Goal: Transaction & Acquisition: Book appointment/travel/reservation

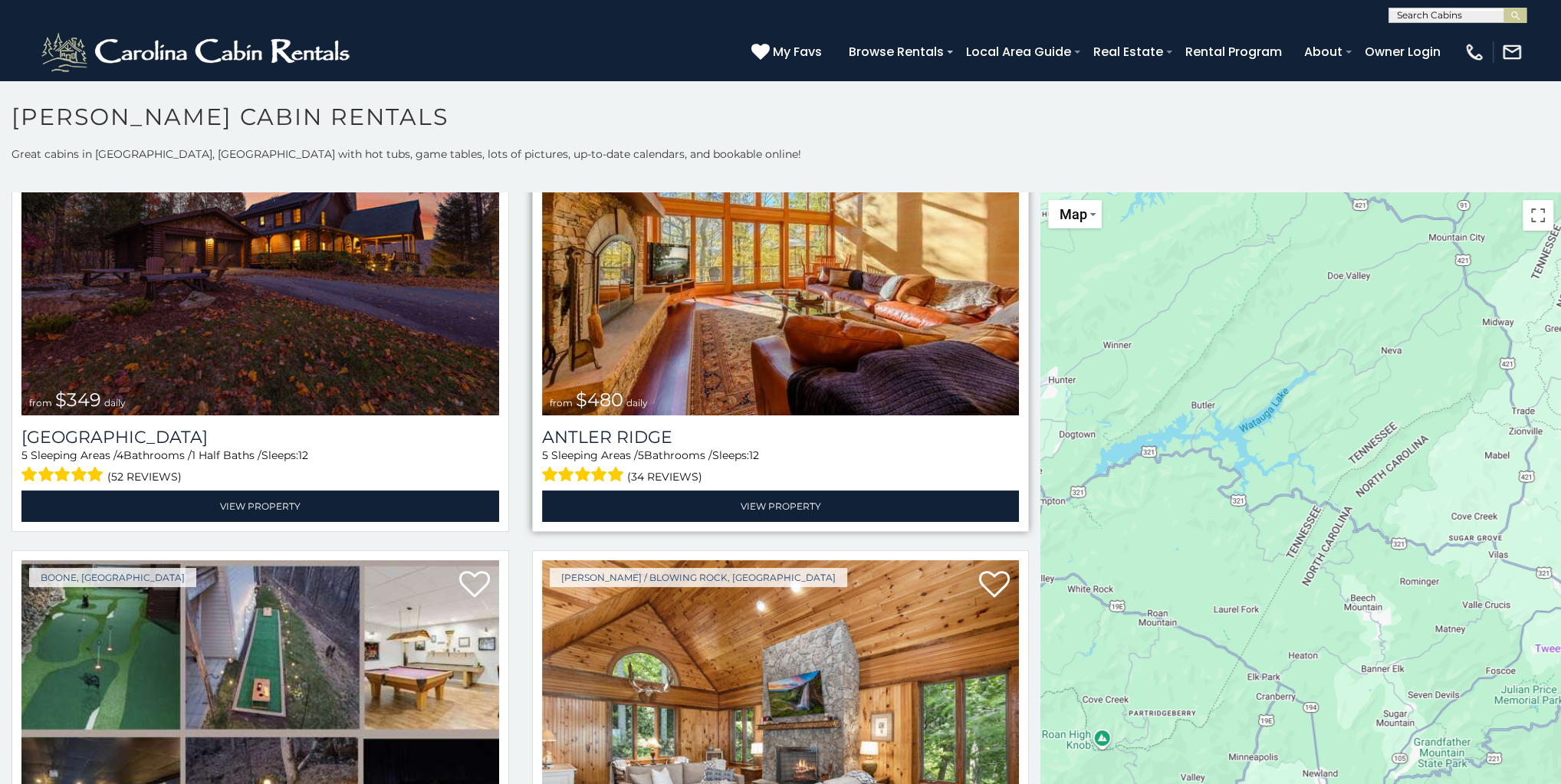
scroll to position [123, 0]
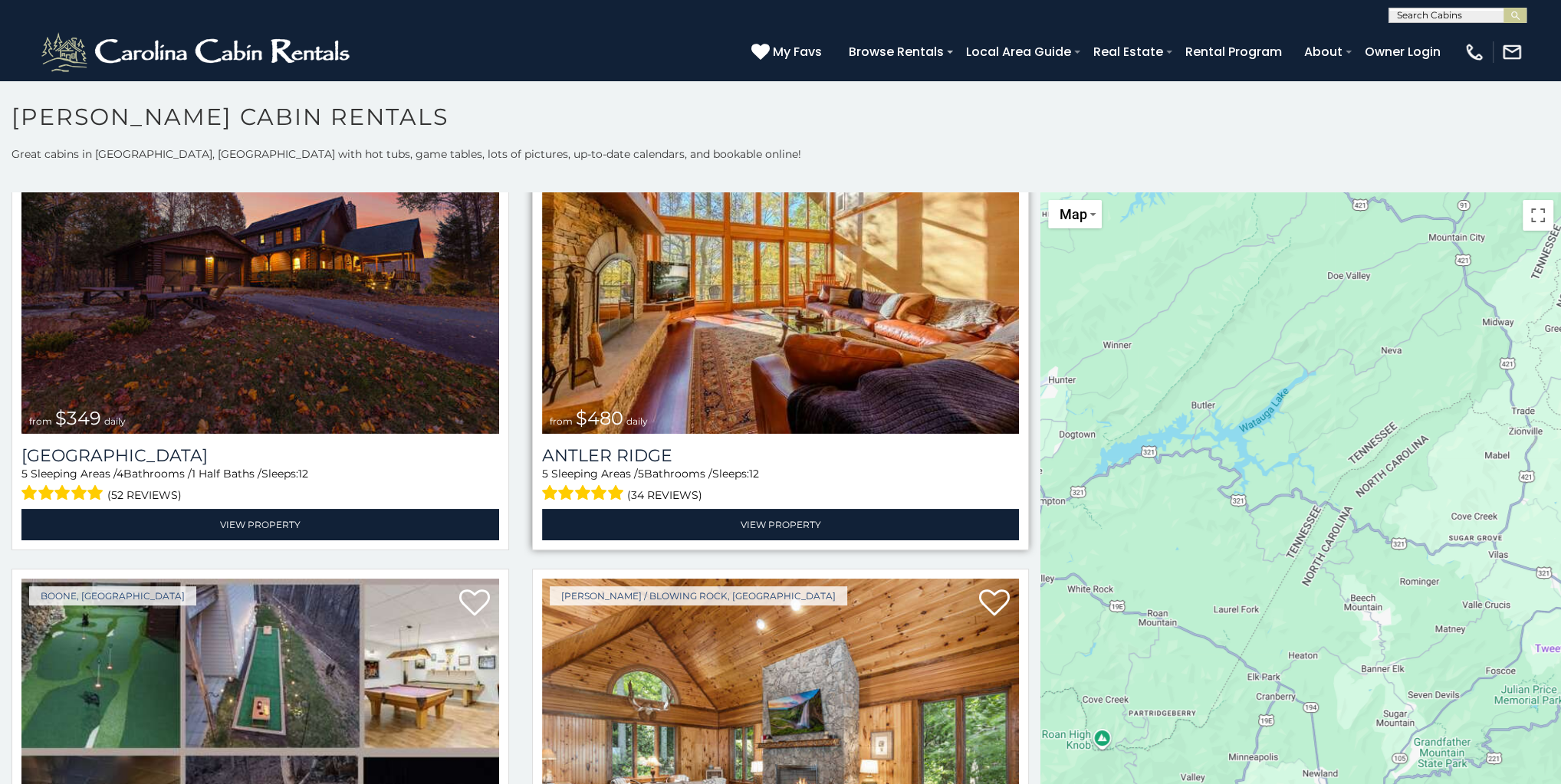
click at [633, 314] on img at bounding box center [780, 273] width 477 height 319
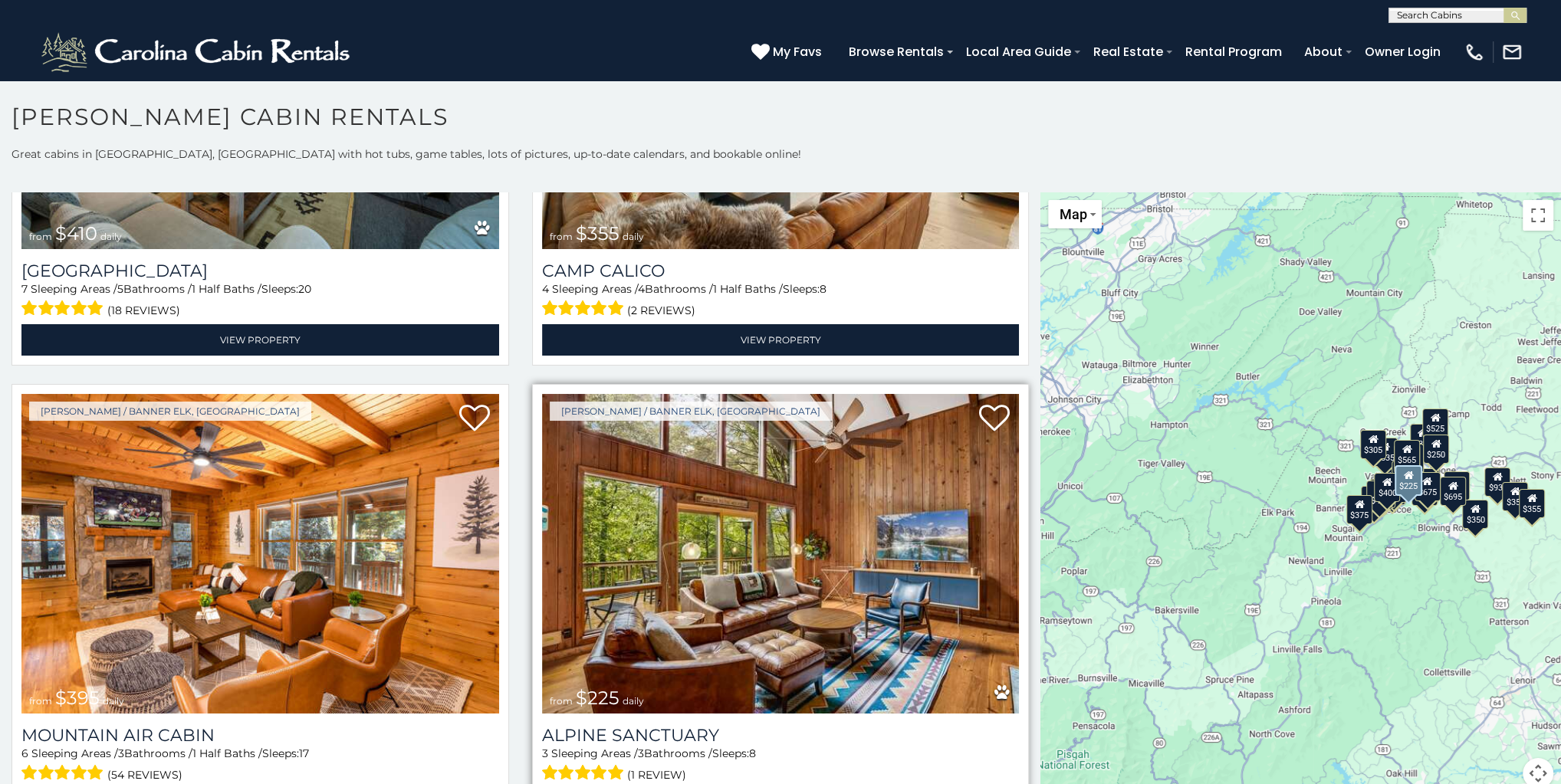
scroll to position [5884, 0]
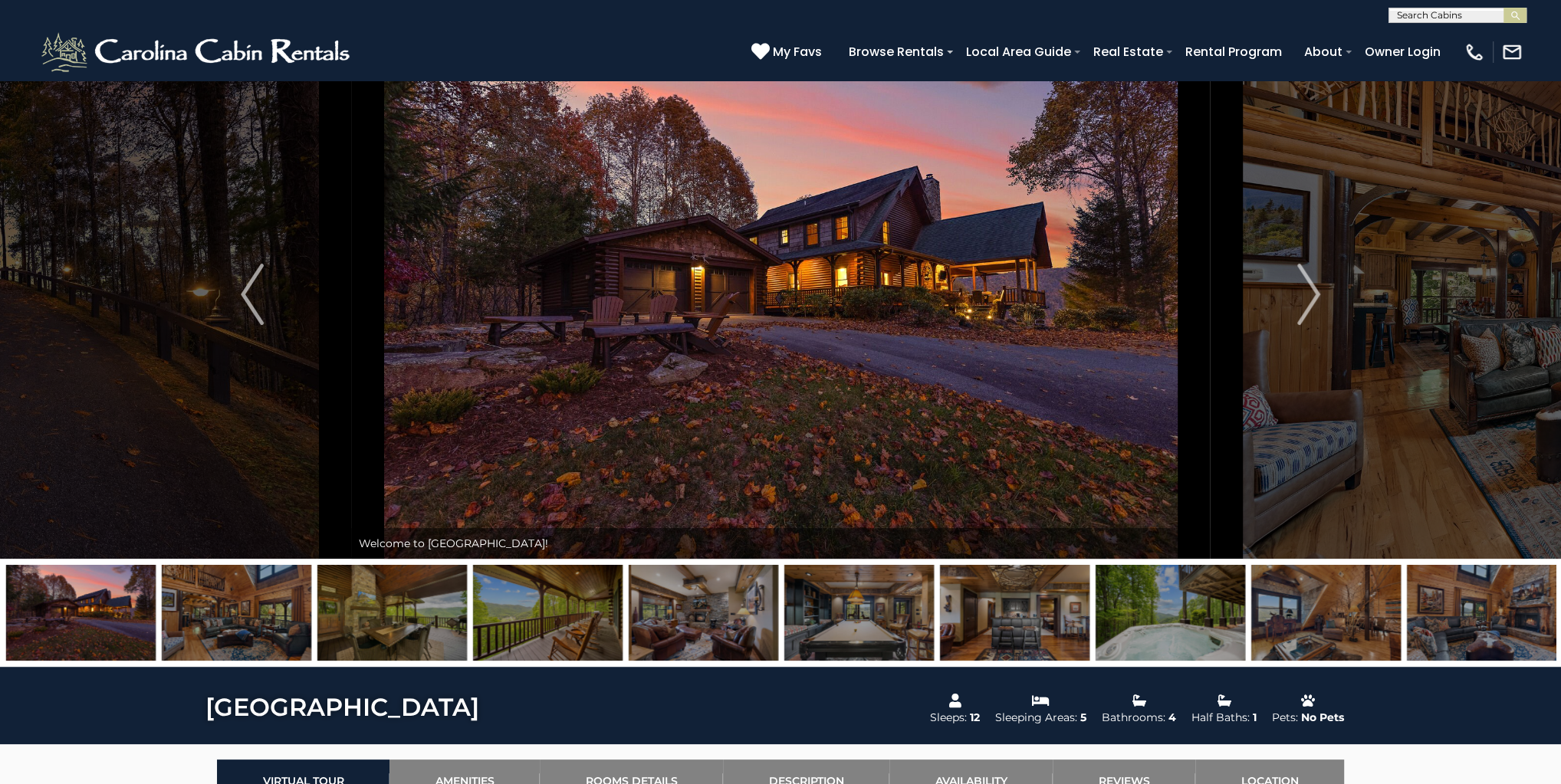
scroll to position [61, 0]
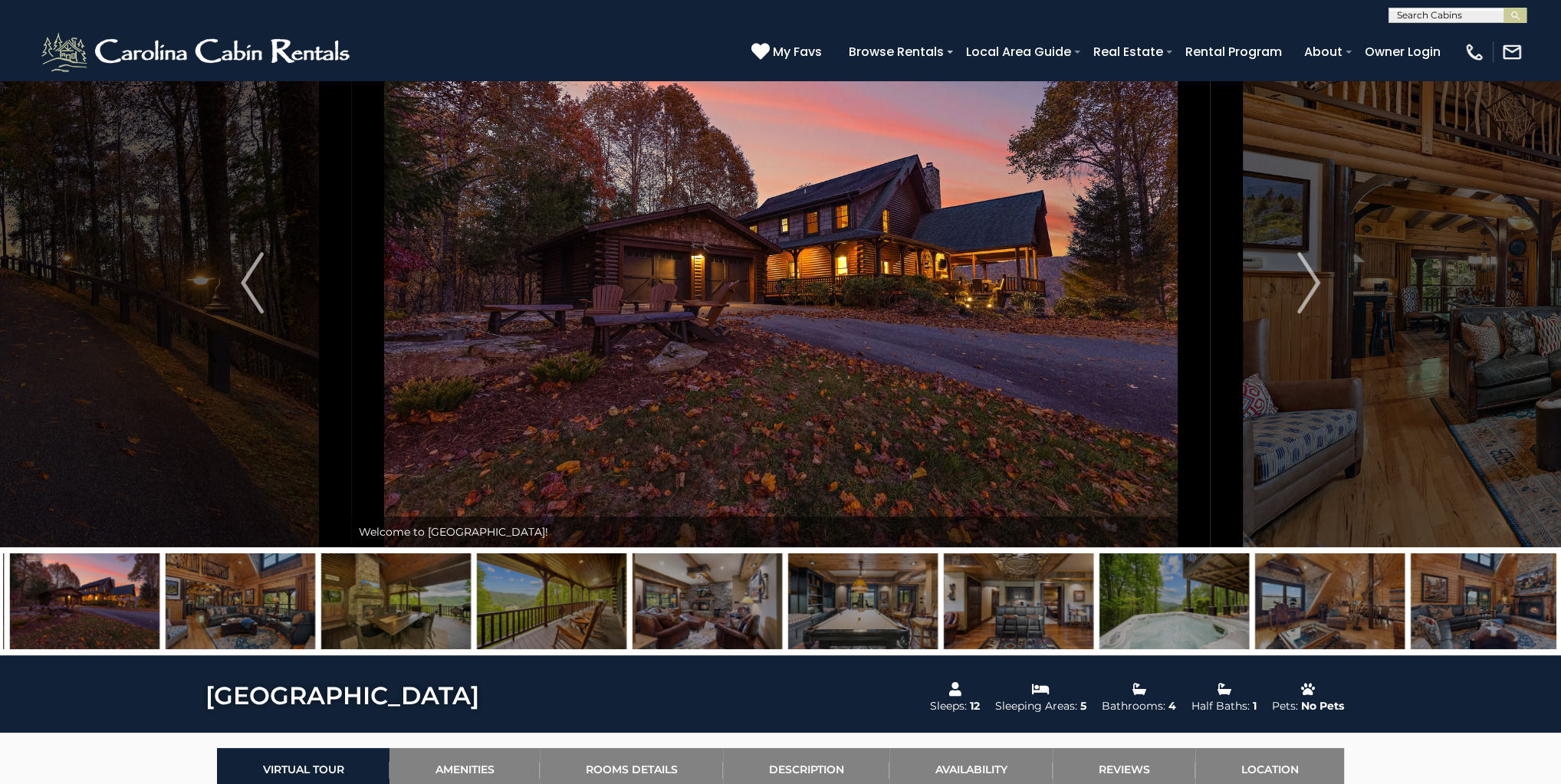
click at [360, 586] on img at bounding box center [396, 601] width 150 height 96
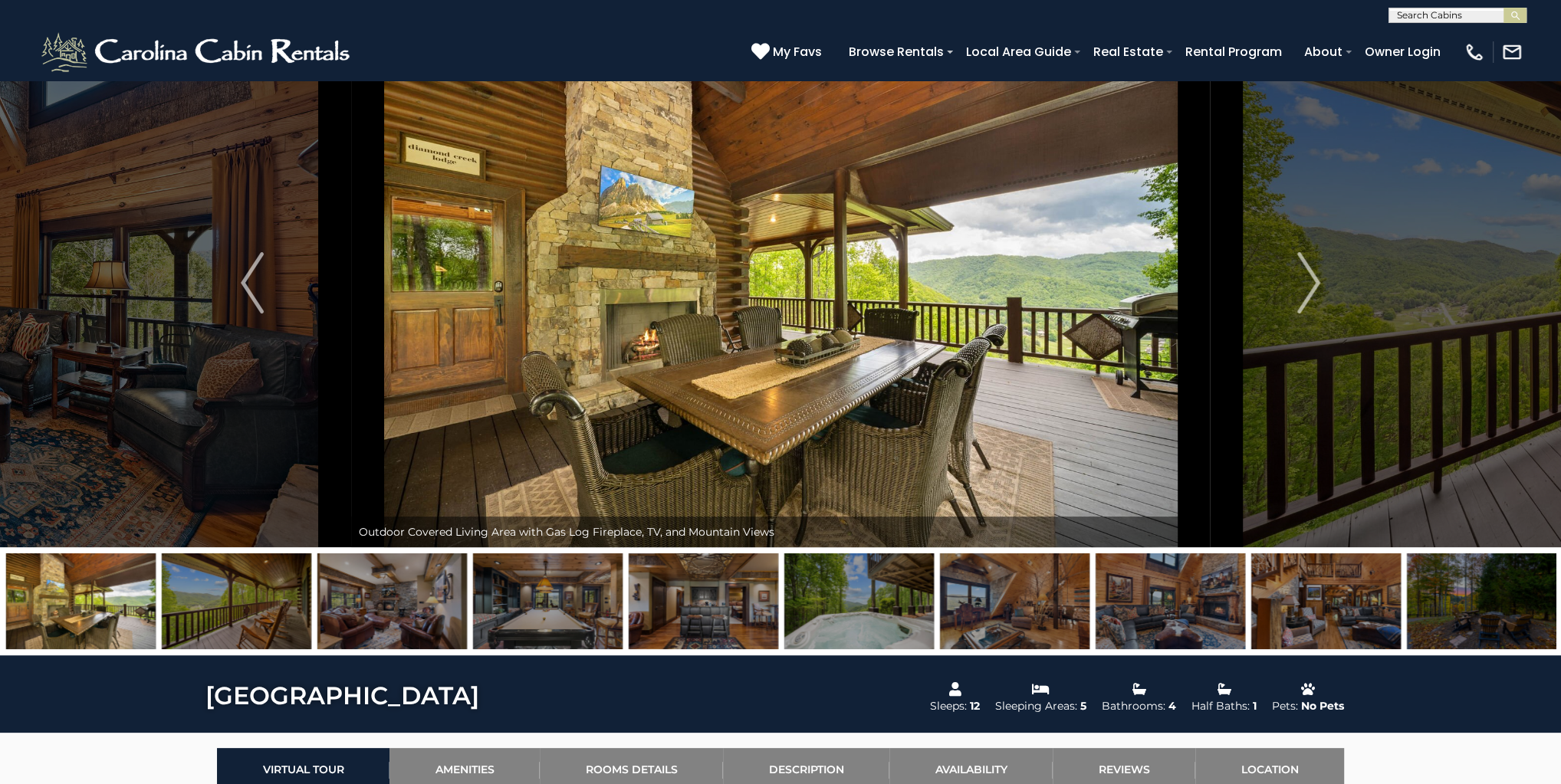
click at [406, 584] on img at bounding box center [391, 601] width 150 height 96
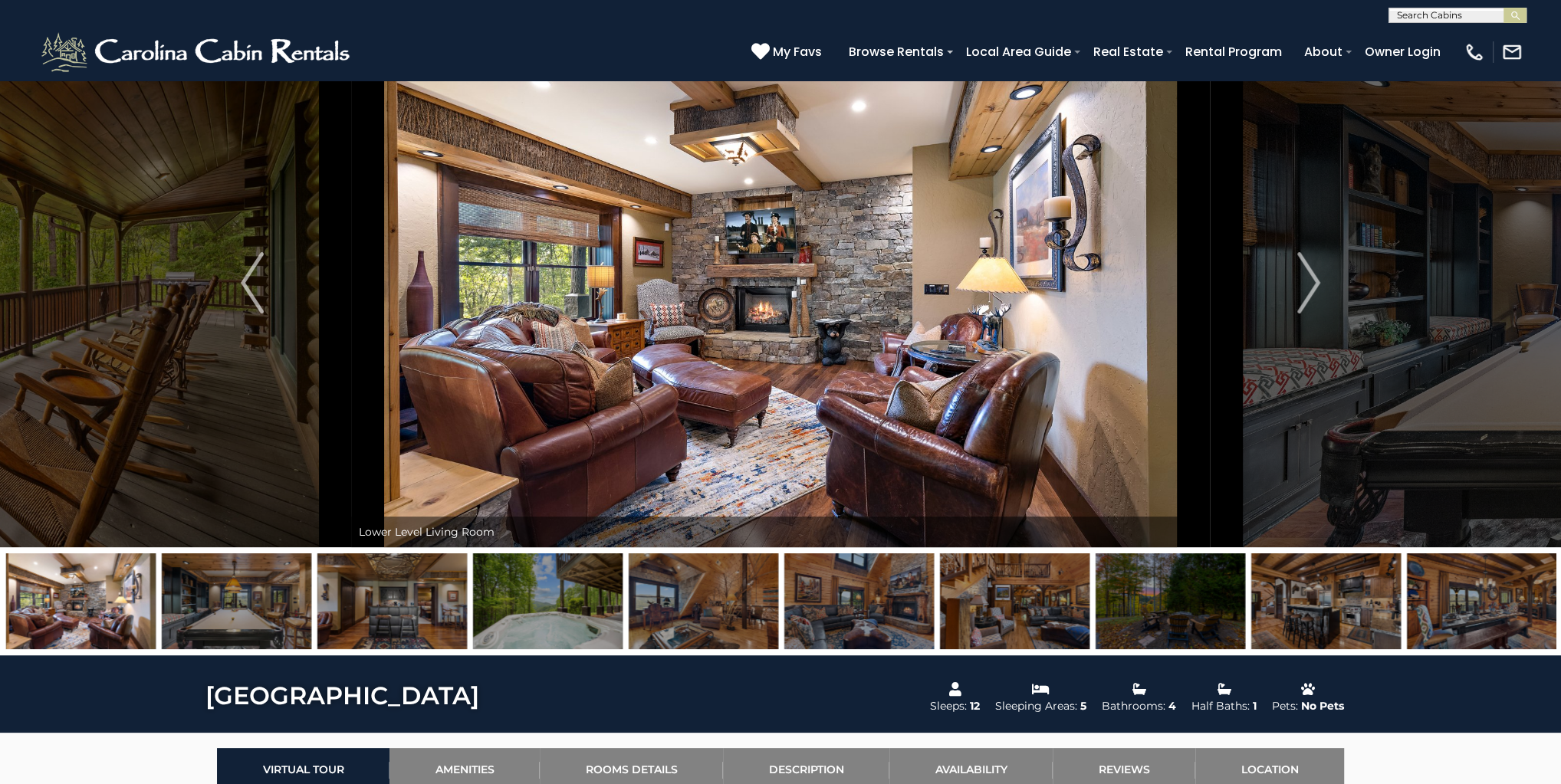
click at [501, 592] on img at bounding box center [547, 601] width 150 height 96
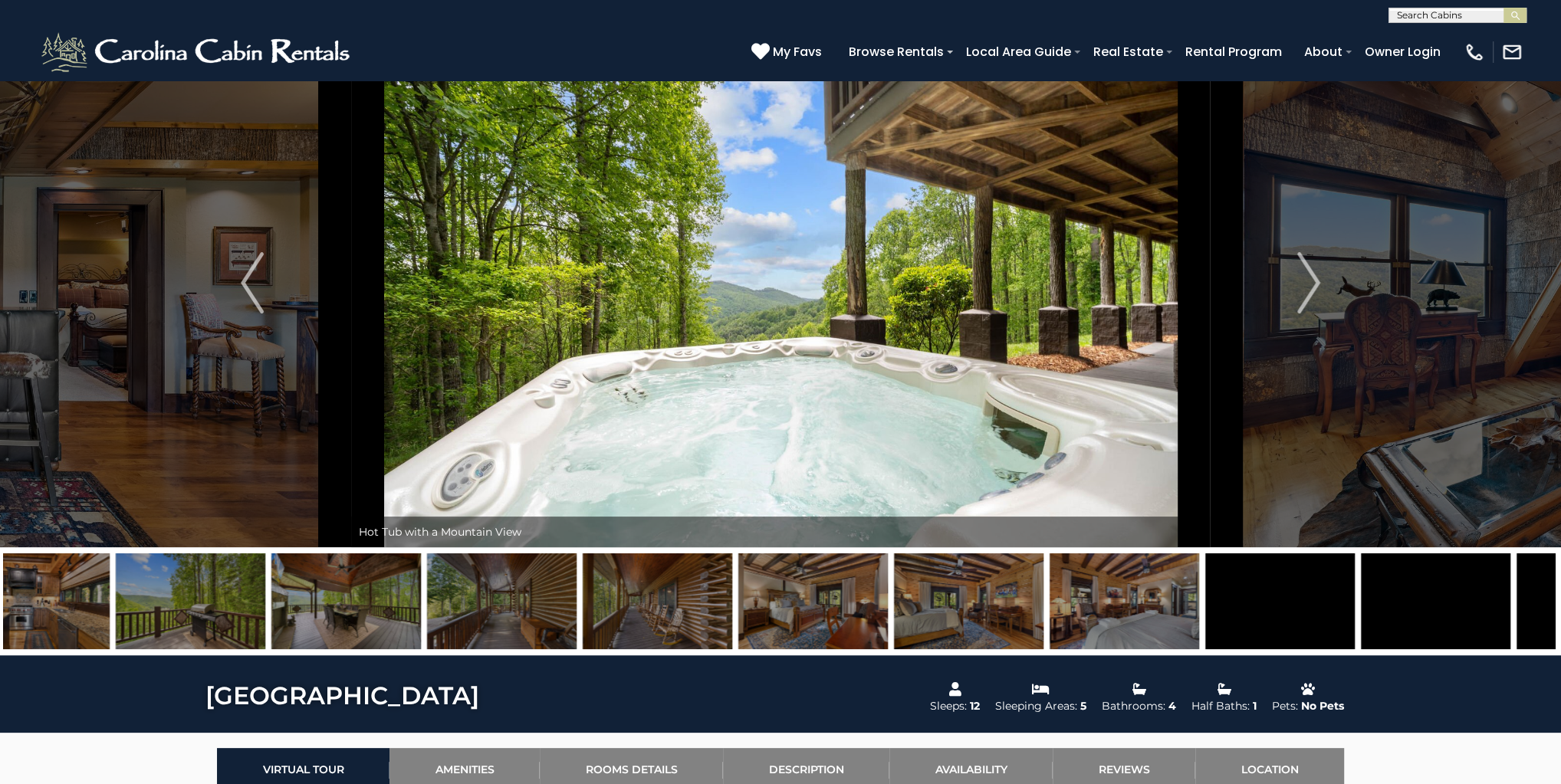
drag, startPoint x: 1402, startPoint y: 619, endPoint x: 0, endPoint y: 580, distance: 1402.5
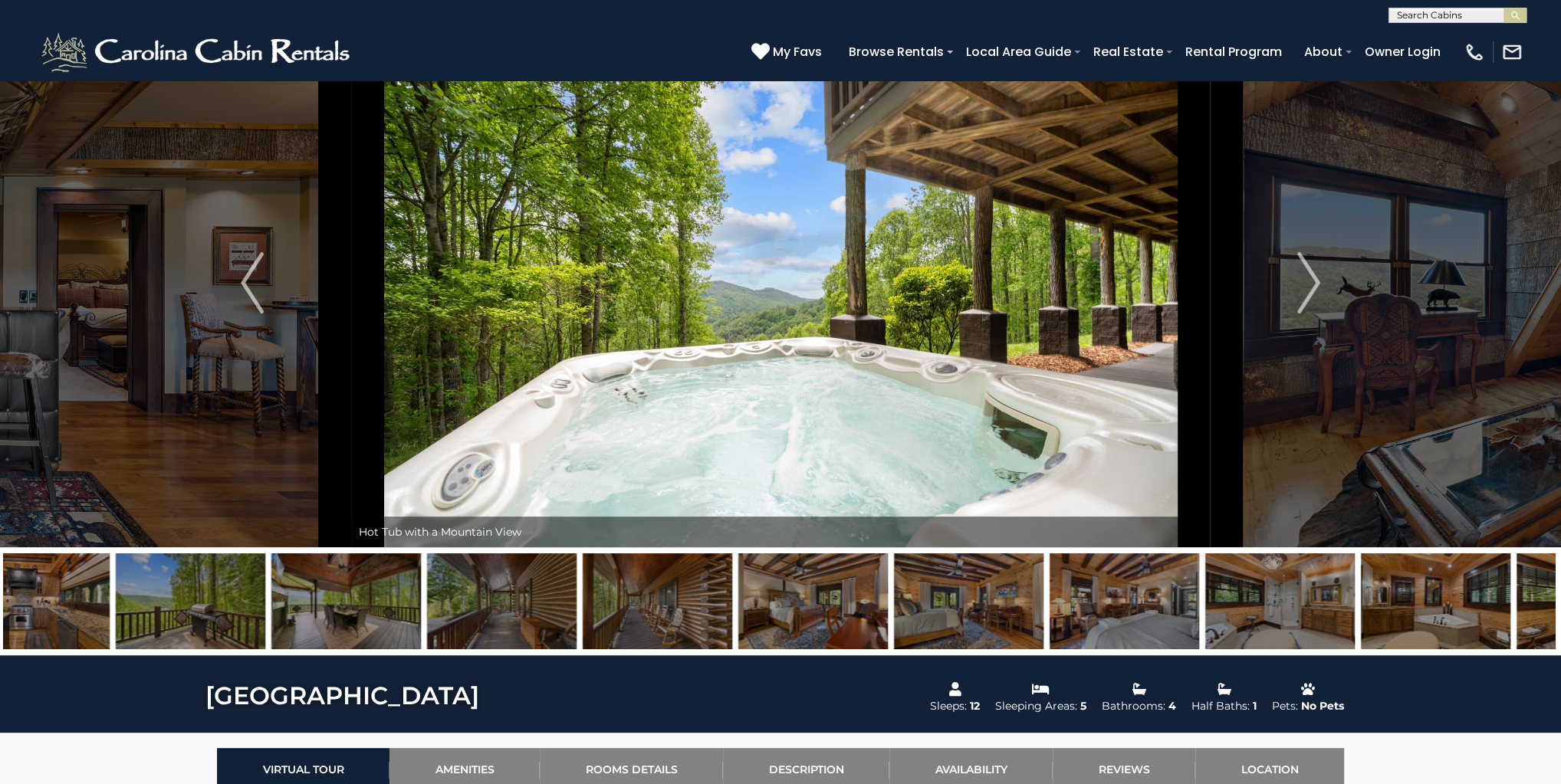
click at [0, 580] on div at bounding box center [780, 601] width 1561 height 108
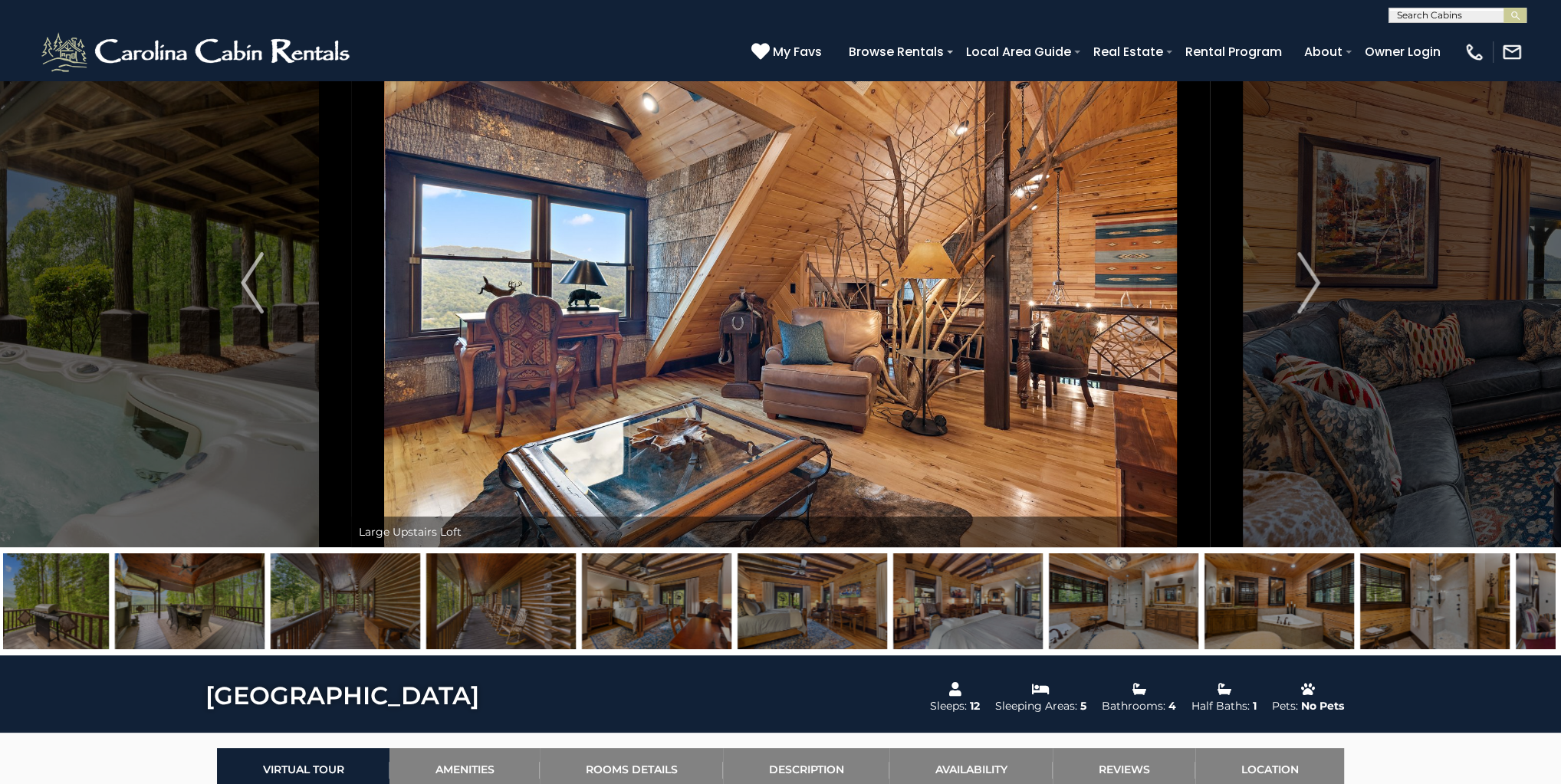
drag, startPoint x: 1405, startPoint y: 559, endPoint x: 0, endPoint y: 611, distance: 1406.0
click at [0, 603] on div at bounding box center [780, 601] width 1561 height 108
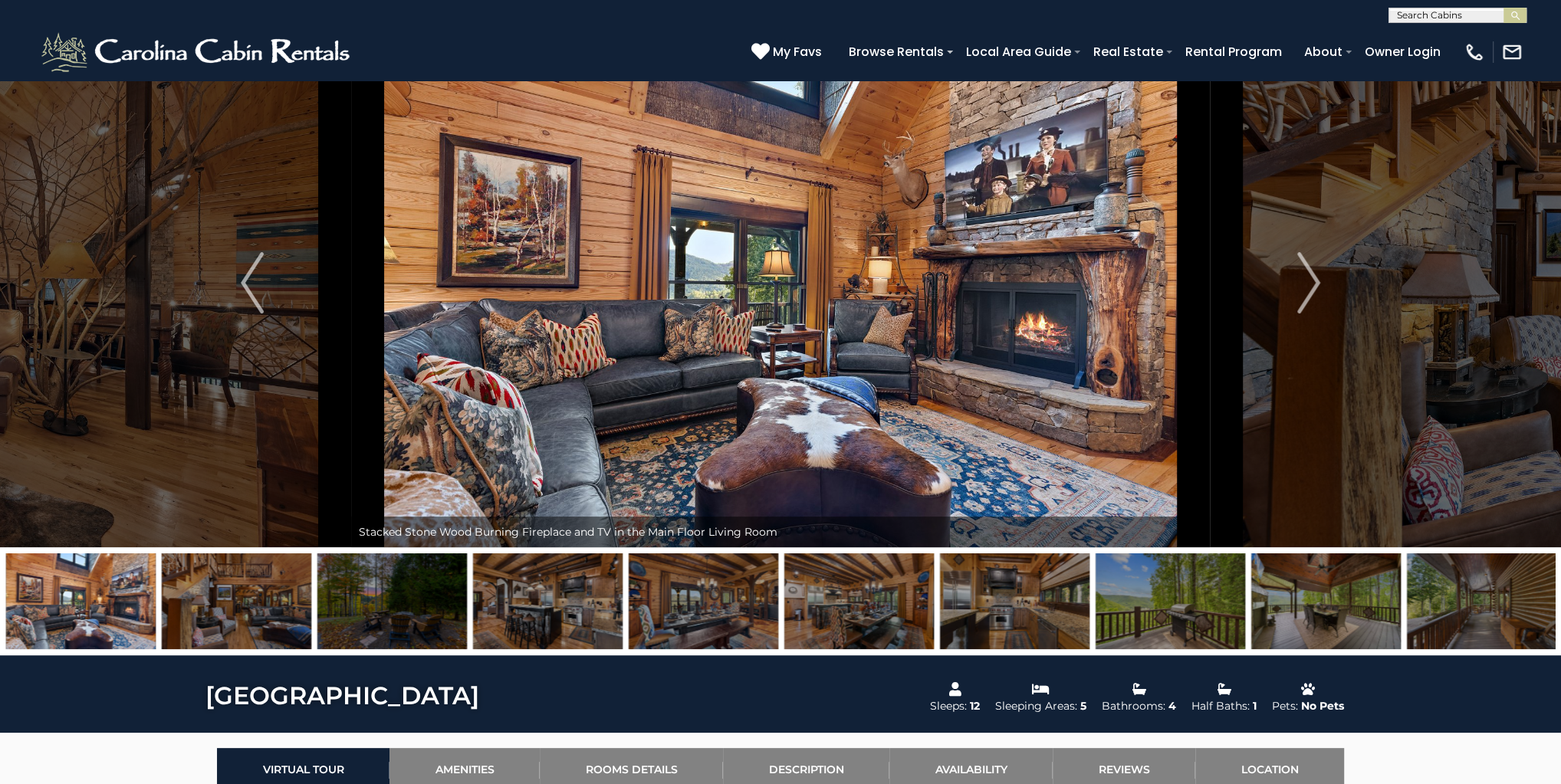
click at [1502, 654] on div at bounding box center [780, 601] width 1561 height 108
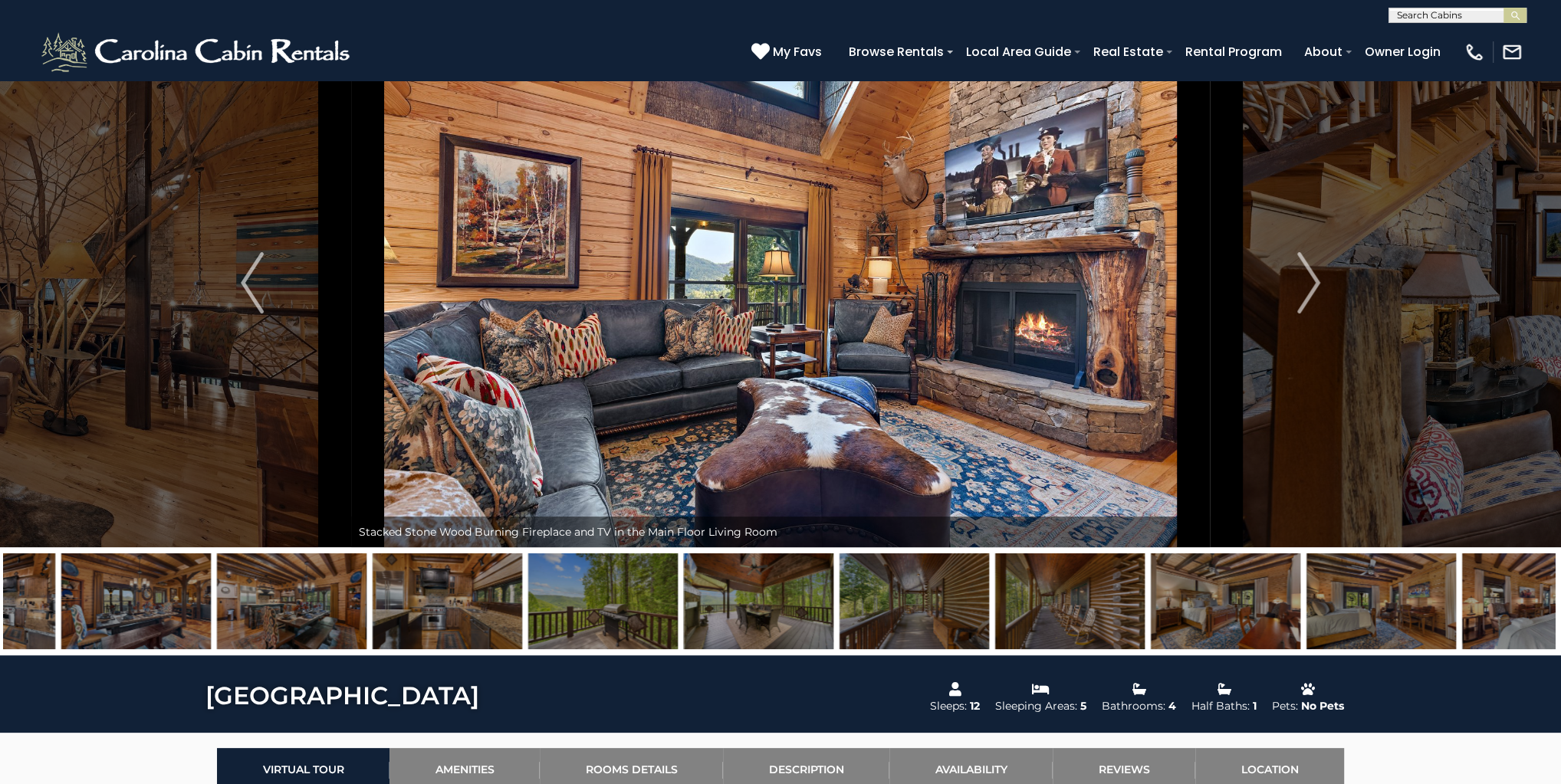
drag, startPoint x: 1495, startPoint y: 601, endPoint x: 645, endPoint y: 631, distance: 850.5
click at [839, 618] on img at bounding box center [914, 601] width 150 height 96
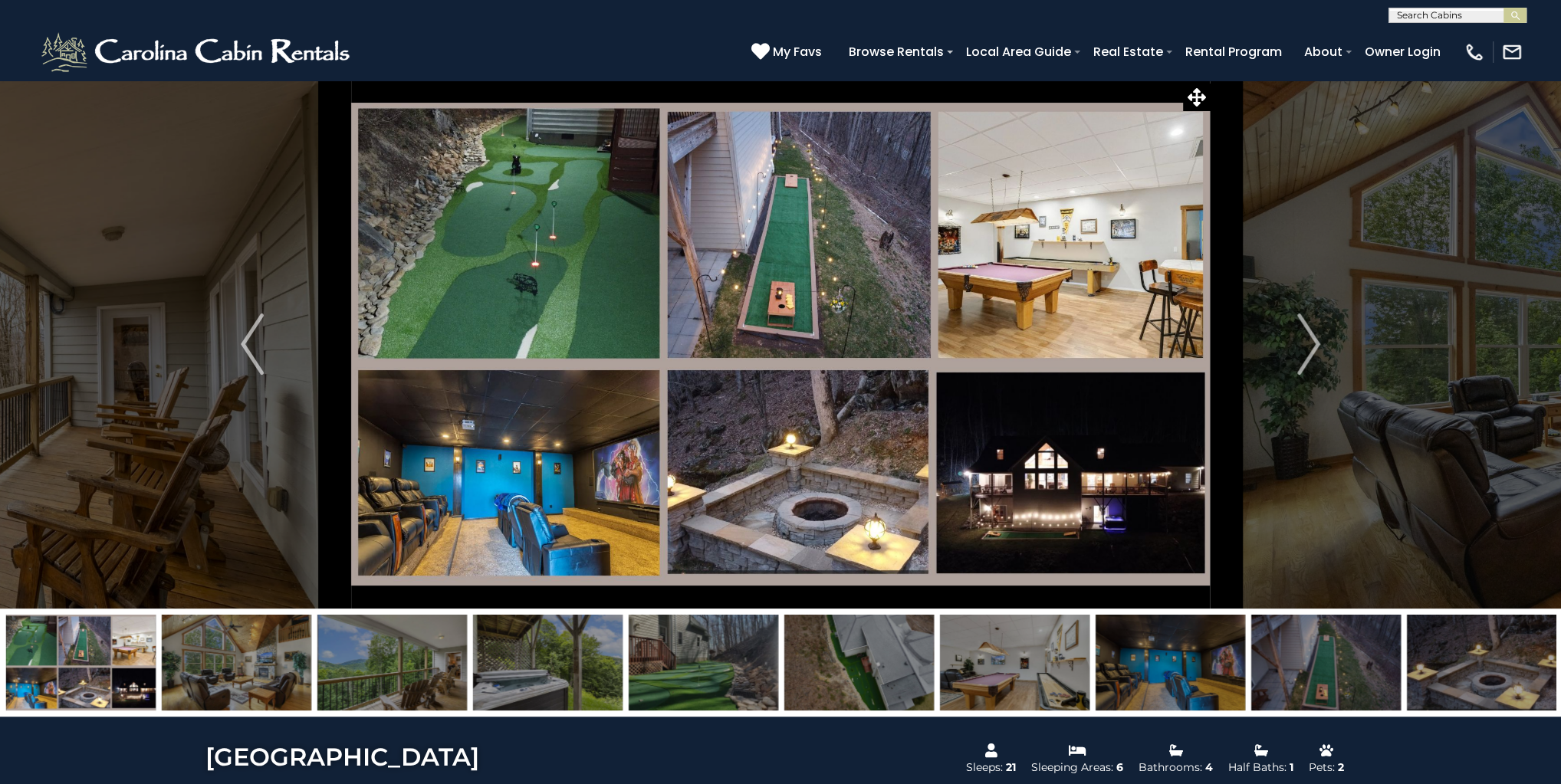
click at [1148, 266] on img at bounding box center [781, 343] width 859 height 528
click at [1318, 341] on img "Next" at bounding box center [1309, 343] width 23 height 61
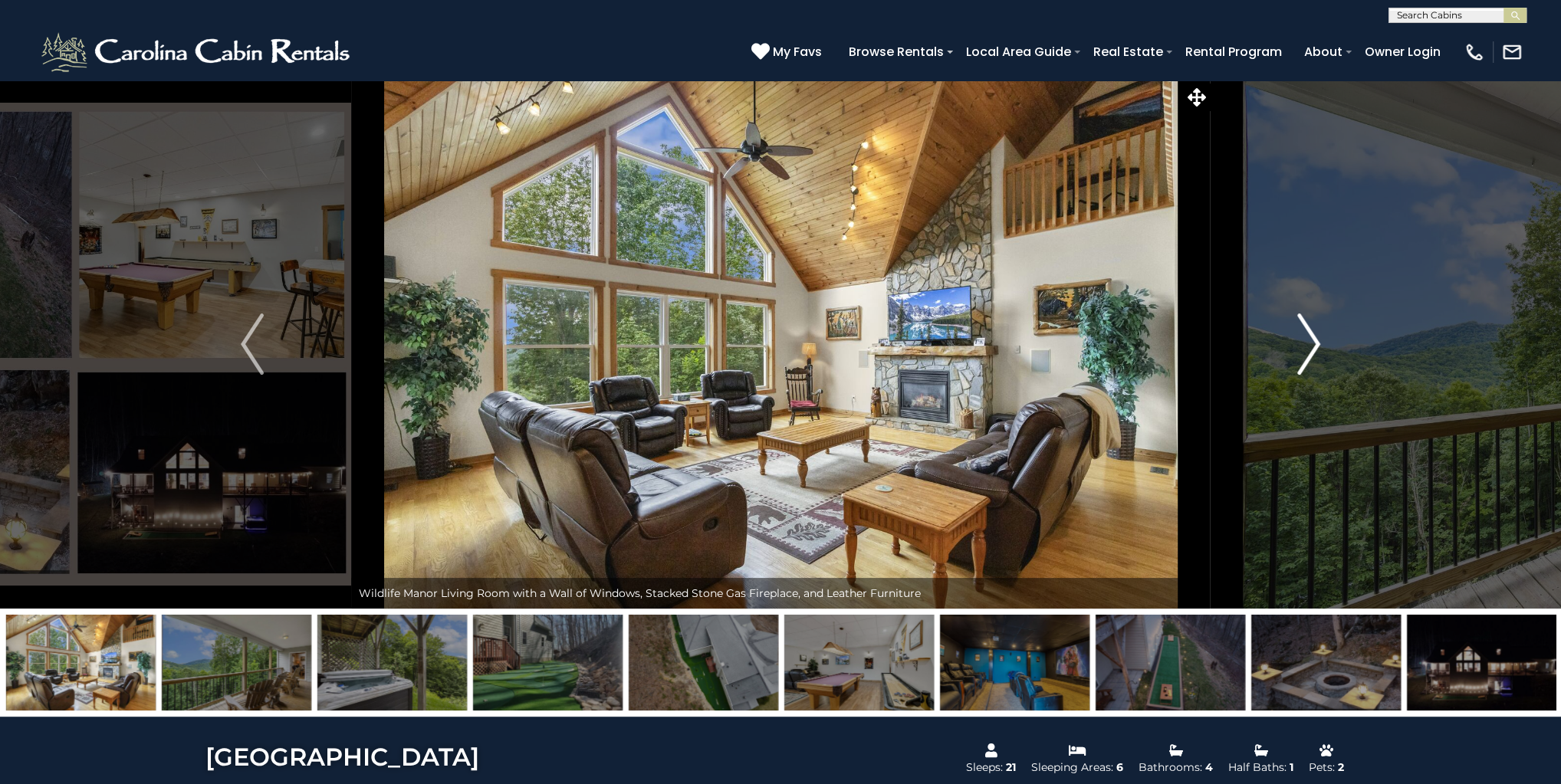
click at [1318, 341] on img "Next" at bounding box center [1309, 343] width 23 height 61
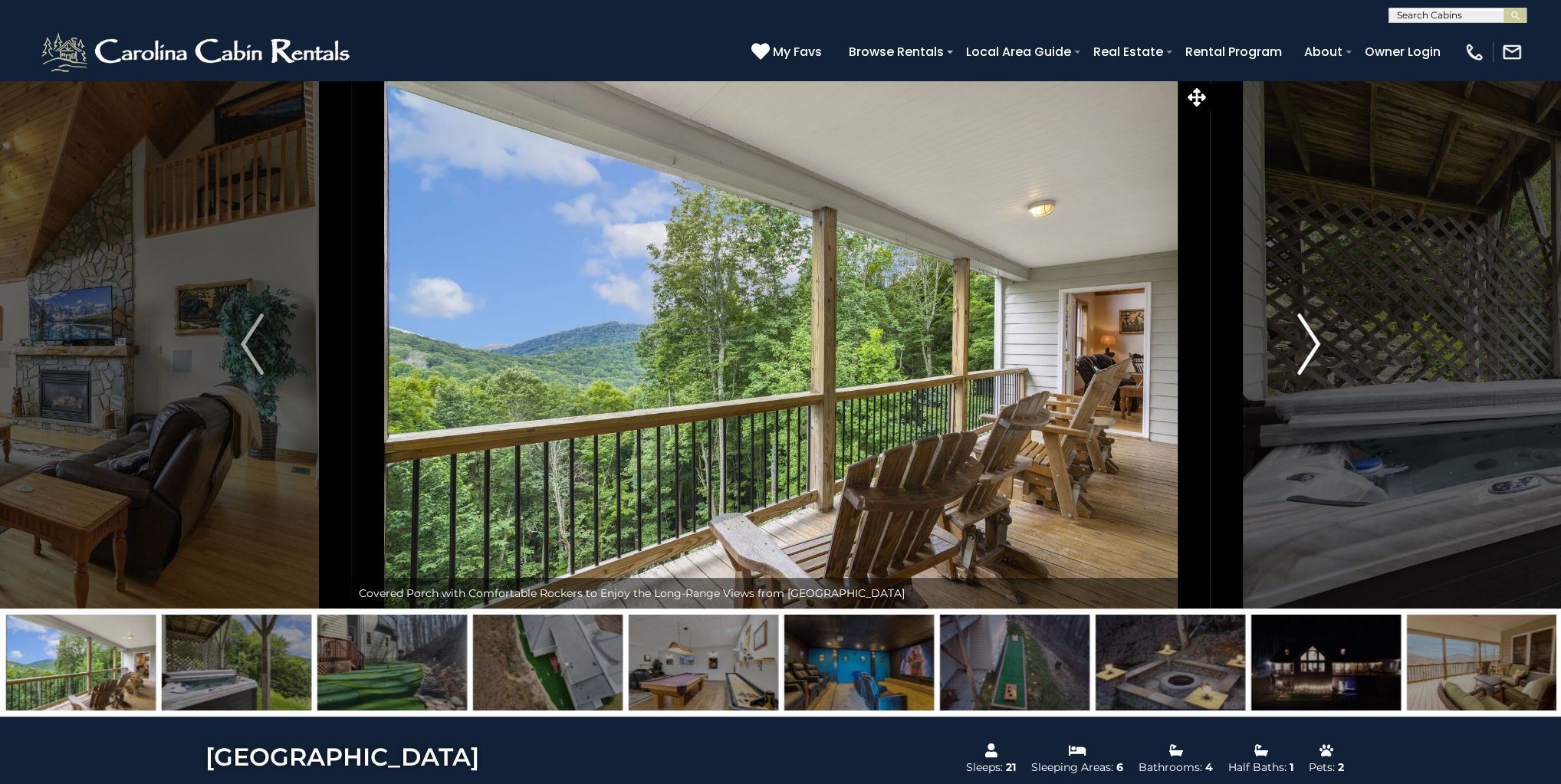
click at [1318, 341] on img "Next" at bounding box center [1309, 343] width 23 height 61
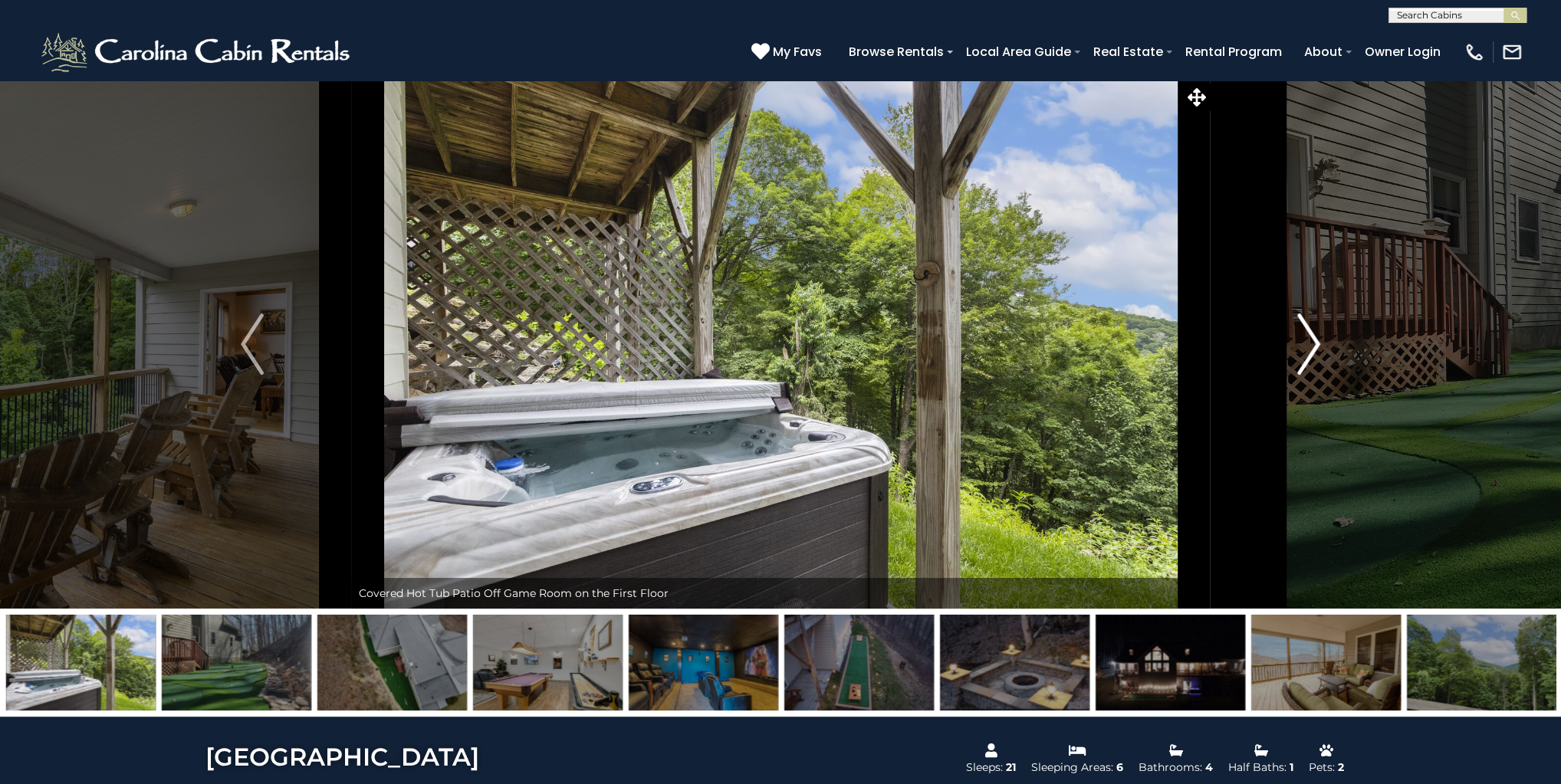
click at [1318, 341] on img "Next" at bounding box center [1309, 343] width 23 height 61
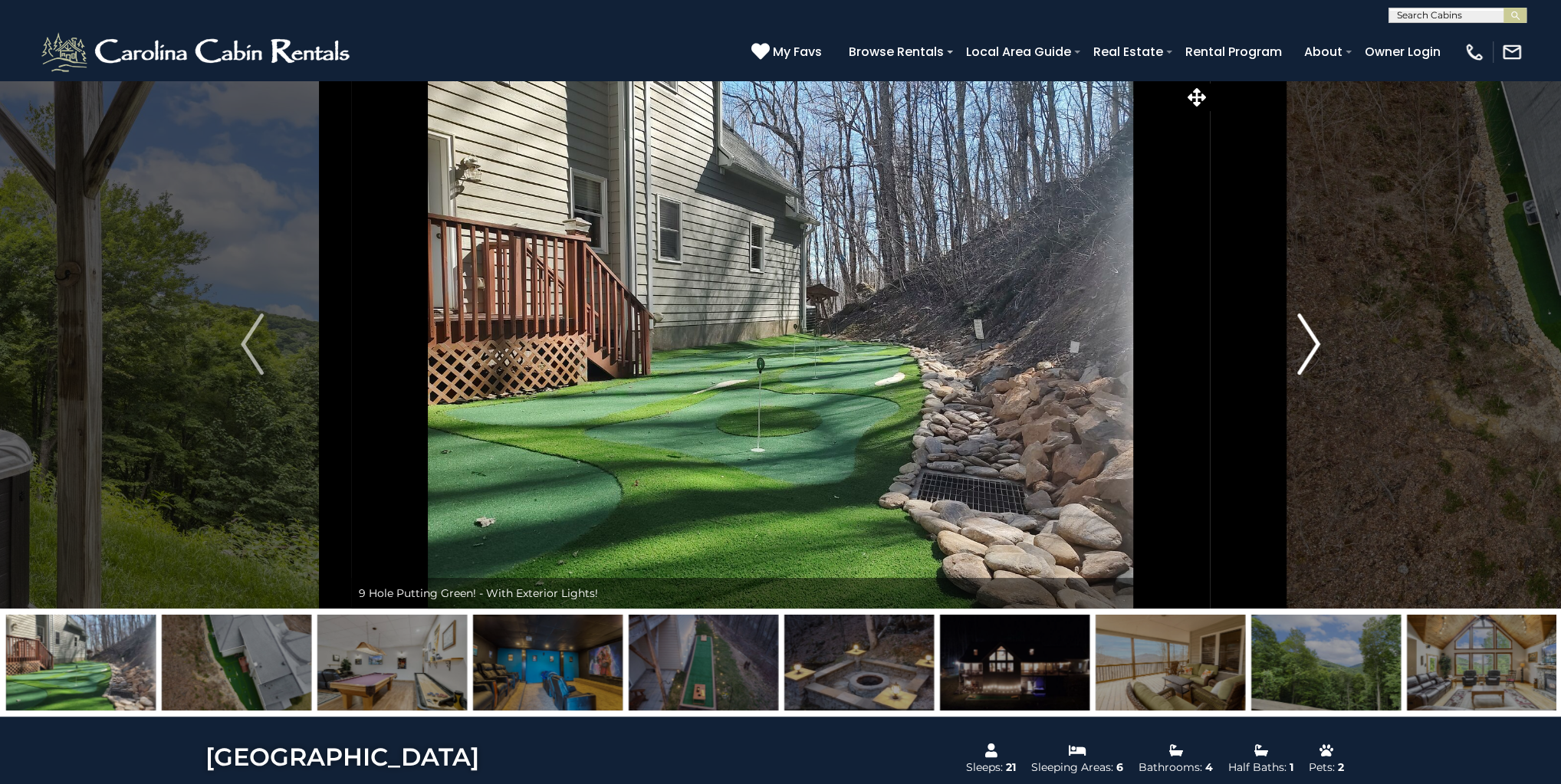
click at [1318, 341] on img "Next" at bounding box center [1309, 343] width 23 height 61
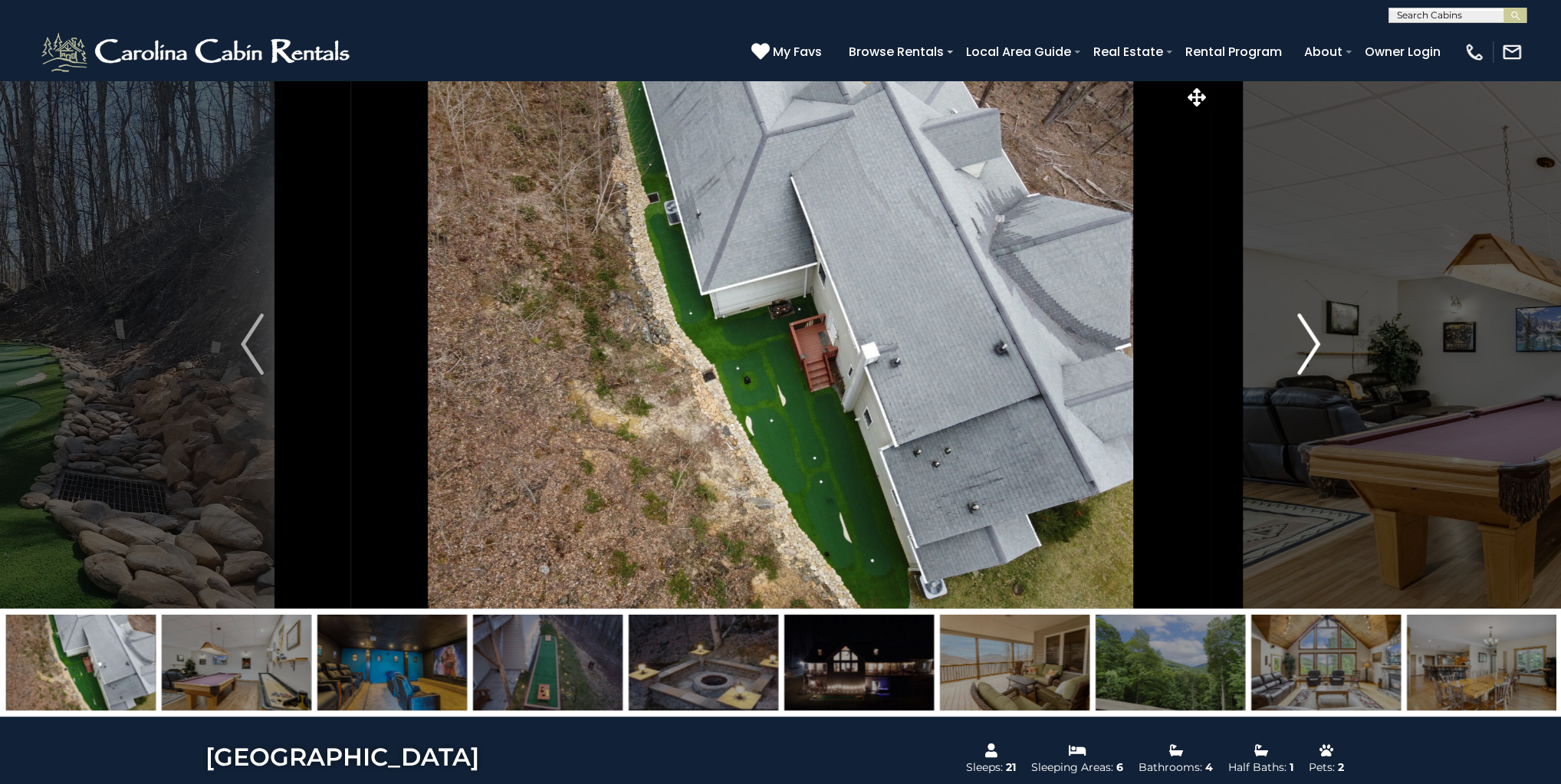
click at [1318, 341] on img "Next" at bounding box center [1309, 343] width 23 height 61
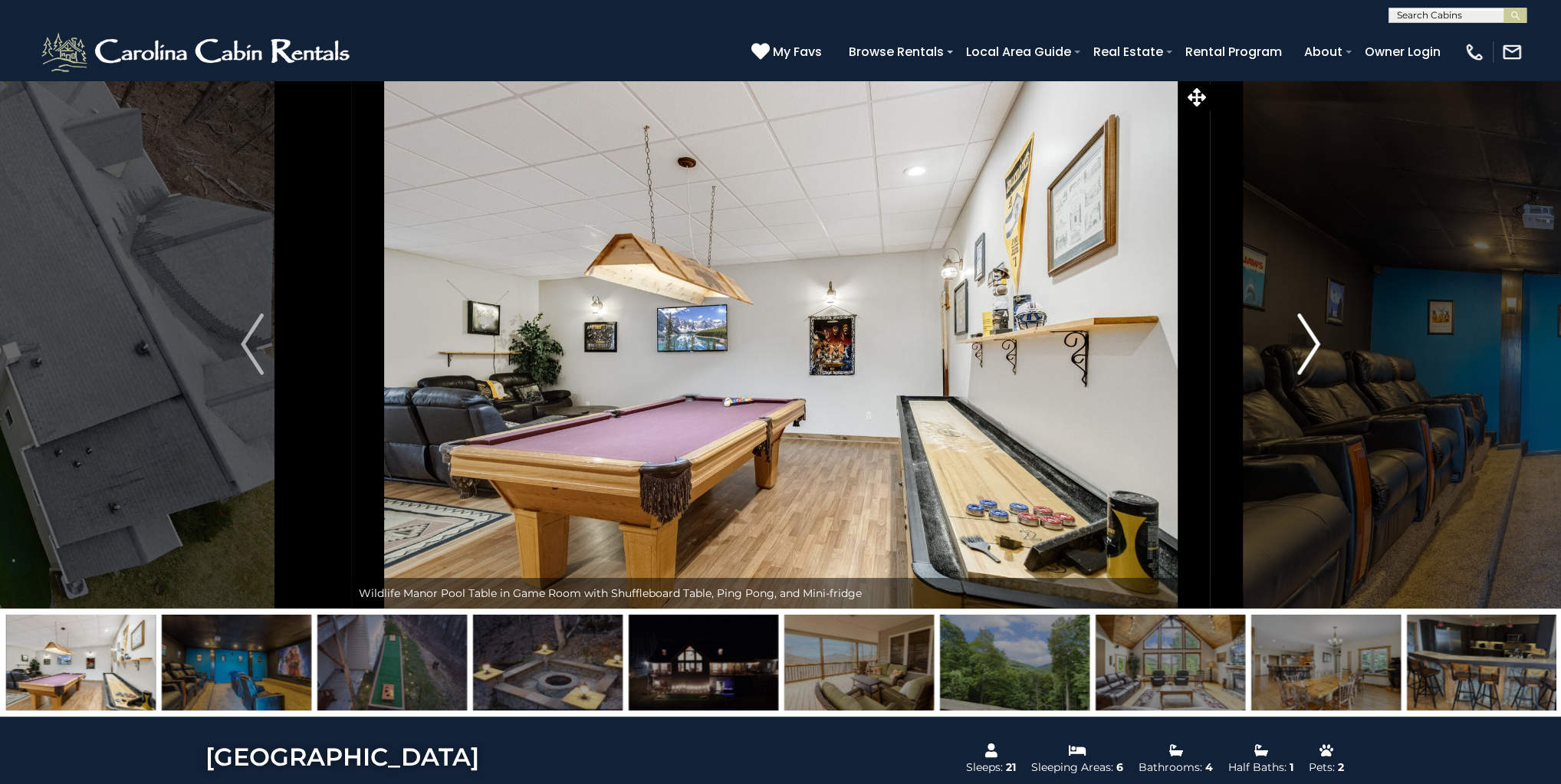
click at [1318, 341] on img "Next" at bounding box center [1309, 343] width 23 height 61
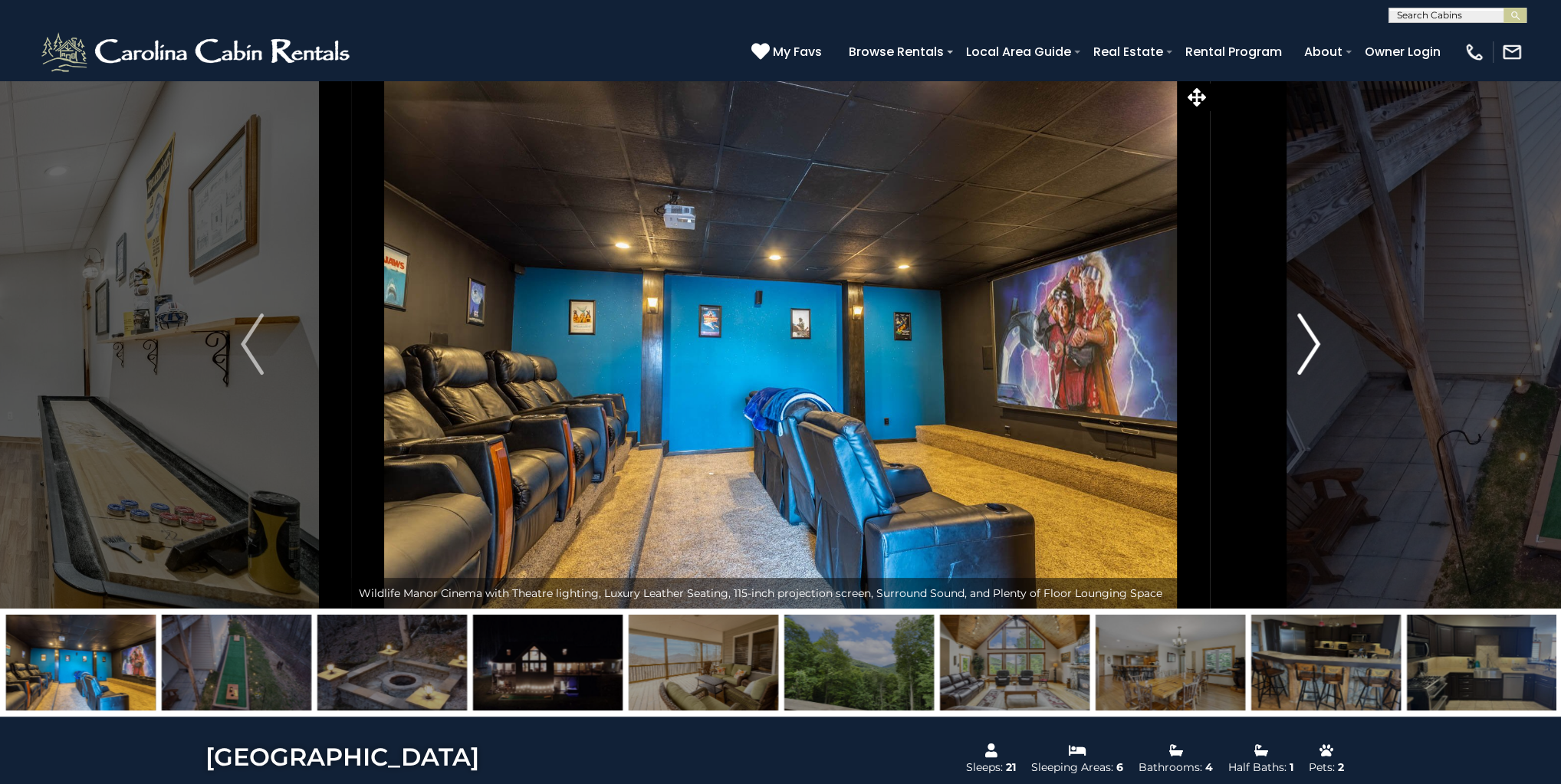
click at [1318, 341] on img "Next" at bounding box center [1309, 343] width 23 height 61
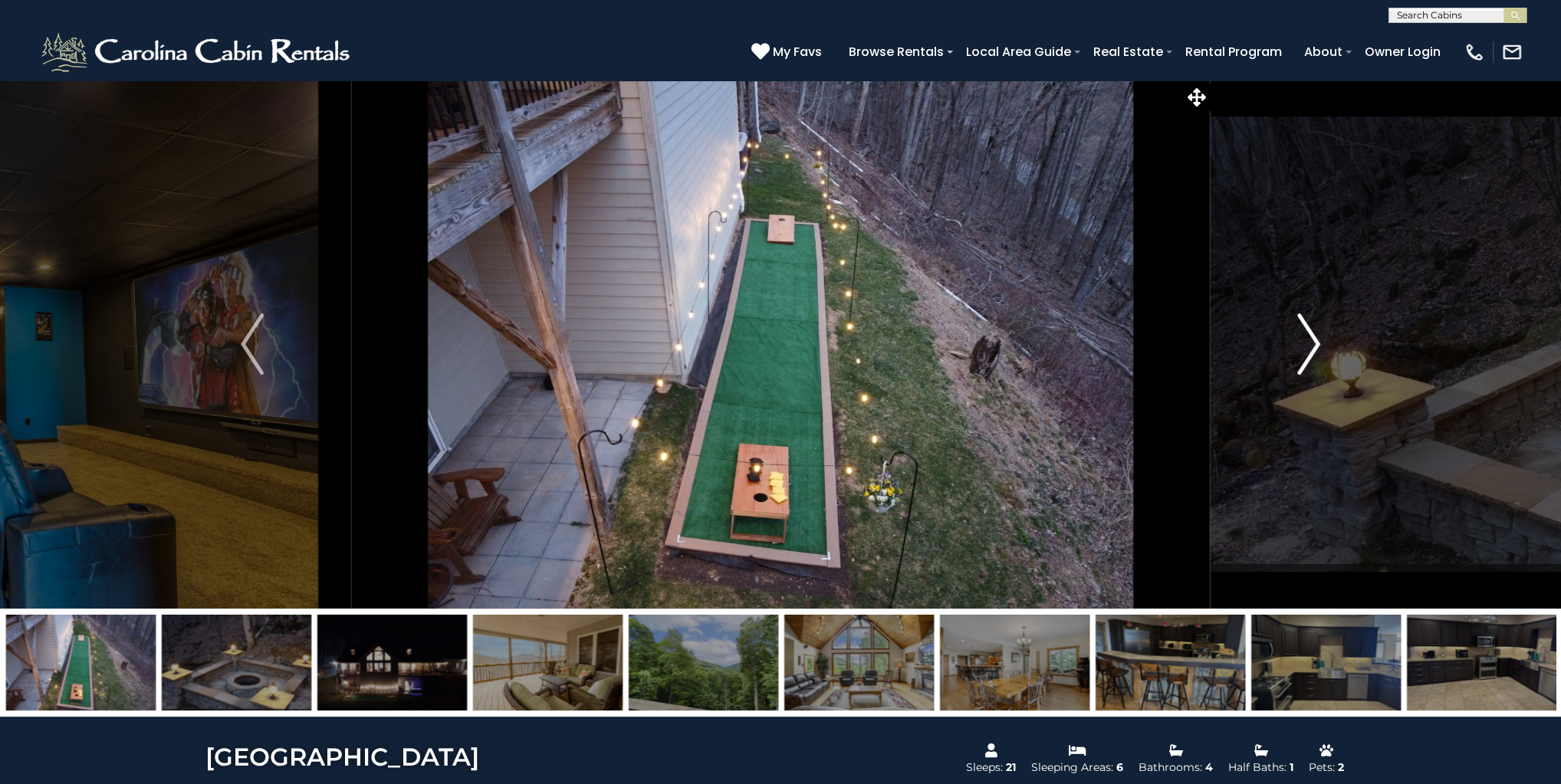
click at [1318, 341] on img "Next" at bounding box center [1309, 343] width 23 height 61
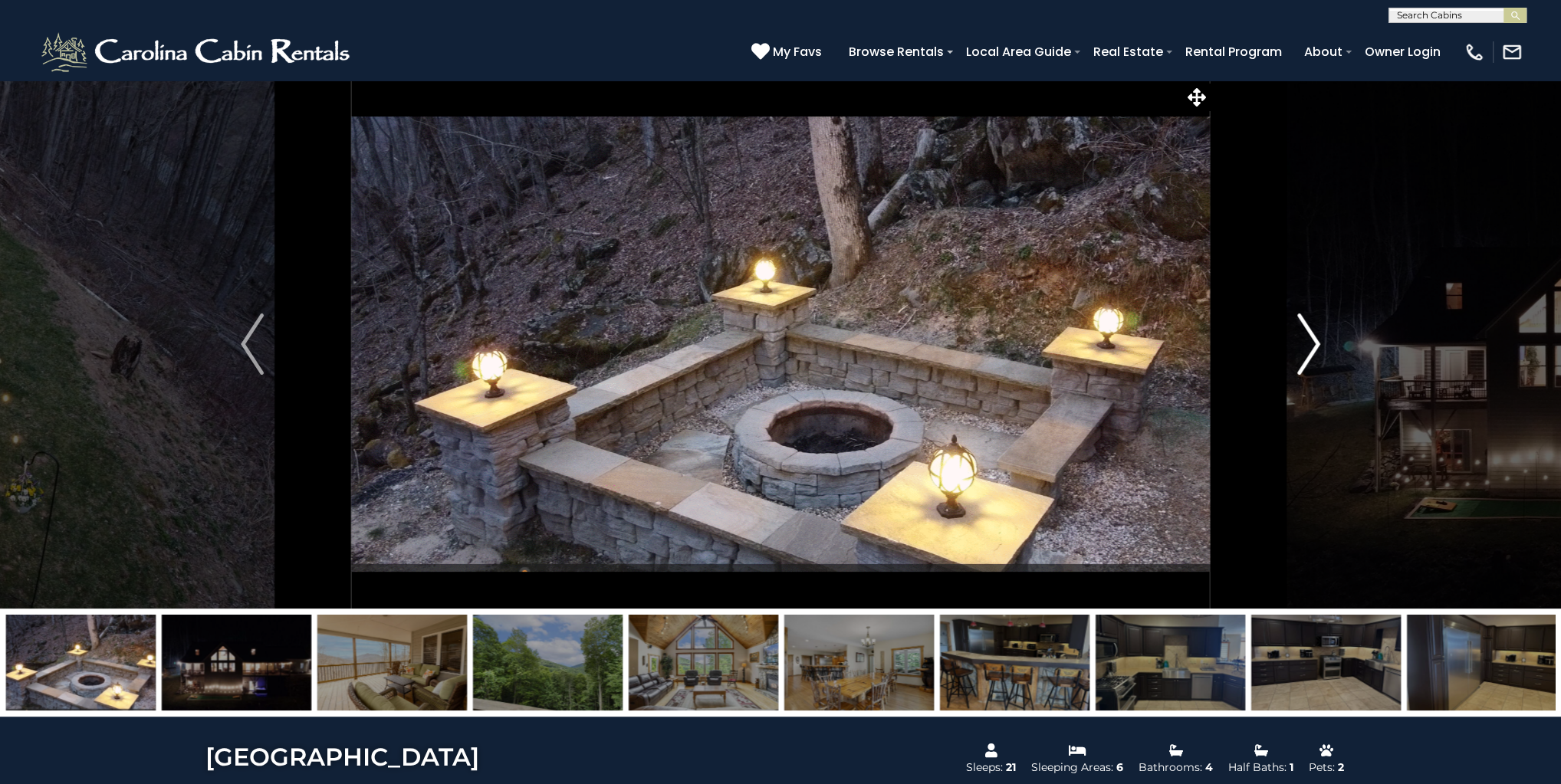
click at [1318, 341] on img "Next" at bounding box center [1309, 343] width 23 height 61
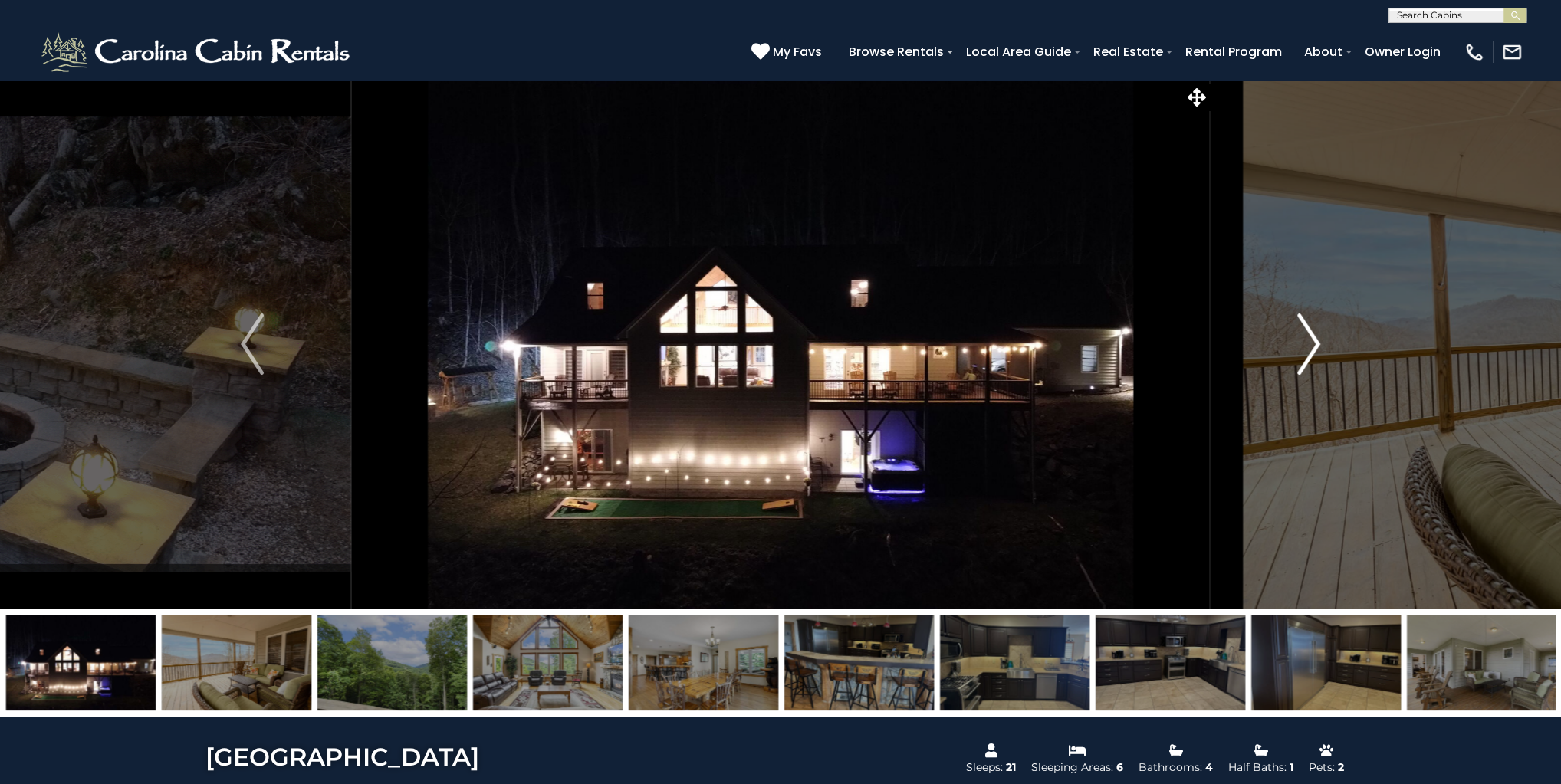
click at [1318, 341] on img "Next" at bounding box center [1309, 343] width 23 height 61
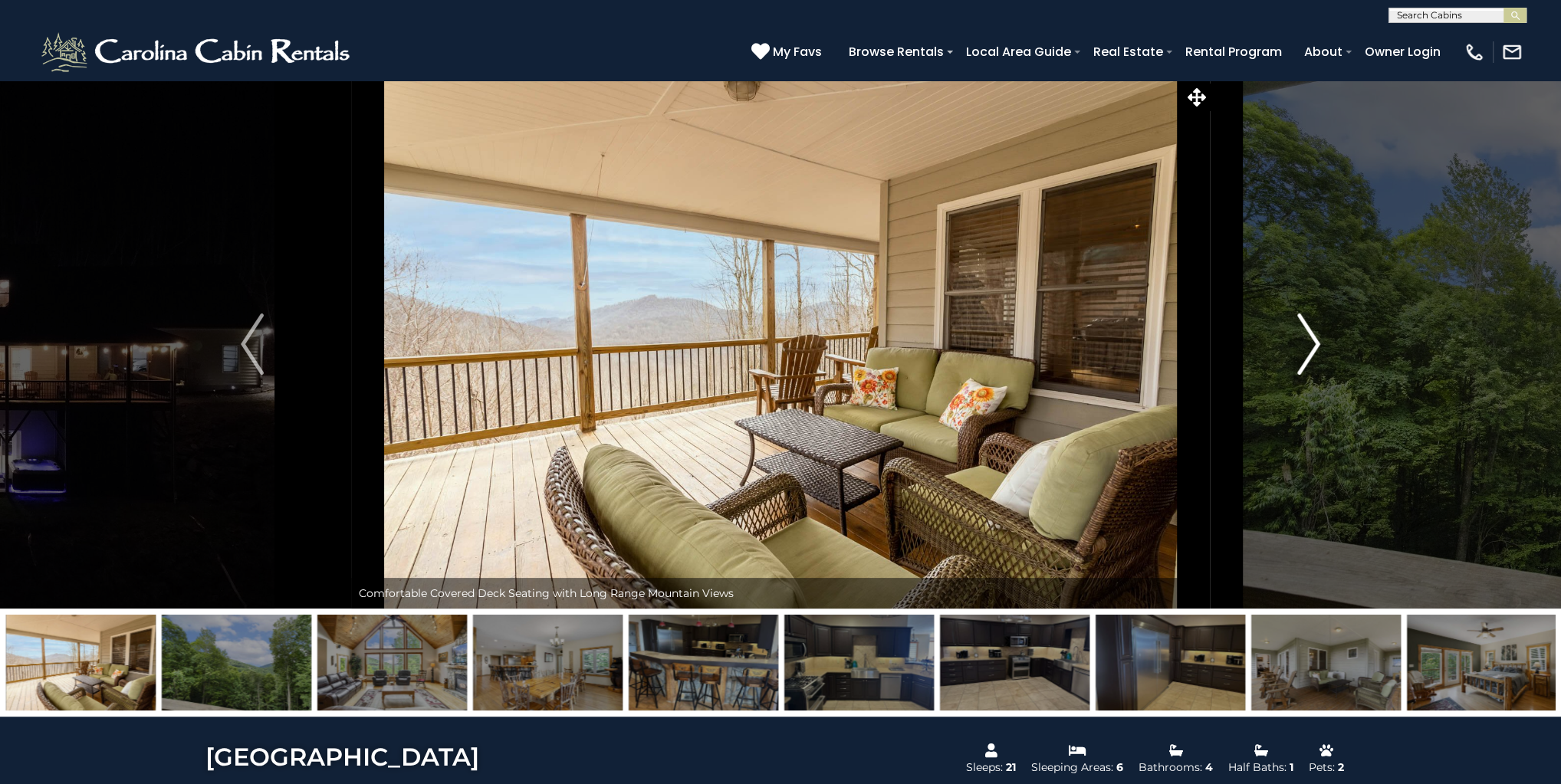
click at [1318, 341] on img "Next" at bounding box center [1309, 343] width 23 height 61
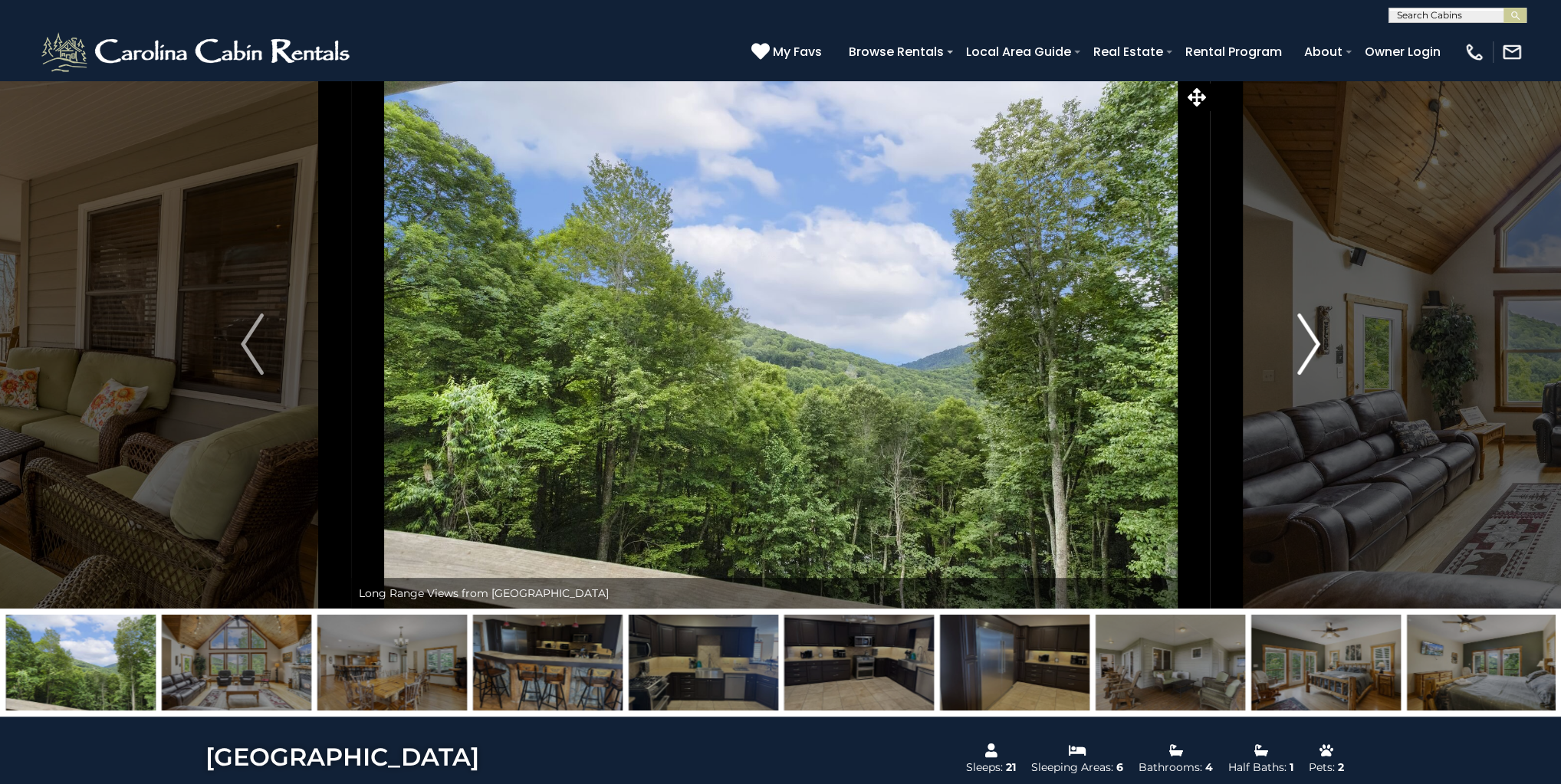
click at [1318, 341] on img "Next" at bounding box center [1309, 343] width 23 height 61
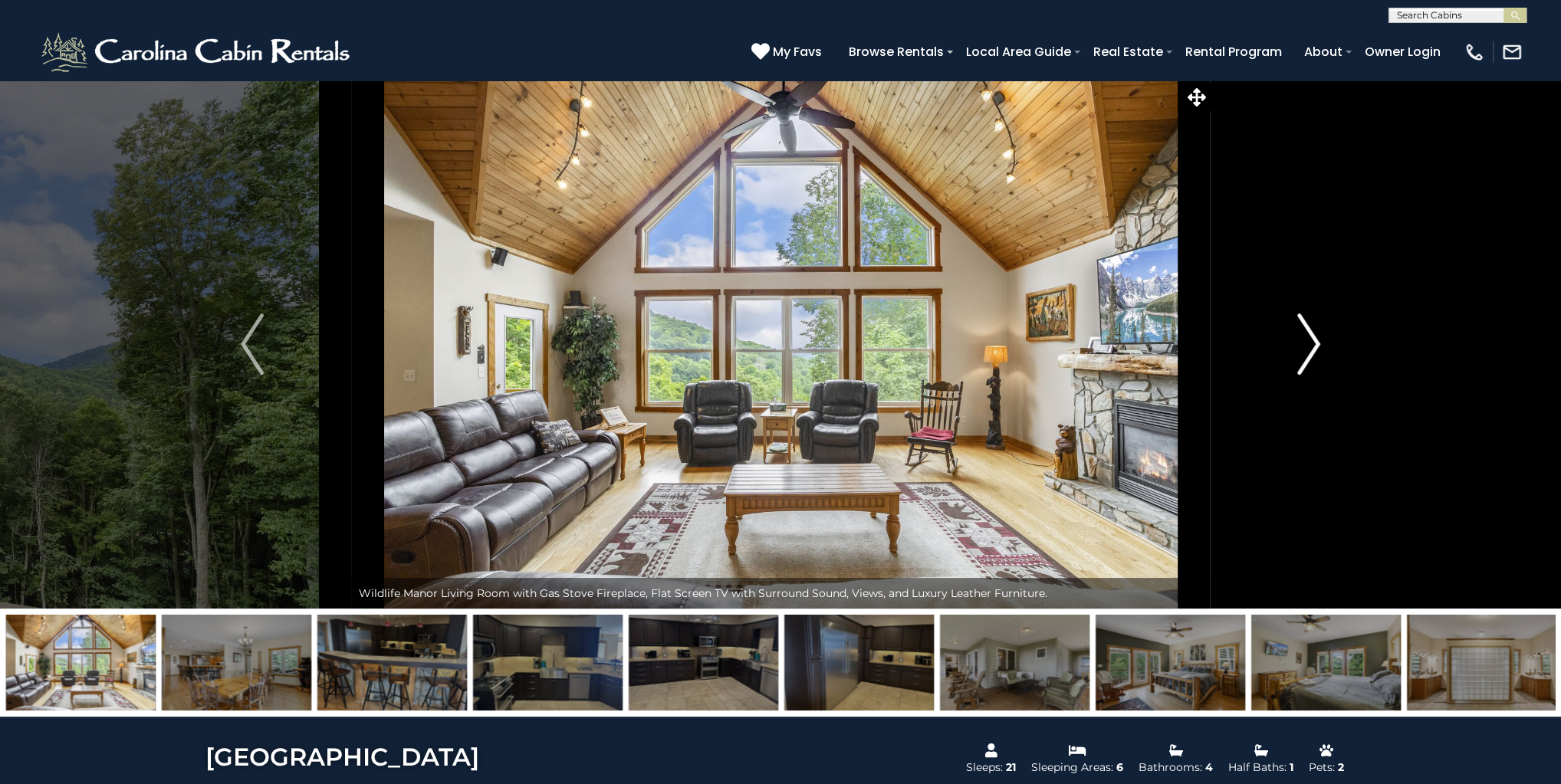
click at [1318, 341] on img "Next" at bounding box center [1309, 343] width 23 height 61
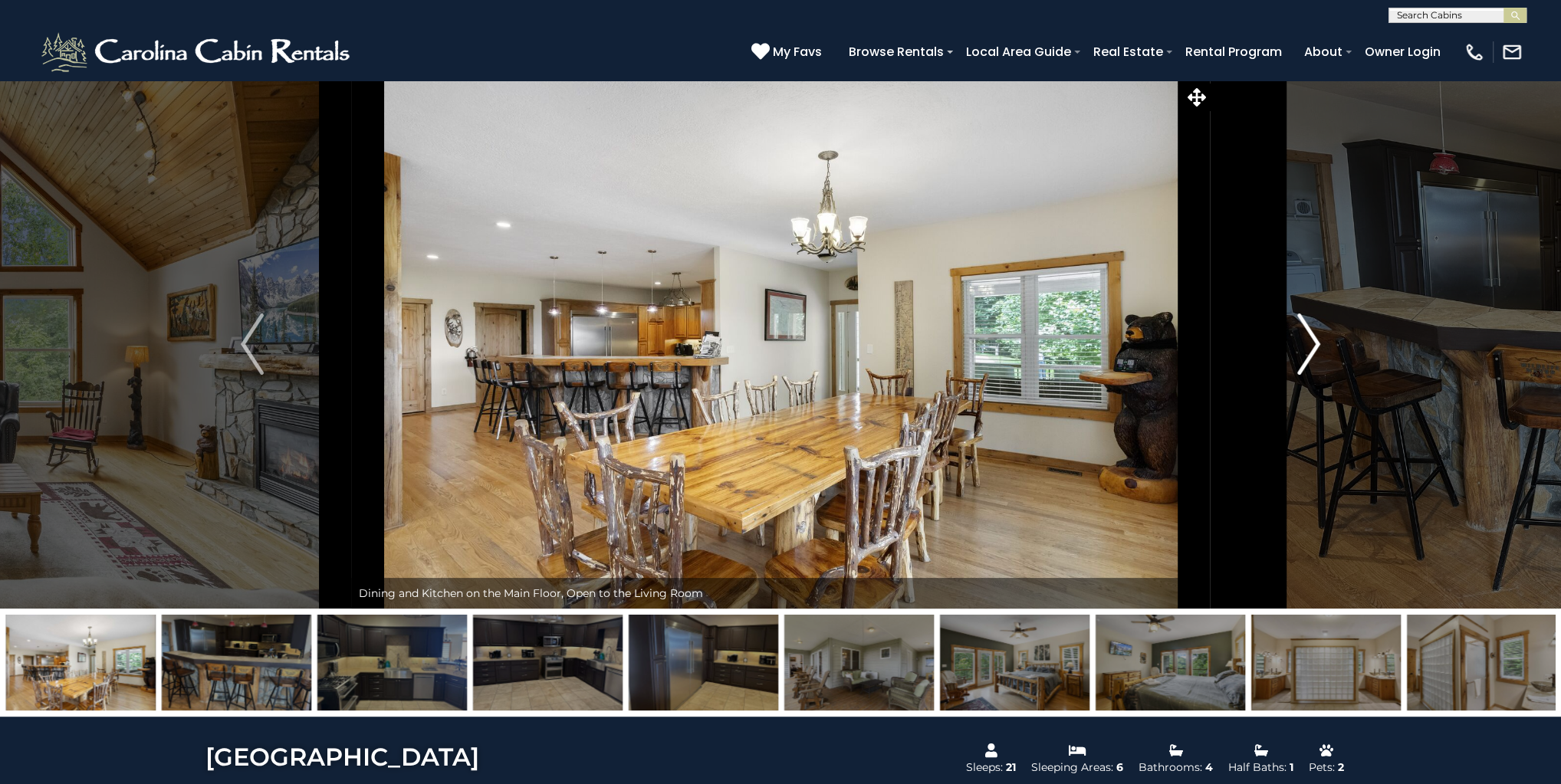
click at [1318, 341] on img "Next" at bounding box center [1309, 343] width 23 height 61
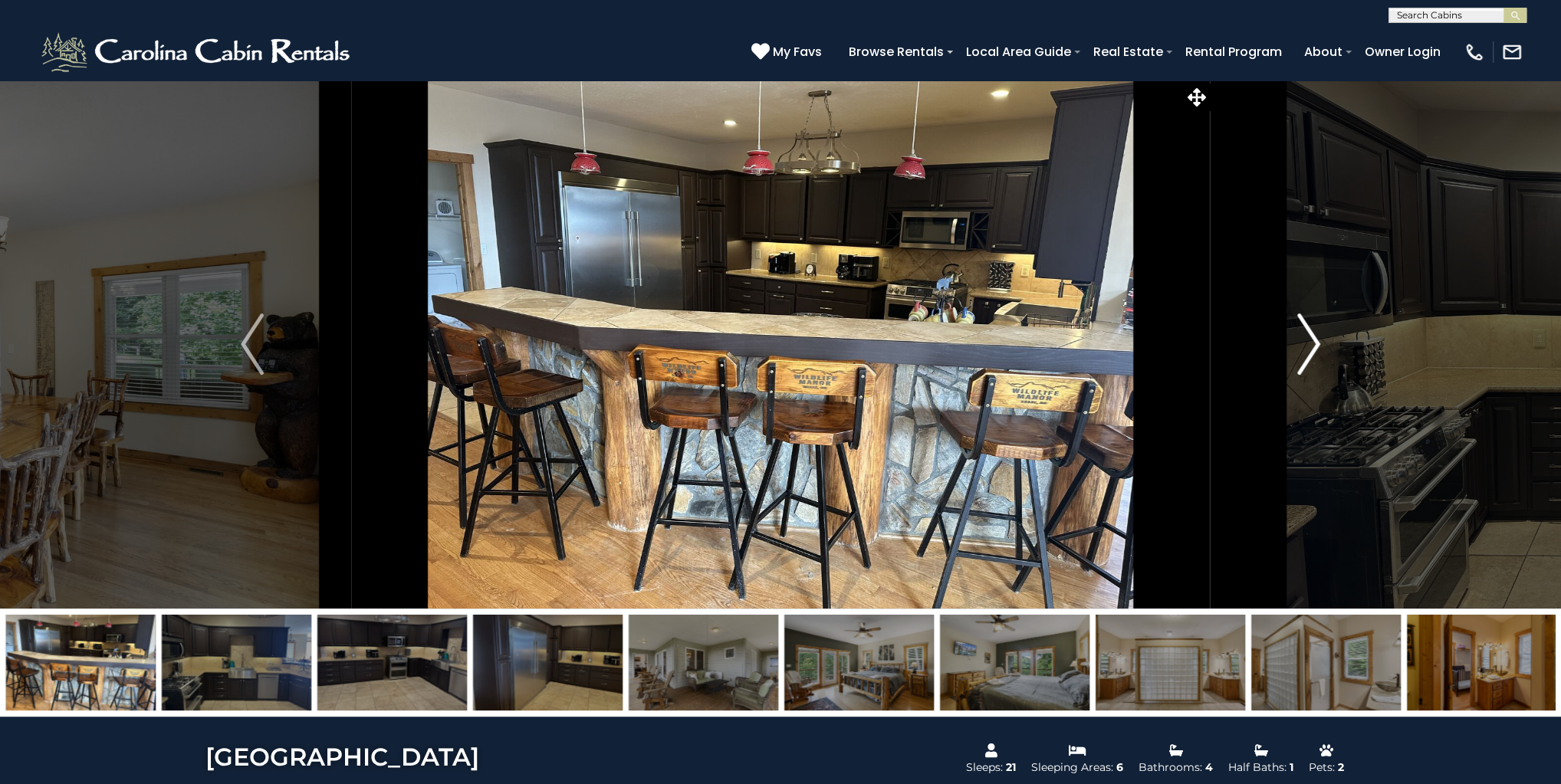
click at [1318, 341] on img "Next" at bounding box center [1309, 343] width 23 height 61
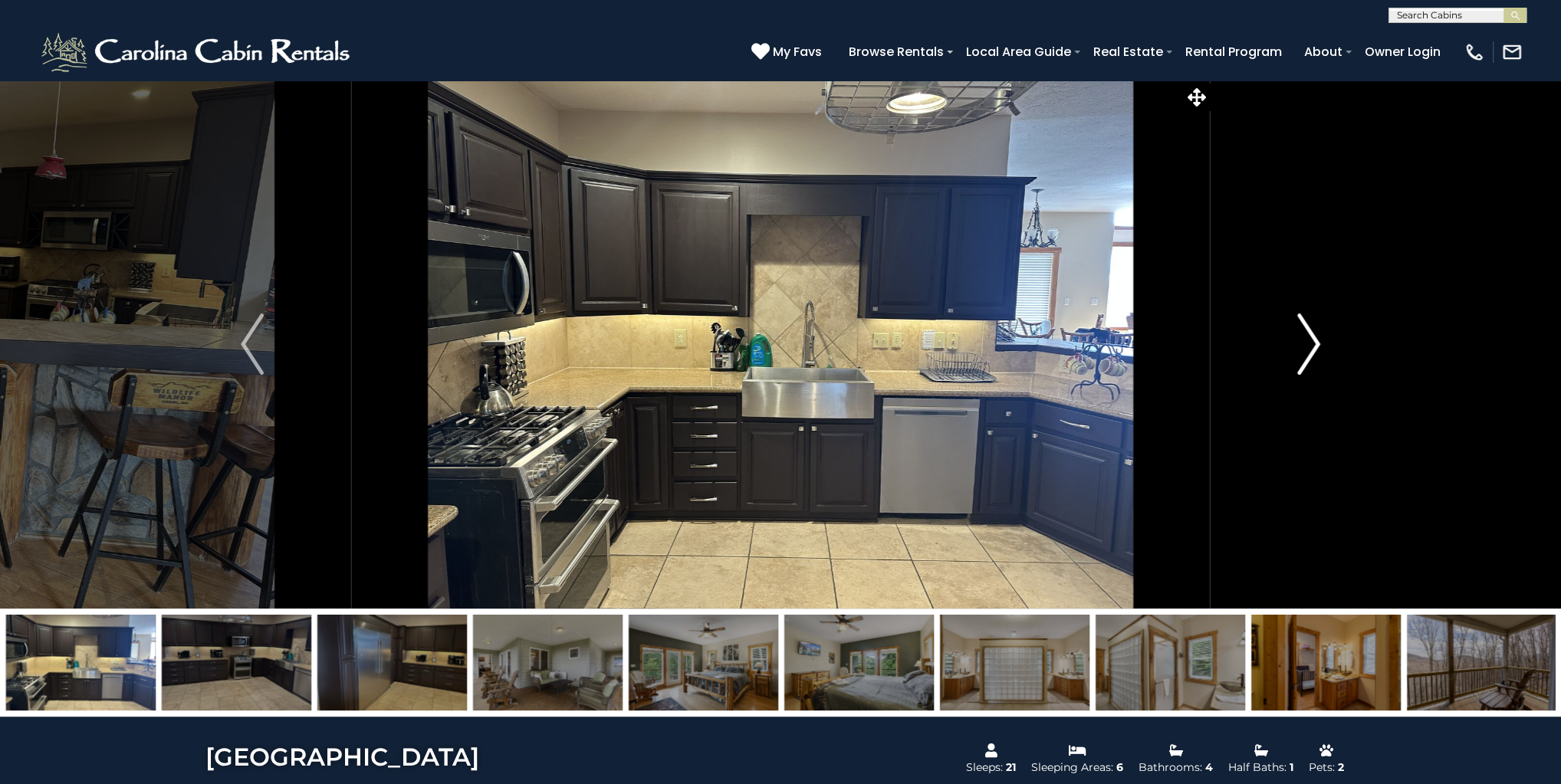
click at [1318, 341] on img "Next" at bounding box center [1309, 343] width 23 height 61
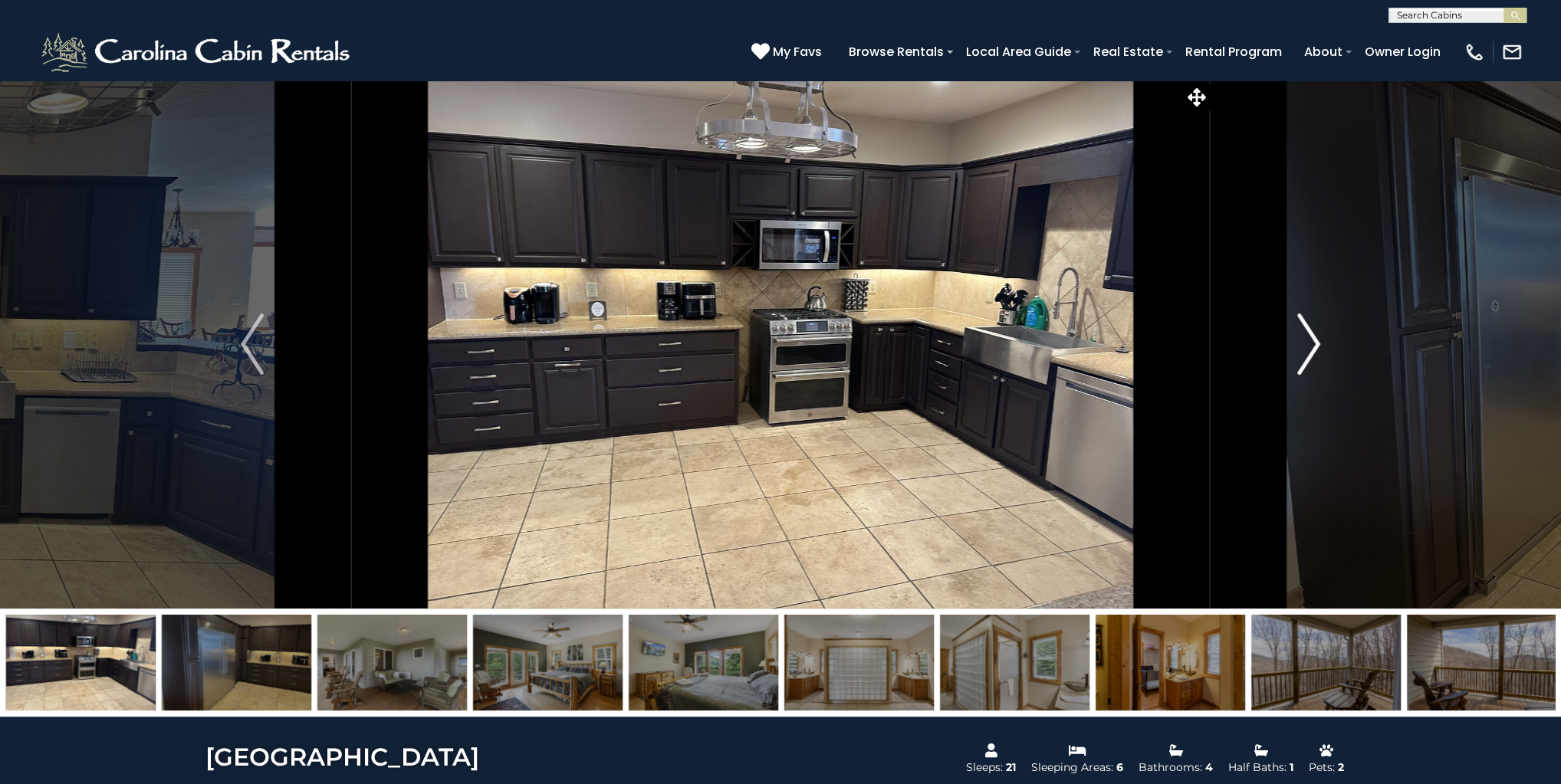
click at [1318, 341] on img "Next" at bounding box center [1309, 343] width 23 height 61
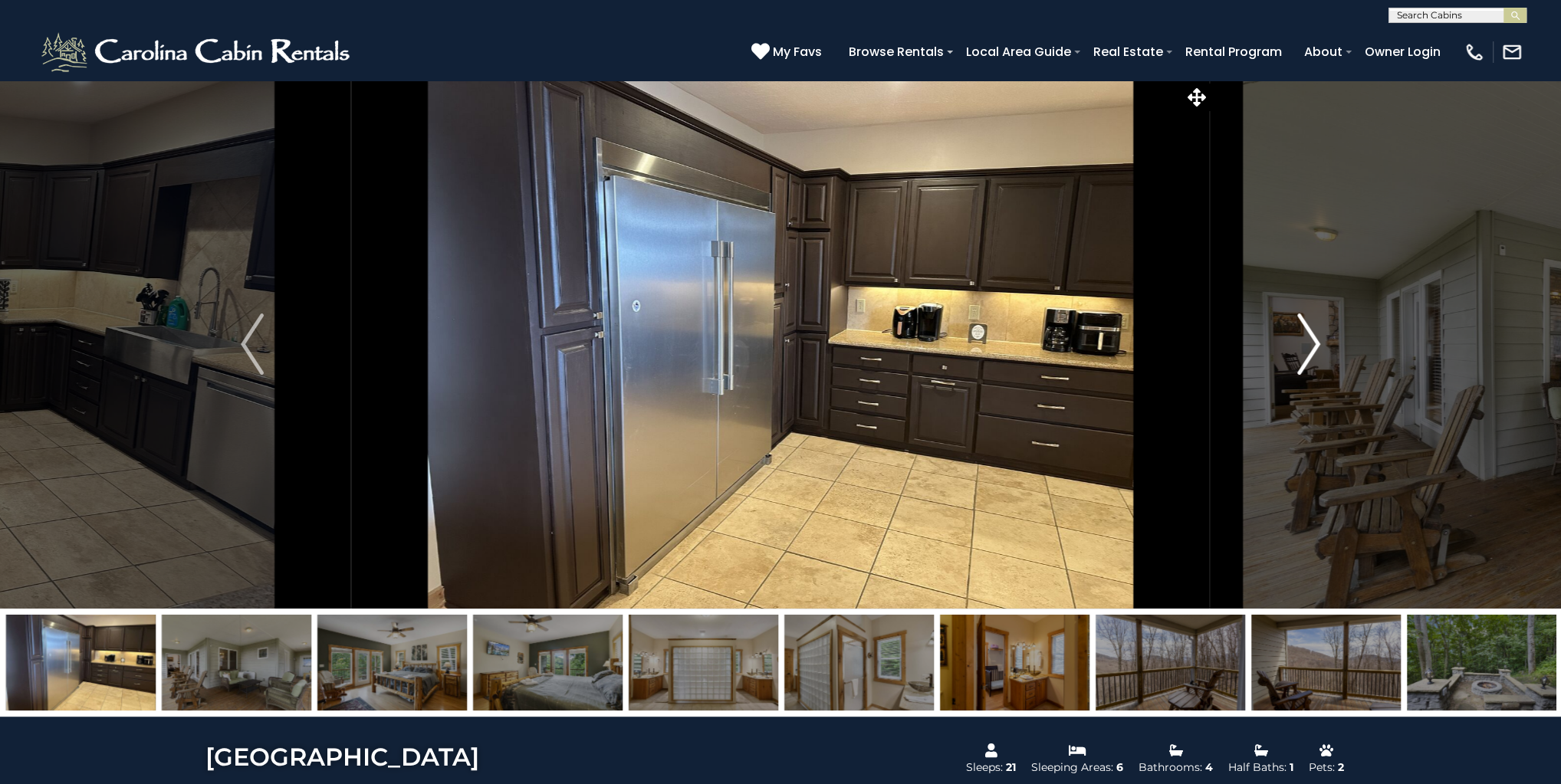
click at [1318, 341] on img "Next" at bounding box center [1309, 343] width 23 height 61
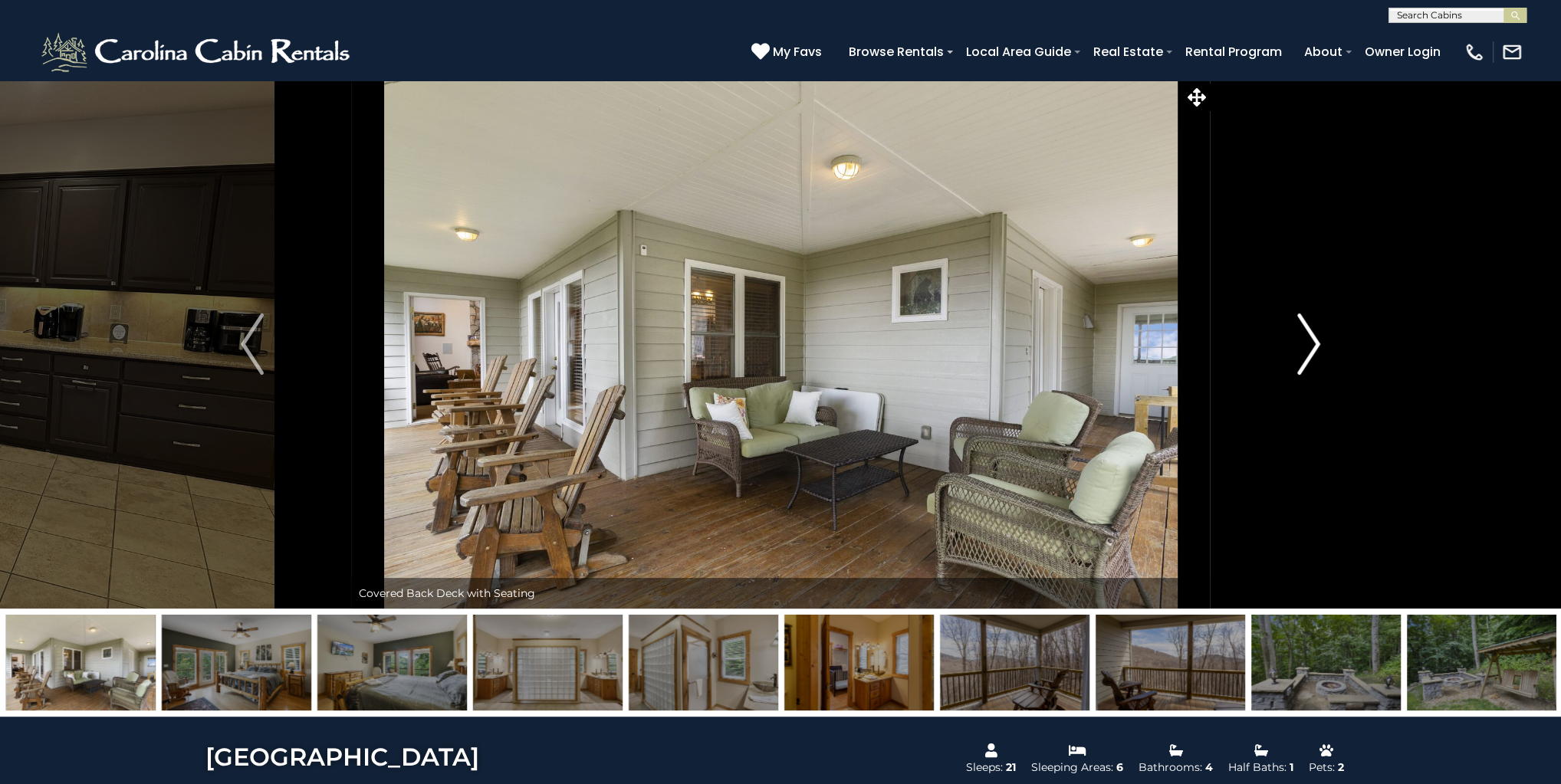
click at [1318, 341] on img "Next" at bounding box center [1309, 343] width 23 height 61
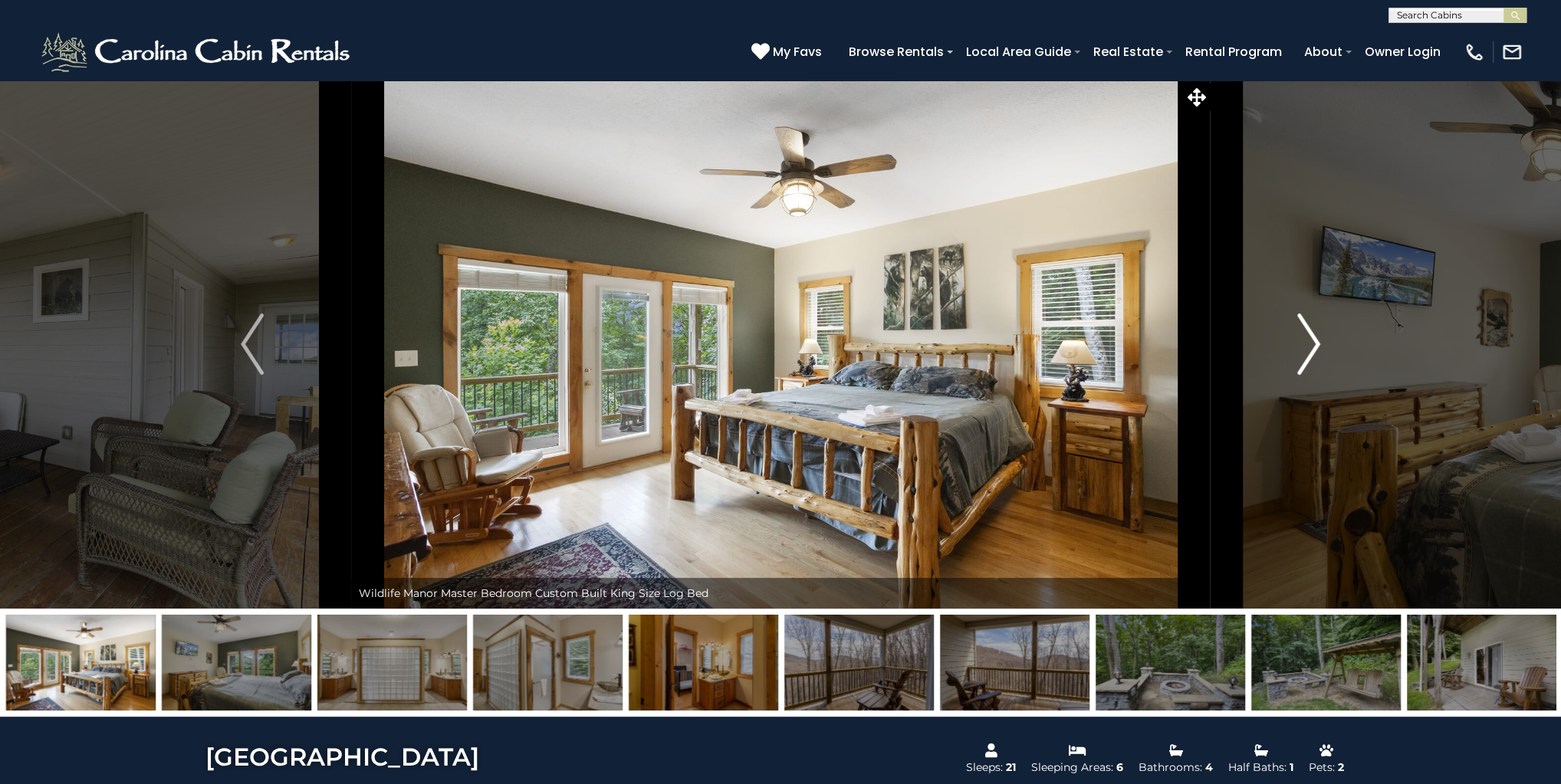
click at [1318, 341] on img "Next" at bounding box center [1309, 343] width 23 height 61
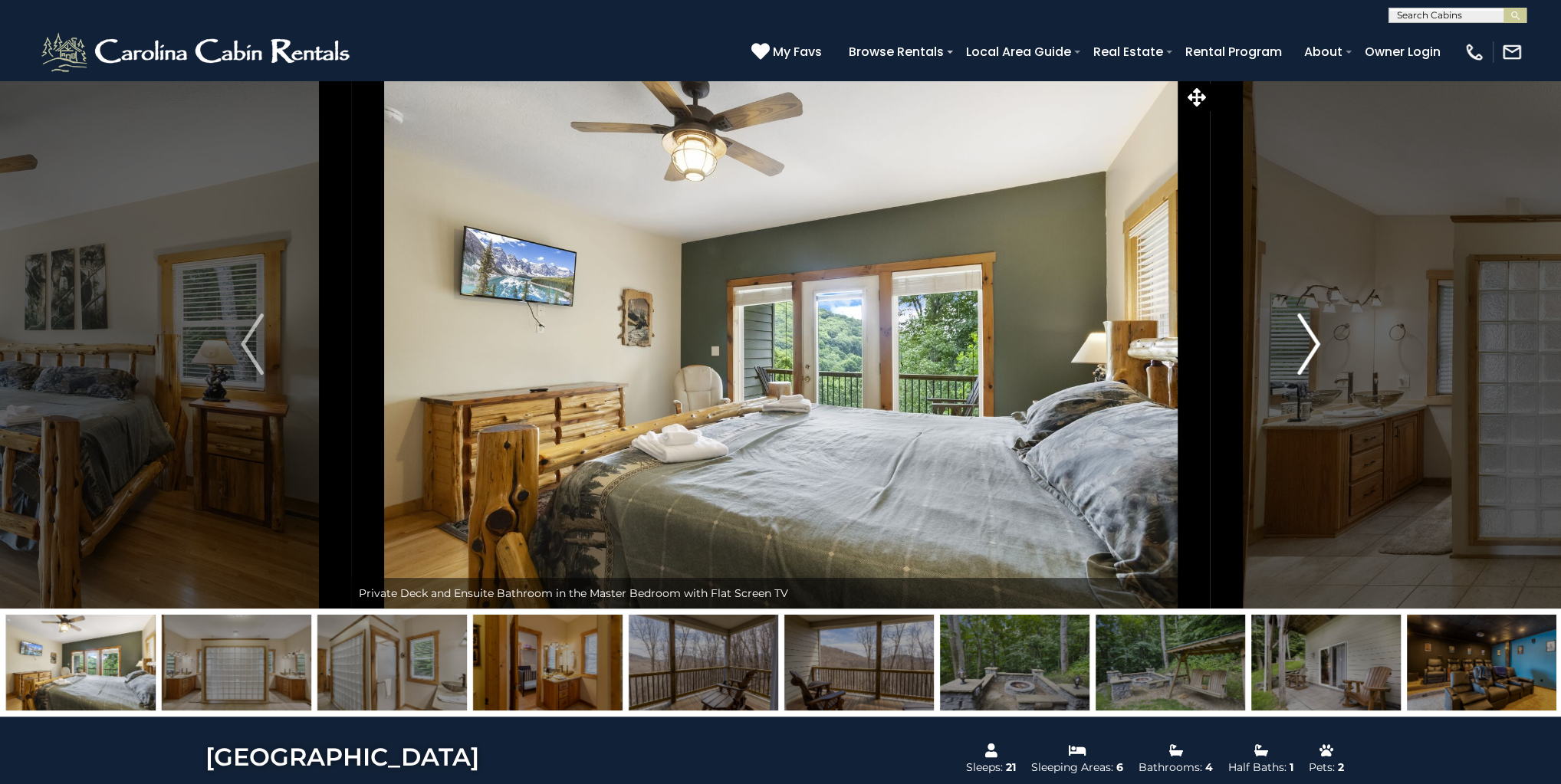
click at [1318, 341] on img "Next" at bounding box center [1309, 343] width 23 height 61
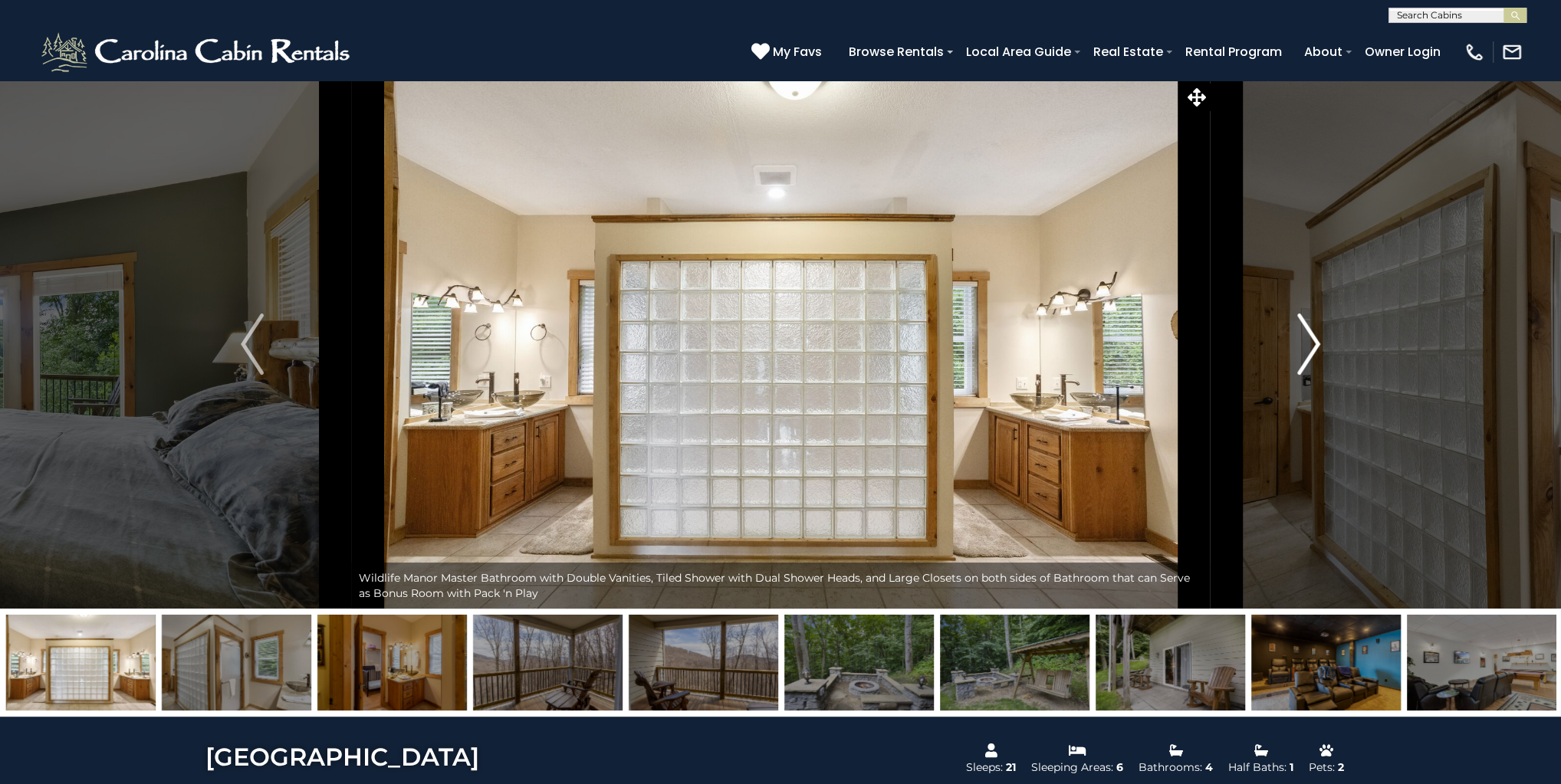
click at [1318, 341] on img "Next" at bounding box center [1309, 343] width 23 height 61
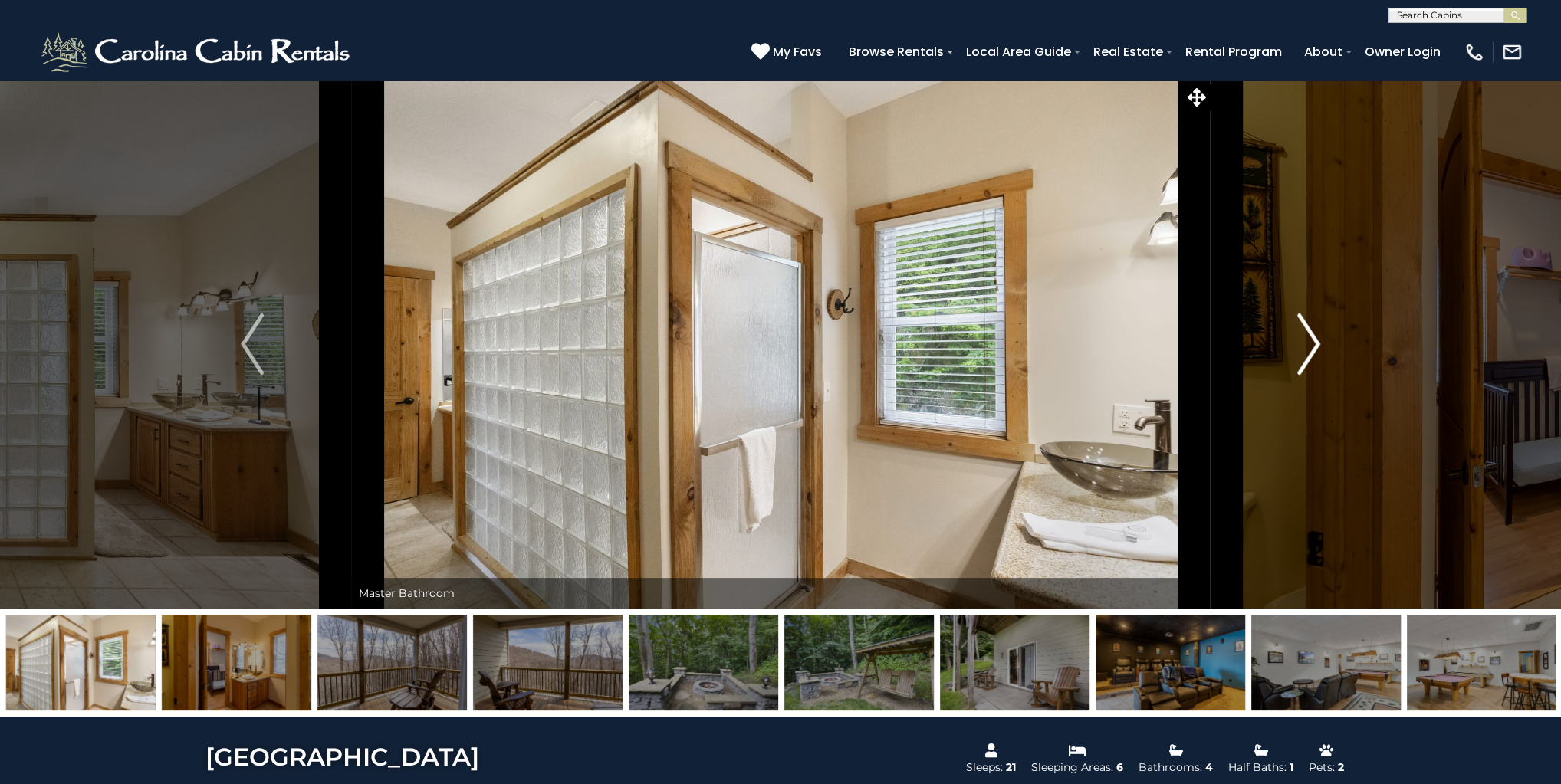
click at [1318, 341] on img "Next" at bounding box center [1309, 343] width 23 height 61
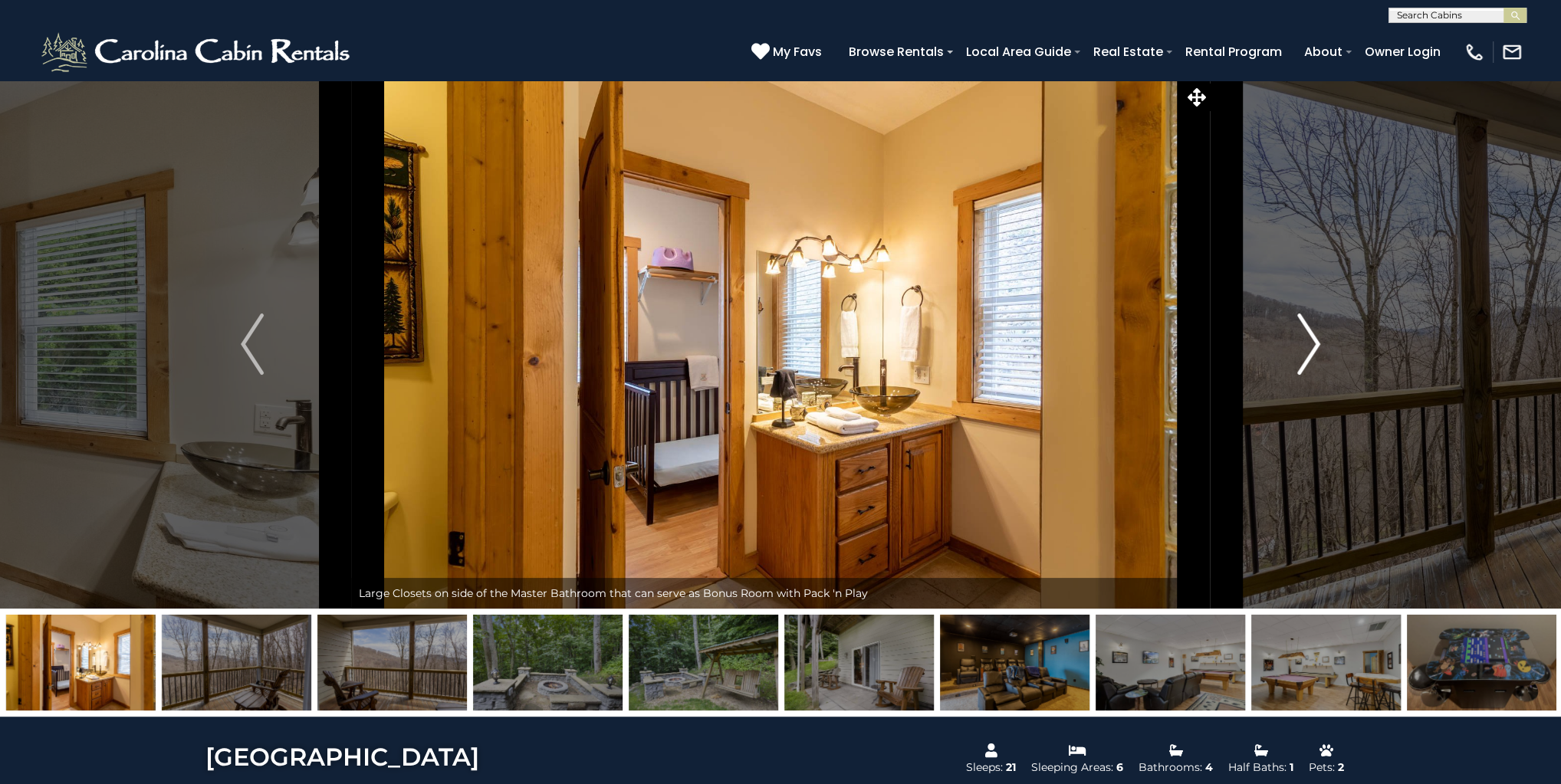
click at [1318, 341] on img "Next" at bounding box center [1309, 343] width 23 height 61
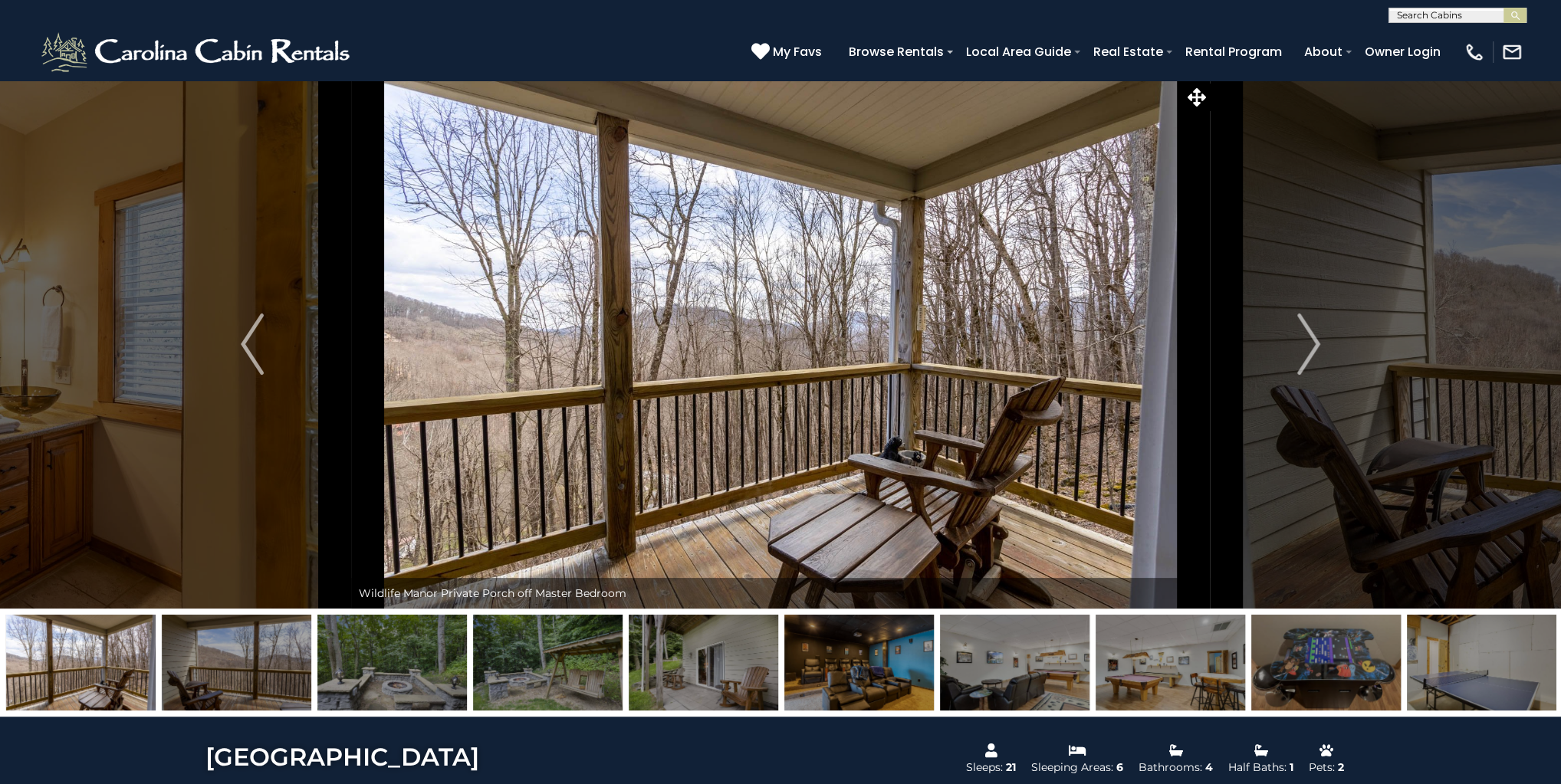
click at [896, 642] on img at bounding box center [859, 662] width 150 height 96
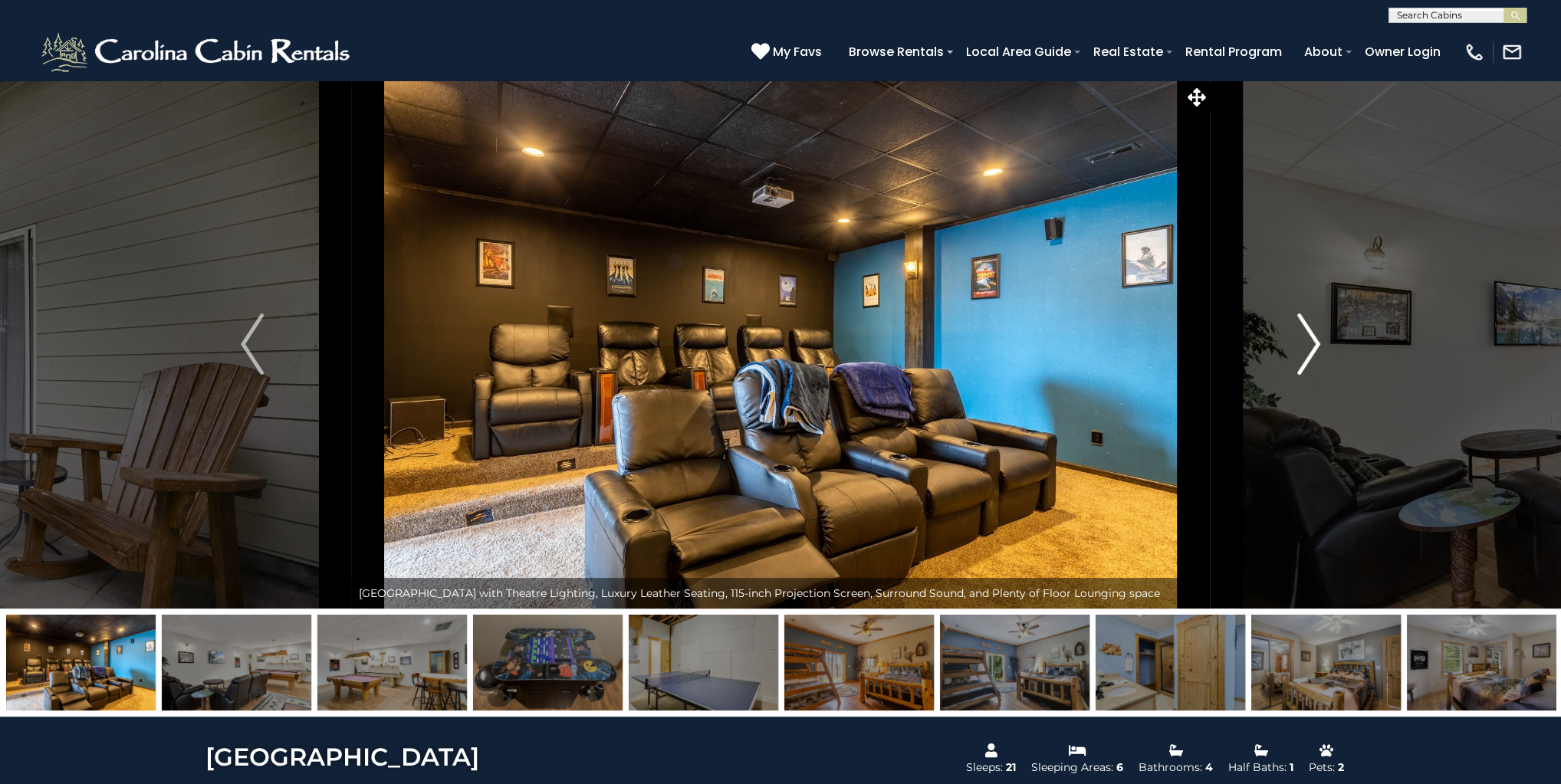
click at [1328, 349] on button "Next" at bounding box center [1308, 343] width 197 height 528
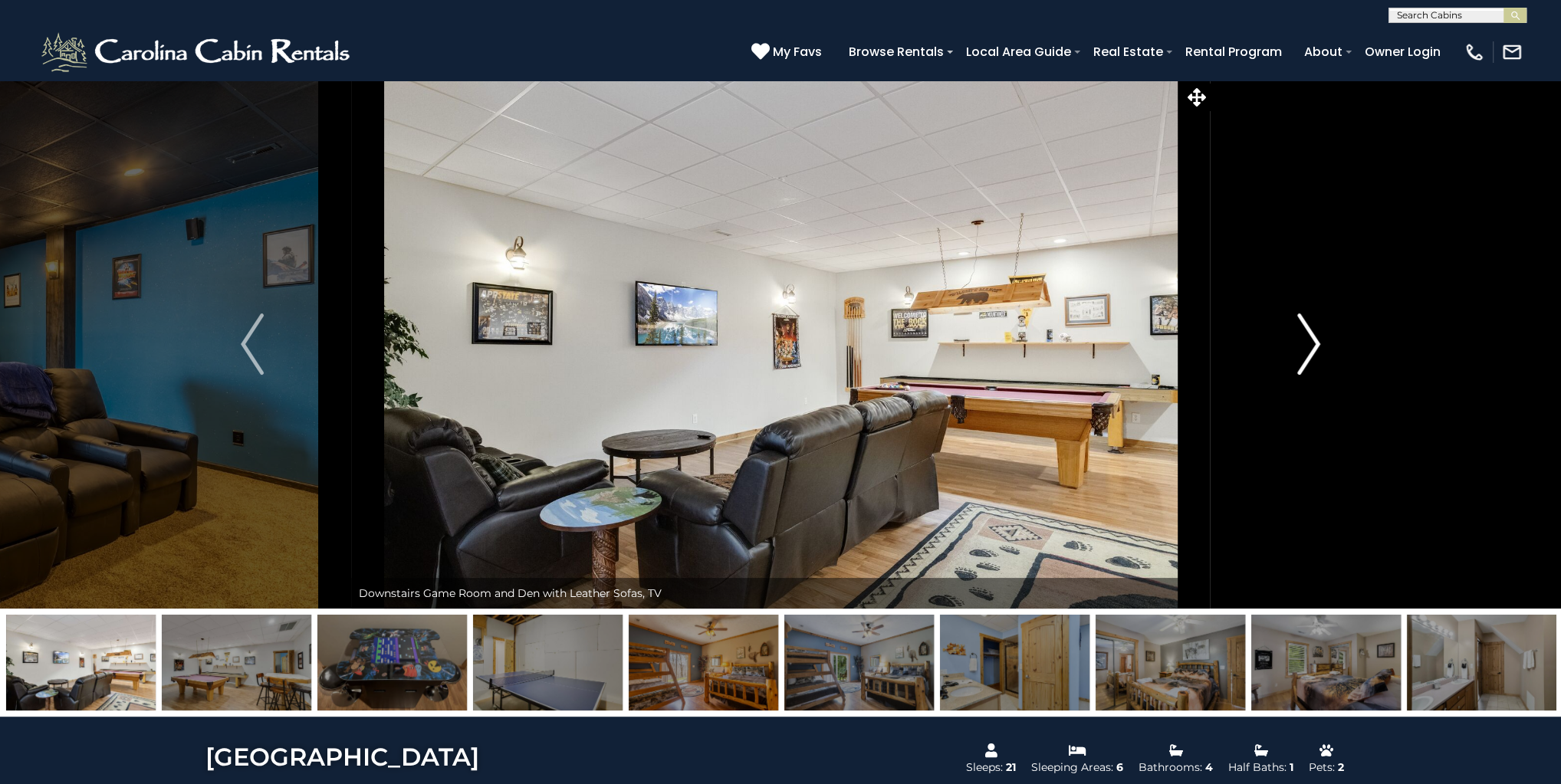
click at [1328, 349] on button "Next" at bounding box center [1308, 343] width 197 height 528
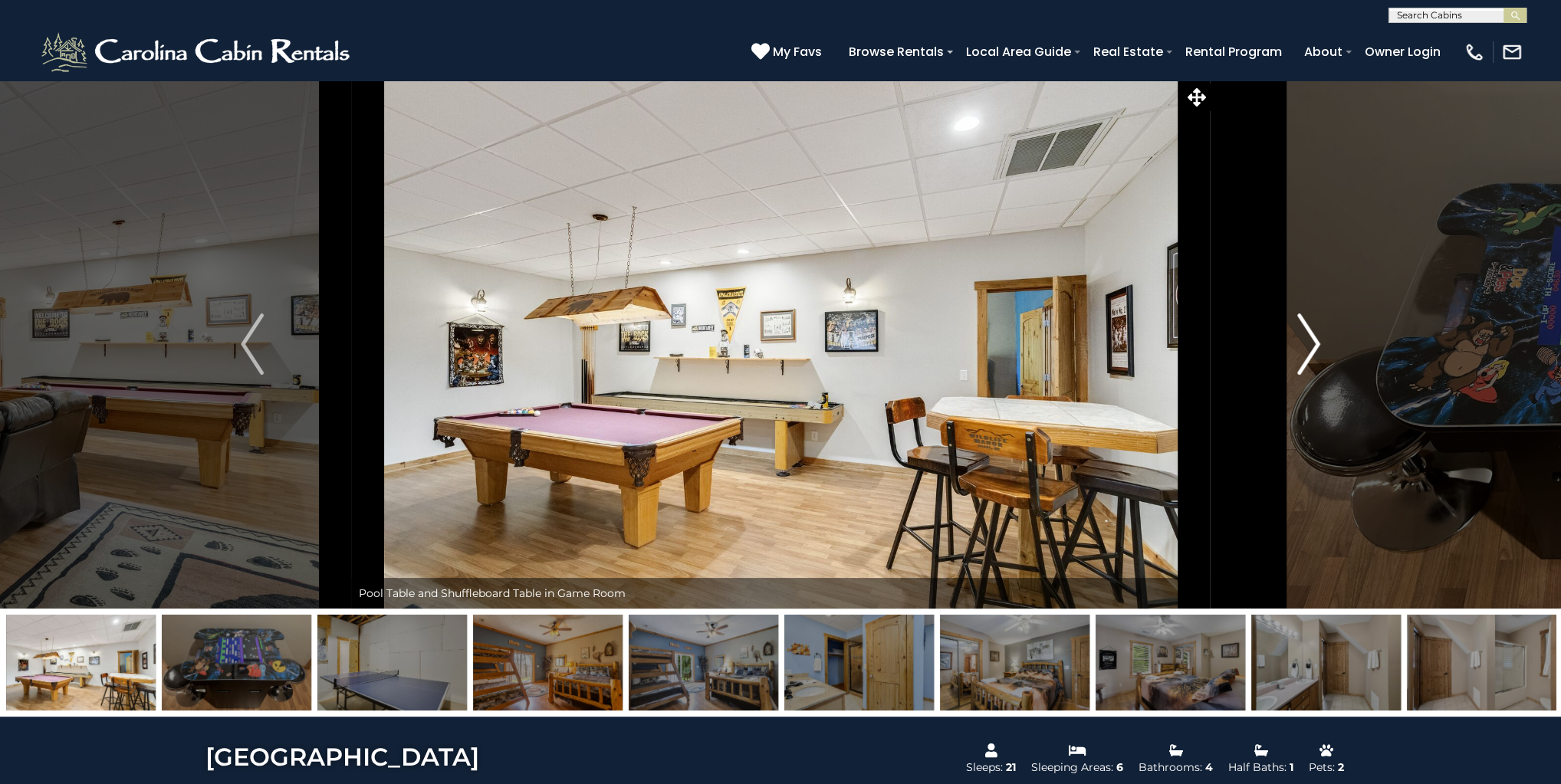
click at [1328, 349] on button "Next" at bounding box center [1308, 343] width 197 height 528
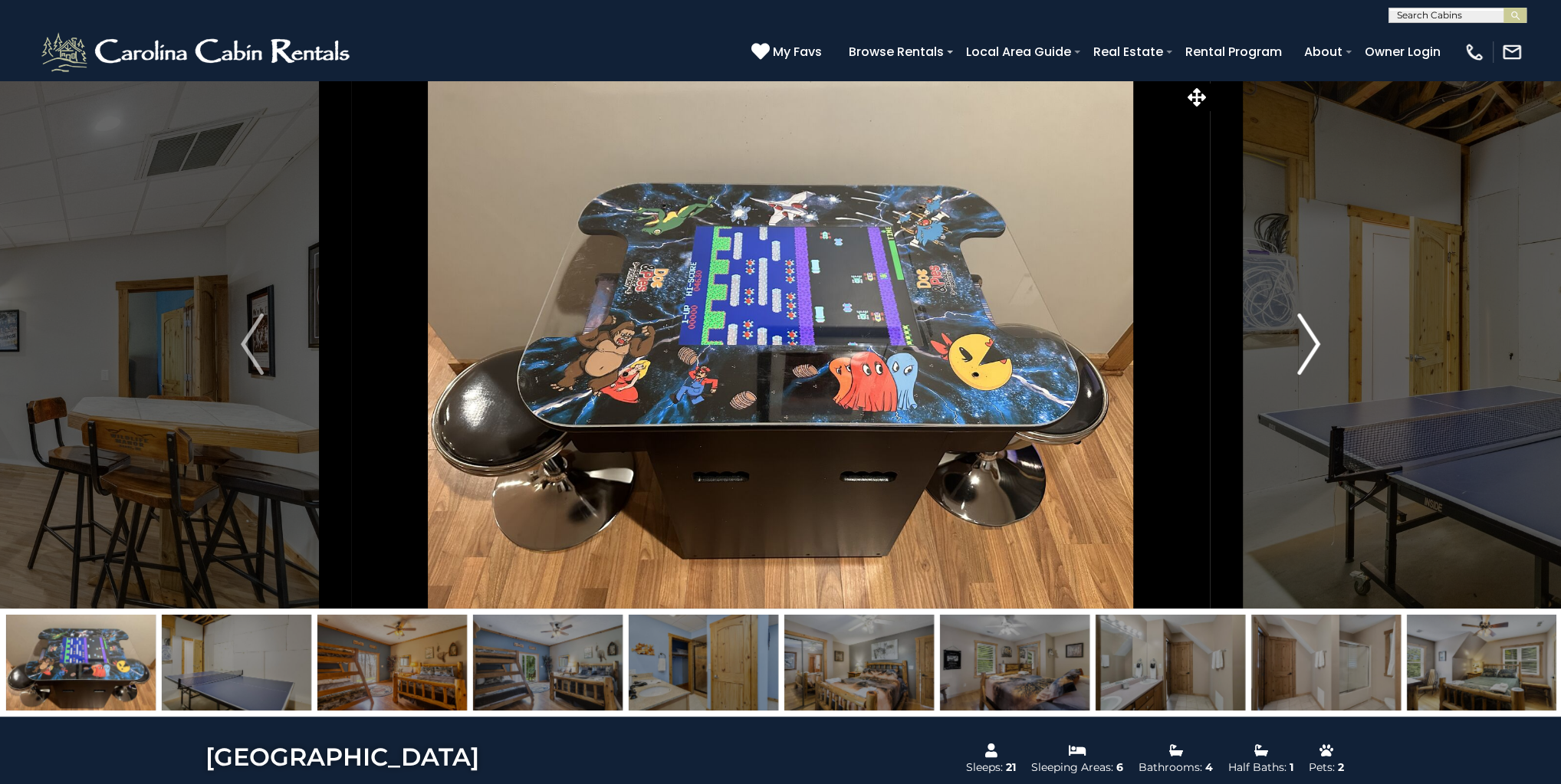
click at [1328, 349] on button "Next" at bounding box center [1308, 343] width 197 height 528
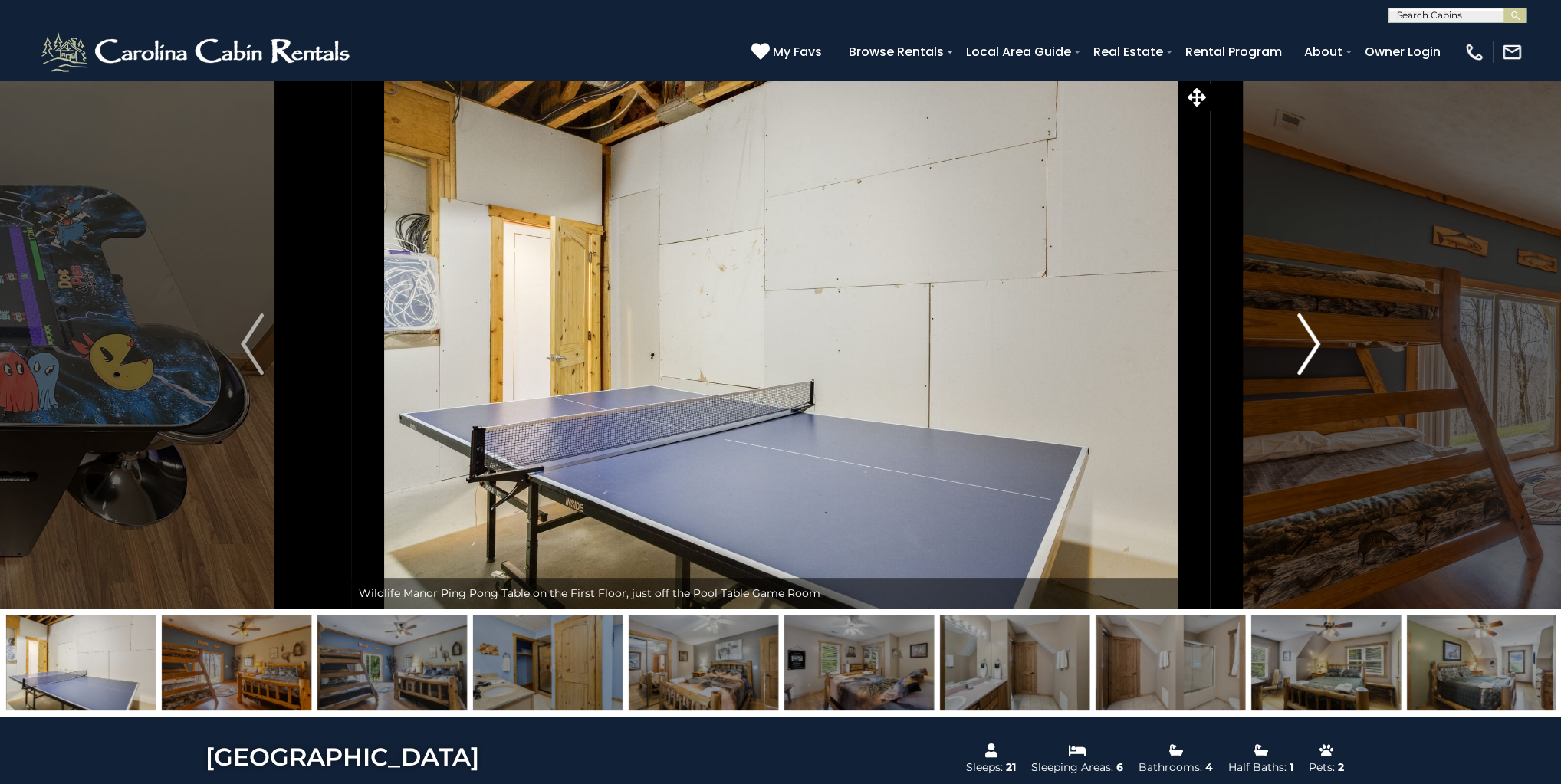
click at [1328, 349] on button "Next" at bounding box center [1308, 343] width 197 height 528
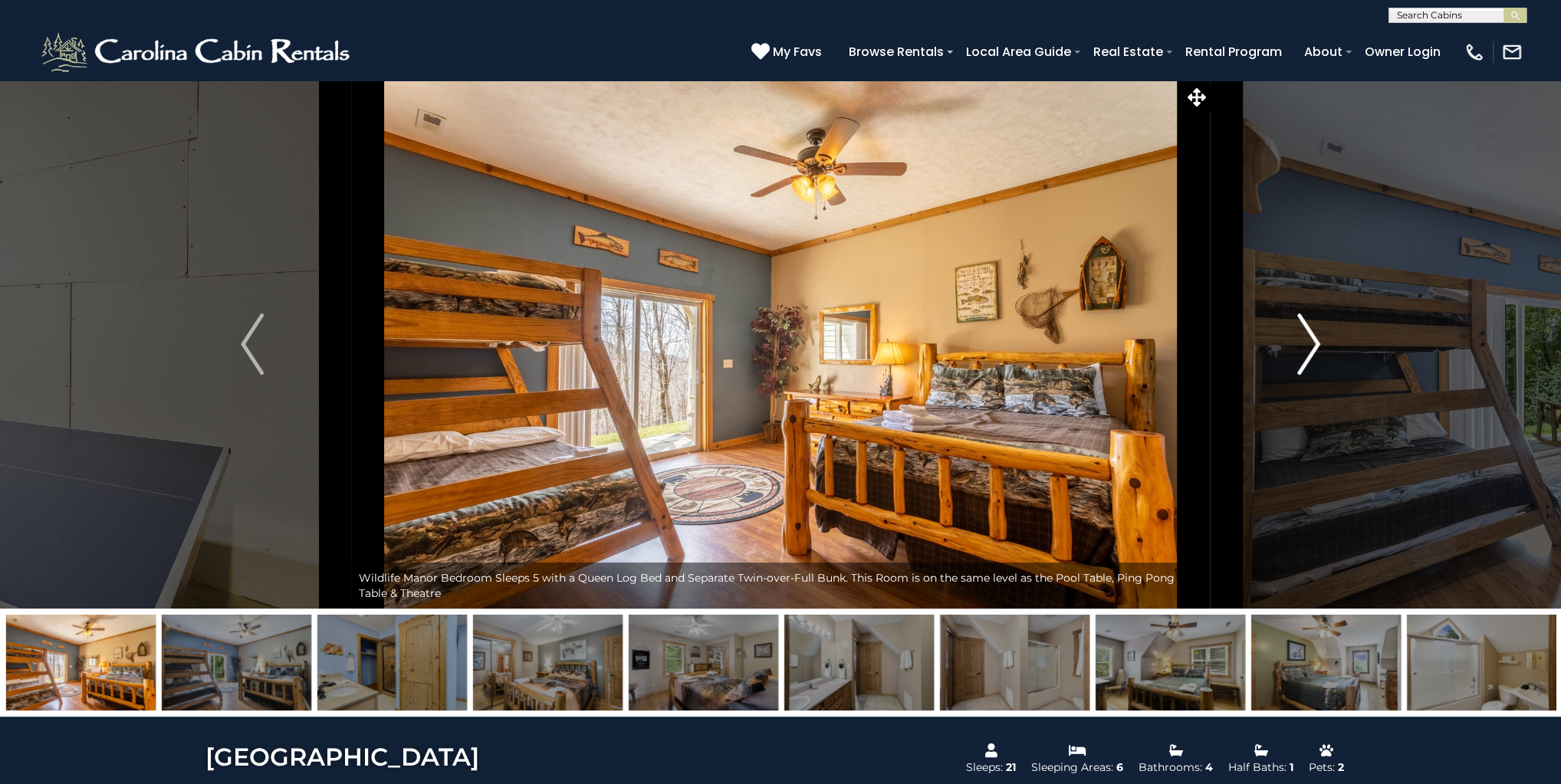
click at [1328, 349] on button "Next" at bounding box center [1308, 343] width 197 height 528
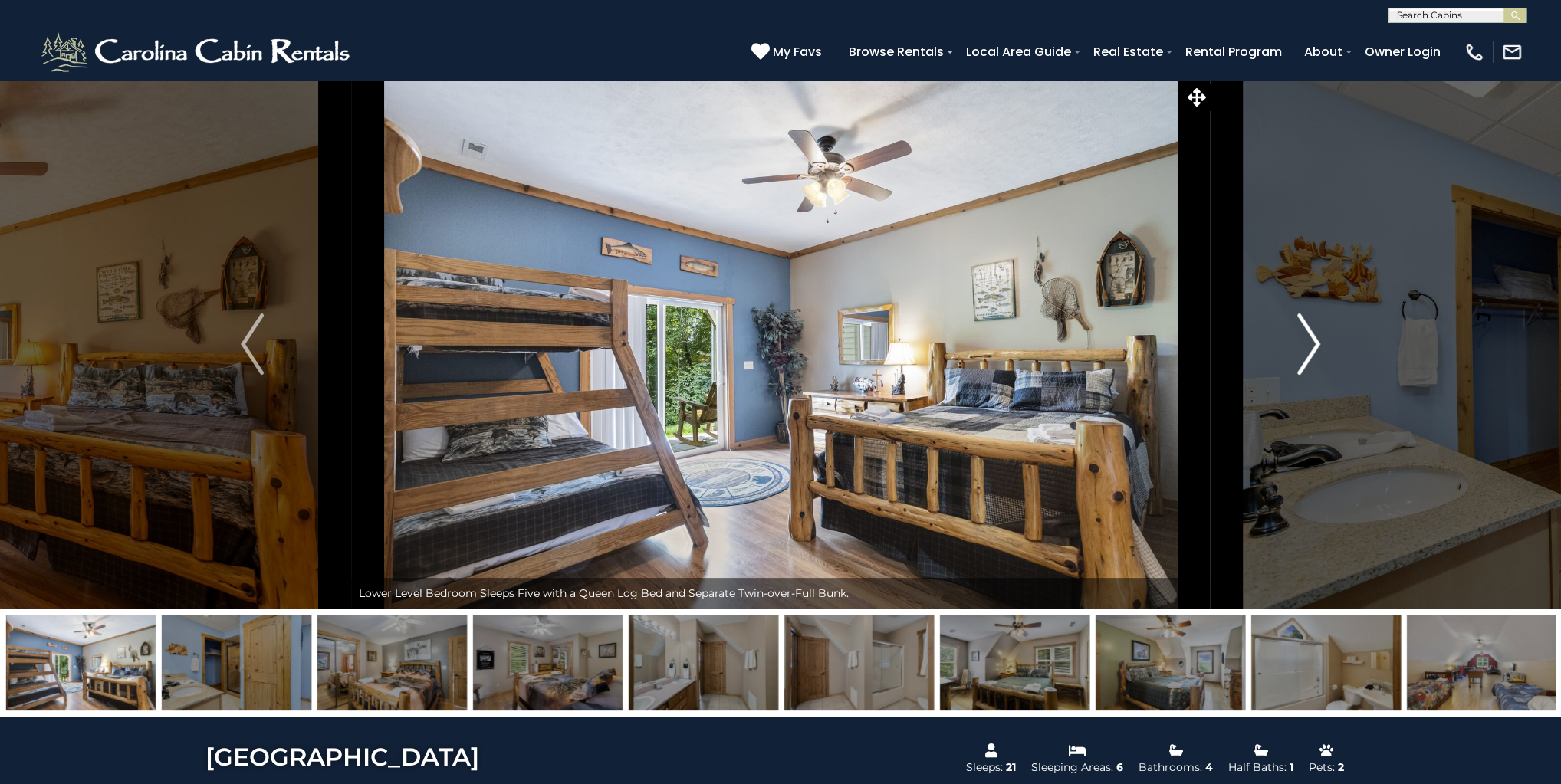
click at [1328, 349] on button "Next" at bounding box center [1308, 343] width 197 height 528
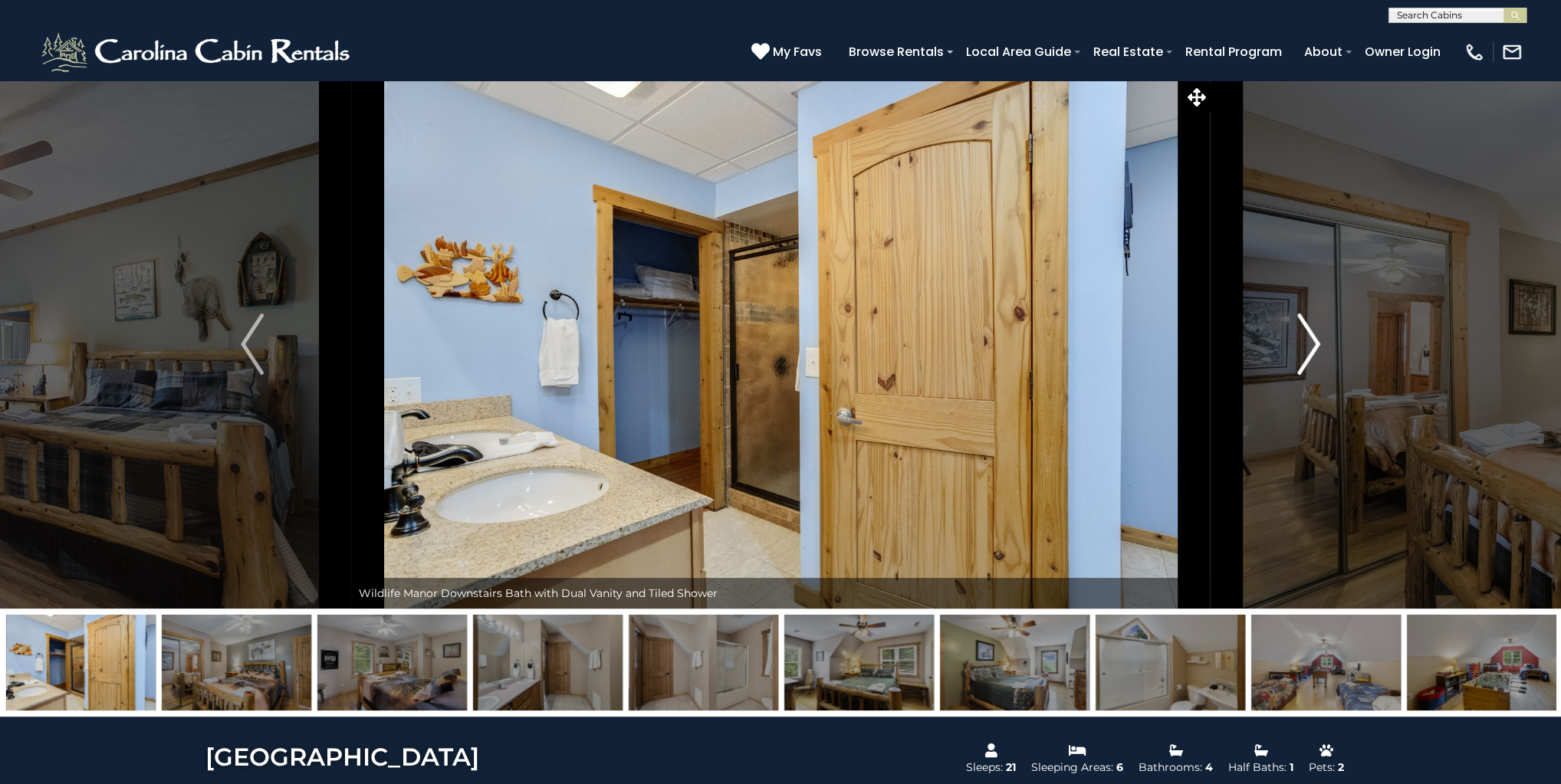
click at [1328, 343] on button "Next" at bounding box center [1308, 343] width 197 height 528
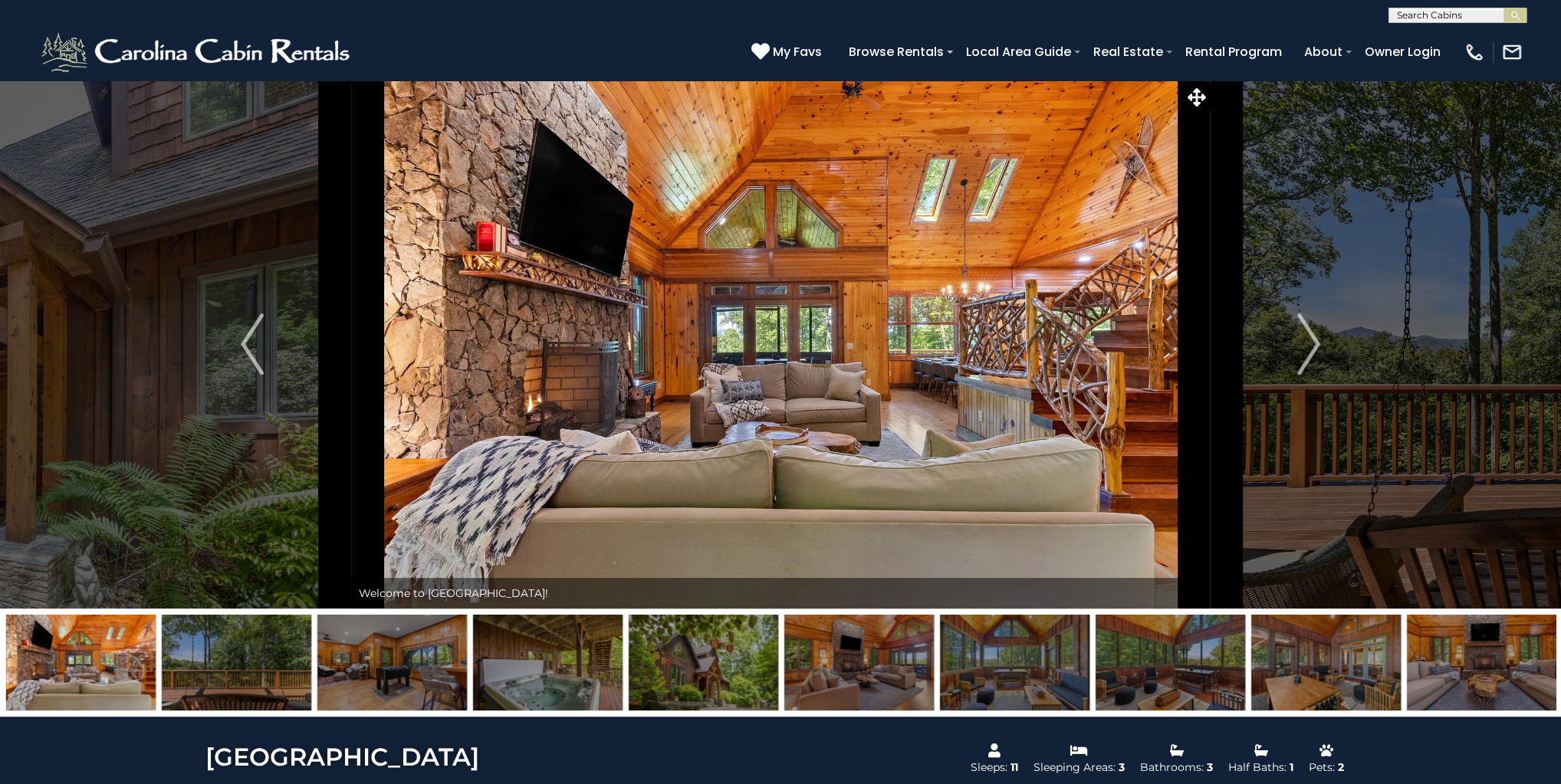
click at [1464, 664] on img at bounding box center [1481, 662] width 150 height 96
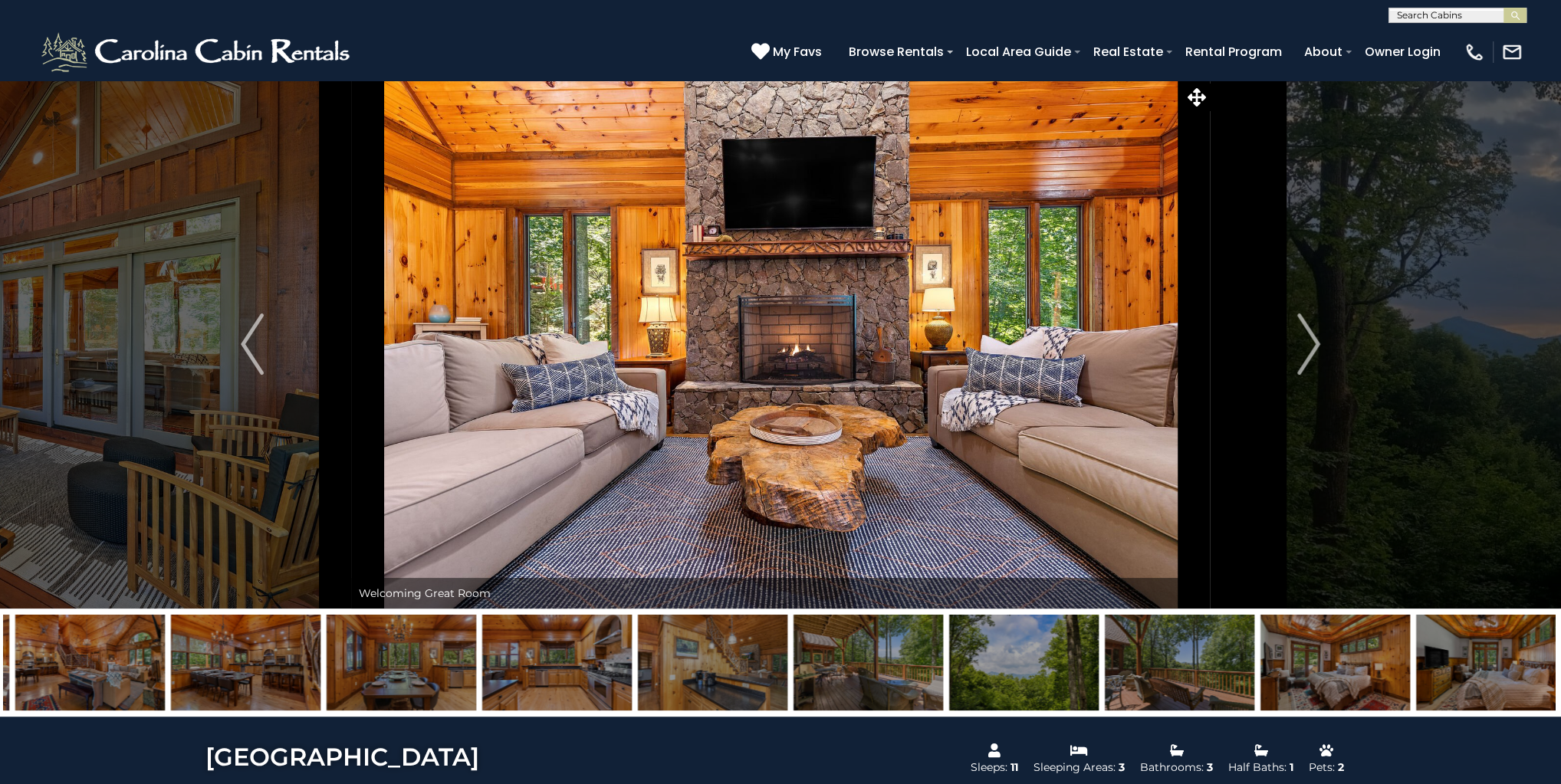
drag, startPoint x: 1306, startPoint y: 654, endPoint x: 693, endPoint y: 633, distance: 613.4
click at [693, 633] on img at bounding box center [712, 662] width 150 height 96
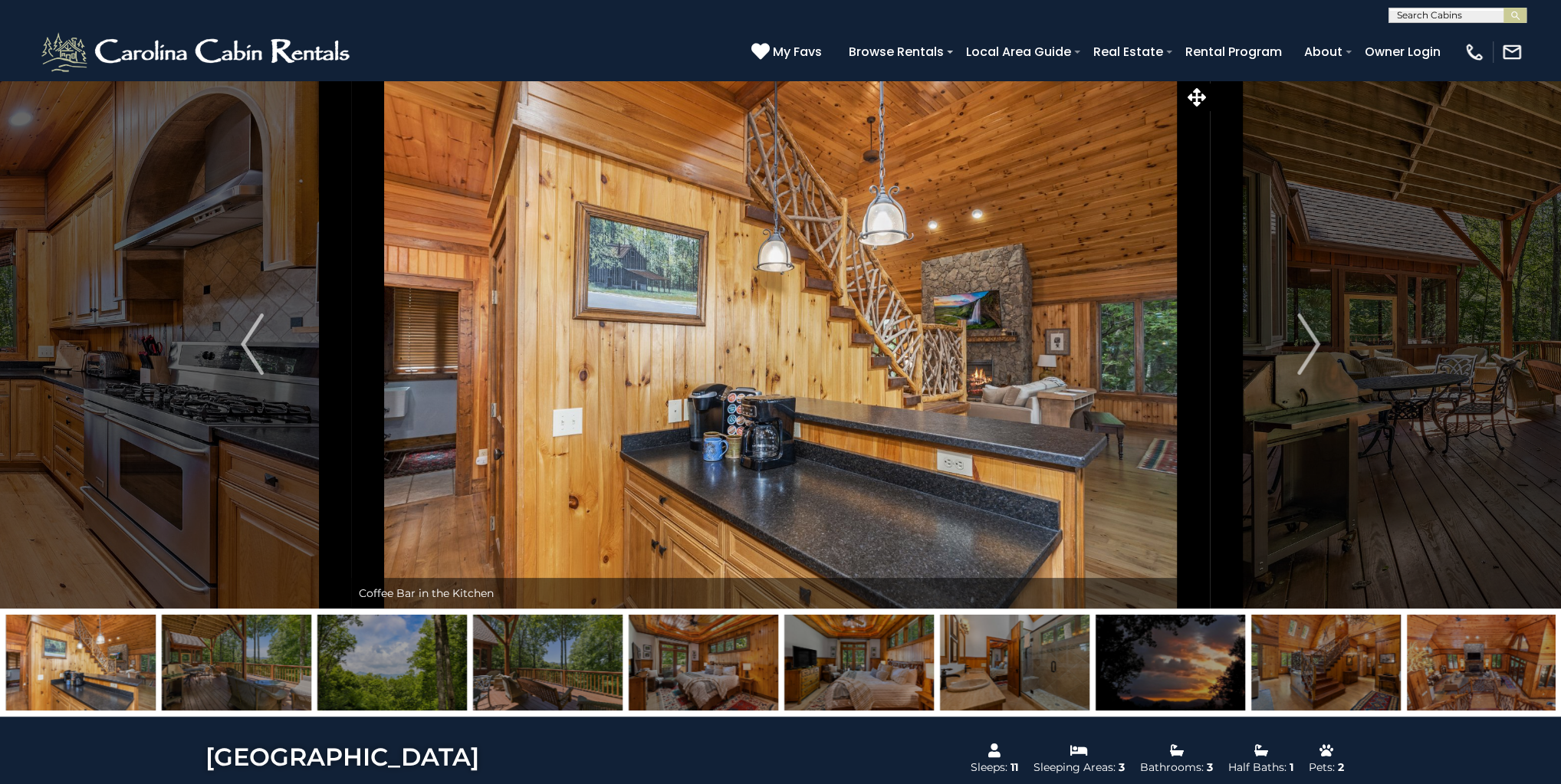
click at [211, 687] on img at bounding box center [236, 662] width 150 height 96
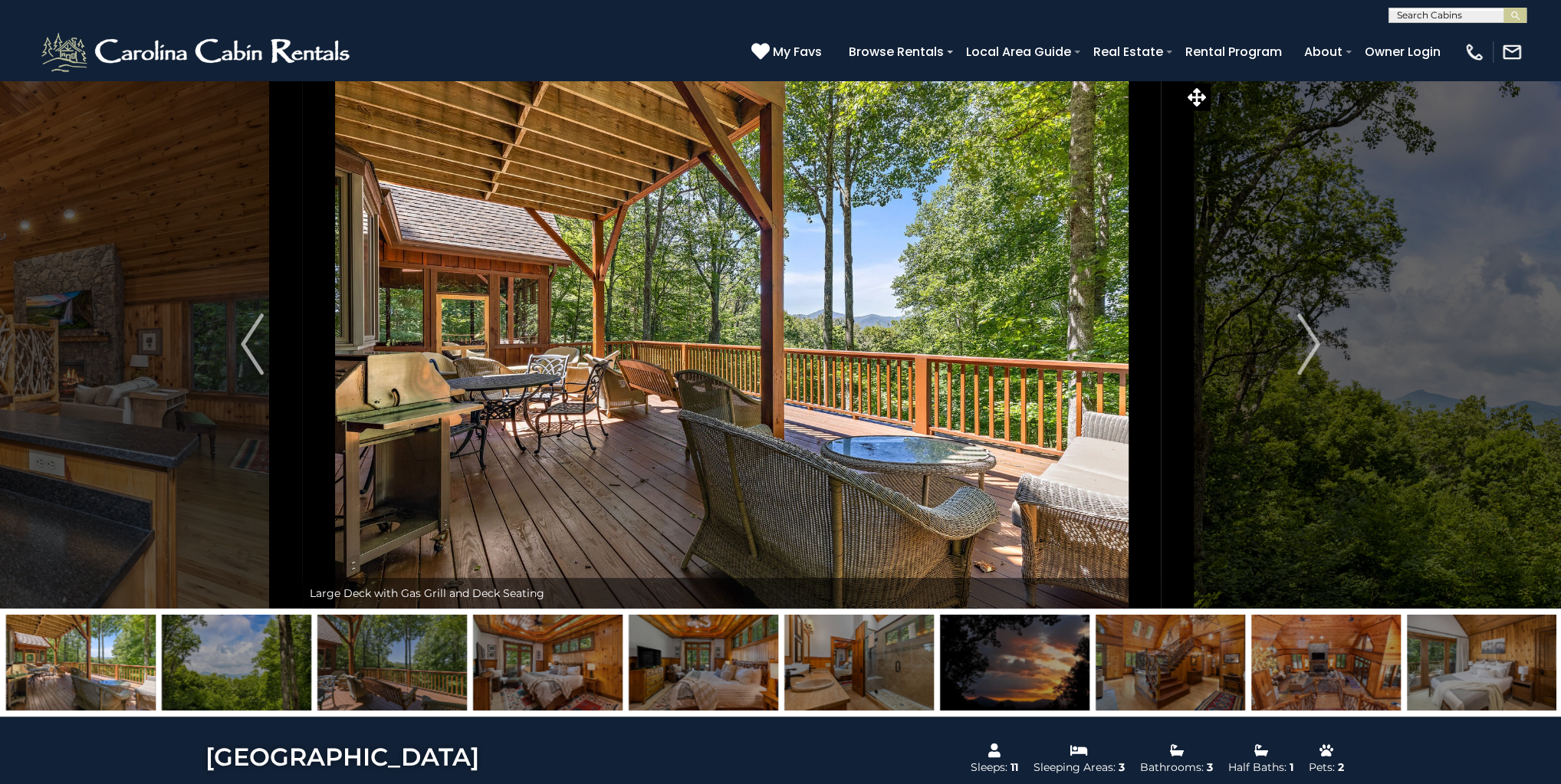
drag, startPoint x: 1127, startPoint y: 596, endPoint x: 1078, endPoint y: 599, distance: 49.1
click at [1078, 599] on div "Large Deck with Gas Grill and Deck Seating" at bounding box center [731, 593] width 859 height 31
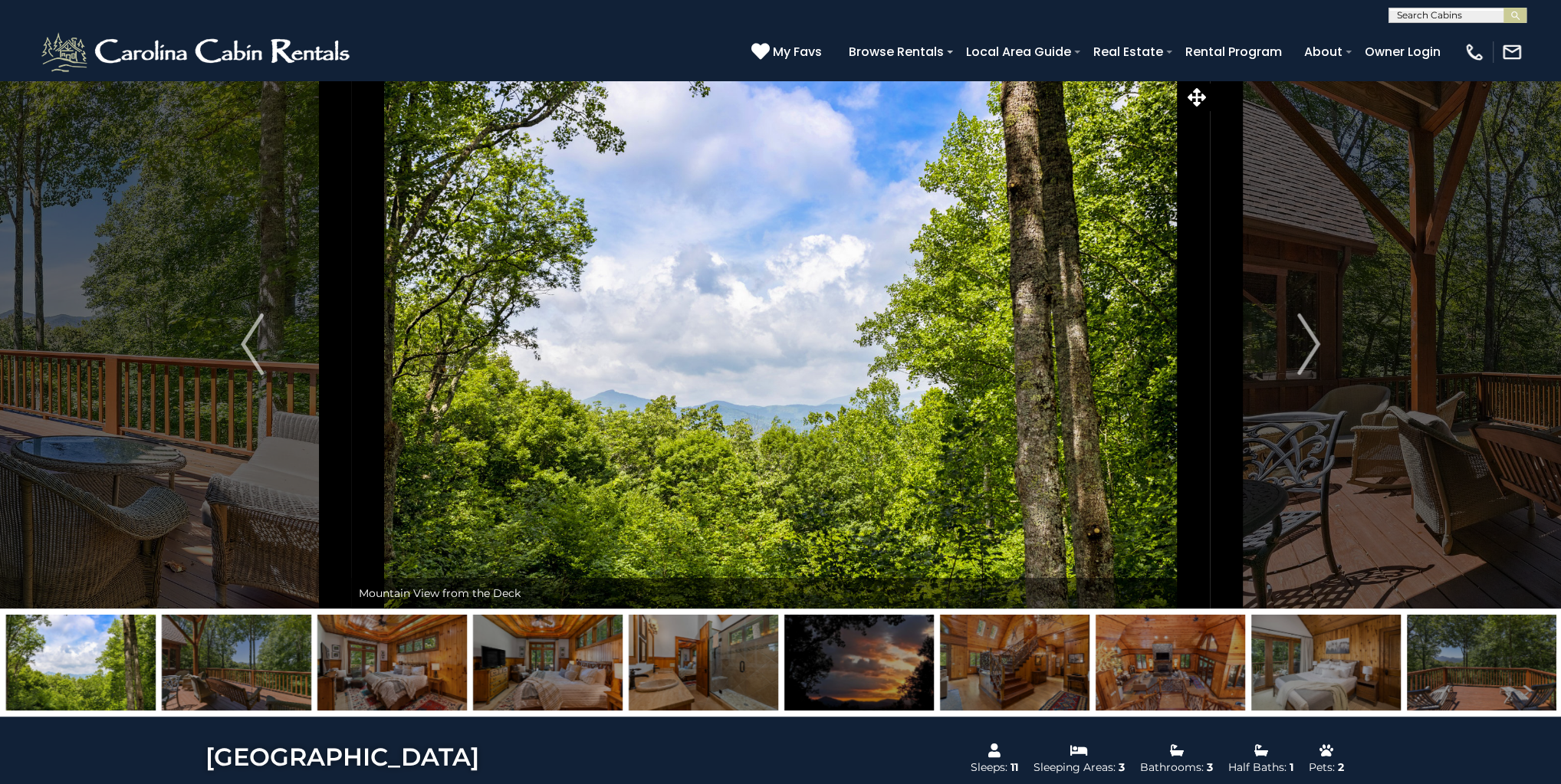
drag, startPoint x: 1385, startPoint y: 659, endPoint x: 0, endPoint y: 601, distance: 1386.2
click at [0, 601] on div "Luxury Awaits at Chimney Island! Welcome to Chimney Island!" at bounding box center [780, 398] width 1561 height 637
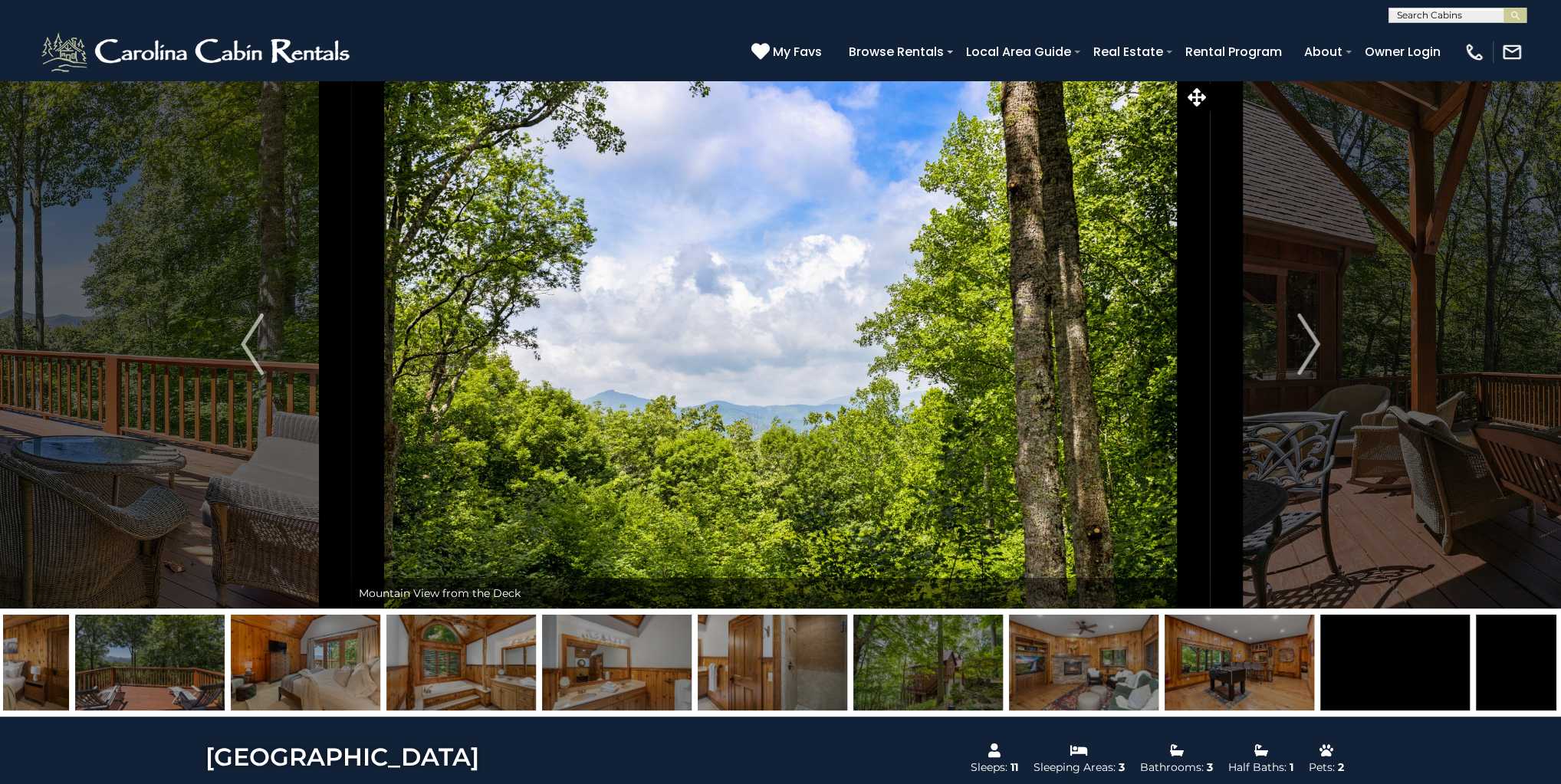
drag, startPoint x: 1503, startPoint y: 697, endPoint x: 54, endPoint y: 659, distance: 1449.5
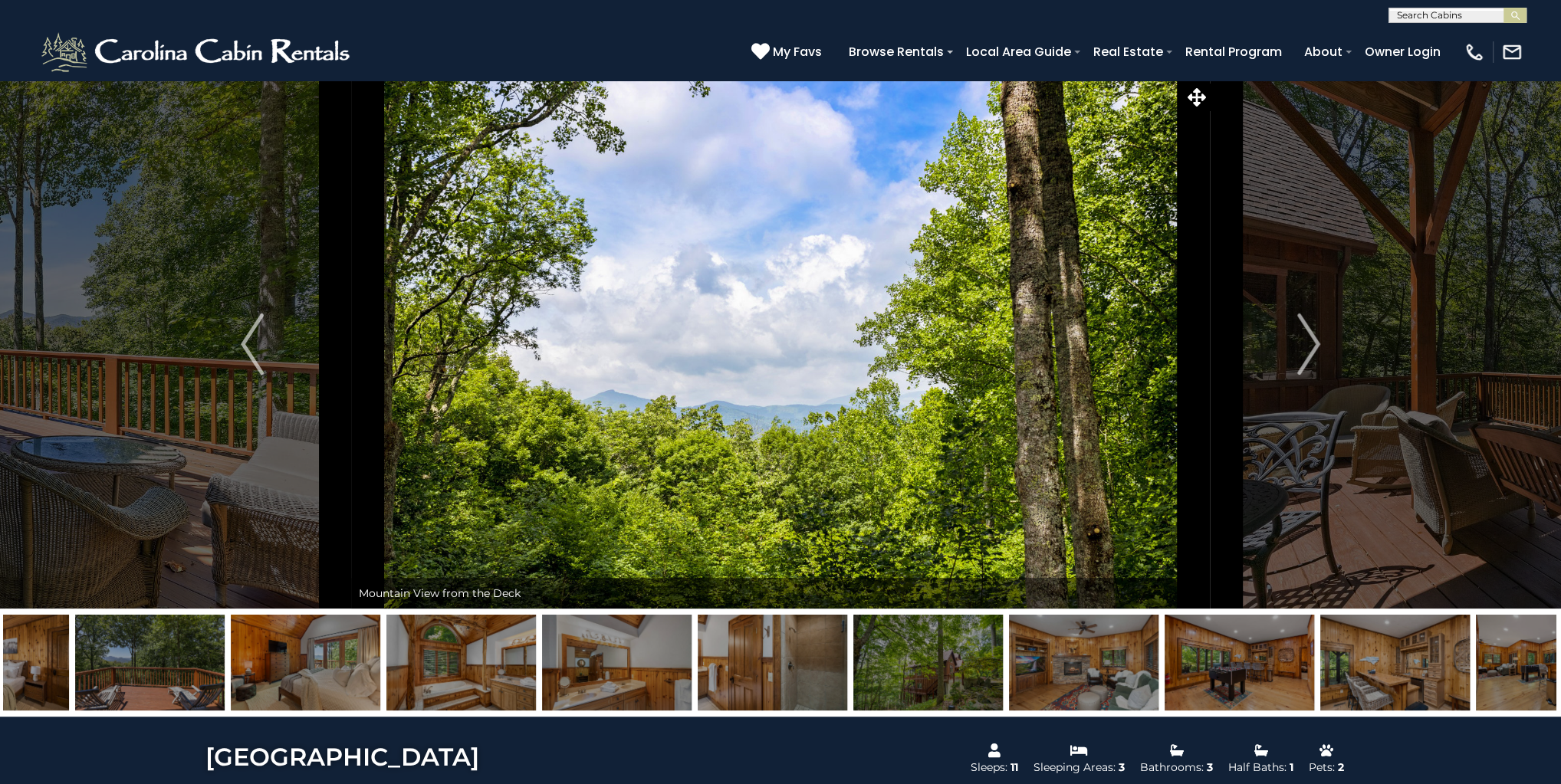
click at [75, 659] on img at bounding box center [150, 662] width 150 height 96
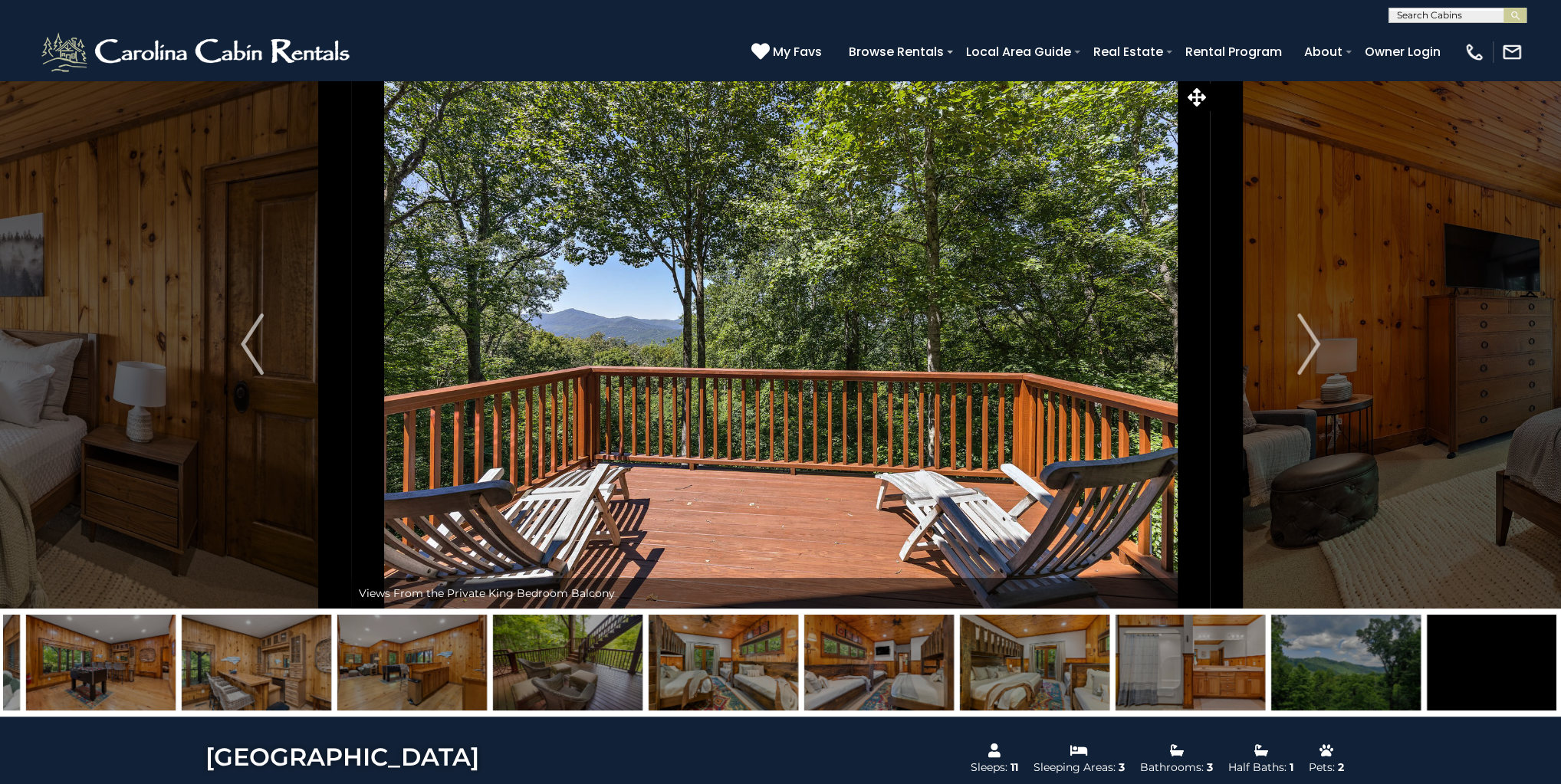
drag, startPoint x: 1505, startPoint y: 674, endPoint x: 297, endPoint y: 634, distance: 1208.7
click at [337, 633] on img at bounding box center [412, 662] width 150 height 96
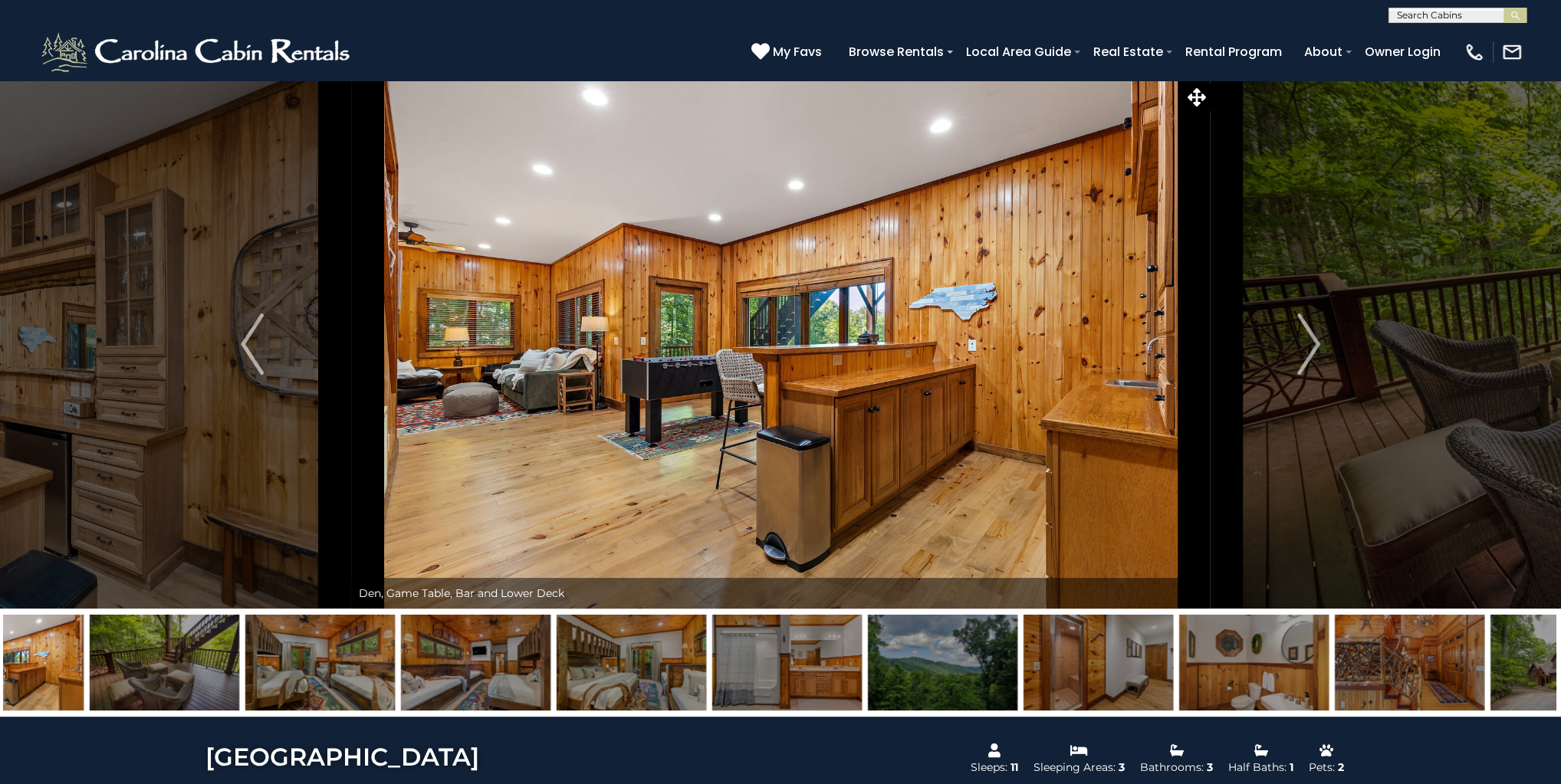
drag, startPoint x: 1538, startPoint y: 679, endPoint x: 571, endPoint y: 659, distance: 967.2
click at [1334, 657] on img at bounding box center [1409, 662] width 150 height 96
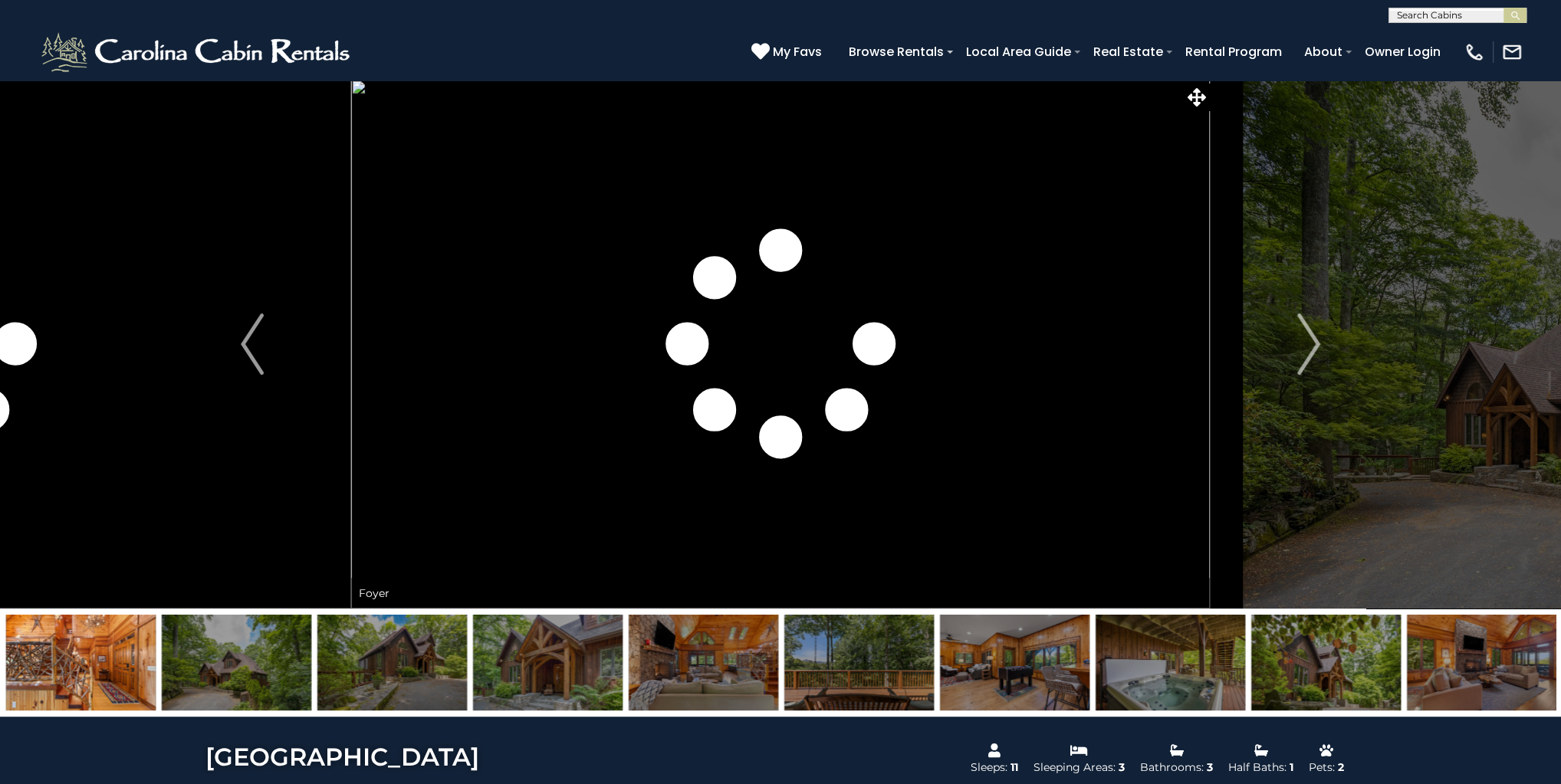
click at [996, 688] on img at bounding box center [1015, 662] width 150 height 96
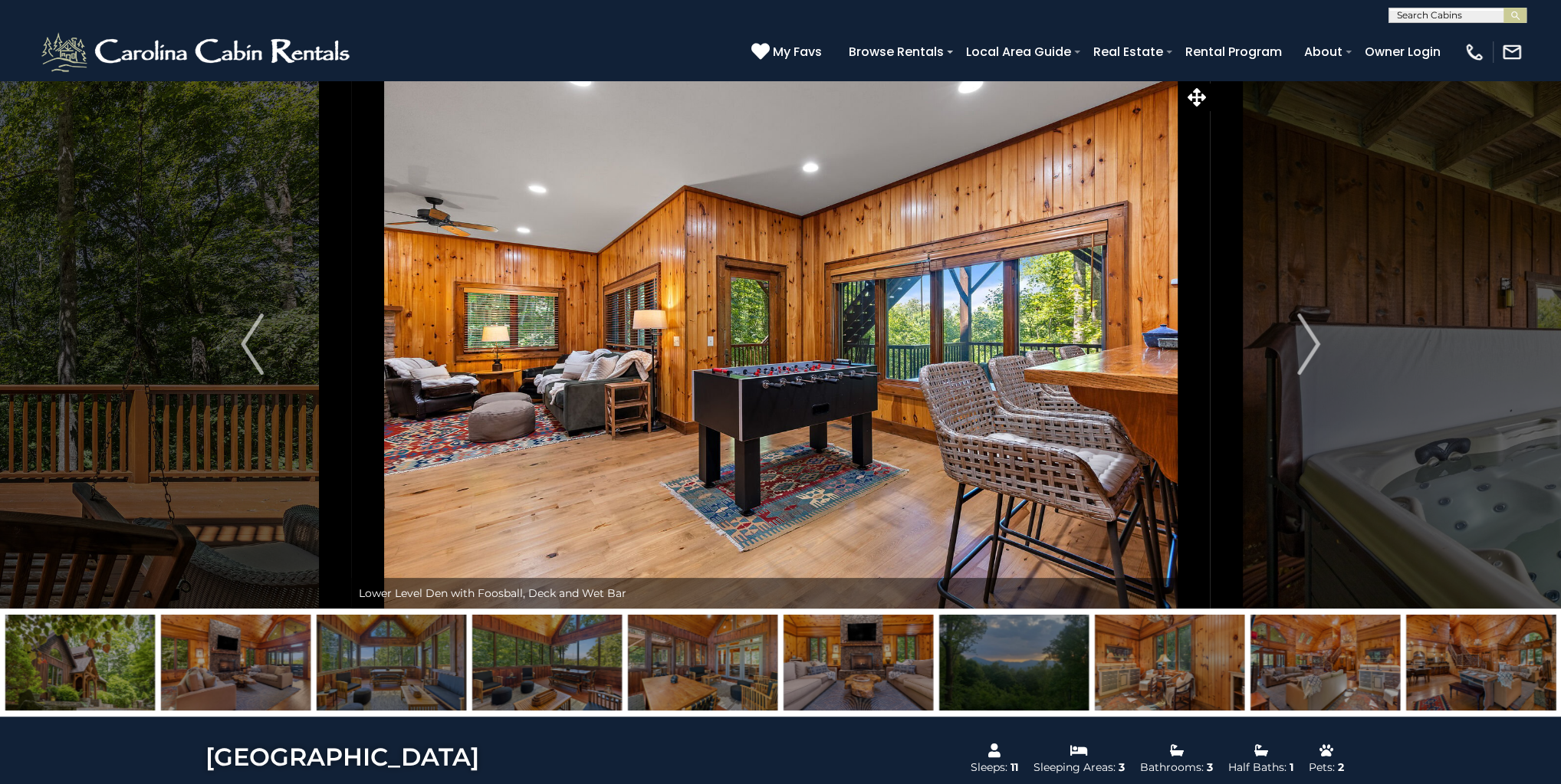
drag, startPoint x: 1322, startPoint y: 637, endPoint x: 635, endPoint y: 599, distance: 688.1
click at [645, 600] on div "Luxury Awaits at Chimney Island! Welcome to Chimney Island!" at bounding box center [780, 398] width 1561 height 637
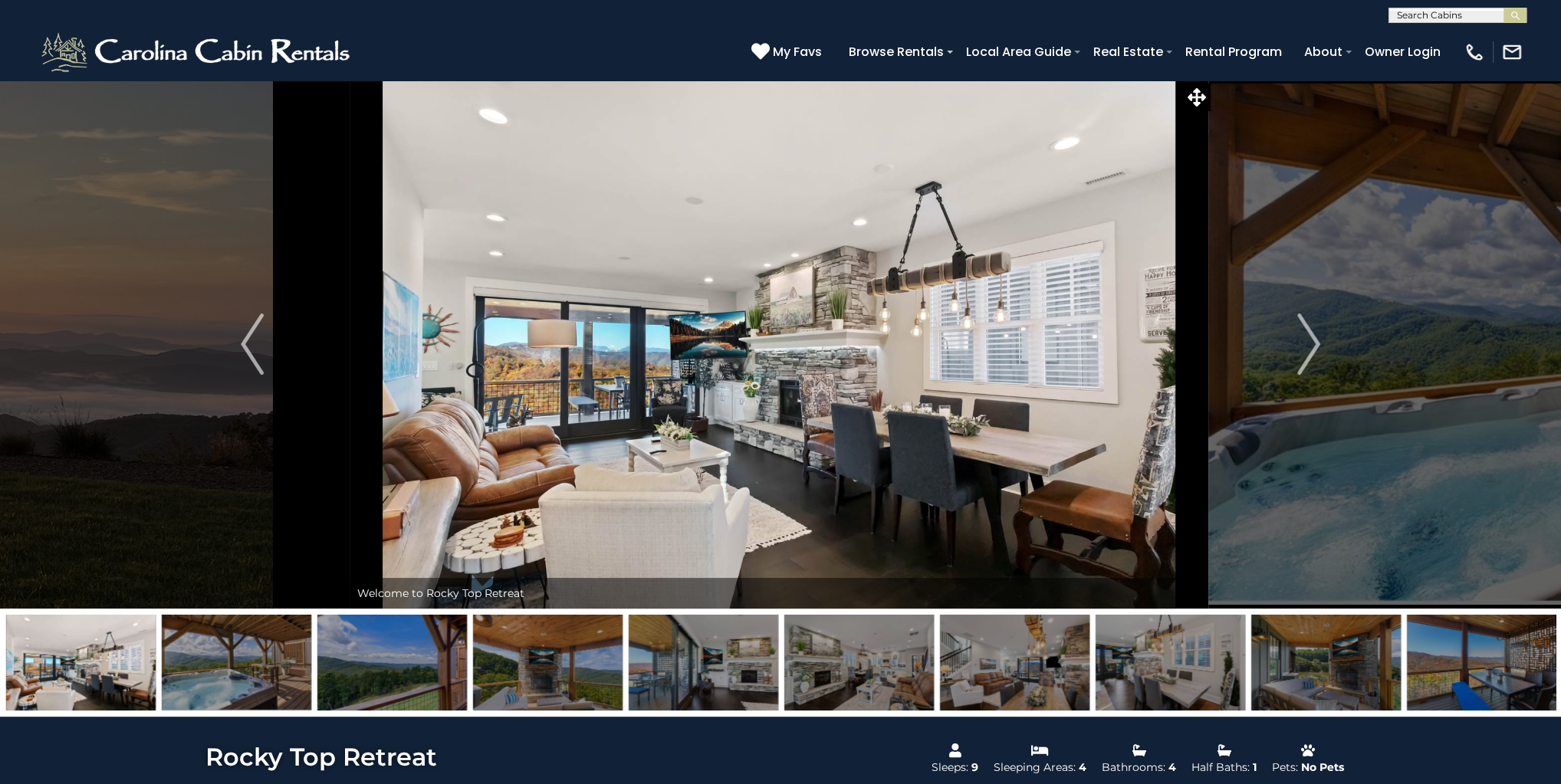
drag, startPoint x: 1070, startPoint y: 422, endPoint x: 894, endPoint y: 497, distance: 191.3
click at [894, 498] on img at bounding box center [779, 343] width 859 height 528
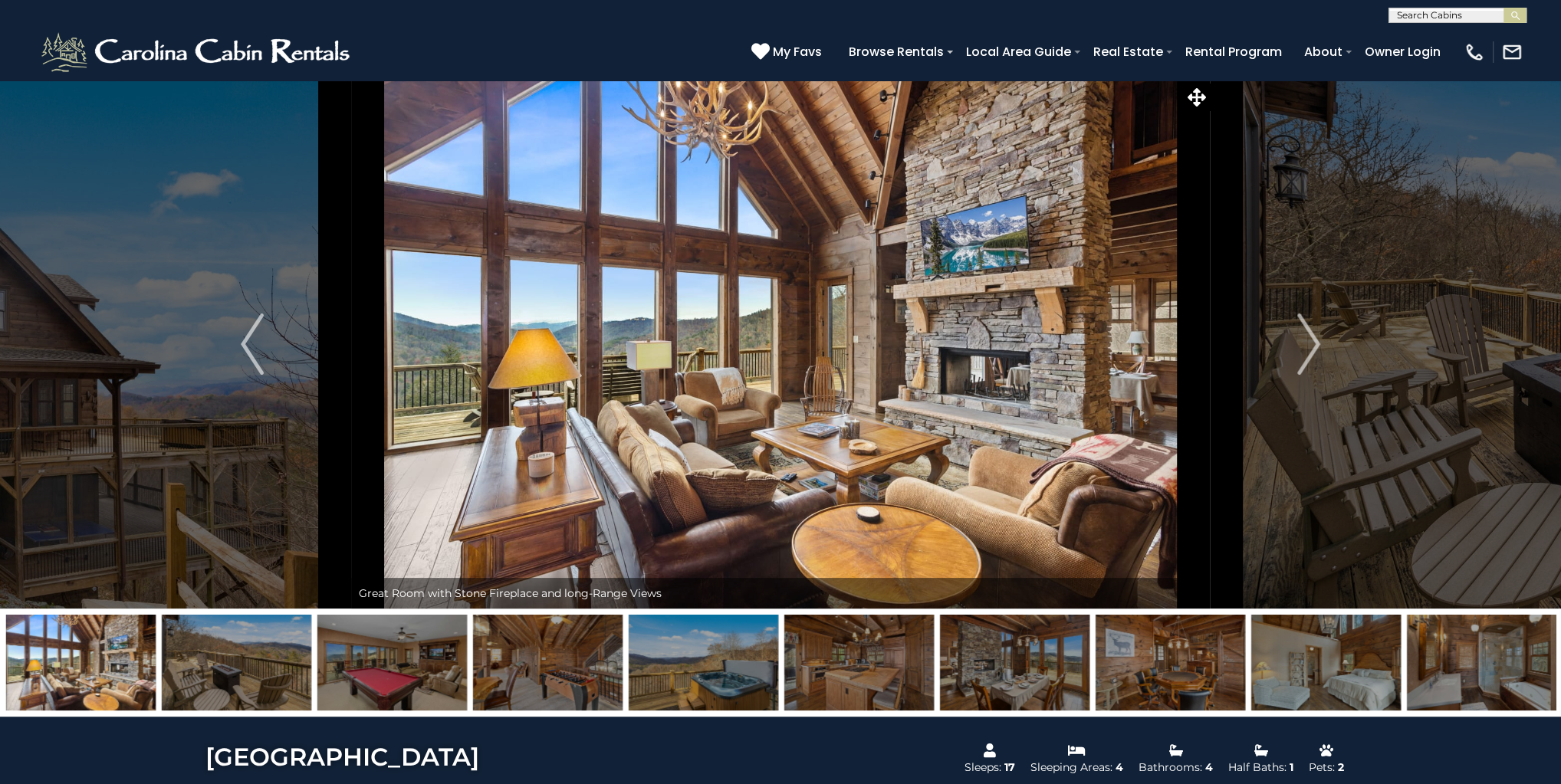
click at [379, 678] on img at bounding box center [391, 662] width 150 height 96
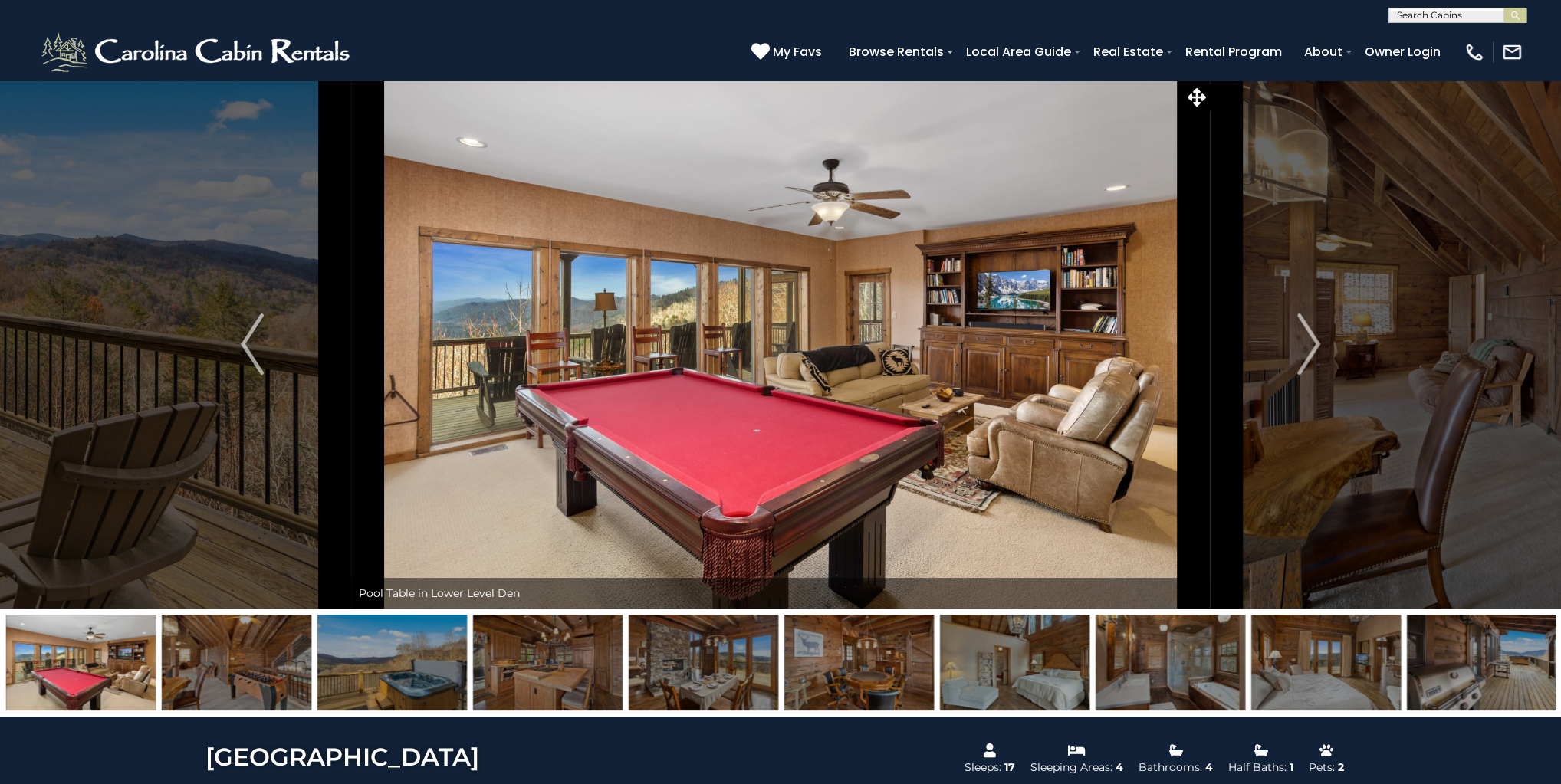
click at [262, 665] on img at bounding box center [236, 662] width 150 height 96
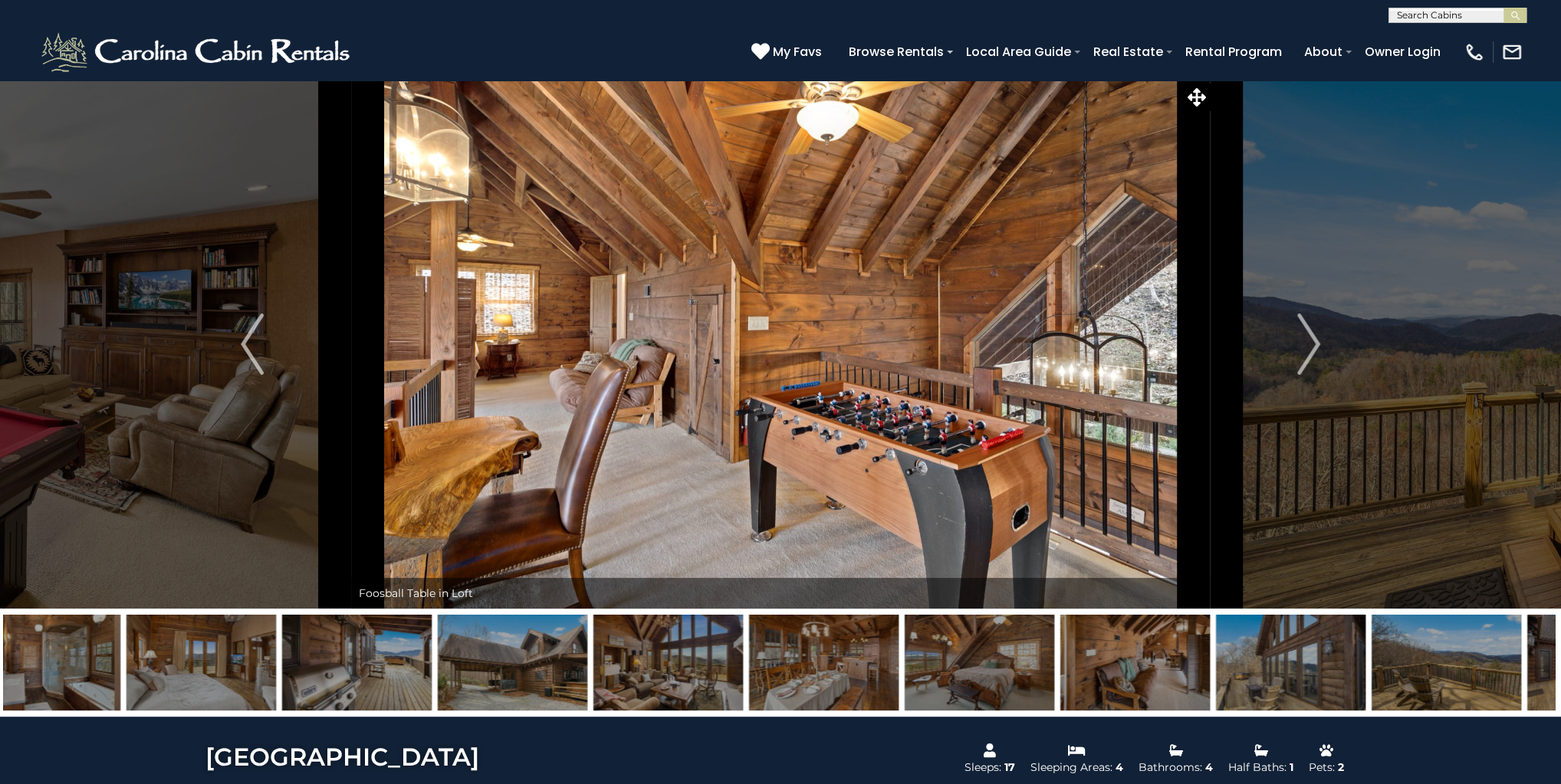
drag, startPoint x: 1480, startPoint y: 663, endPoint x: 511, endPoint y: 667, distance: 969.0
click at [511, 667] on img at bounding box center [512, 662] width 150 height 96
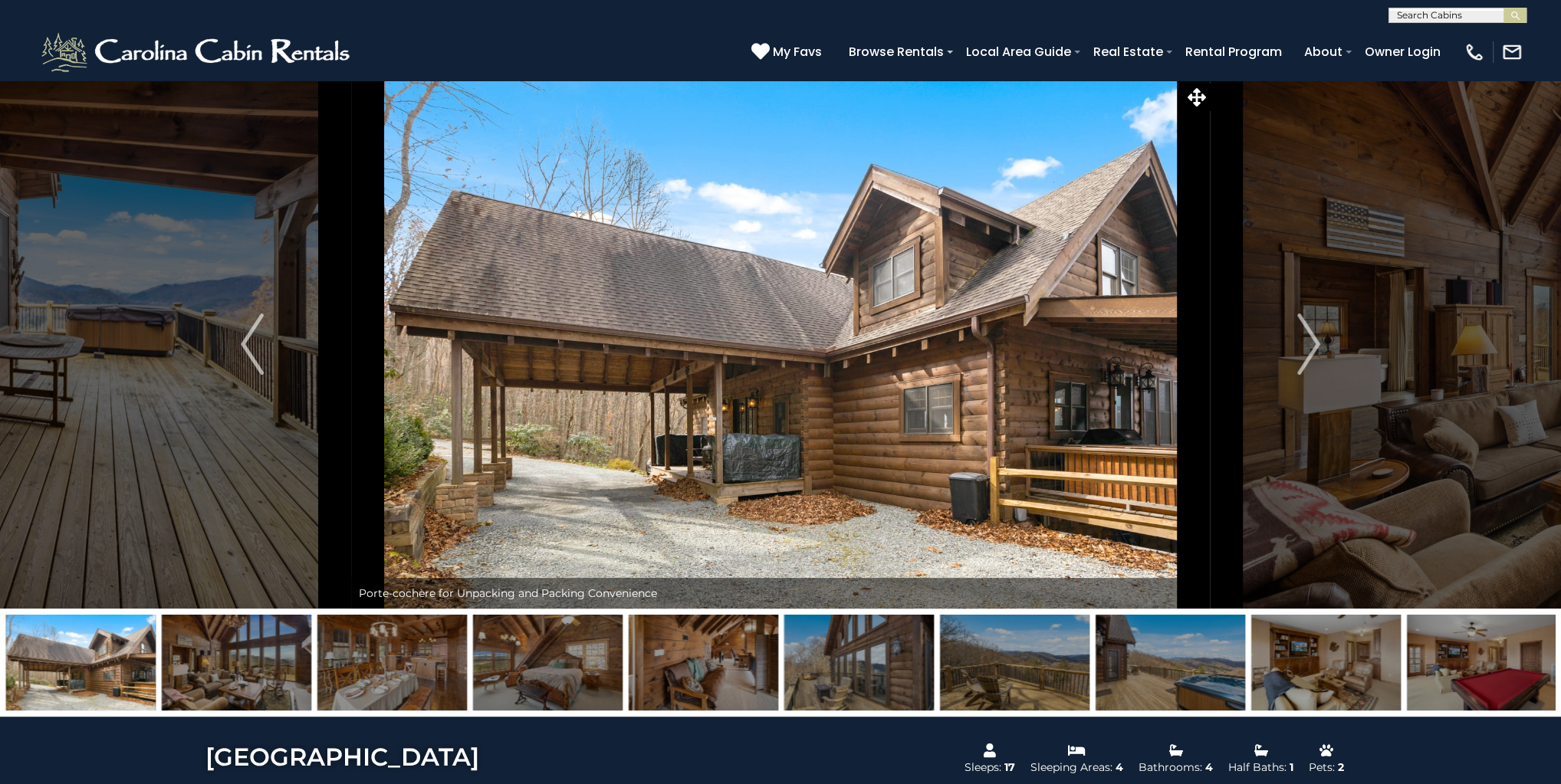
click at [419, 677] on img at bounding box center [391, 662] width 150 height 96
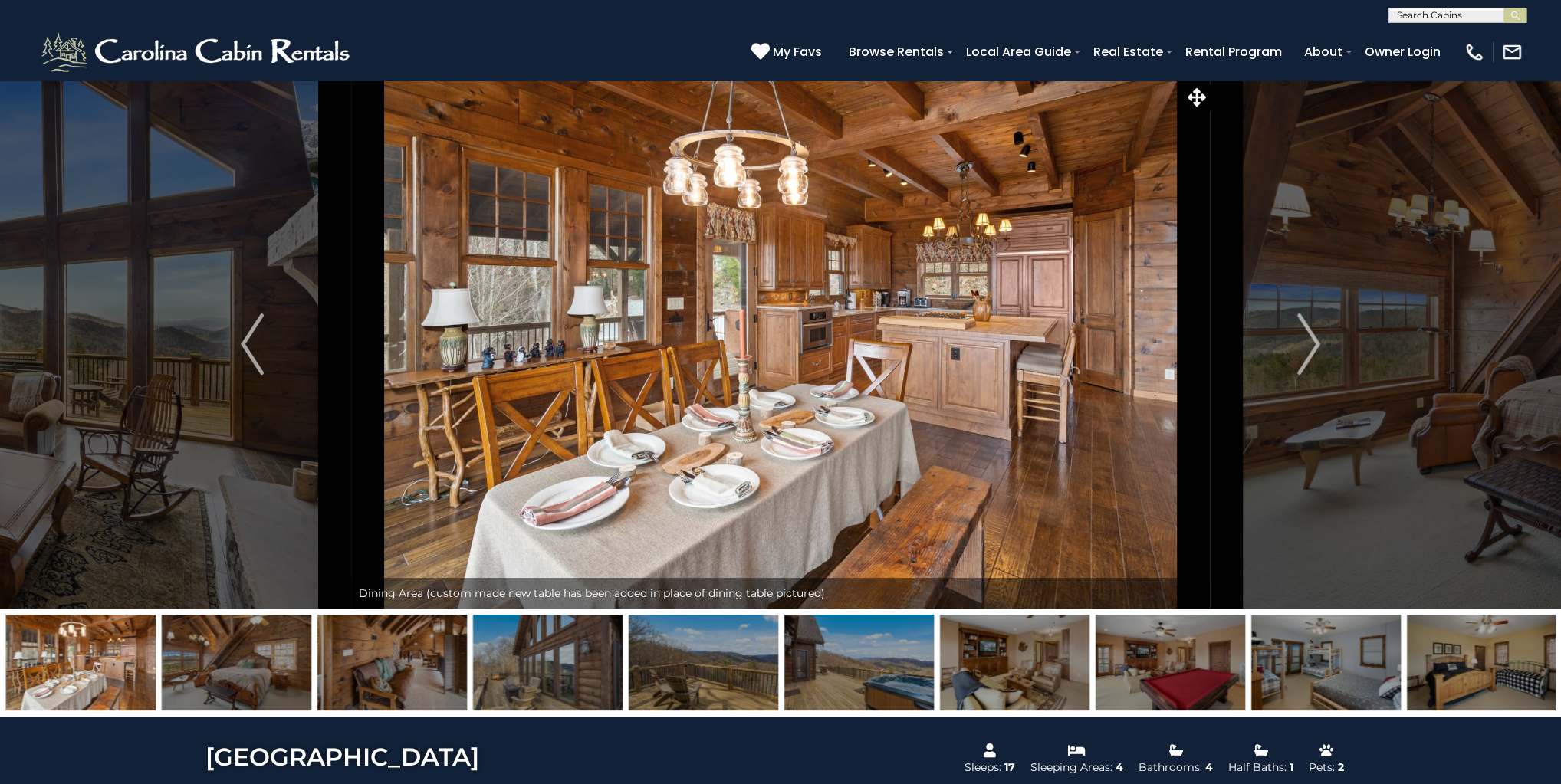
click at [1219, 690] on img at bounding box center [1170, 662] width 150 height 96
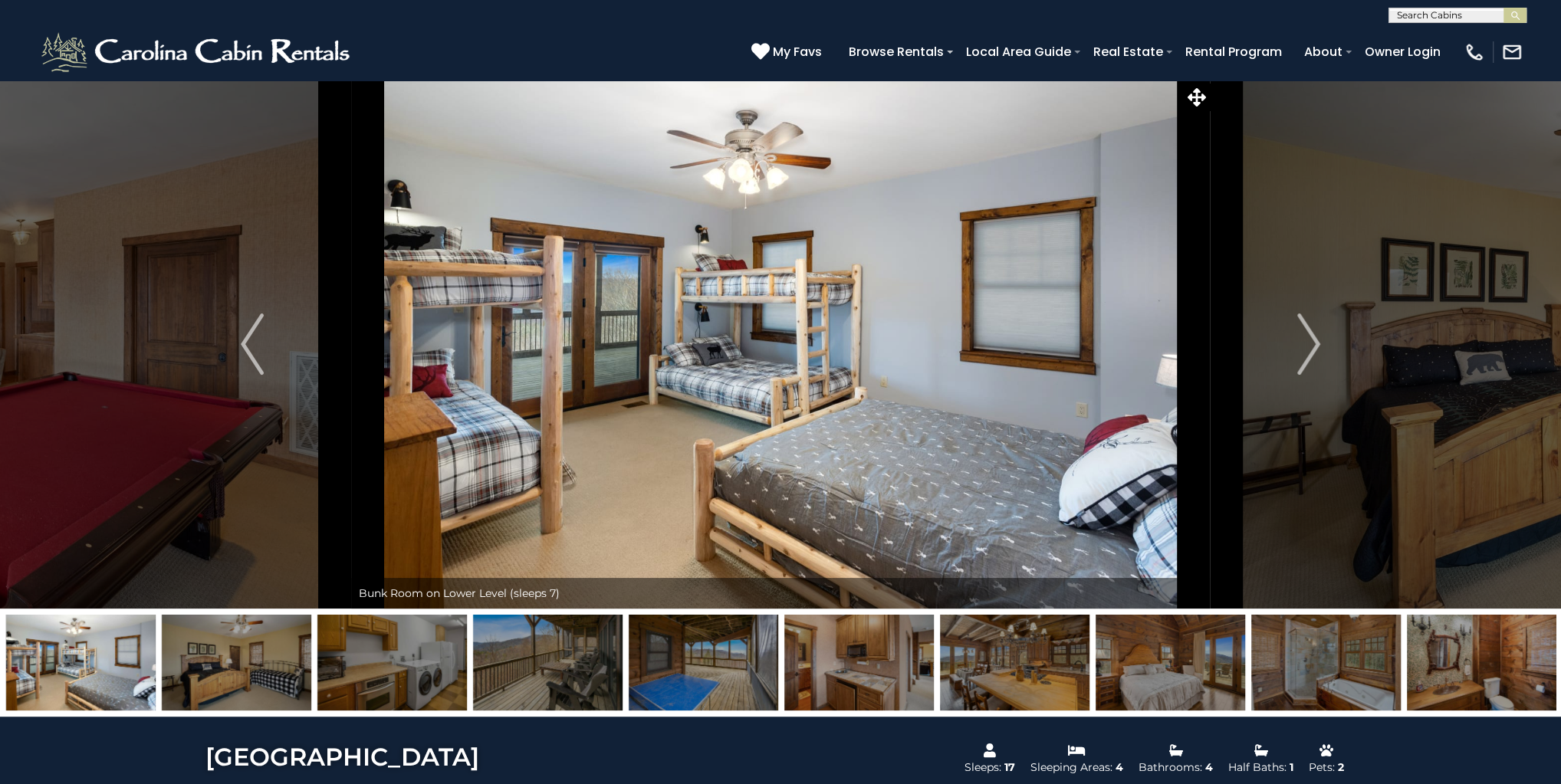
drag, startPoint x: 1468, startPoint y: 669, endPoint x: 706, endPoint y: 591, distance: 766.0
click at [706, 591] on div "Parking and Drive Great Room with Stone Fireplace and long-Range Views" at bounding box center [780, 398] width 1561 height 637
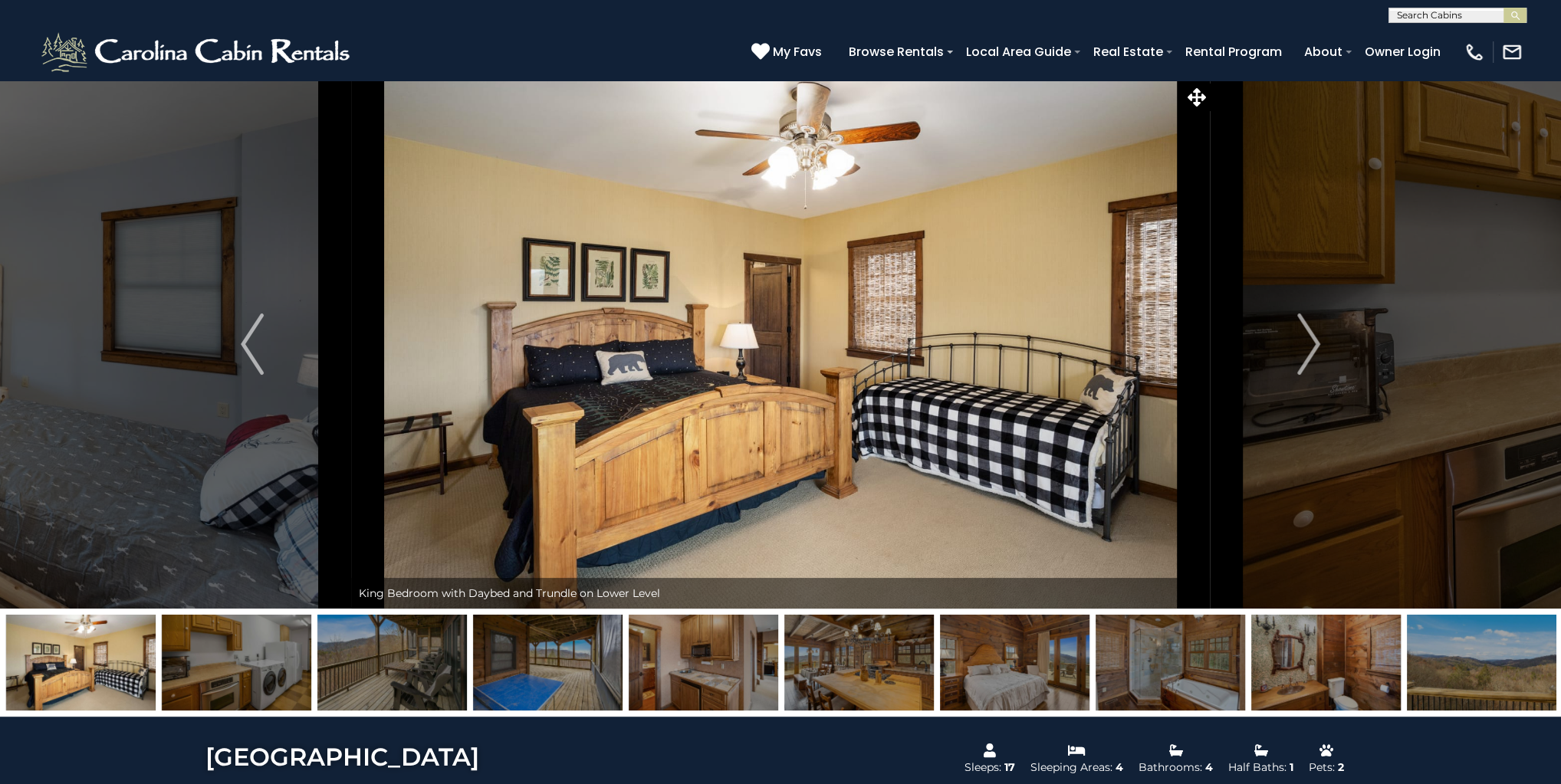
drag, startPoint x: 1441, startPoint y: 651, endPoint x: 184, endPoint y: 763, distance: 1262.0
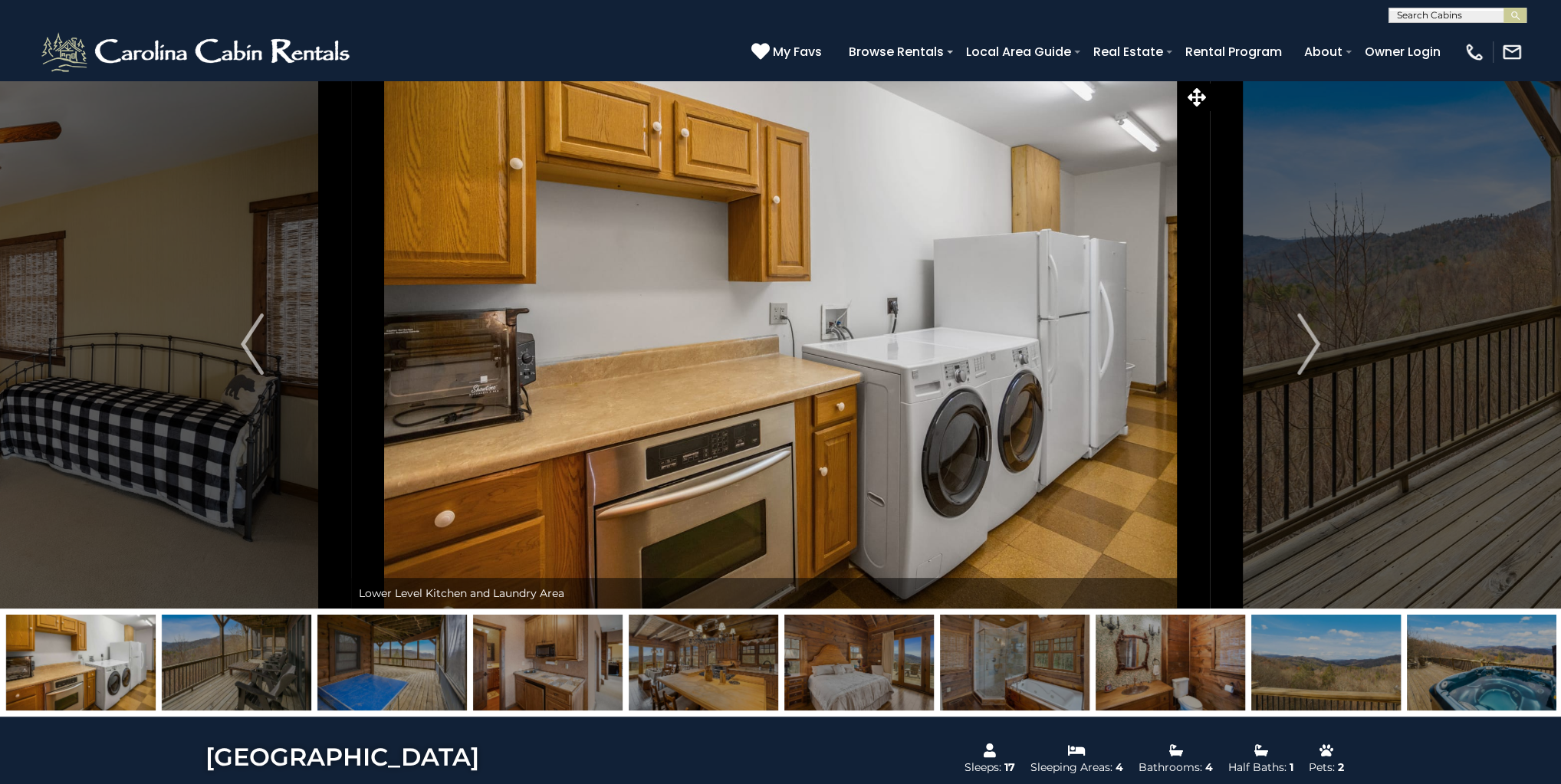
drag, startPoint x: 1466, startPoint y: 698, endPoint x: 0, endPoint y: 703, distance: 1466.0
click at [0, 703] on div at bounding box center [780, 662] width 1561 height 108
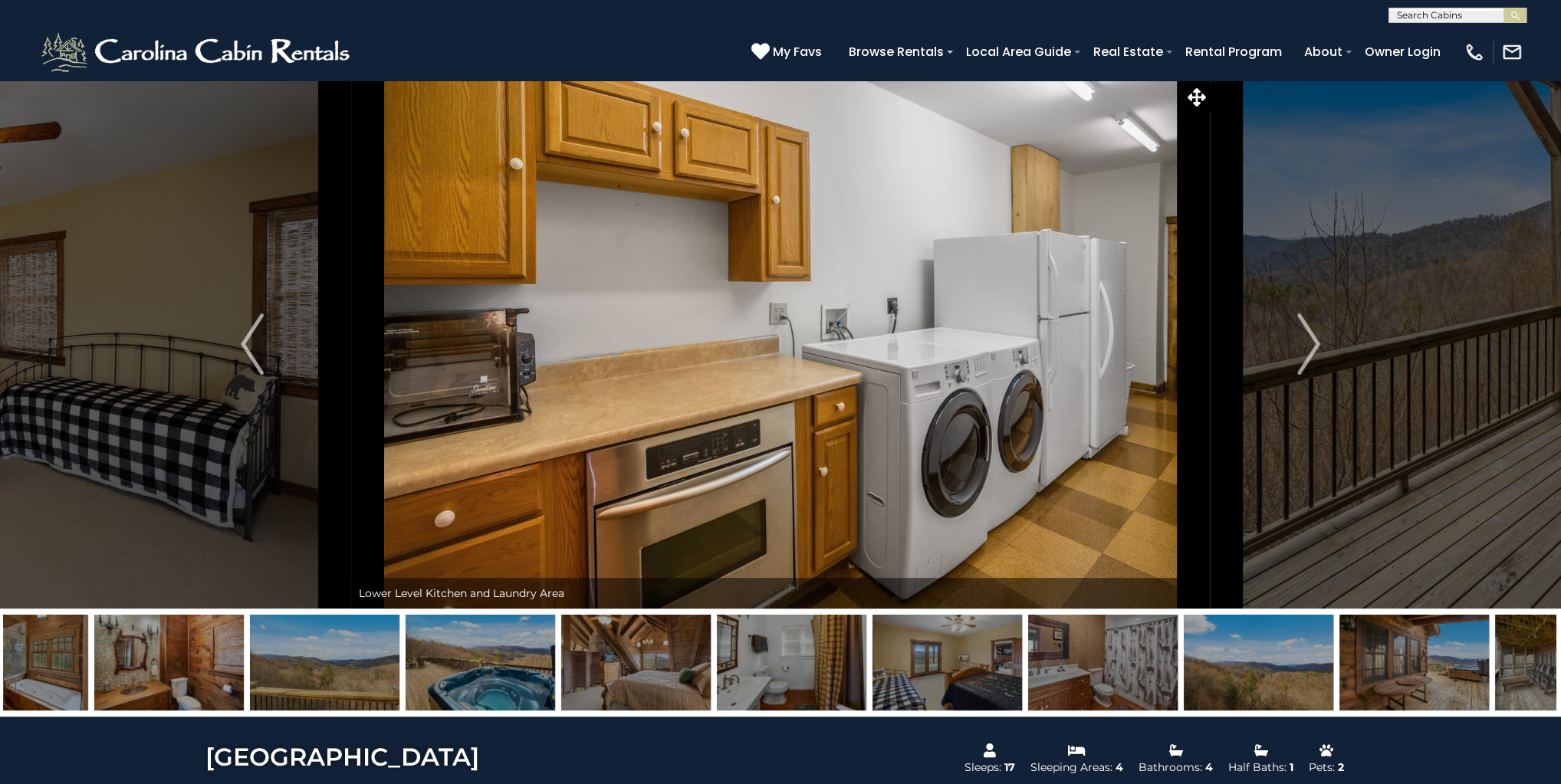
drag, startPoint x: 1493, startPoint y: 682, endPoint x: 411, endPoint y: 697, distance: 1082.1
click at [409, 688] on img at bounding box center [480, 662] width 150 height 96
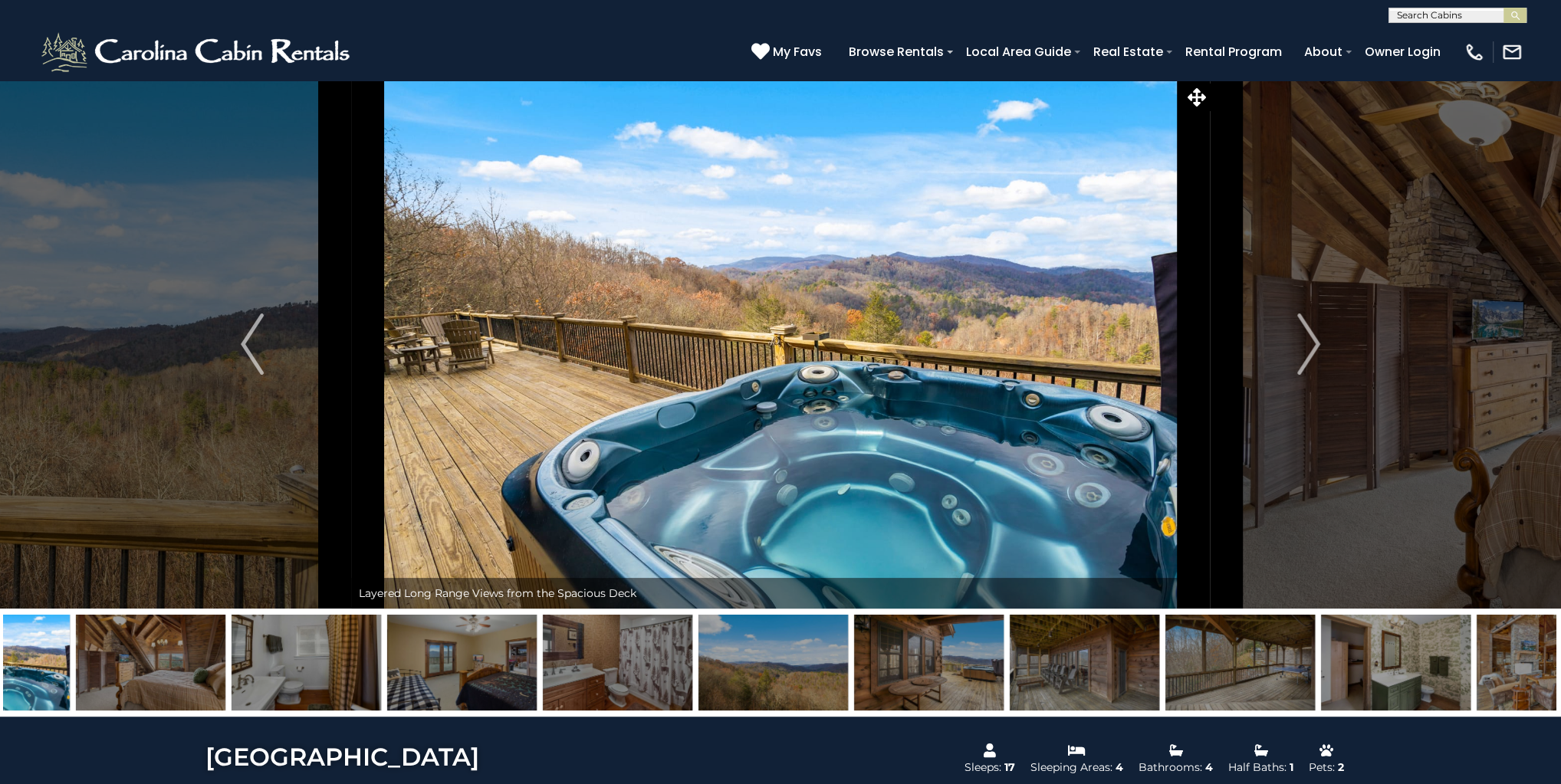
drag, startPoint x: 1523, startPoint y: 683, endPoint x: 512, endPoint y: 691, distance: 1011.0
click at [1321, 688] on img at bounding box center [1395, 662] width 150 height 96
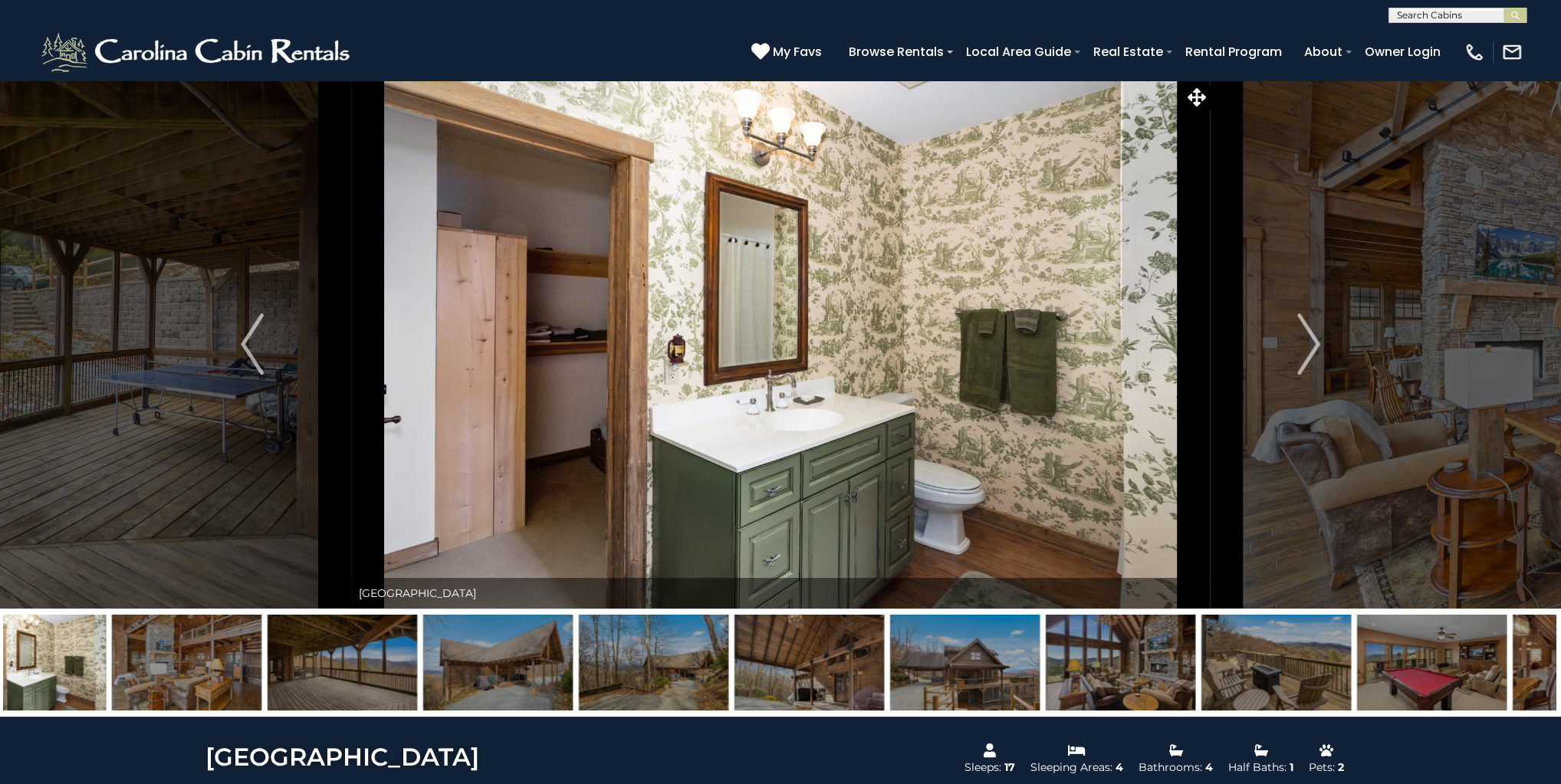
drag, startPoint x: 1457, startPoint y: 687, endPoint x: 730, endPoint y: 800, distance: 735.7
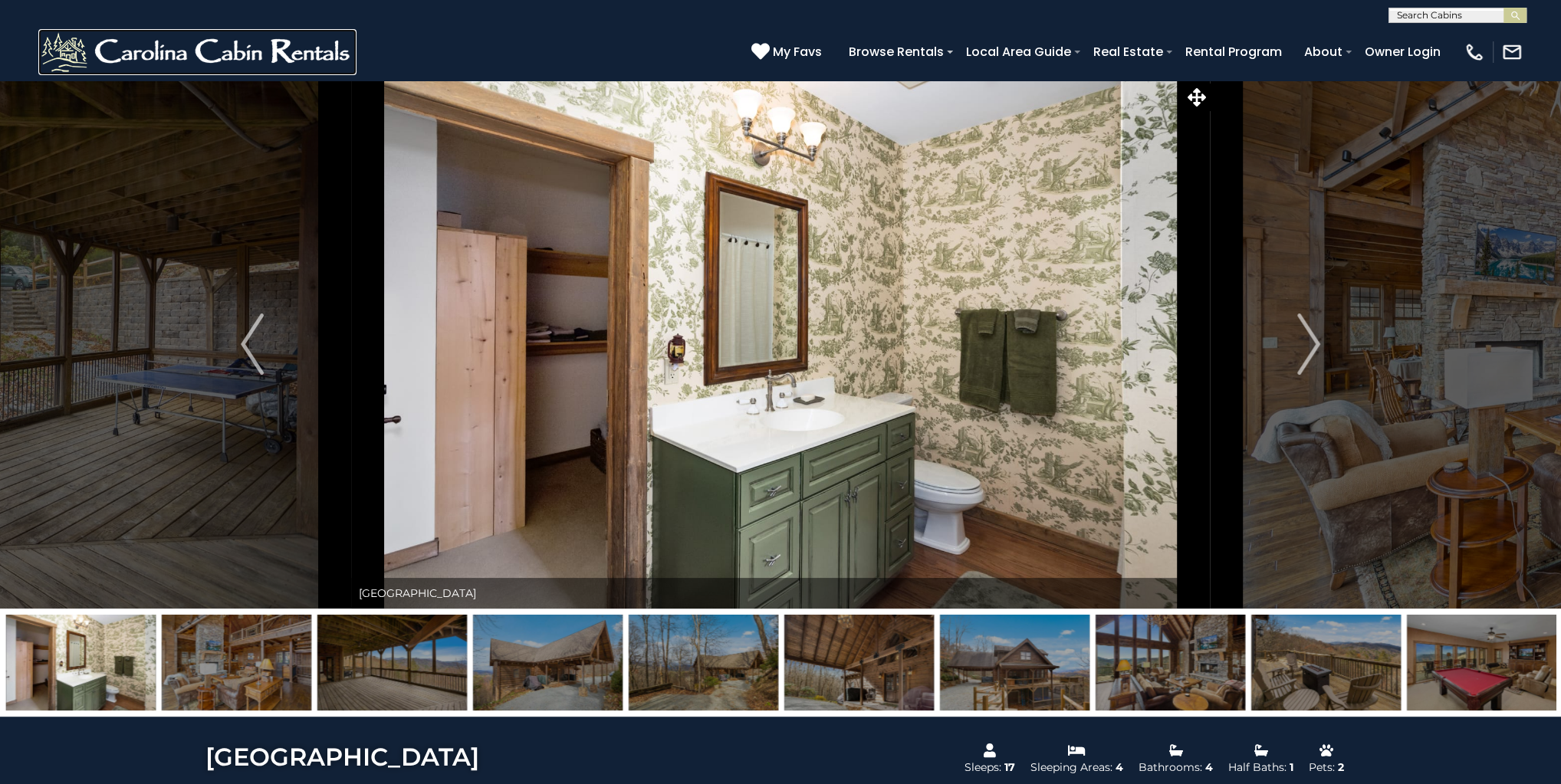
click at [268, 47] on img at bounding box center [197, 52] width 318 height 46
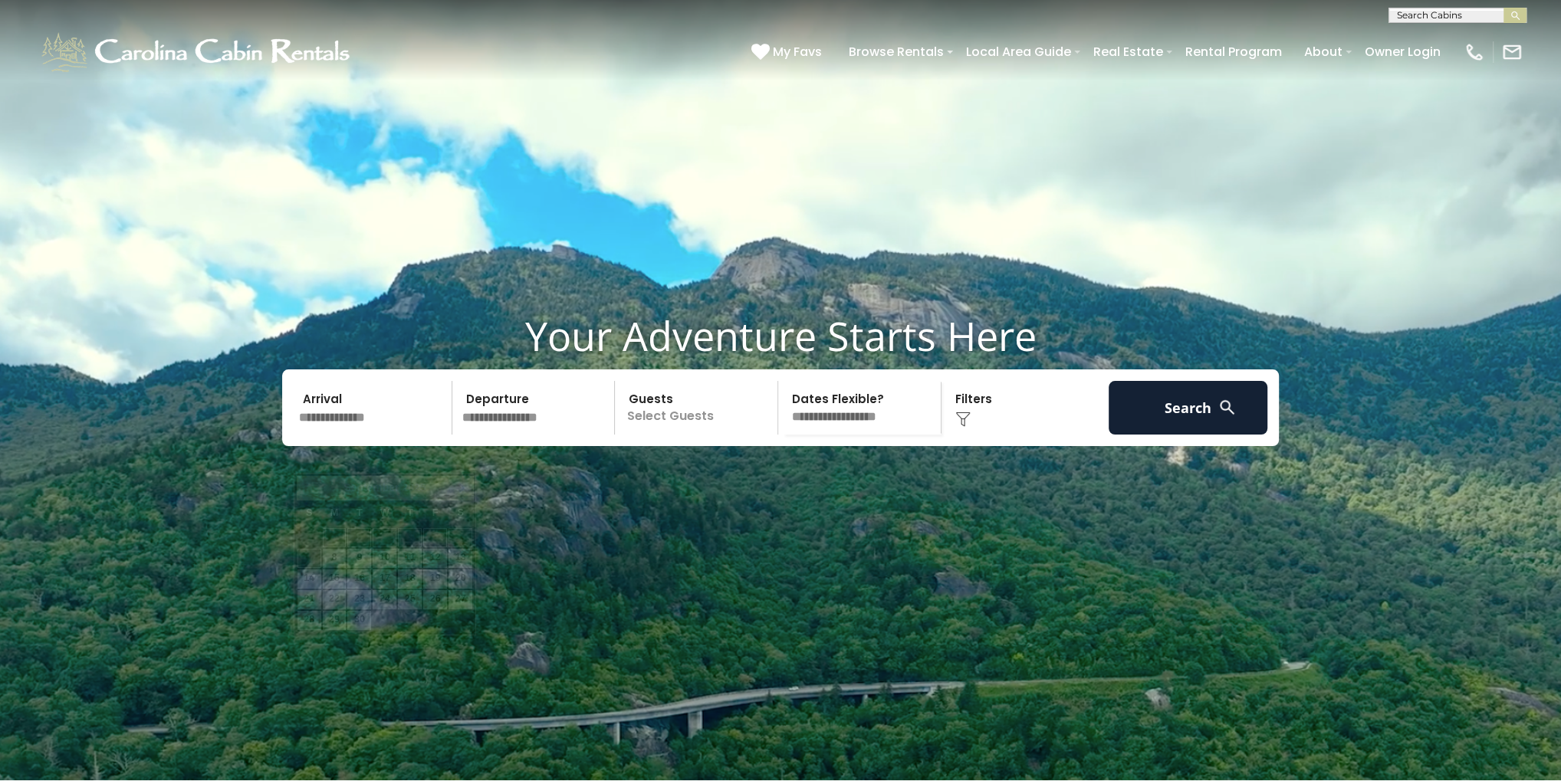
click at [392, 434] on input "text" at bounding box center [373, 407] width 158 height 54
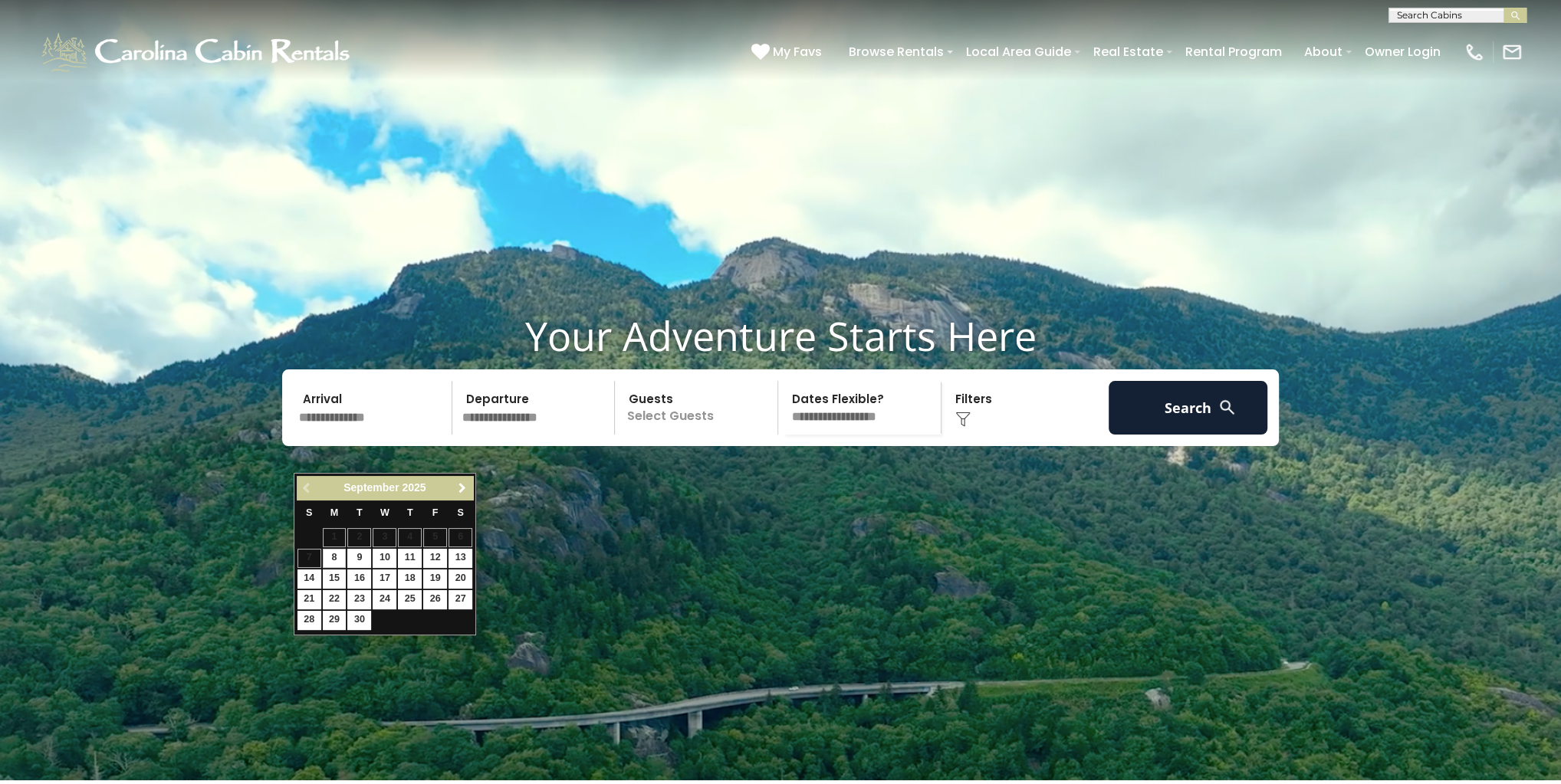
click at [467, 488] on span "Next" at bounding box center [461, 488] width 12 height 12
click at [310, 613] on link "28" at bounding box center [309, 620] width 24 height 19
type input "********"
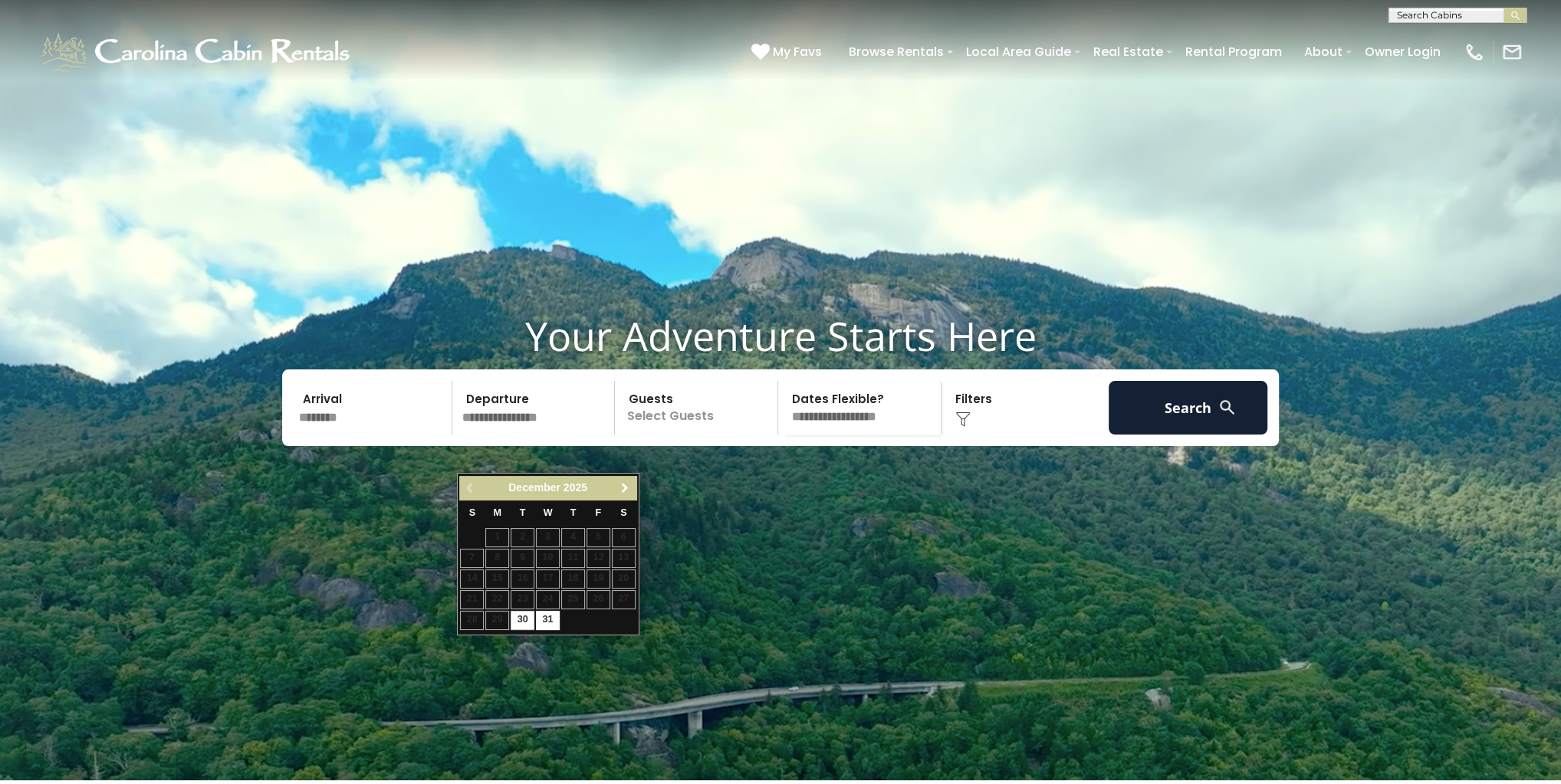
click at [628, 482] on span "Next" at bounding box center [625, 488] width 12 height 12
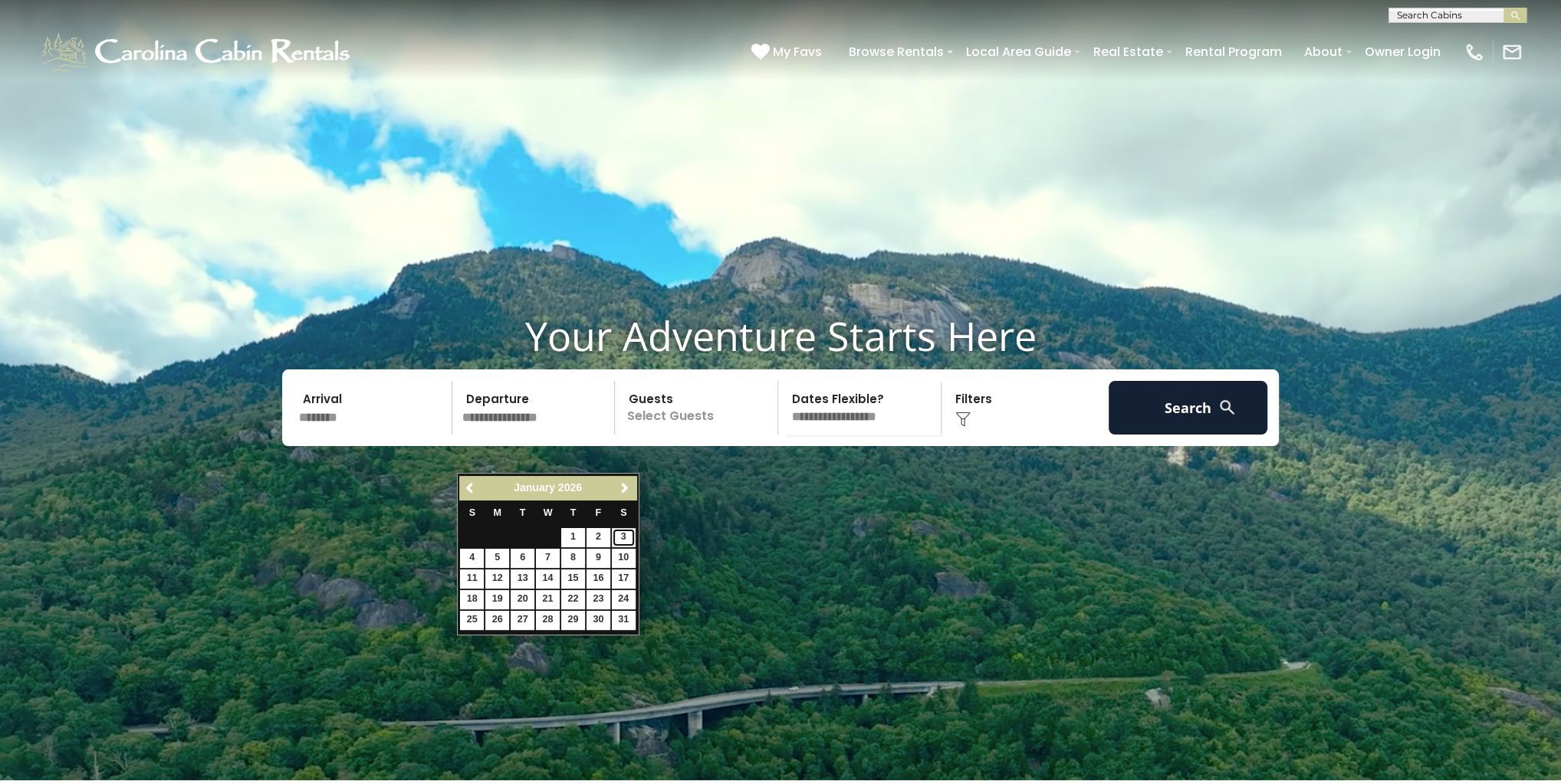
click at [615, 534] on link "3" at bounding box center [623, 538] width 24 height 19
type input "******"
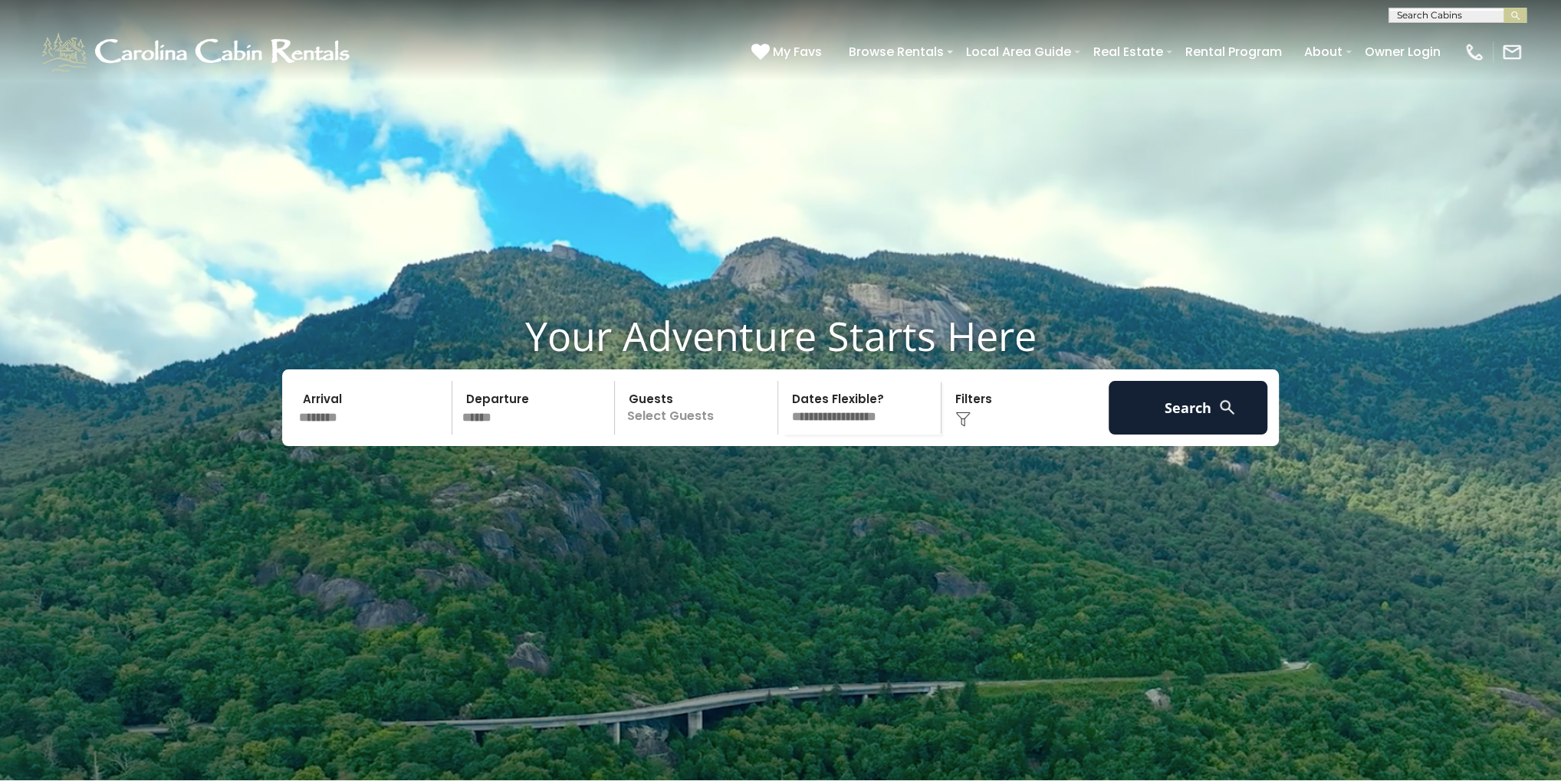
click at [714, 434] on p "Select Guests" at bounding box center [699, 407] width 158 height 54
click at [769, 480] on div "+" at bounding box center [772, 471] width 18 height 18
click at [768, 480] on div "+" at bounding box center [772, 471] width 18 height 18
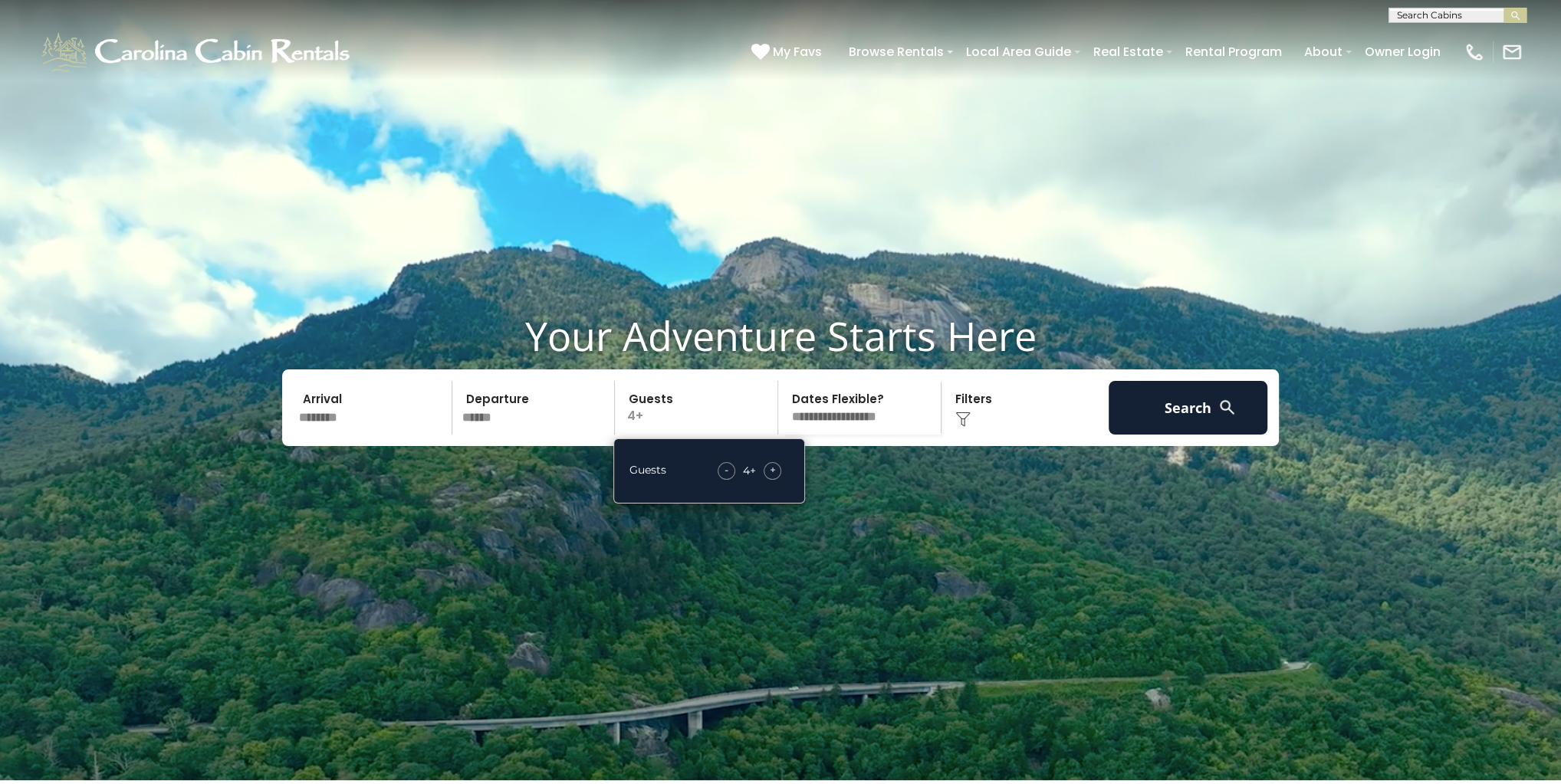
click at [766, 480] on div "+" at bounding box center [772, 471] width 18 height 18
click at [994, 434] on div "Click to Choose" at bounding box center [1024, 407] width 158 height 54
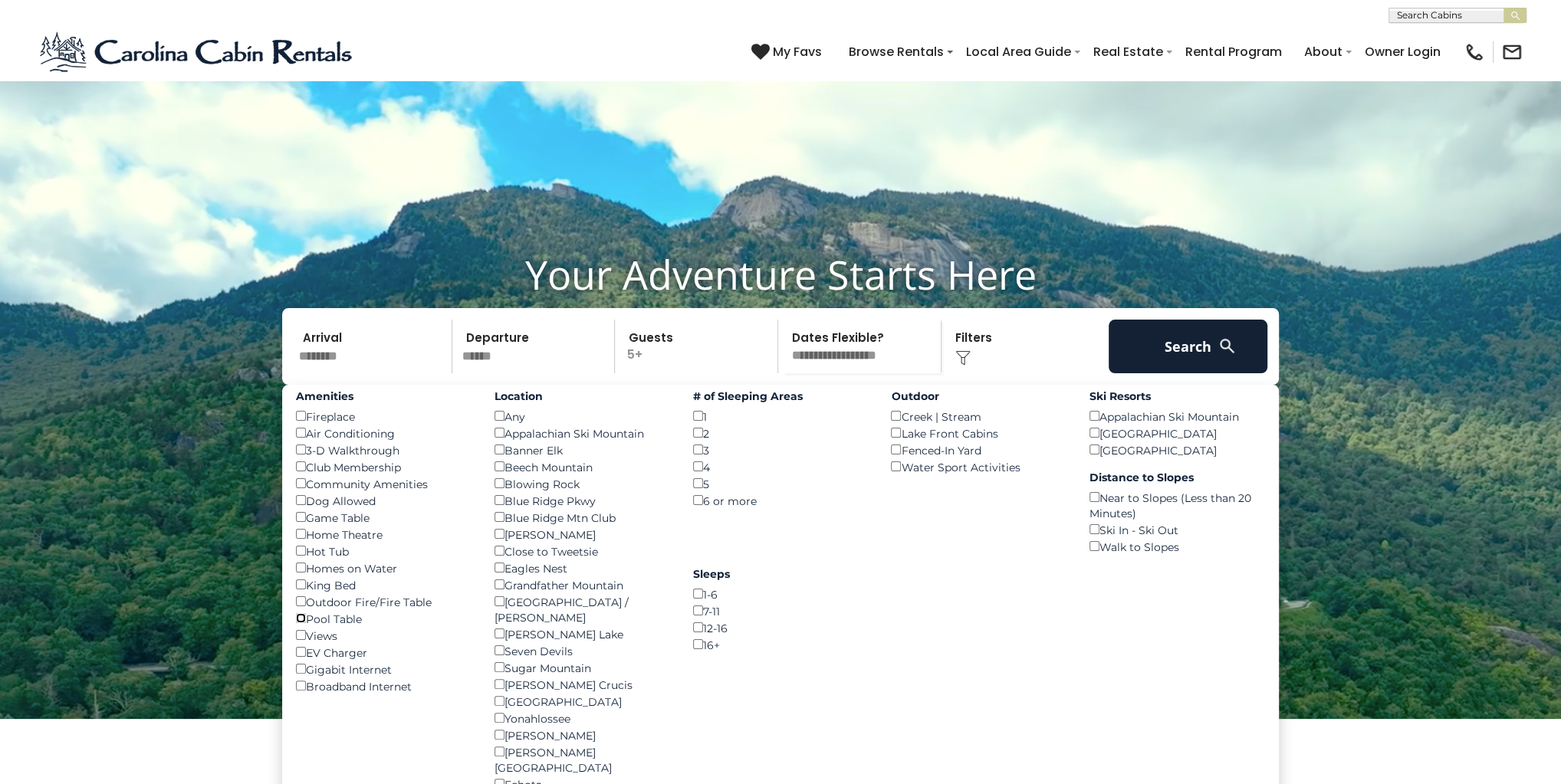
scroll to position [123, 0]
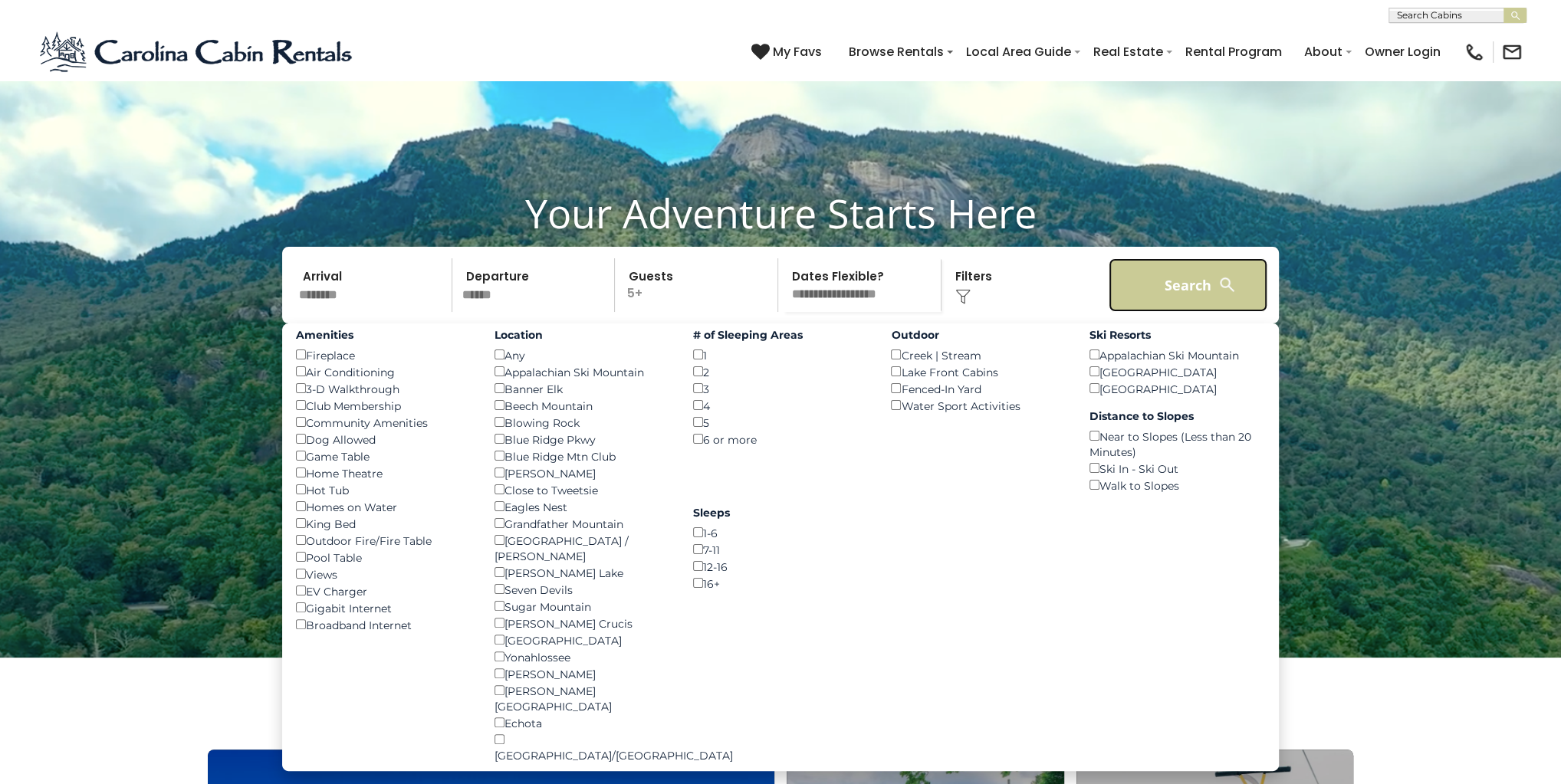
click at [1189, 311] on button "Search" at bounding box center [1187, 285] width 158 height 54
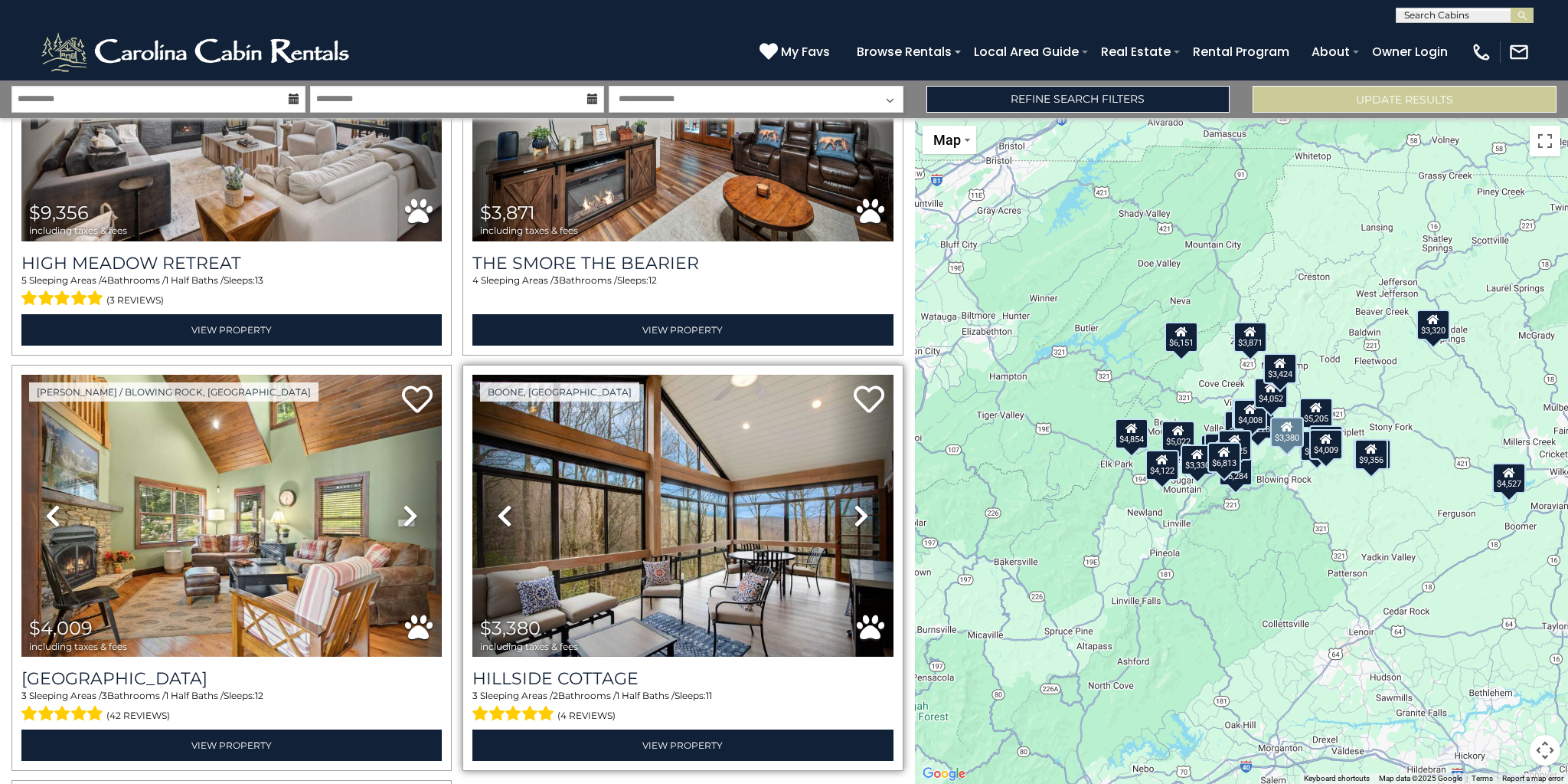
scroll to position [4606, 0]
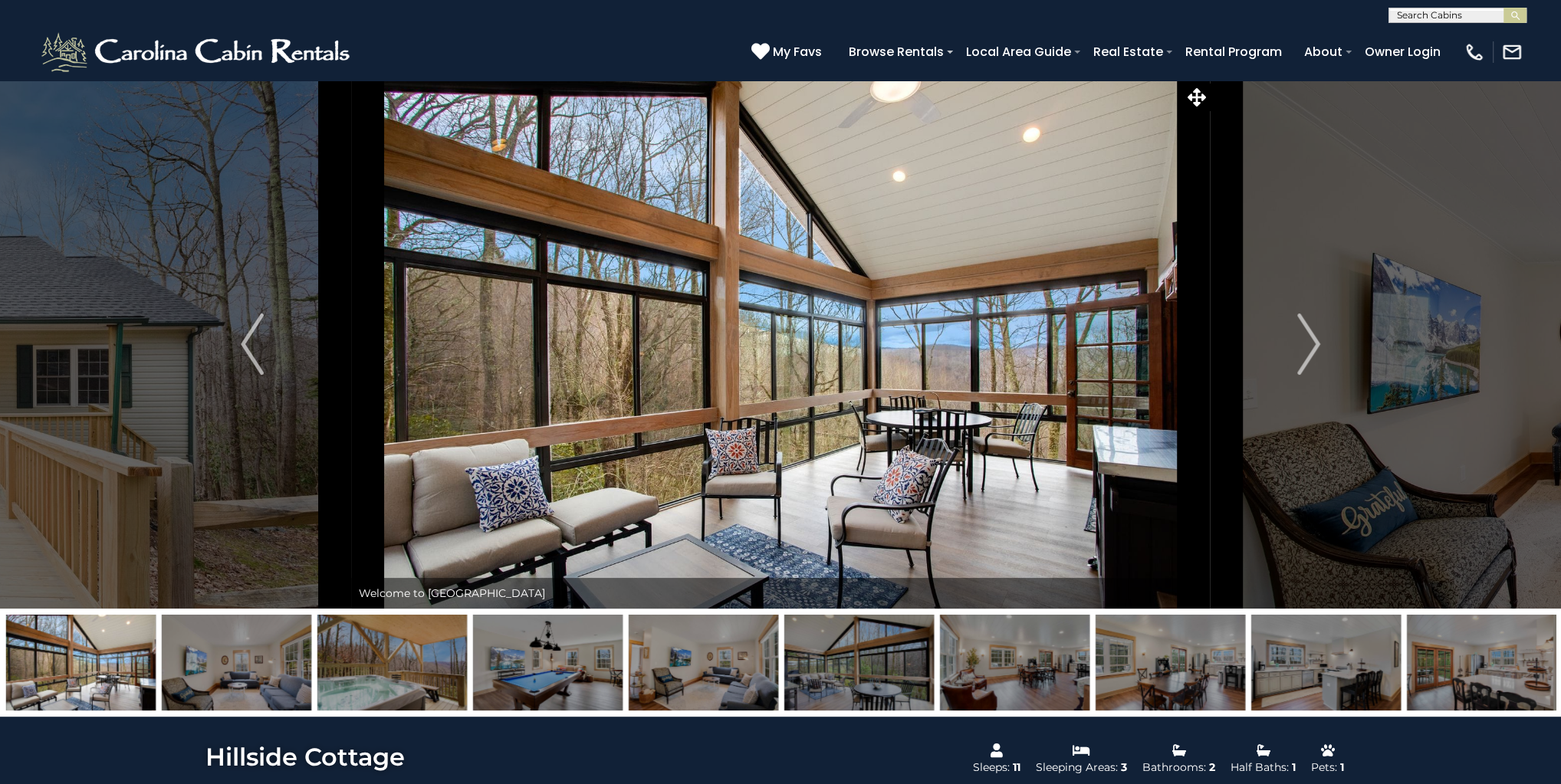
click at [560, 674] on img at bounding box center [547, 662] width 150 height 96
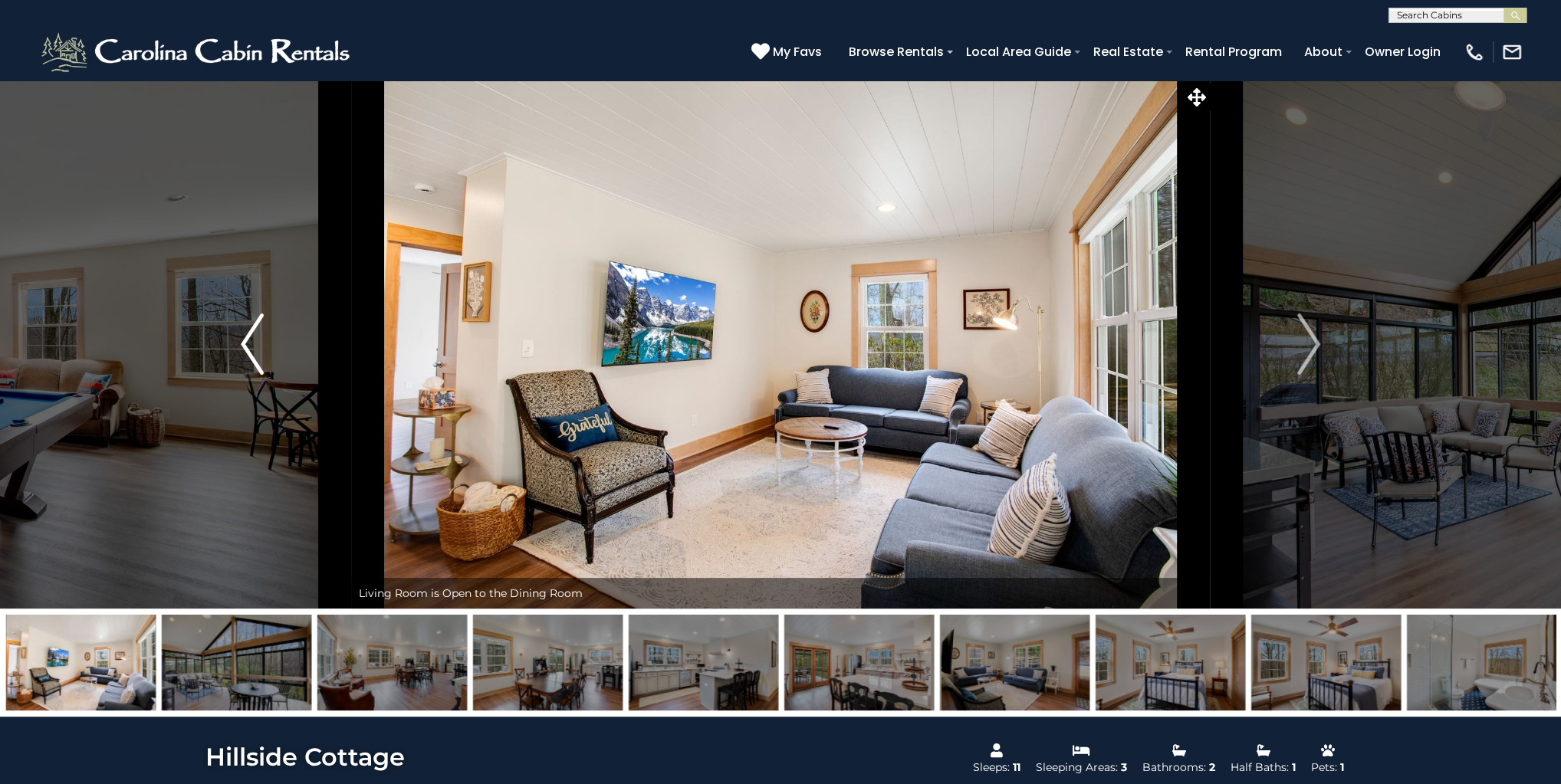
drag, startPoint x: 1142, startPoint y: 534, endPoint x: 193, endPoint y: 516, distance: 949.2
click at [352, 516] on div "Hillside Cottage" at bounding box center [781, 343] width 859 height 528
drag, startPoint x: 1214, startPoint y: 453, endPoint x: 506, endPoint y: 463, distance: 708.1
click at [506, 463] on div "Hillside Cottage" at bounding box center [781, 343] width 859 height 528
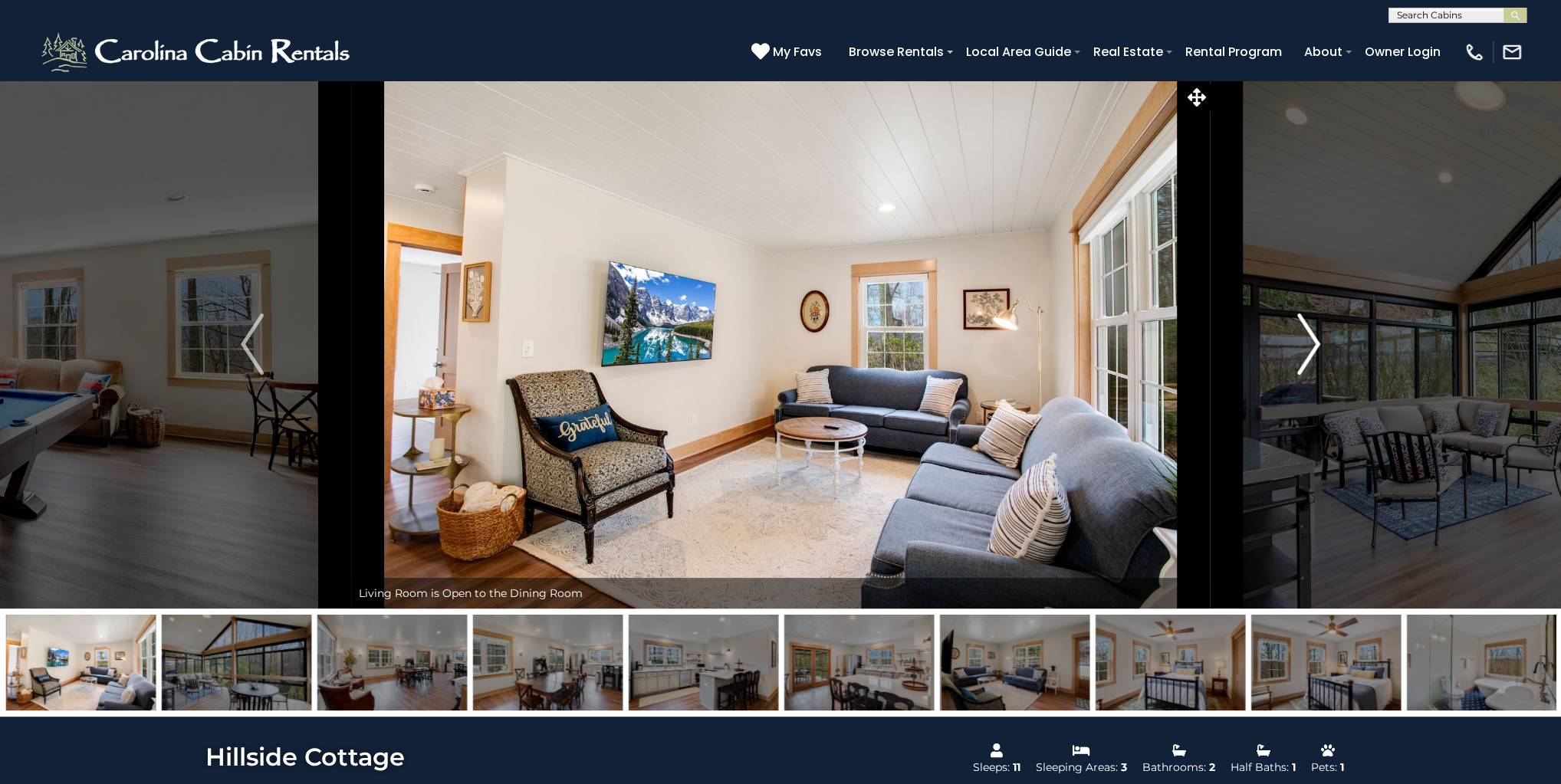
click at [1403, 391] on button "Next" at bounding box center [1308, 343] width 197 height 528
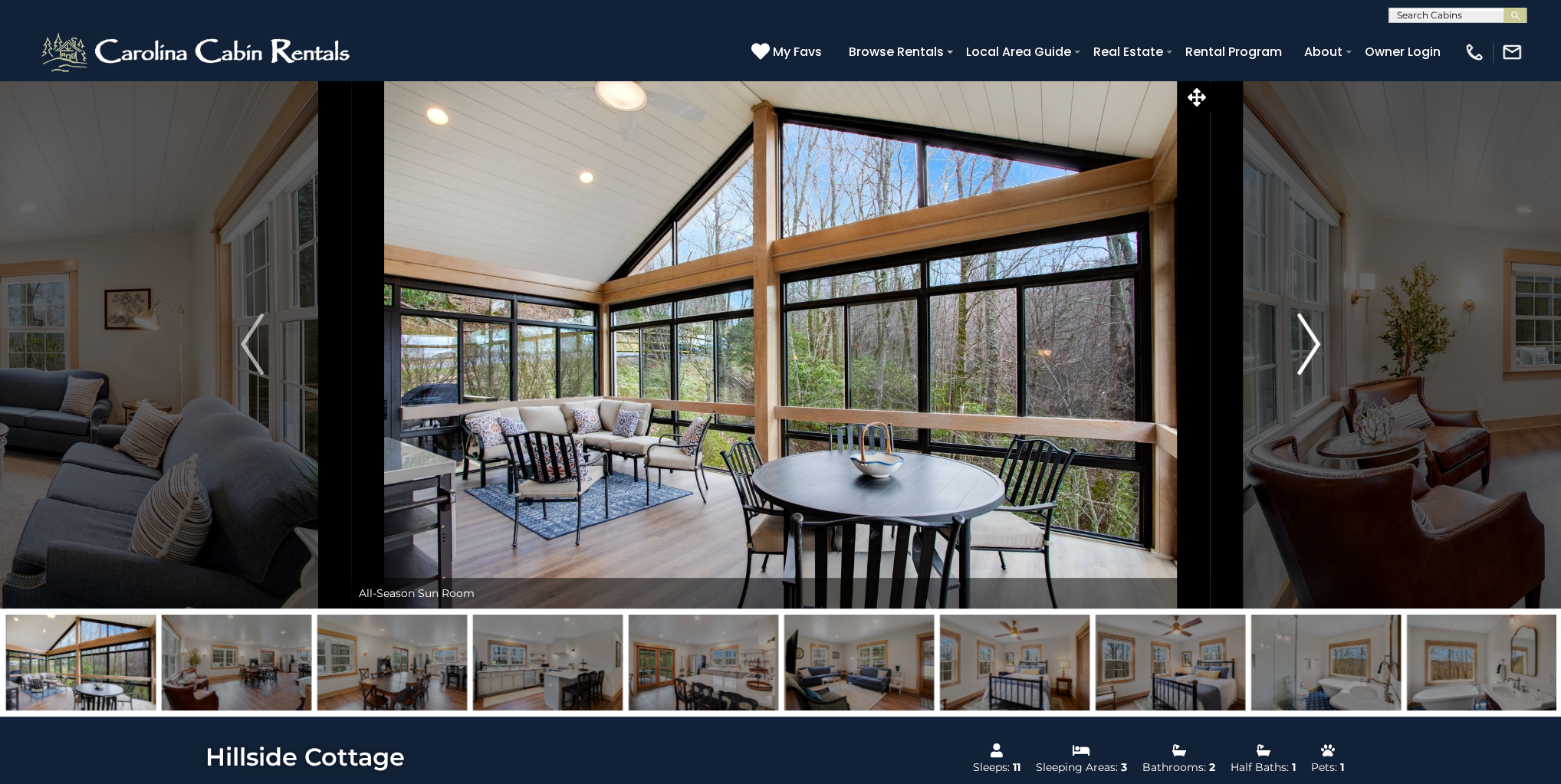
click at [1317, 351] on img "Next" at bounding box center [1309, 343] width 23 height 61
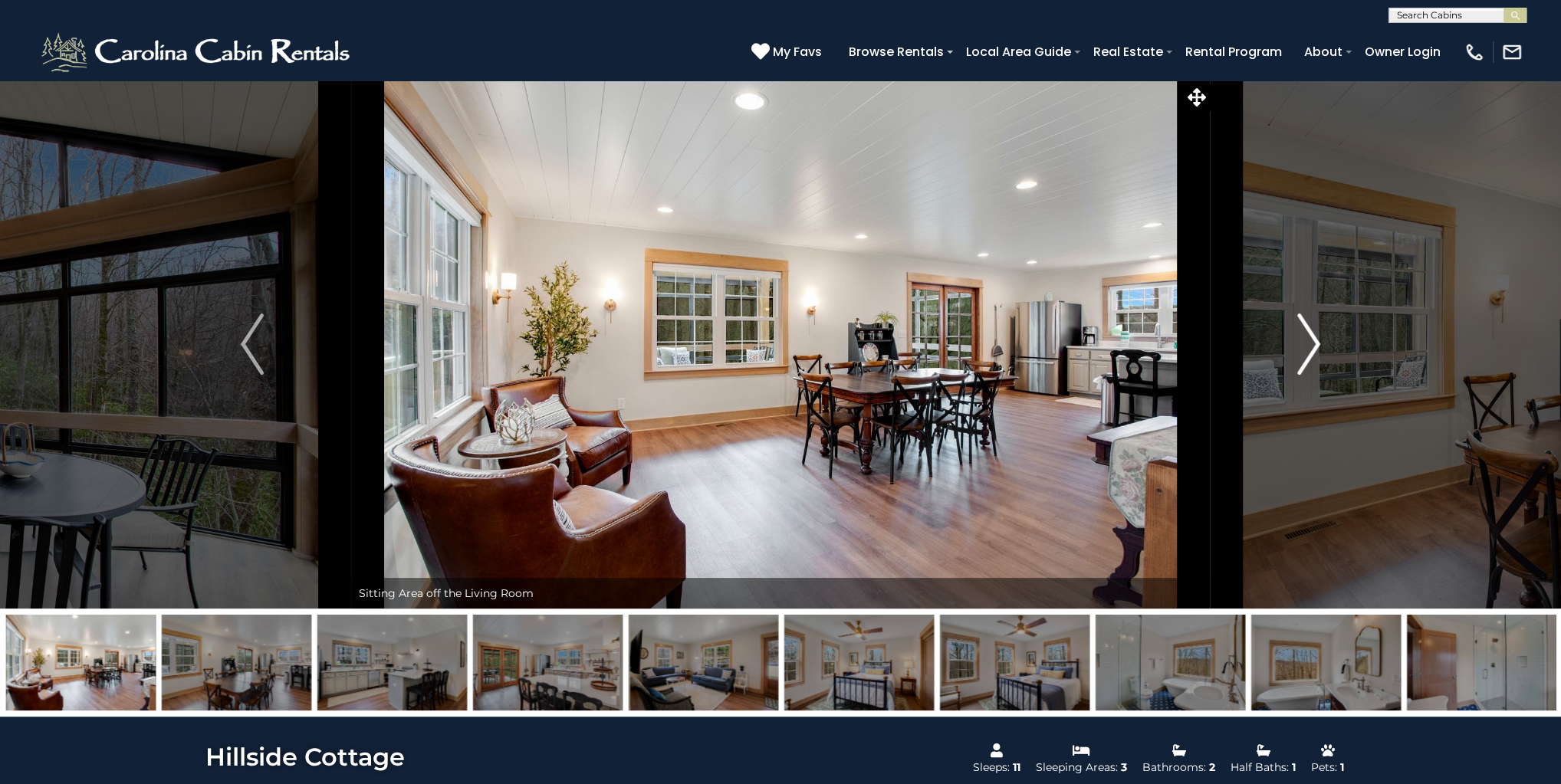
click at [1317, 351] on img "Next" at bounding box center [1309, 343] width 23 height 61
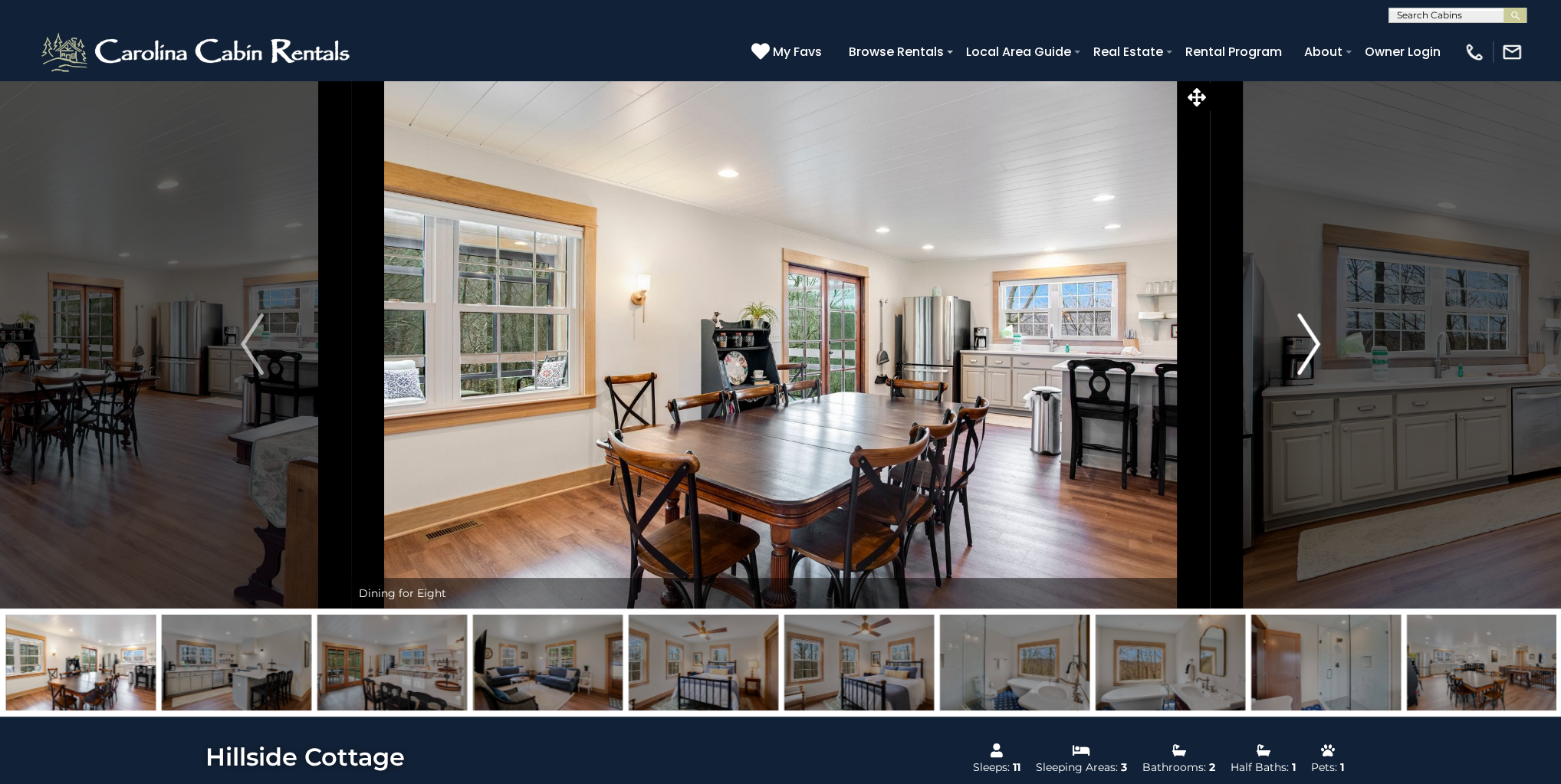
click at [1323, 350] on button "Next" at bounding box center [1308, 343] width 197 height 528
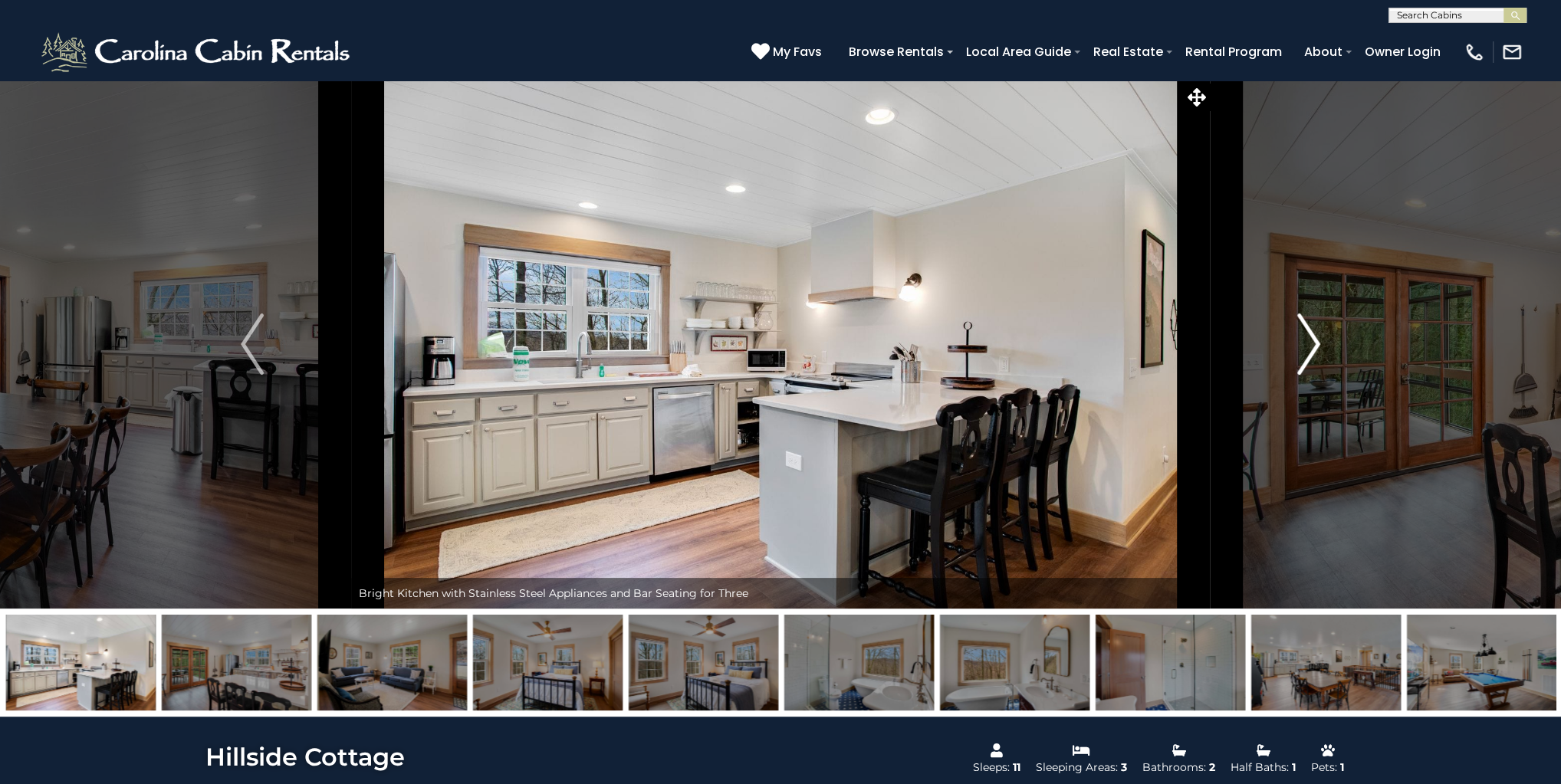
click at [1323, 350] on button "Next" at bounding box center [1308, 343] width 197 height 528
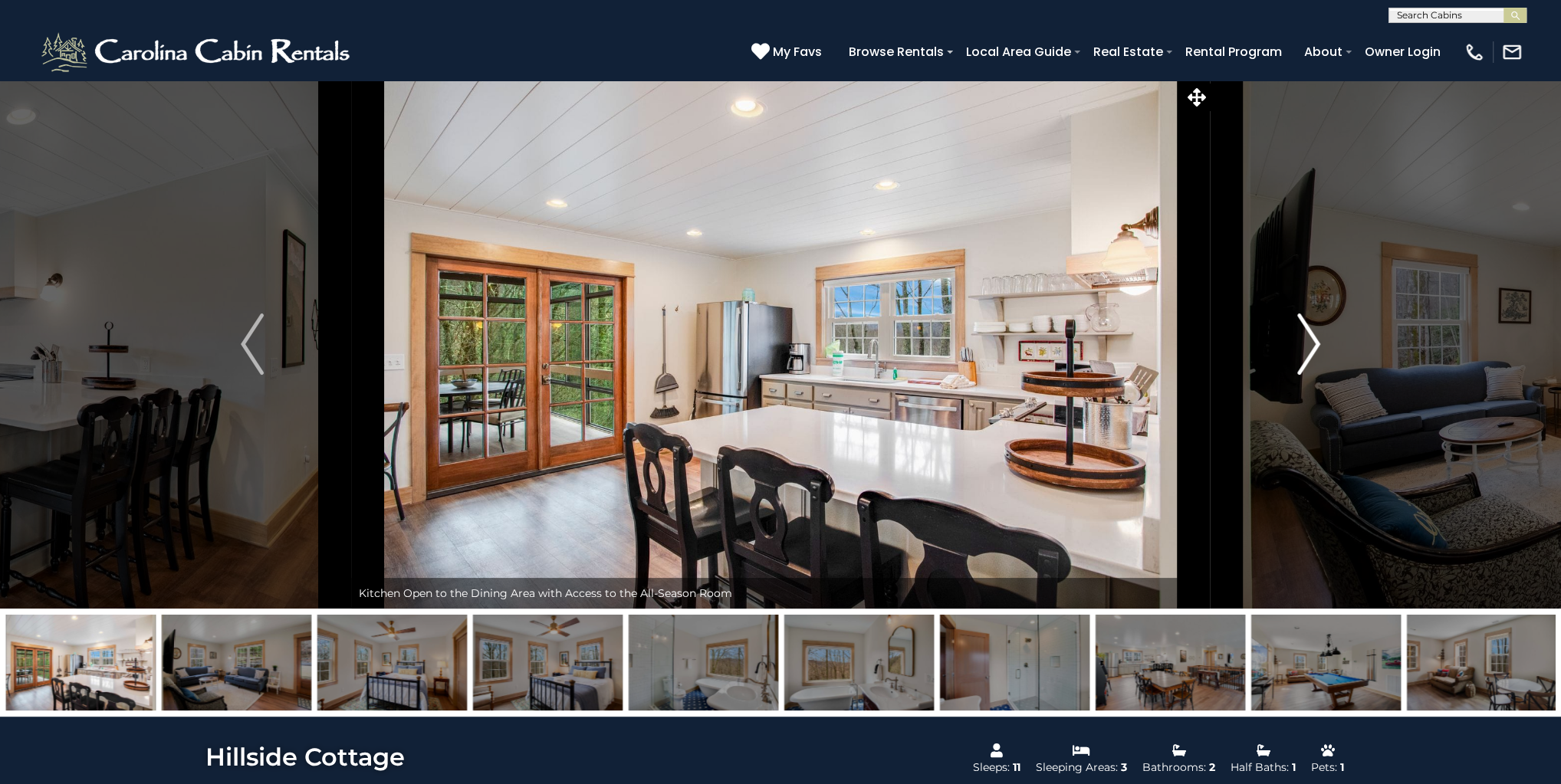
click at [1323, 350] on button "Next" at bounding box center [1308, 343] width 197 height 528
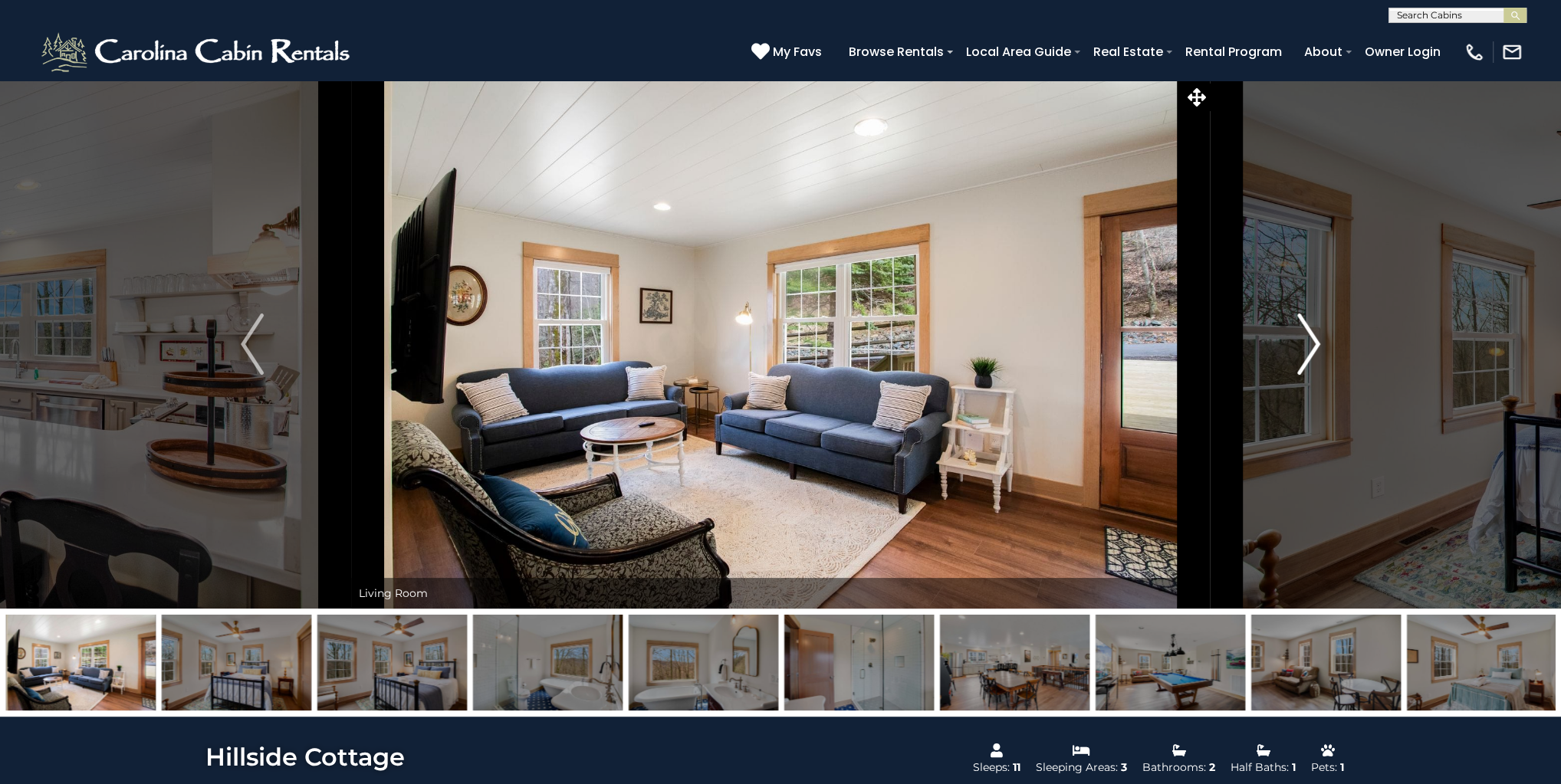
click at [1323, 350] on button "Next" at bounding box center [1308, 343] width 197 height 528
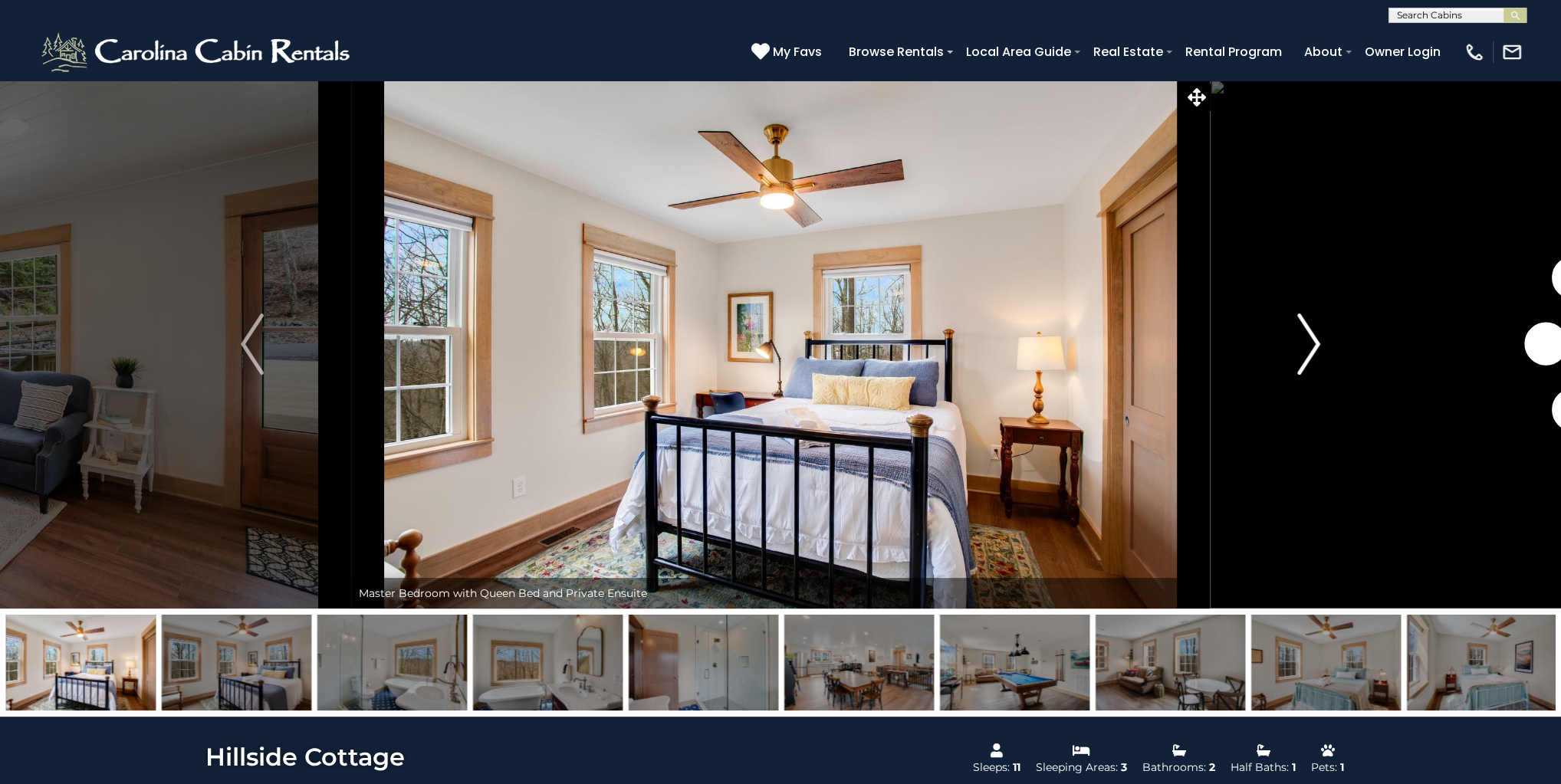
click at [1323, 350] on button "Next" at bounding box center [1308, 343] width 197 height 528
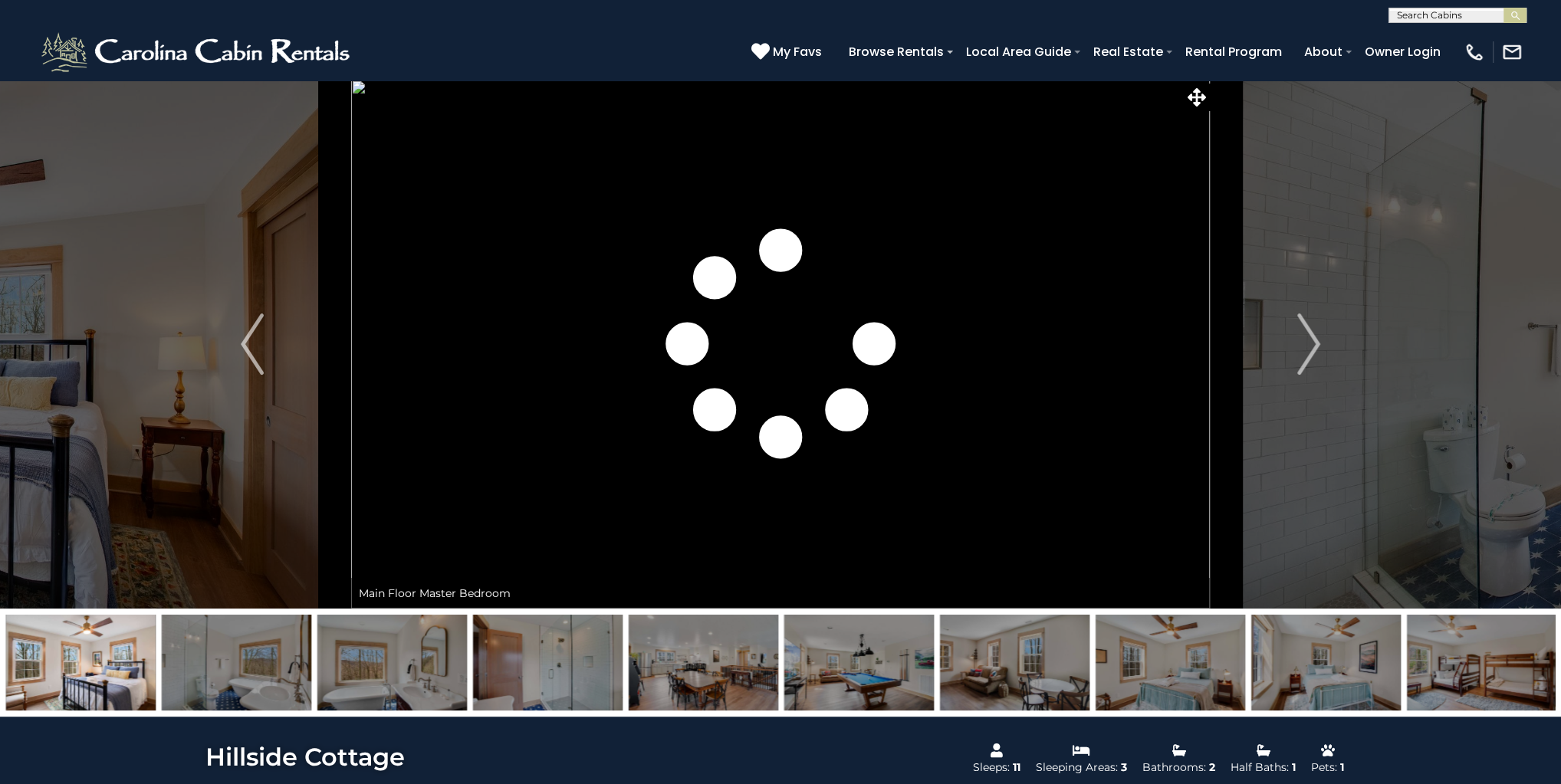
click at [723, 688] on img at bounding box center [703, 662] width 150 height 96
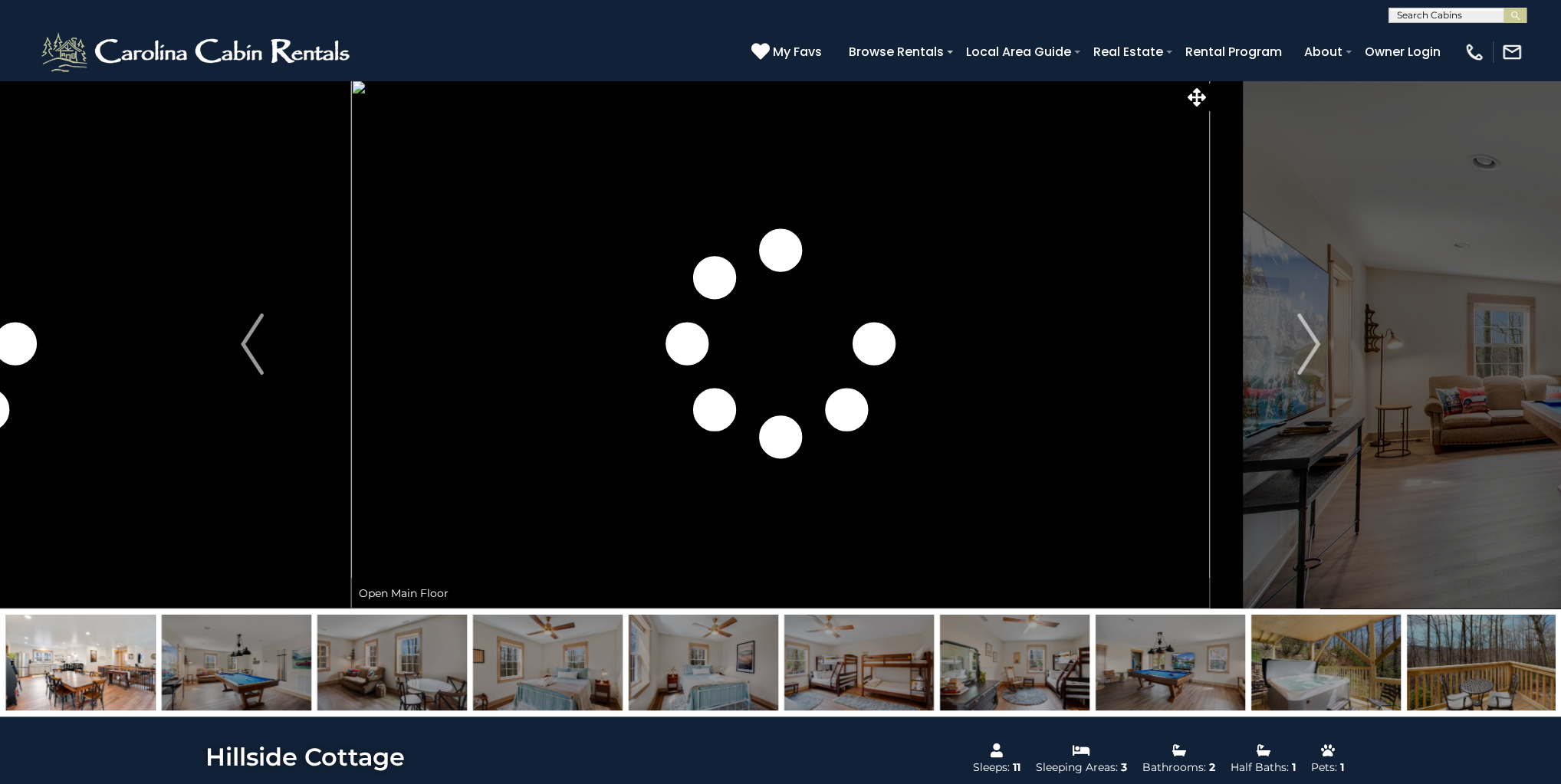
click at [249, 688] on img at bounding box center [236, 662] width 150 height 96
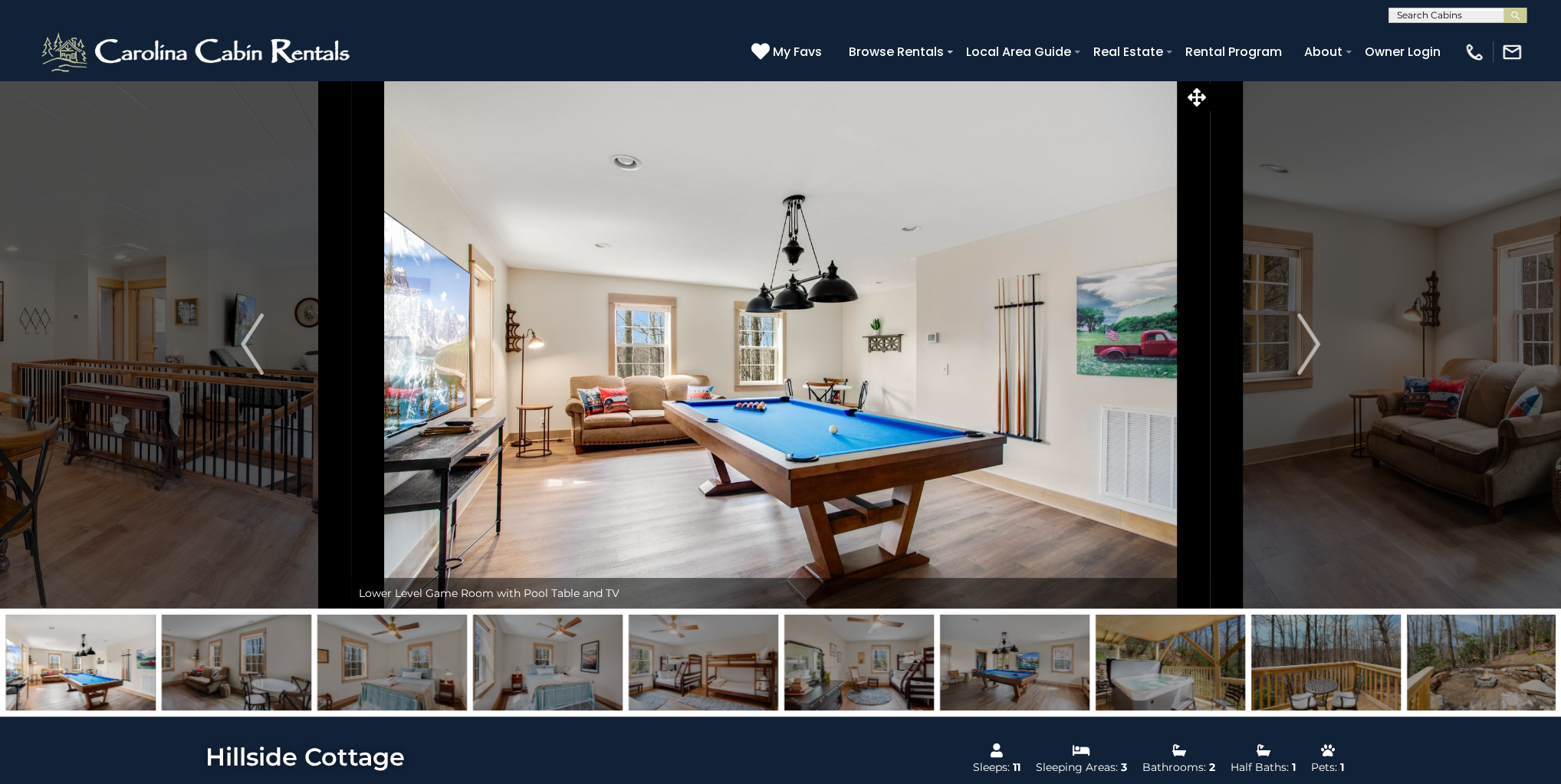
click at [1333, 657] on img at bounding box center [1325, 662] width 150 height 96
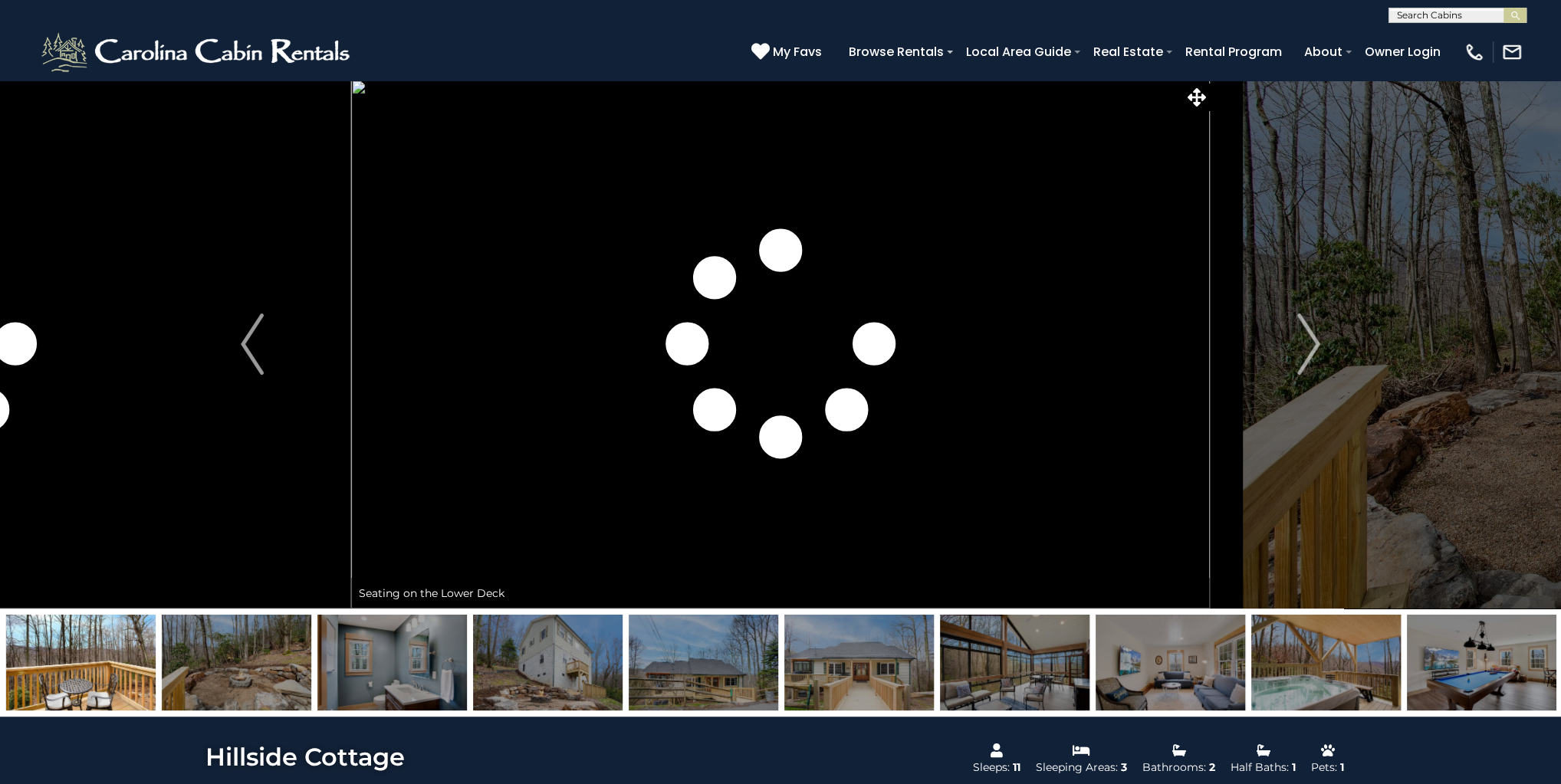
click at [195, 678] on img at bounding box center [236, 662] width 150 height 96
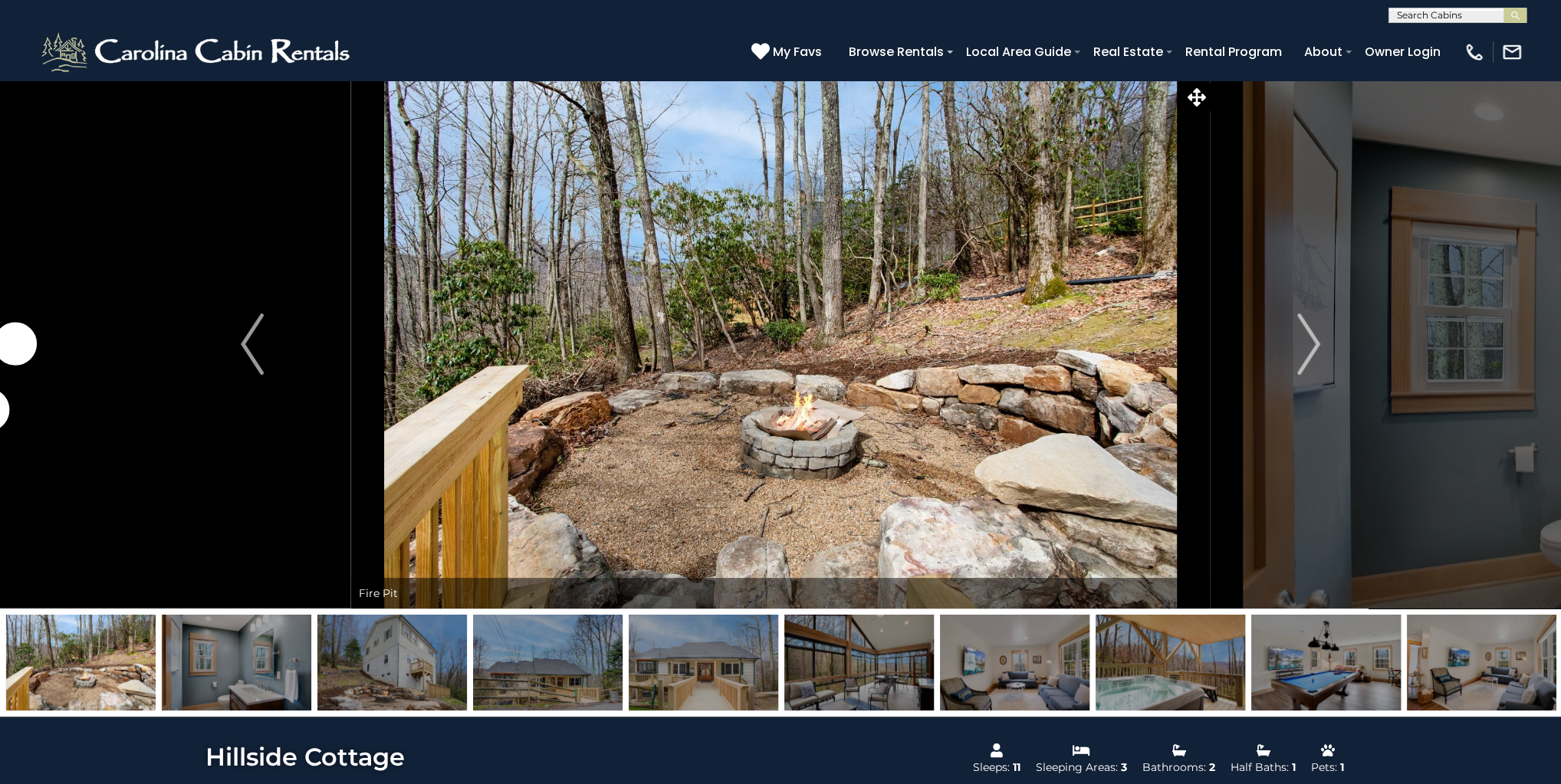
click at [403, 679] on img at bounding box center [391, 662] width 150 height 96
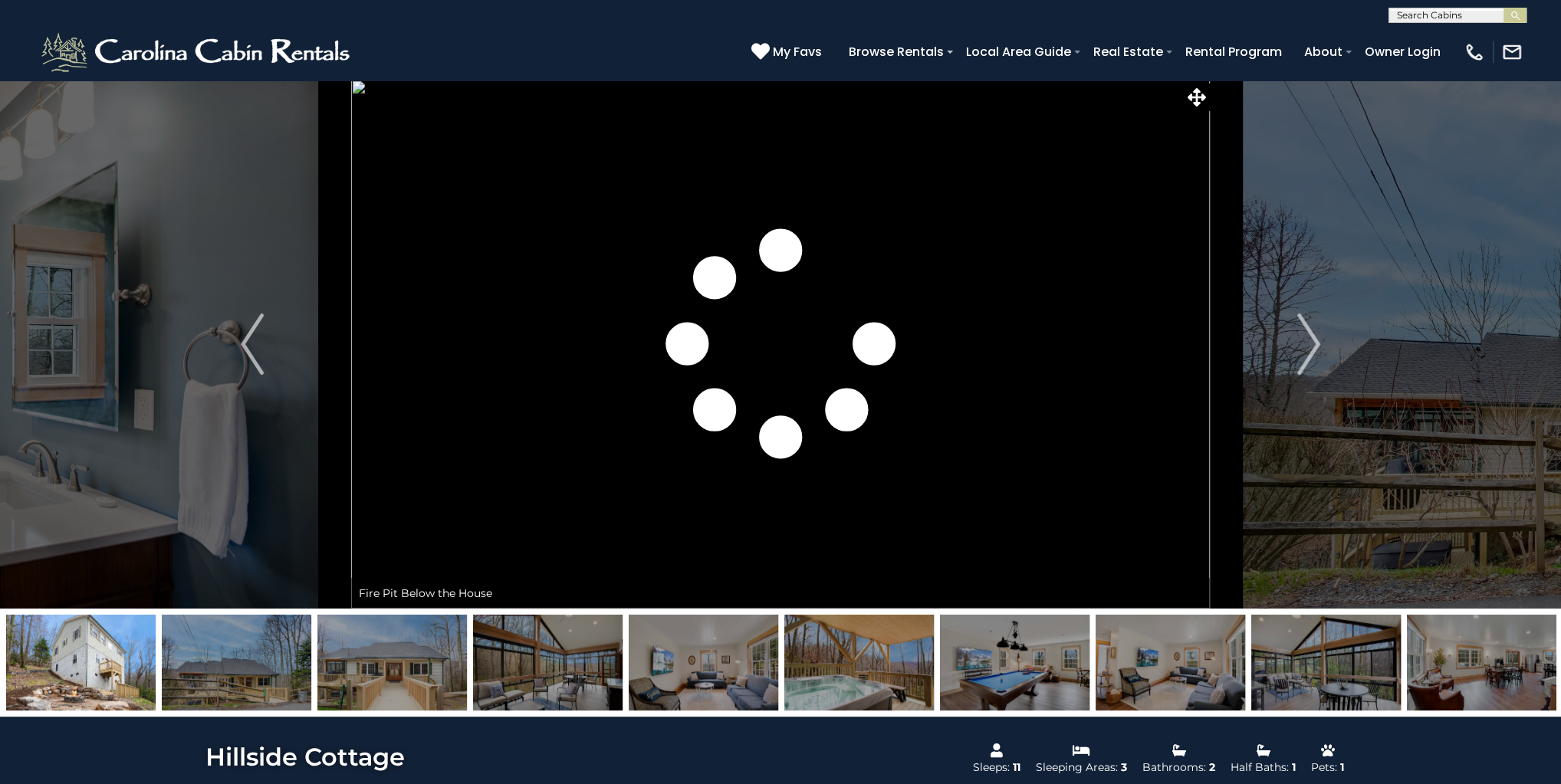
click at [343, 654] on img at bounding box center [391, 662] width 150 height 96
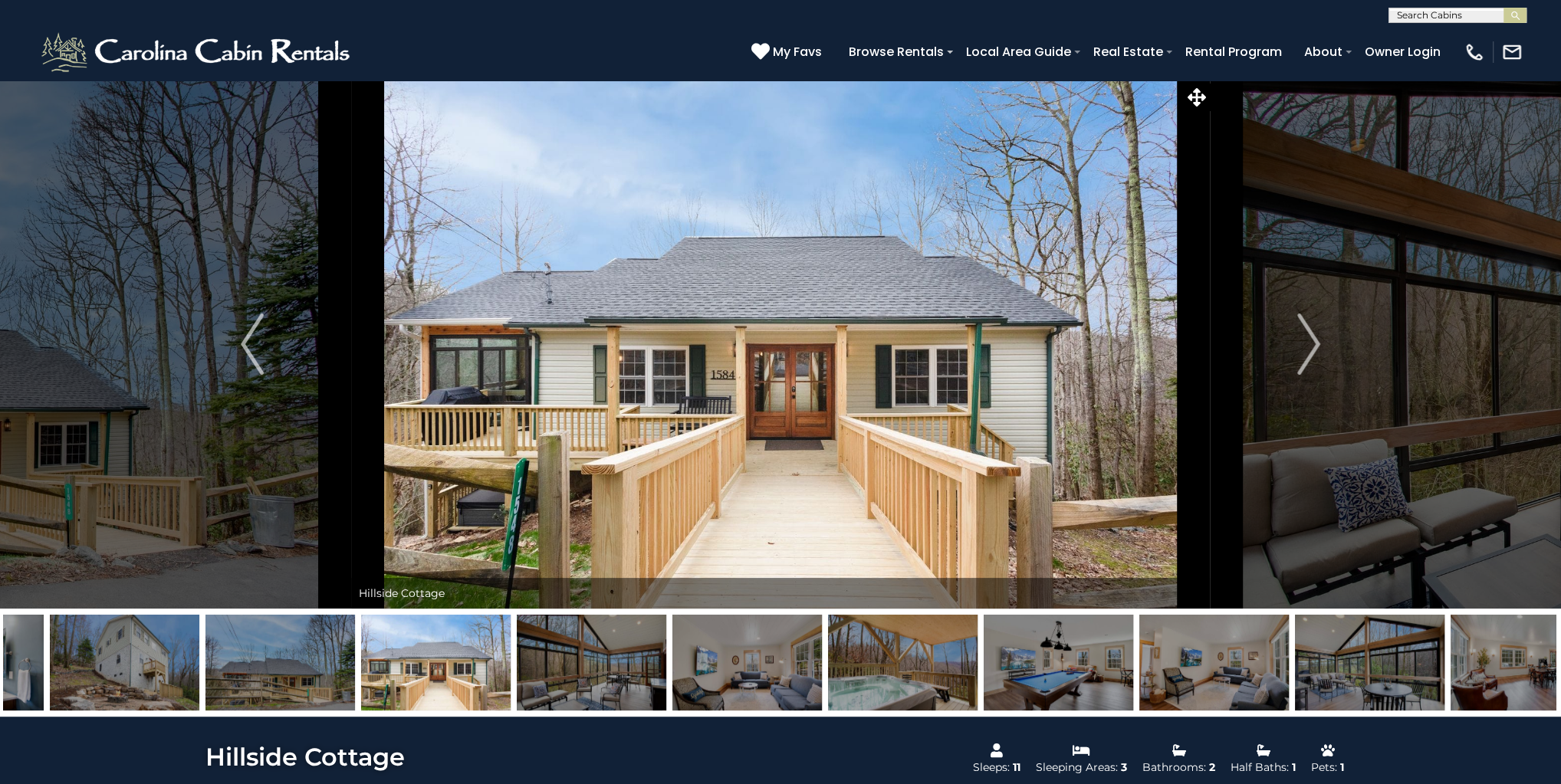
drag, startPoint x: 104, startPoint y: 672, endPoint x: 454, endPoint y: 672, distance: 350.0
click at [457, 666] on img at bounding box center [436, 662] width 150 height 96
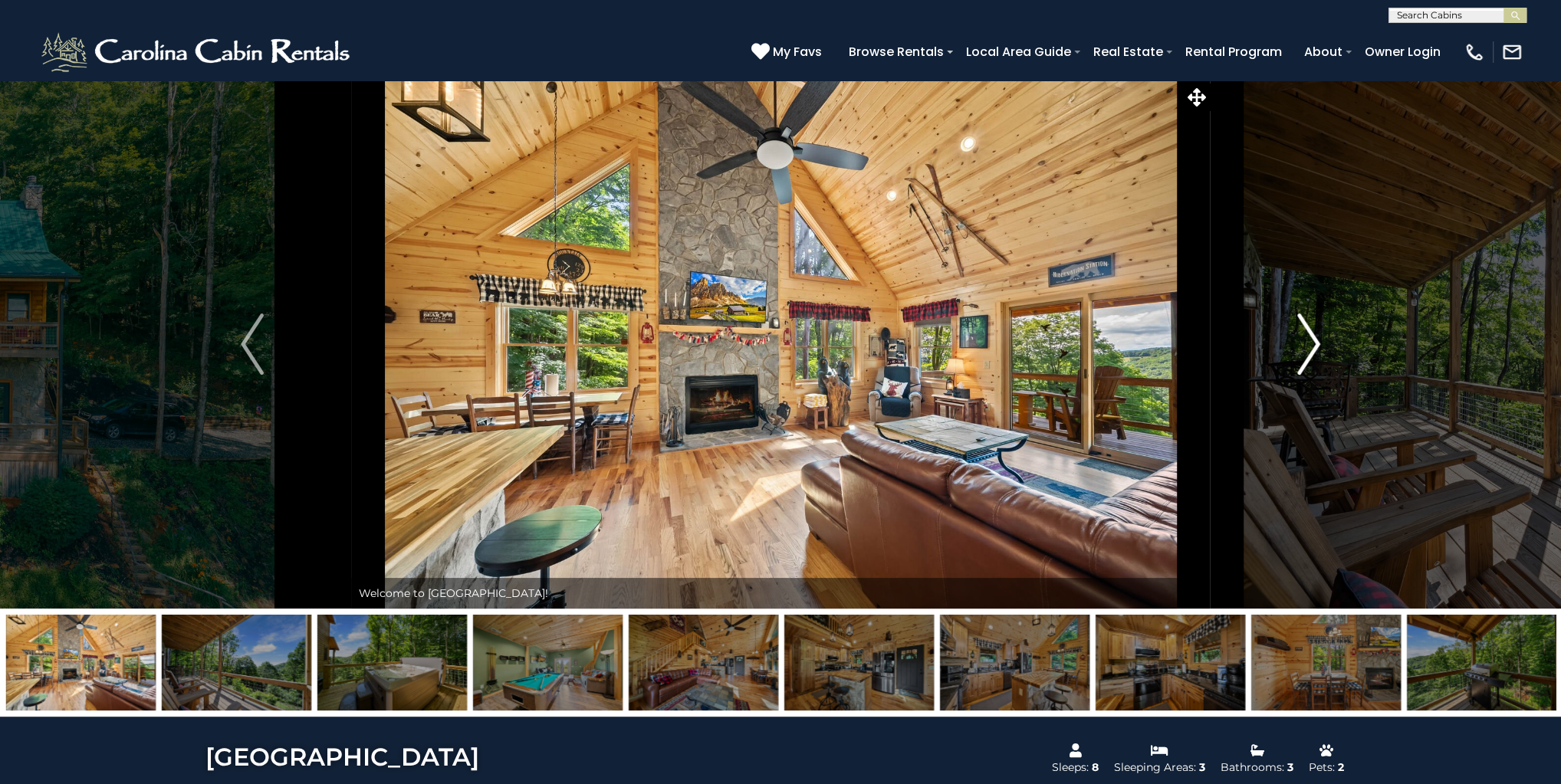
click at [1299, 342] on img "Next" at bounding box center [1309, 343] width 23 height 61
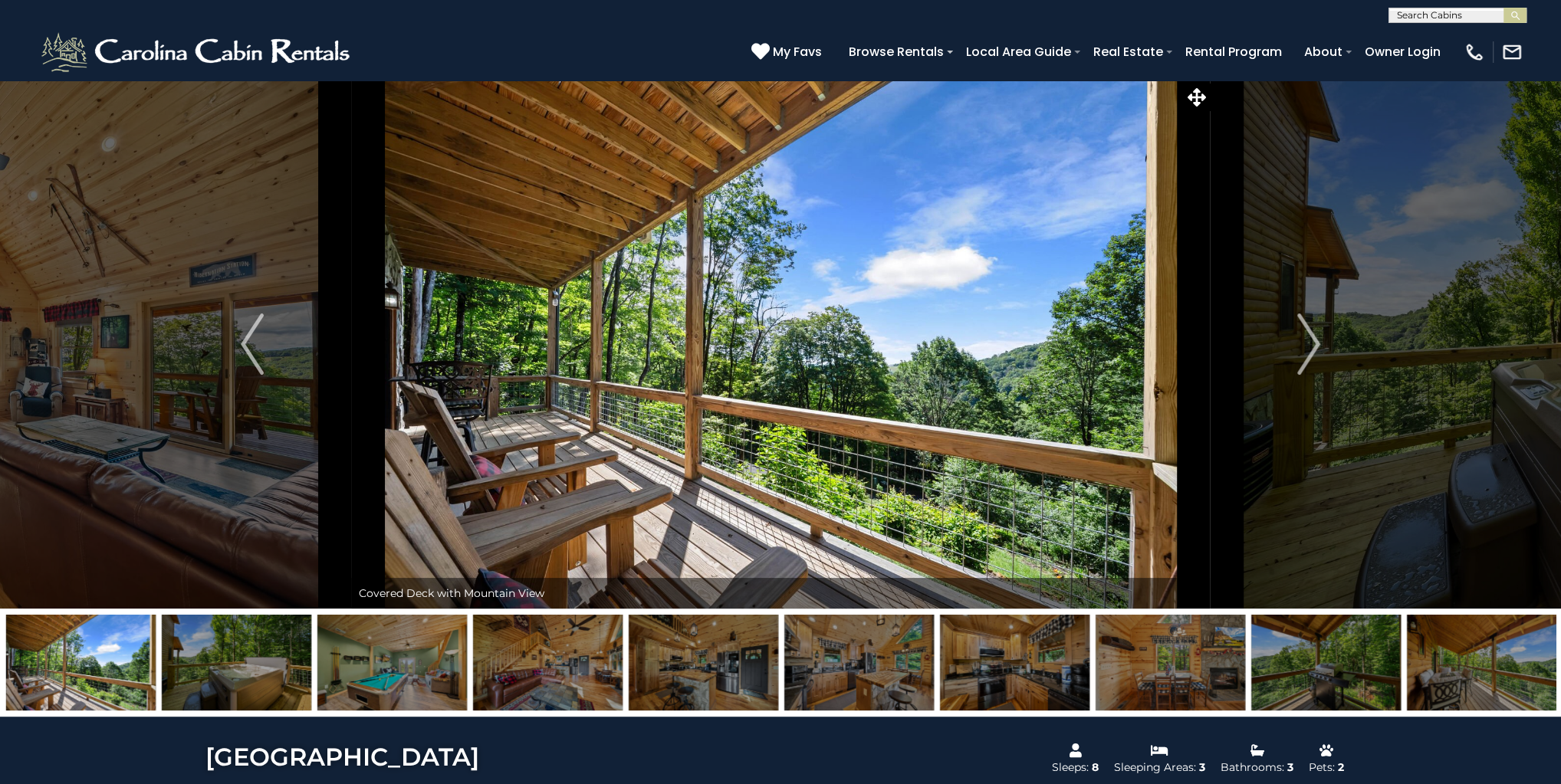
drag, startPoint x: 1279, startPoint y: 655, endPoint x: 465, endPoint y: 754, distance: 820.0
click at [399, 665] on img at bounding box center [391, 662] width 150 height 96
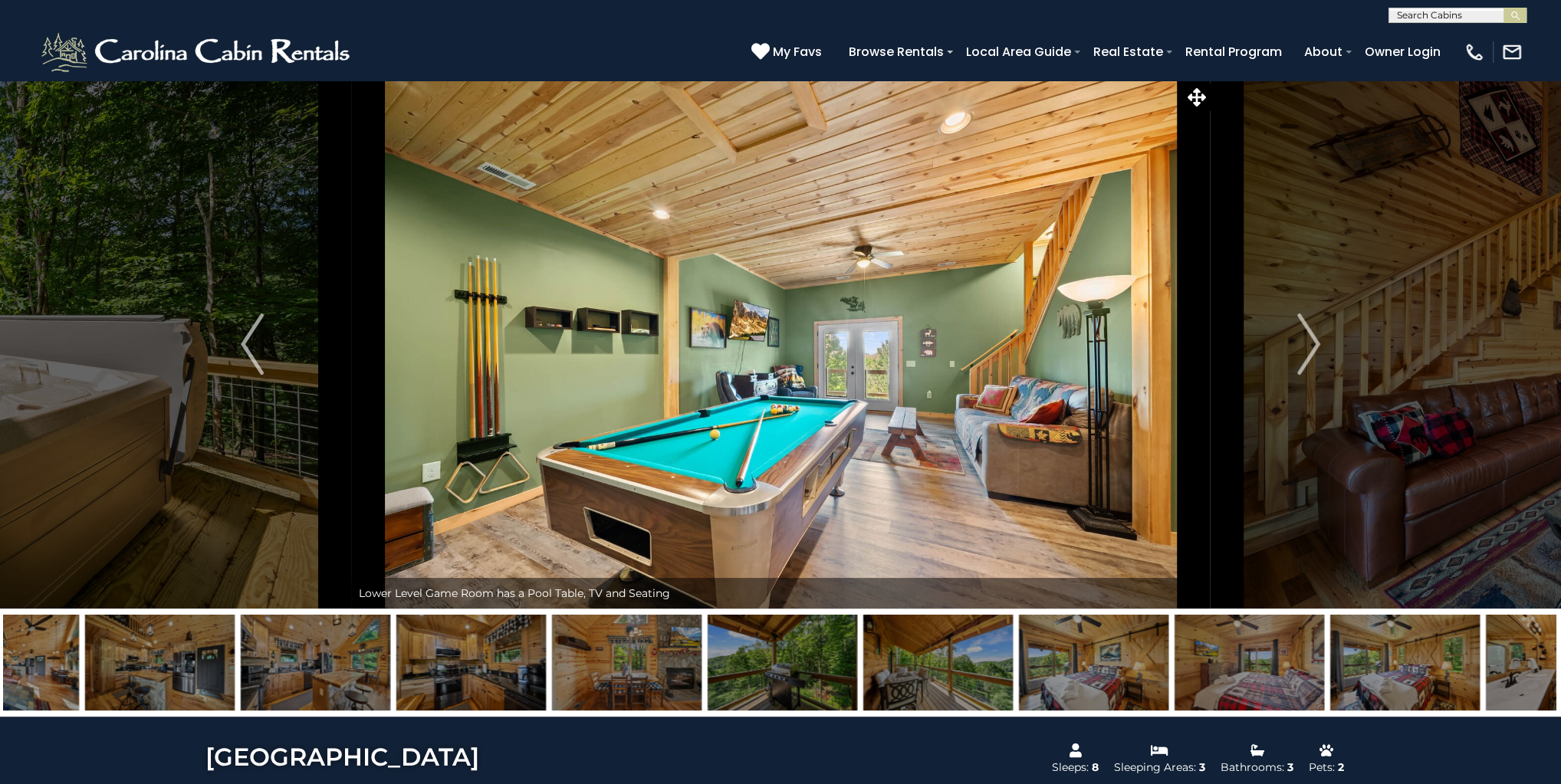
drag, startPoint x: 1290, startPoint y: 647, endPoint x: 744, endPoint y: 642, distance: 546.0
click at [1019, 642] on img at bounding box center [1093, 662] width 150 height 96
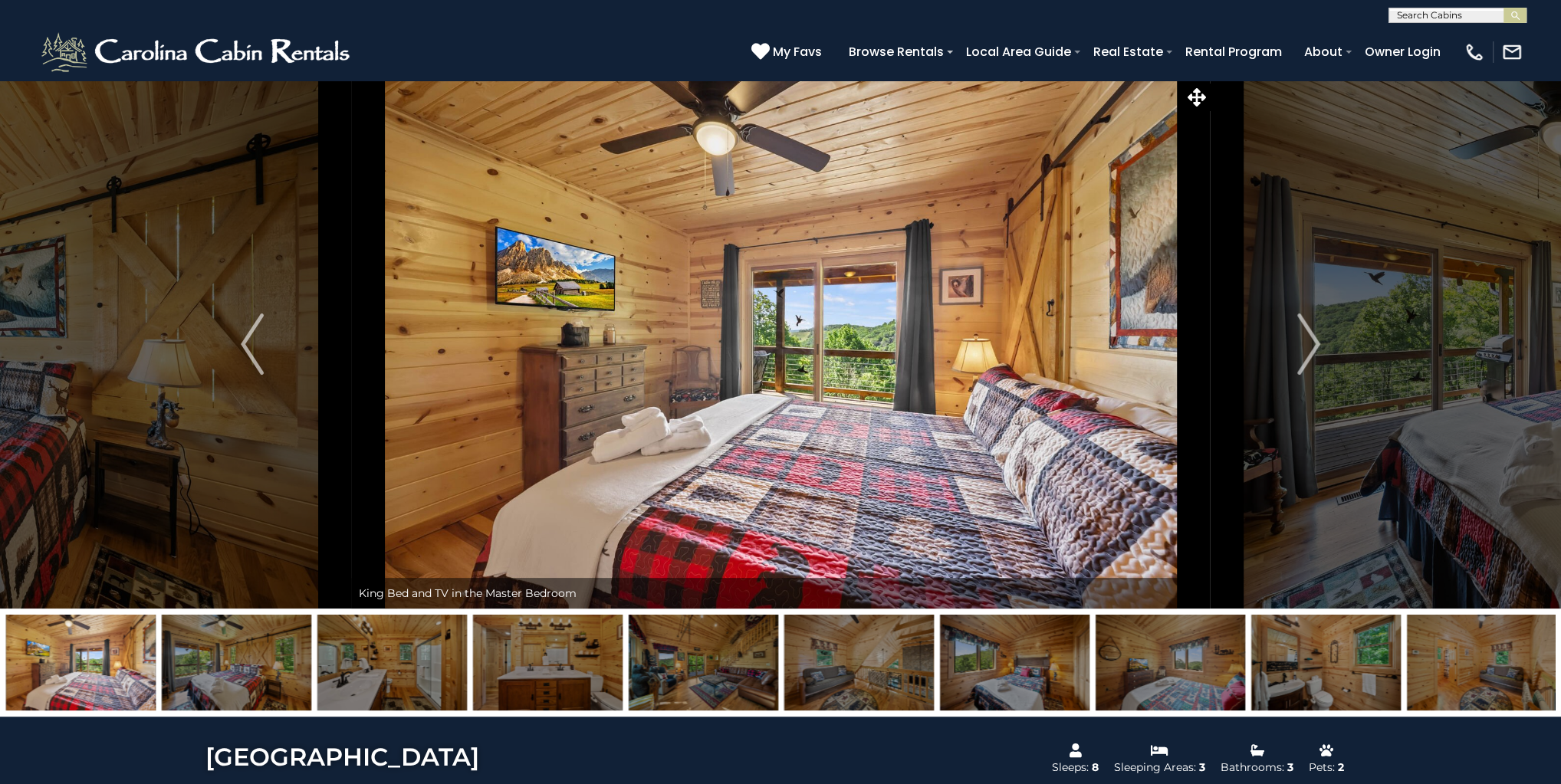
drag, startPoint x: 1352, startPoint y: 634, endPoint x: 605, endPoint y: 785, distance: 762.1
drag, startPoint x: 930, startPoint y: 739, endPoint x: 7, endPoint y: 806, distance: 925.4
drag, startPoint x: 1501, startPoint y: 685, endPoint x: 734, endPoint y: 761, distance: 770.8
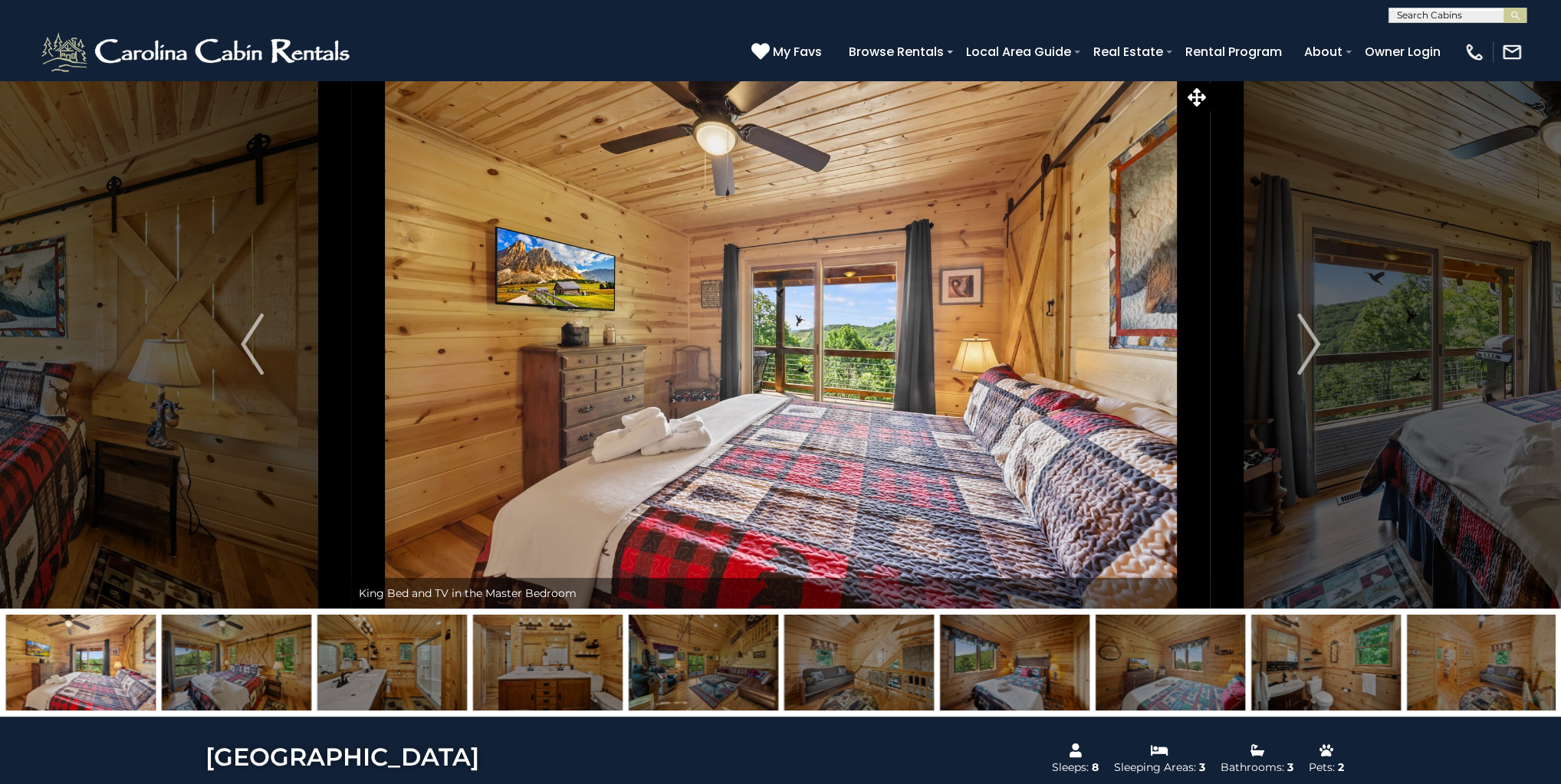
drag, startPoint x: 1395, startPoint y: 626, endPoint x: 865, endPoint y: 796, distance: 556.6
click at [1313, 317] on img "Next" at bounding box center [1309, 343] width 23 height 61
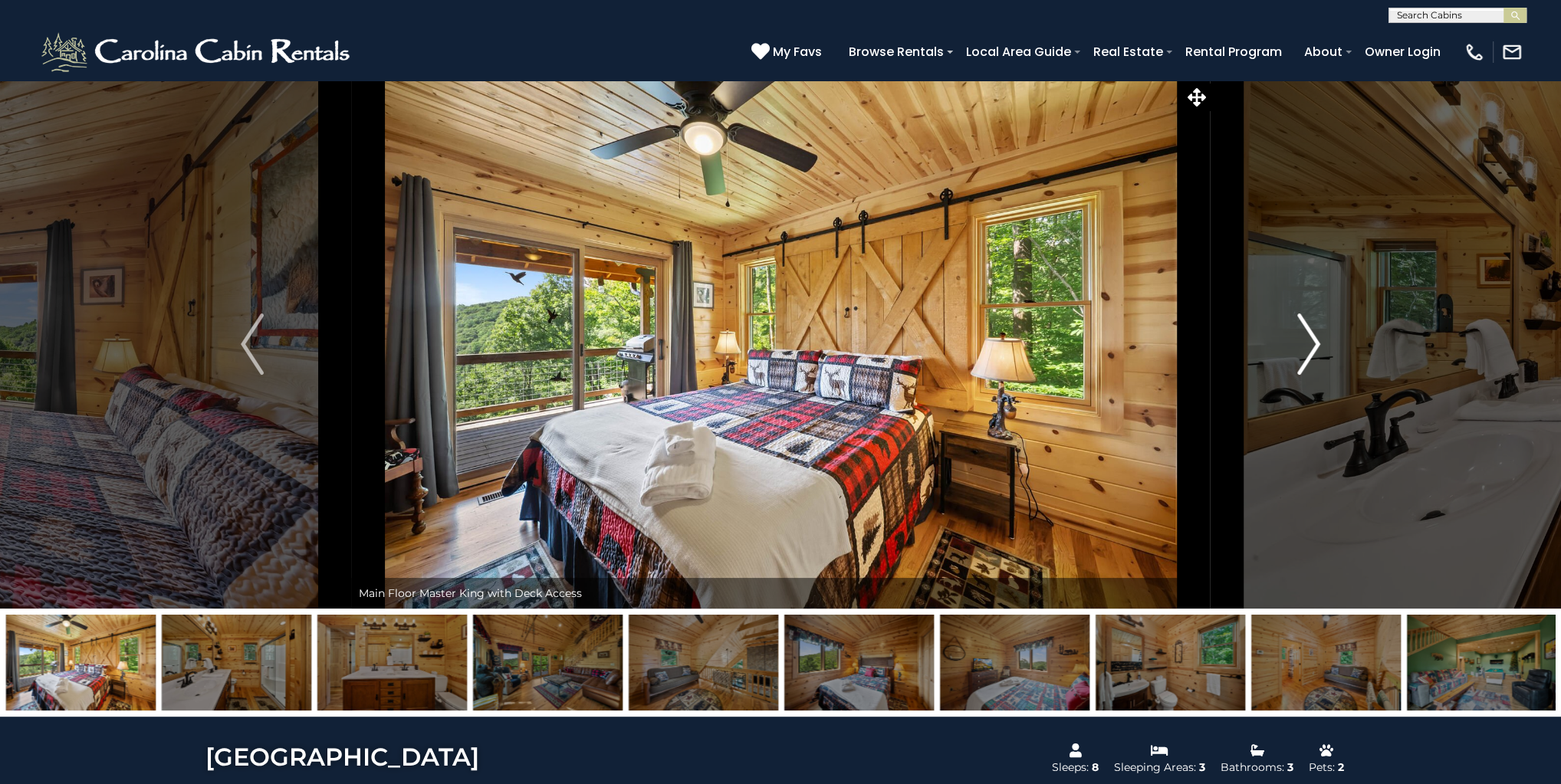
click at [1304, 328] on img "Next" at bounding box center [1309, 343] width 23 height 61
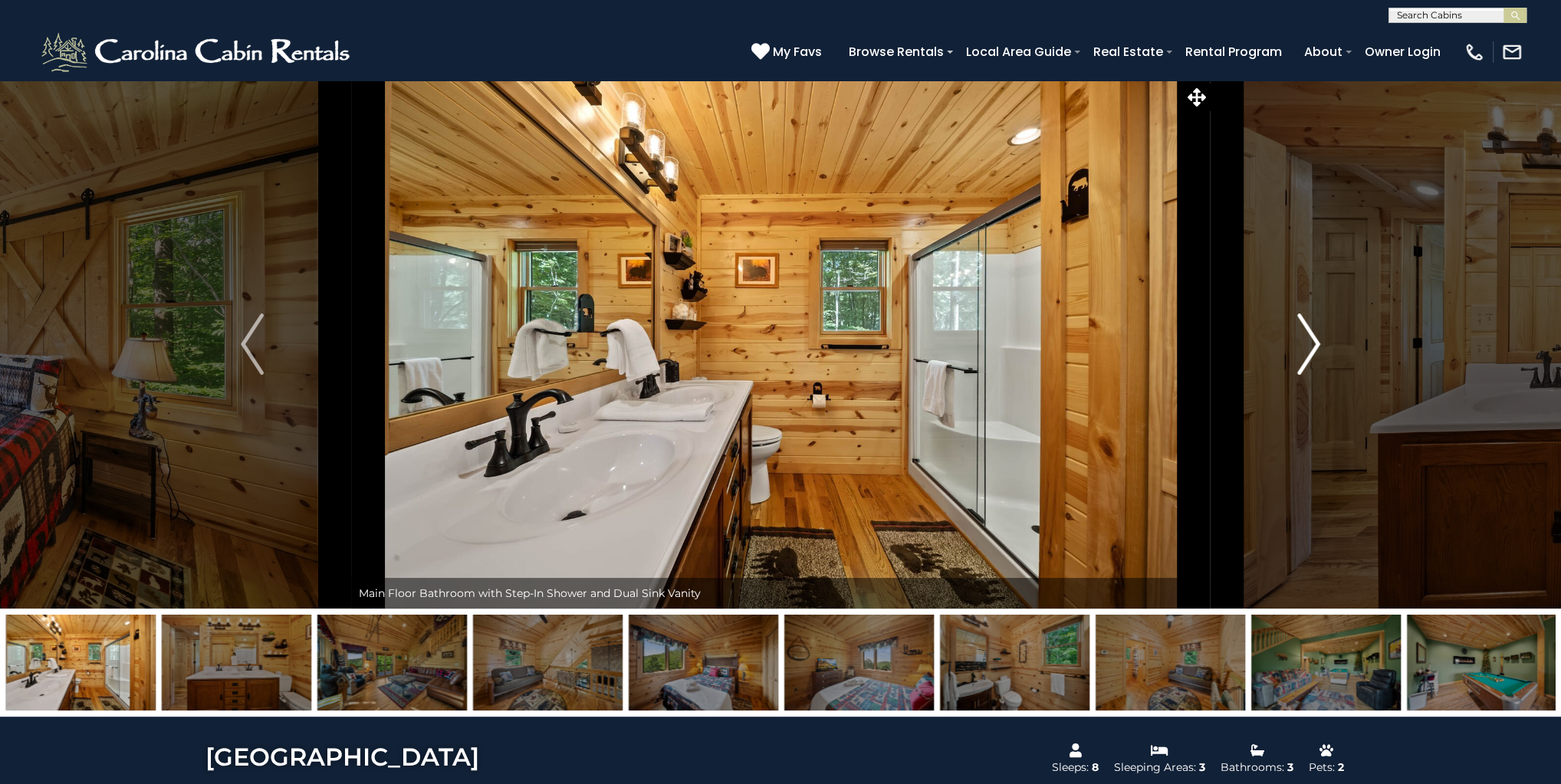
click at [1304, 328] on img "Next" at bounding box center [1309, 343] width 23 height 61
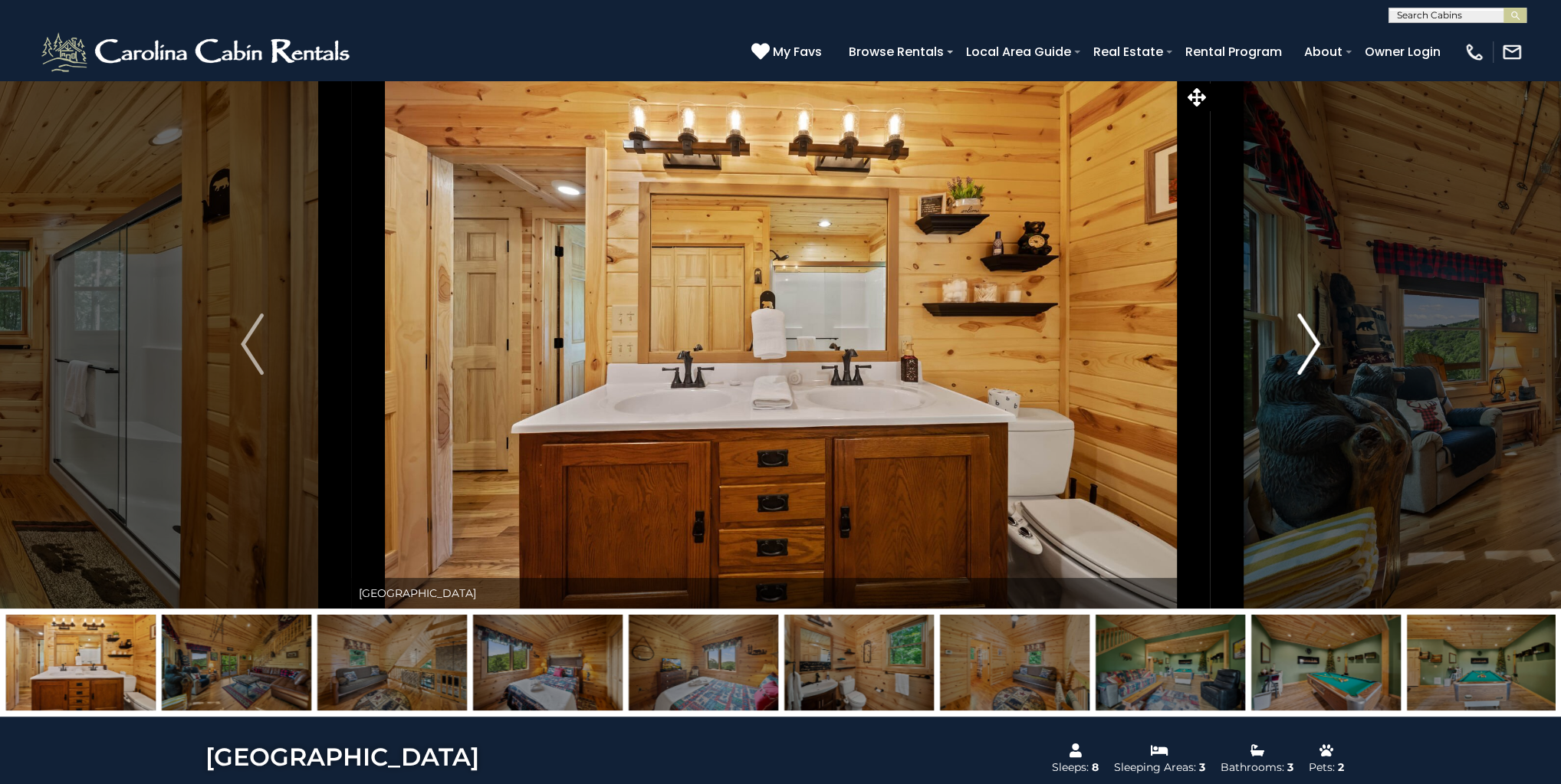
click at [1304, 328] on img "Next" at bounding box center [1309, 343] width 23 height 61
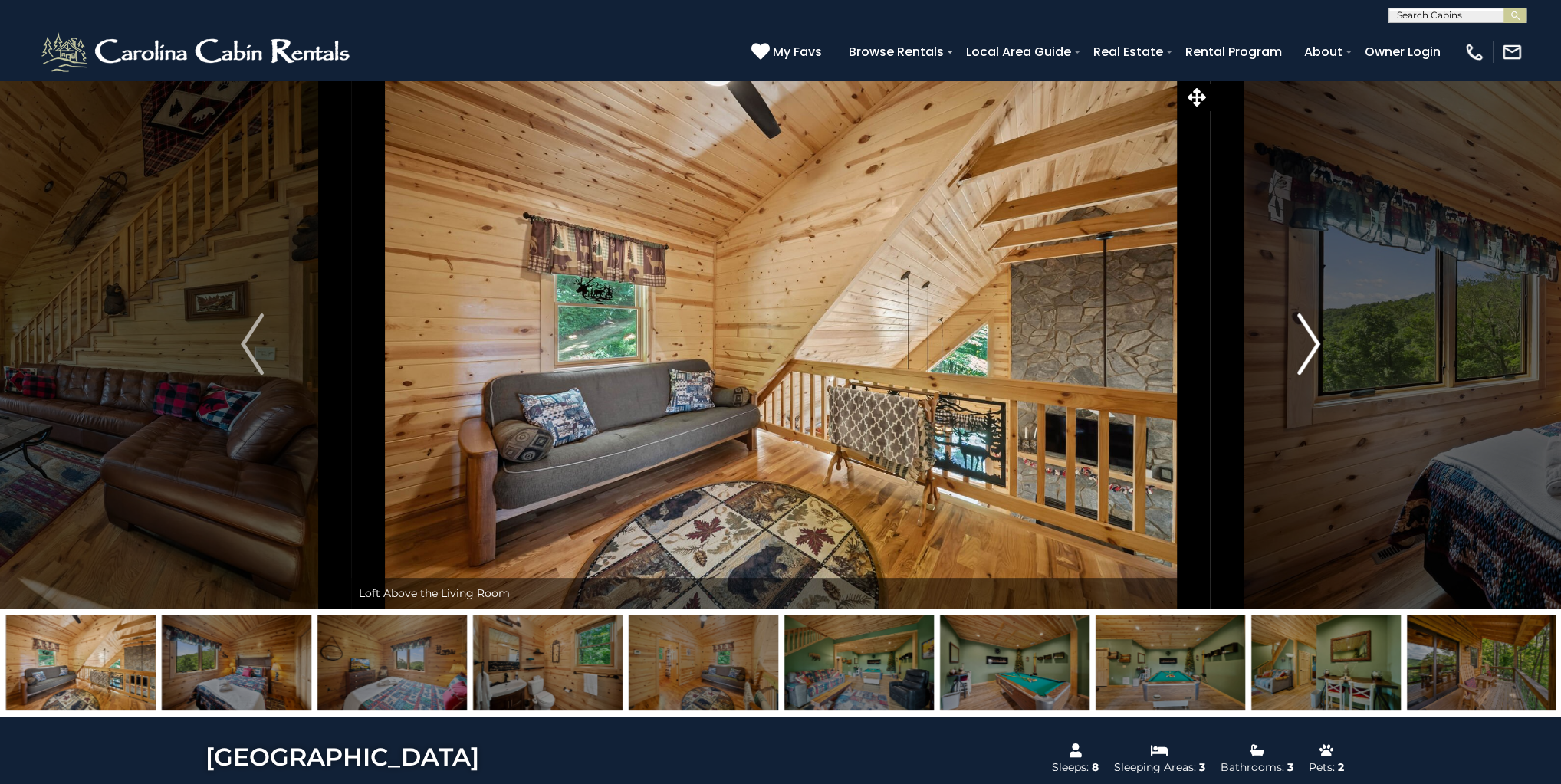
click at [1304, 328] on img "Next" at bounding box center [1309, 343] width 23 height 61
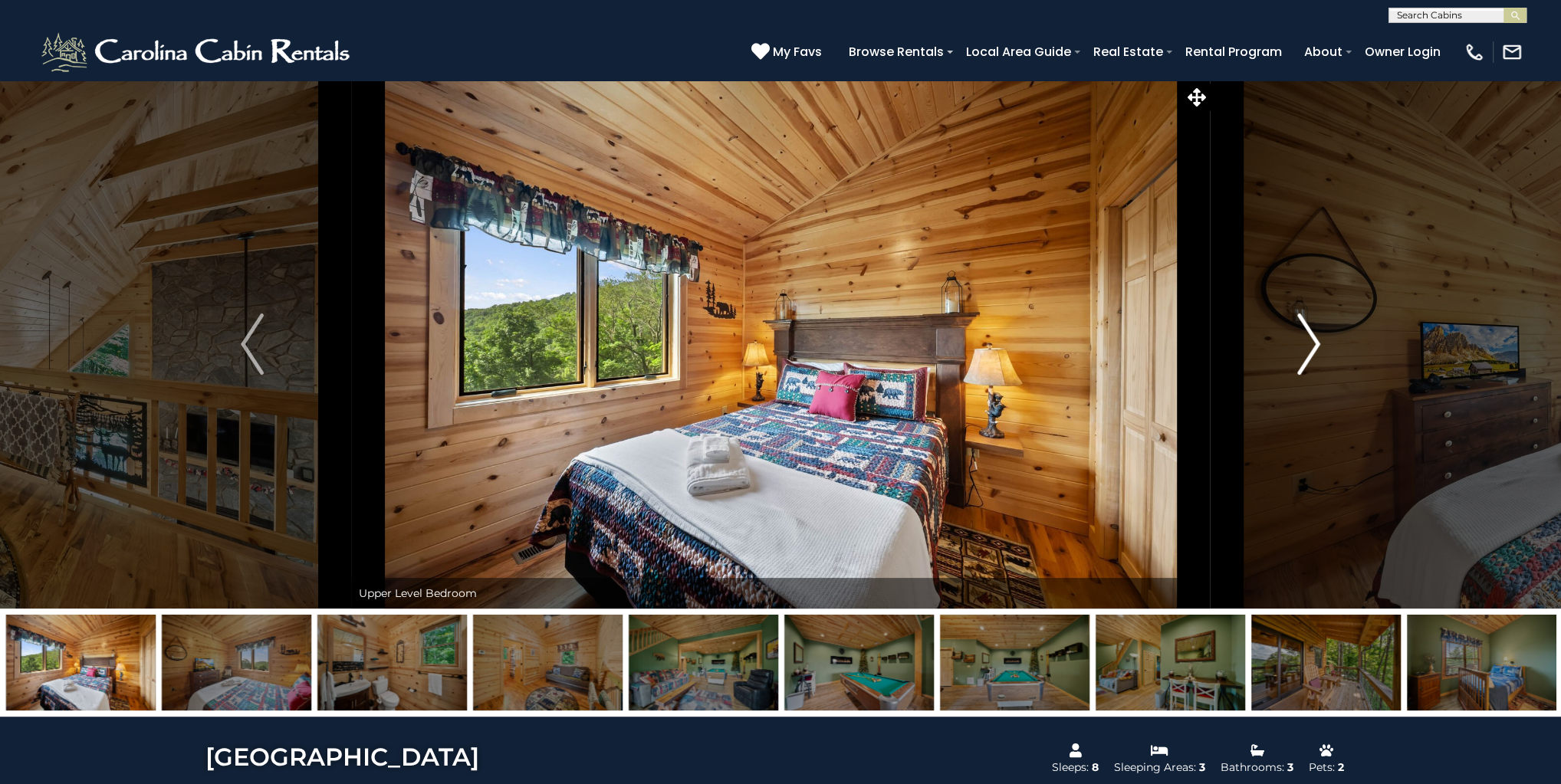
click at [1304, 328] on img "Next" at bounding box center [1309, 343] width 23 height 61
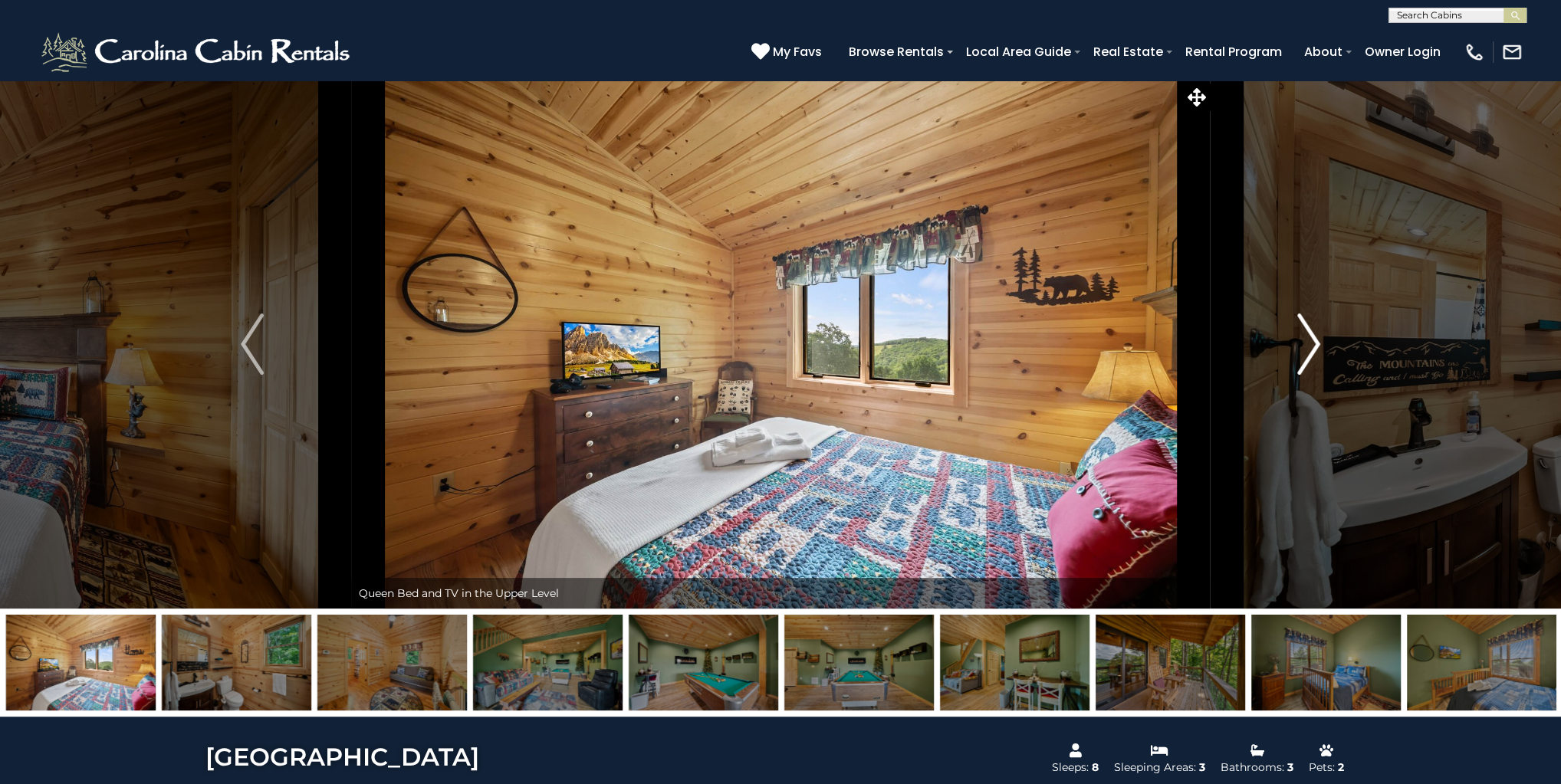
click at [1304, 328] on img "Next" at bounding box center [1309, 343] width 23 height 61
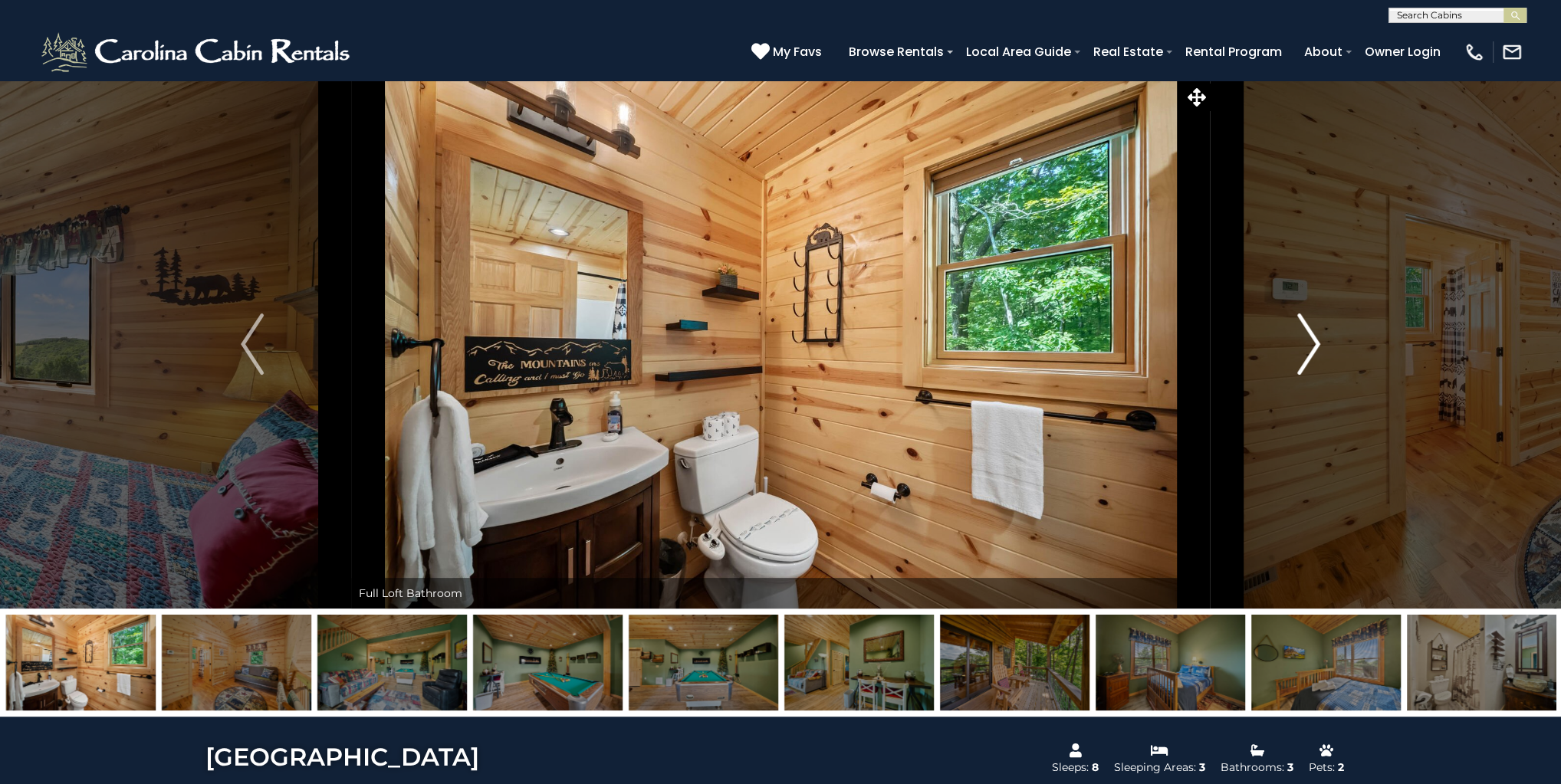
click at [1304, 328] on img "Next" at bounding box center [1309, 343] width 23 height 61
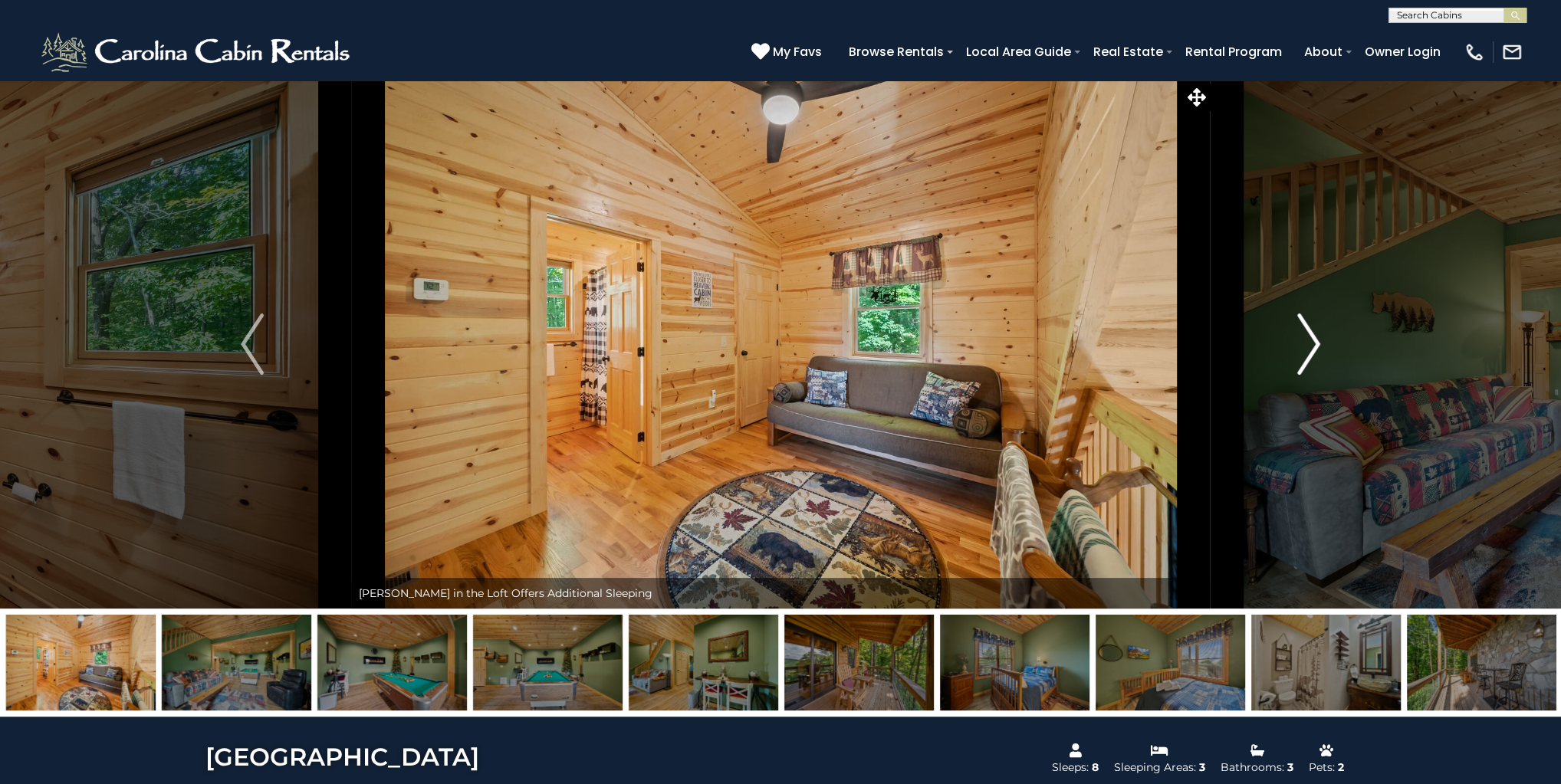
click at [1304, 328] on img "Next" at bounding box center [1309, 343] width 23 height 61
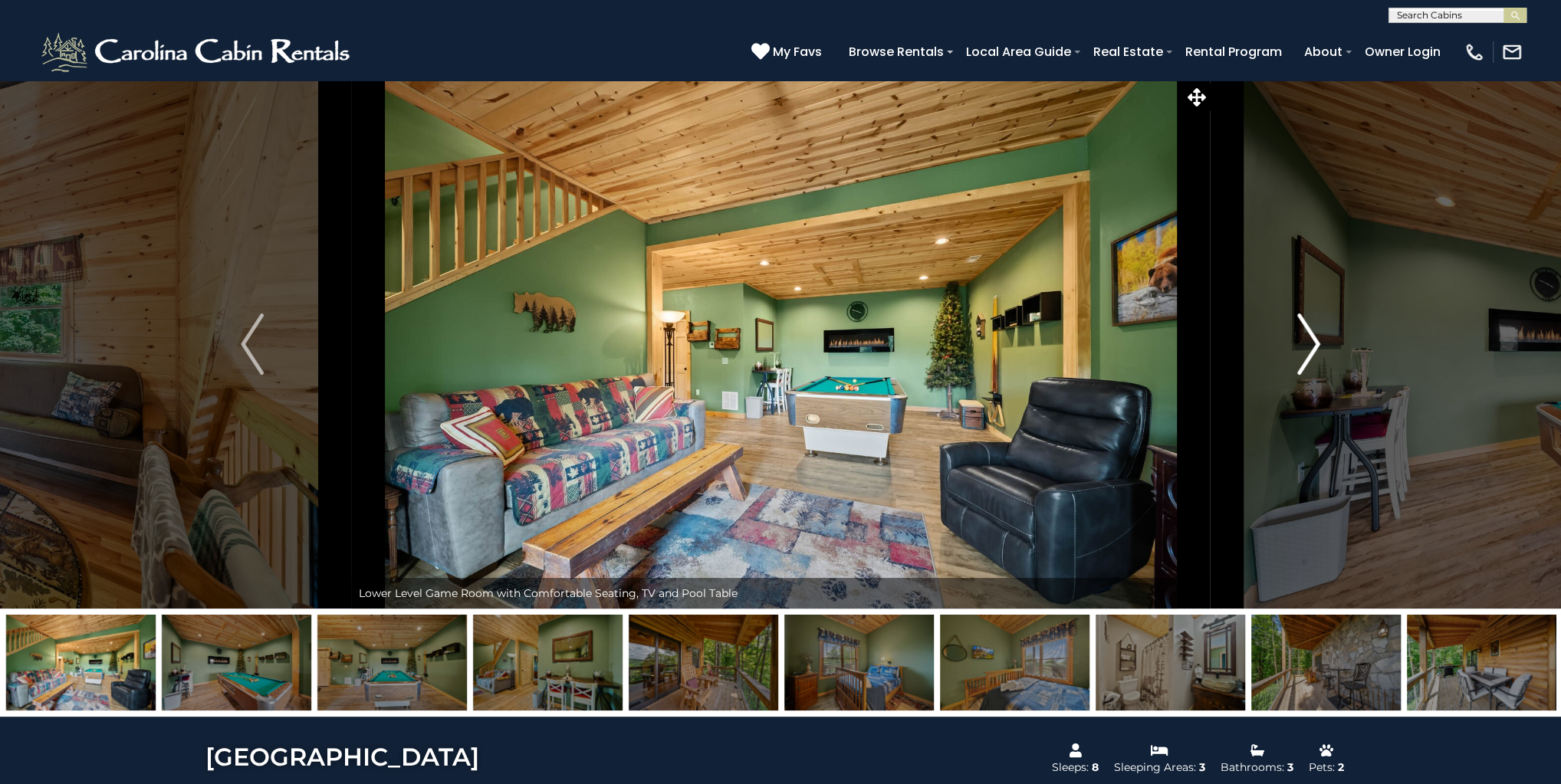
click at [1304, 328] on img "Next" at bounding box center [1309, 343] width 23 height 61
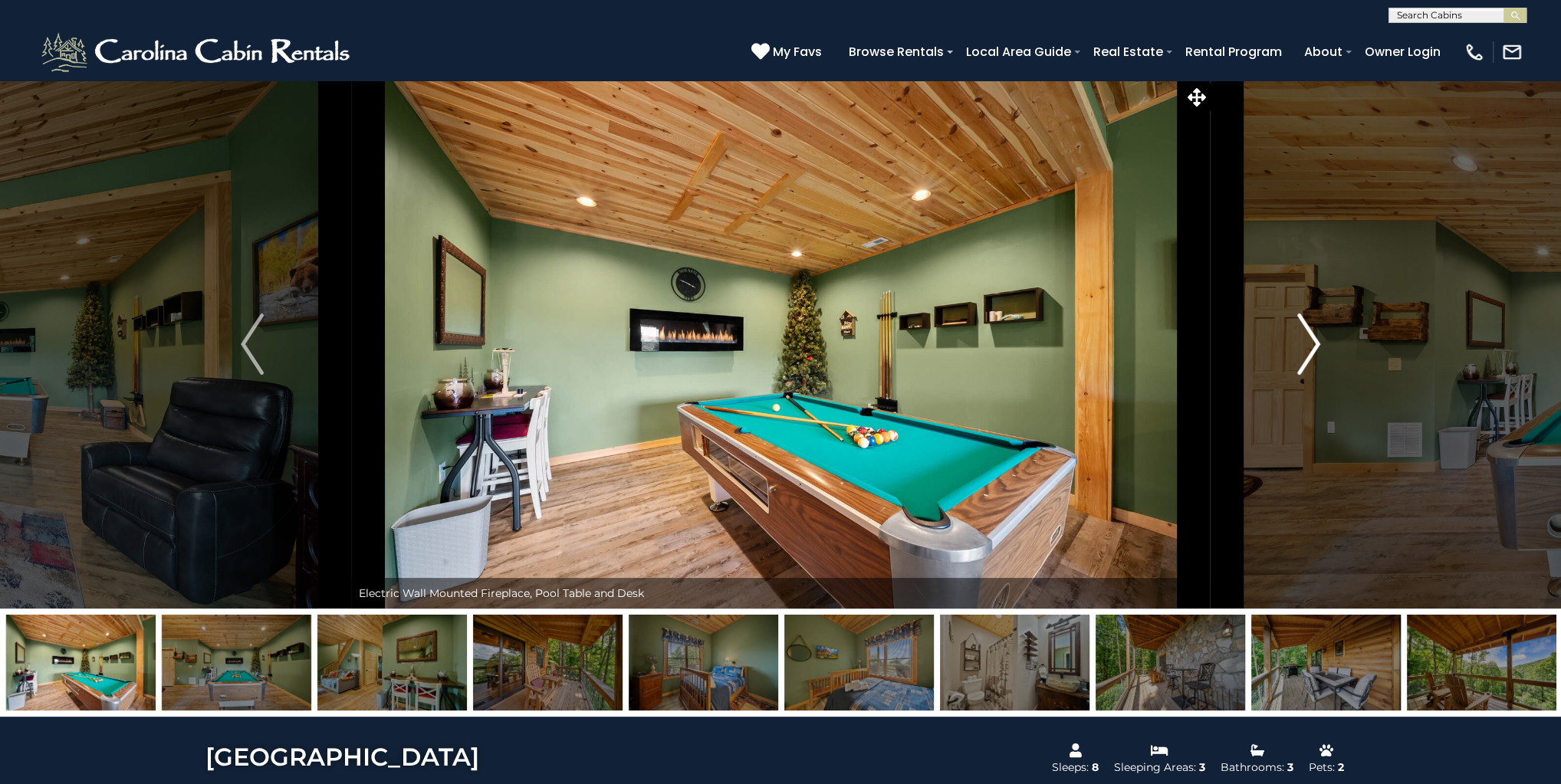
click at [1304, 328] on img "Next" at bounding box center [1309, 343] width 23 height 61
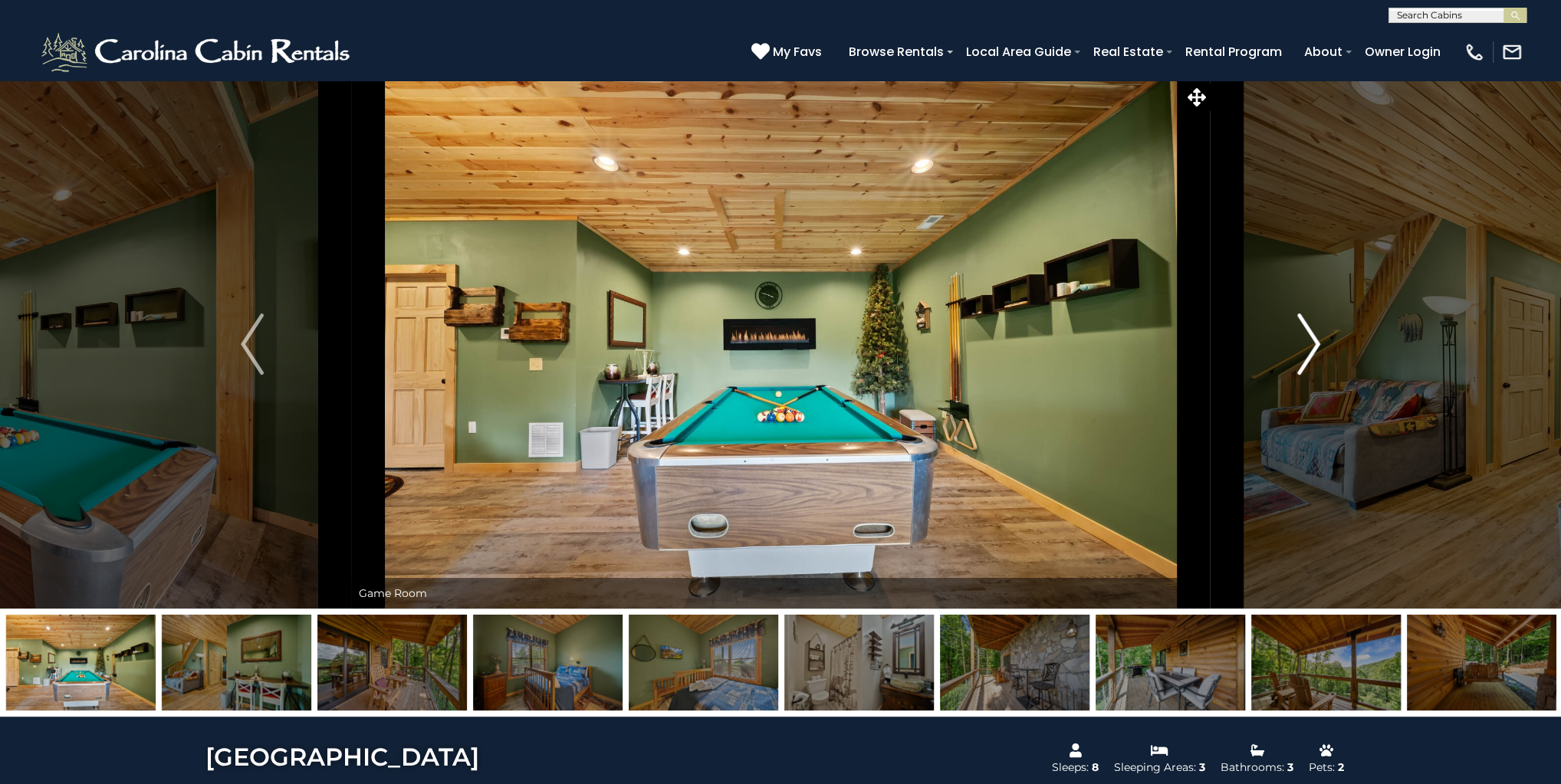
click at [1304, 328] on img "Next" at bounding box center [1309, 343] width 23 height 61
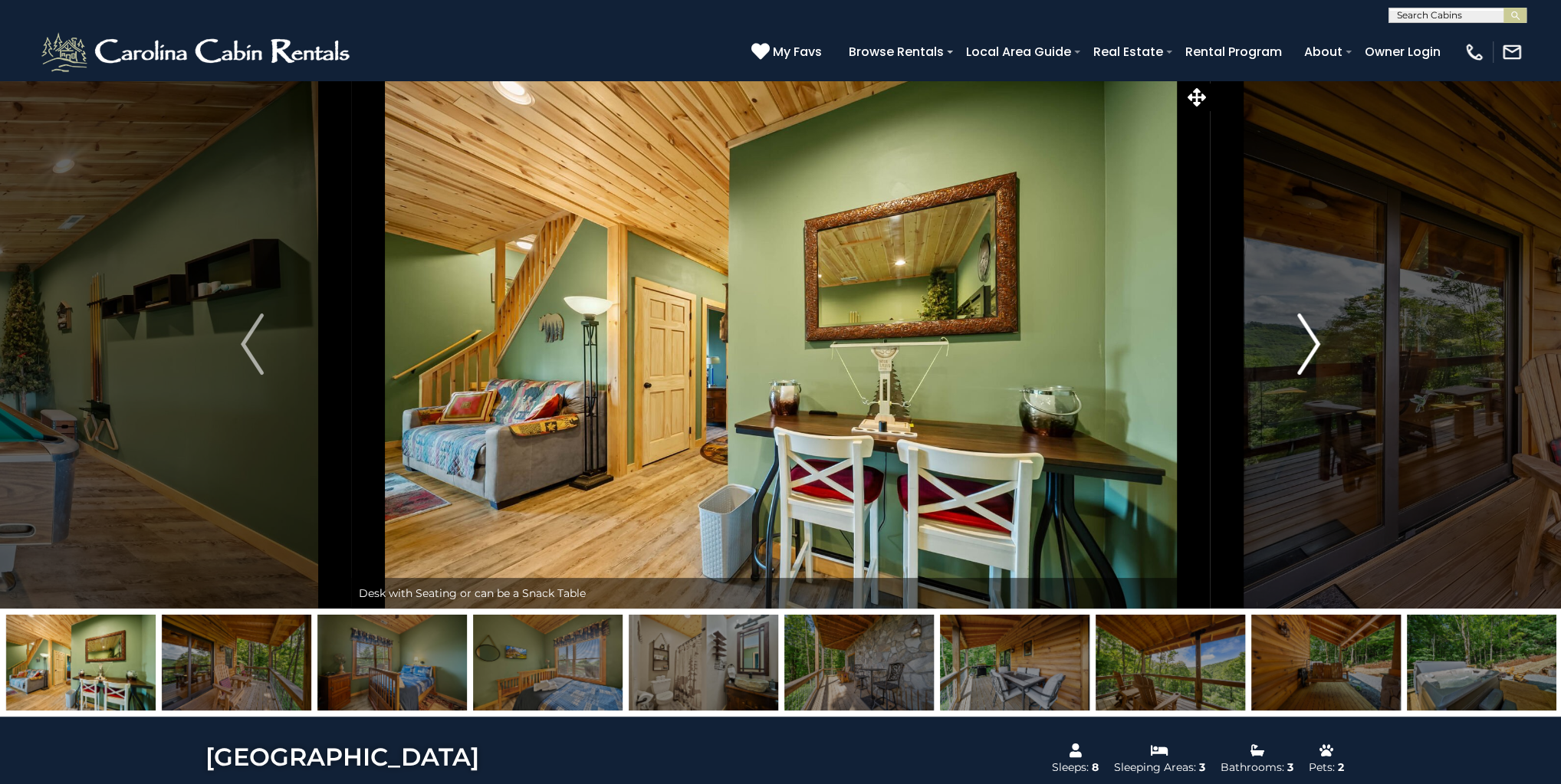
click at [1304, 328] on img "Next" at bounding box center [1309, 343] width 23 height 61
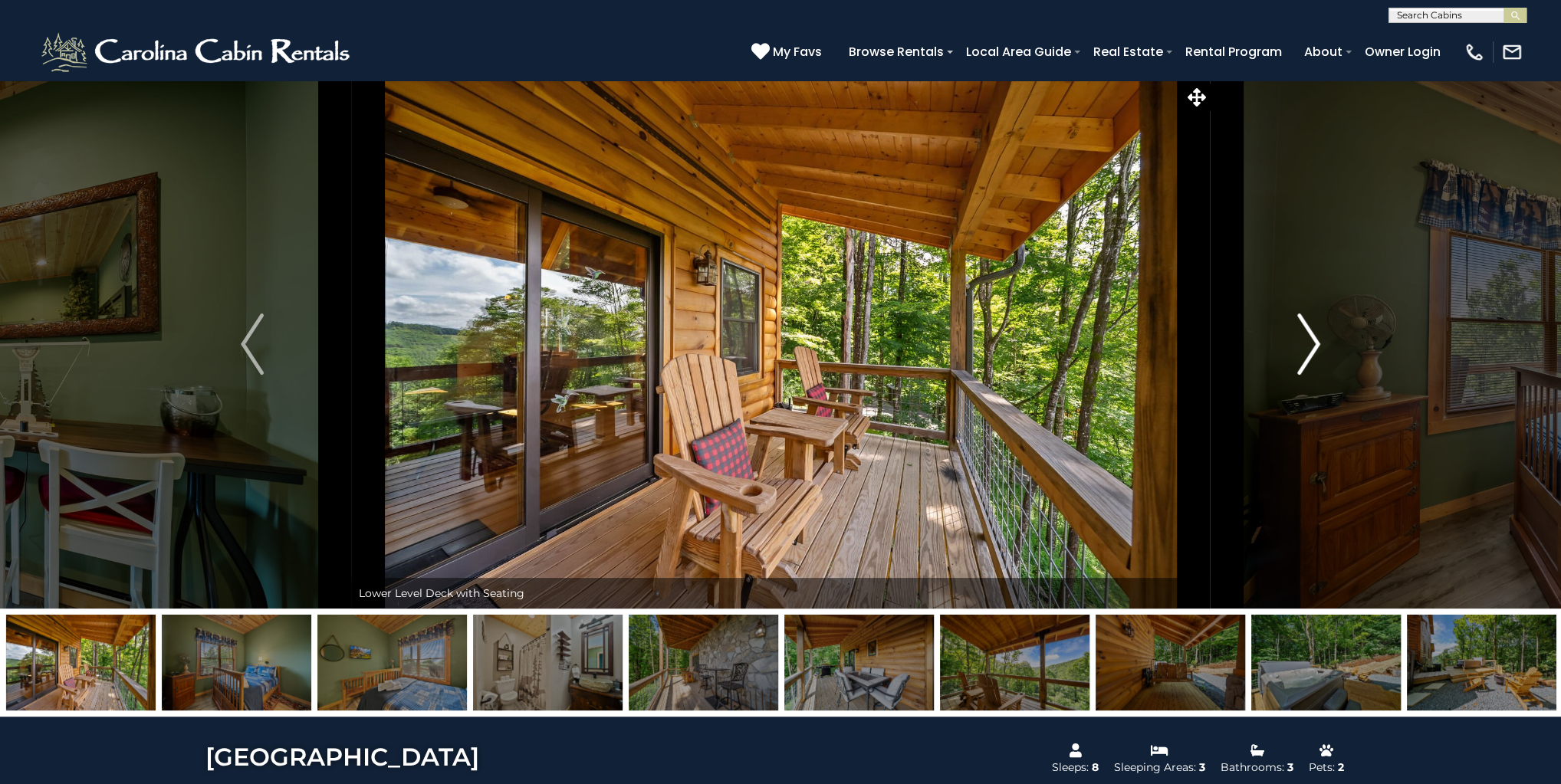
click at [1304, 328] on img "Next" at bounding box center [1309, 343] width 23 height 61
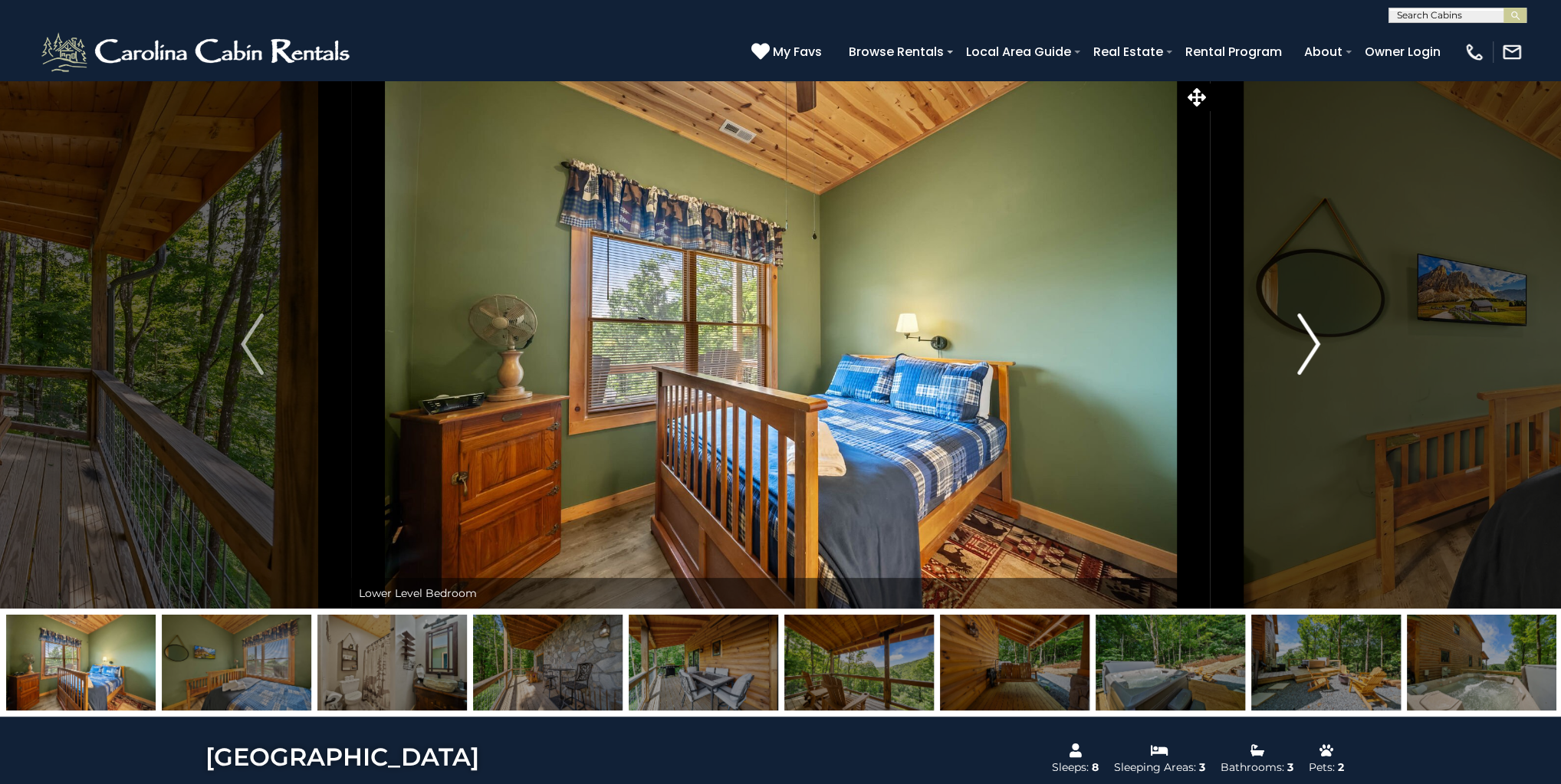
click at [1304, 328] on img "Next" at bounding box center [1309, 343] width 23 height 61
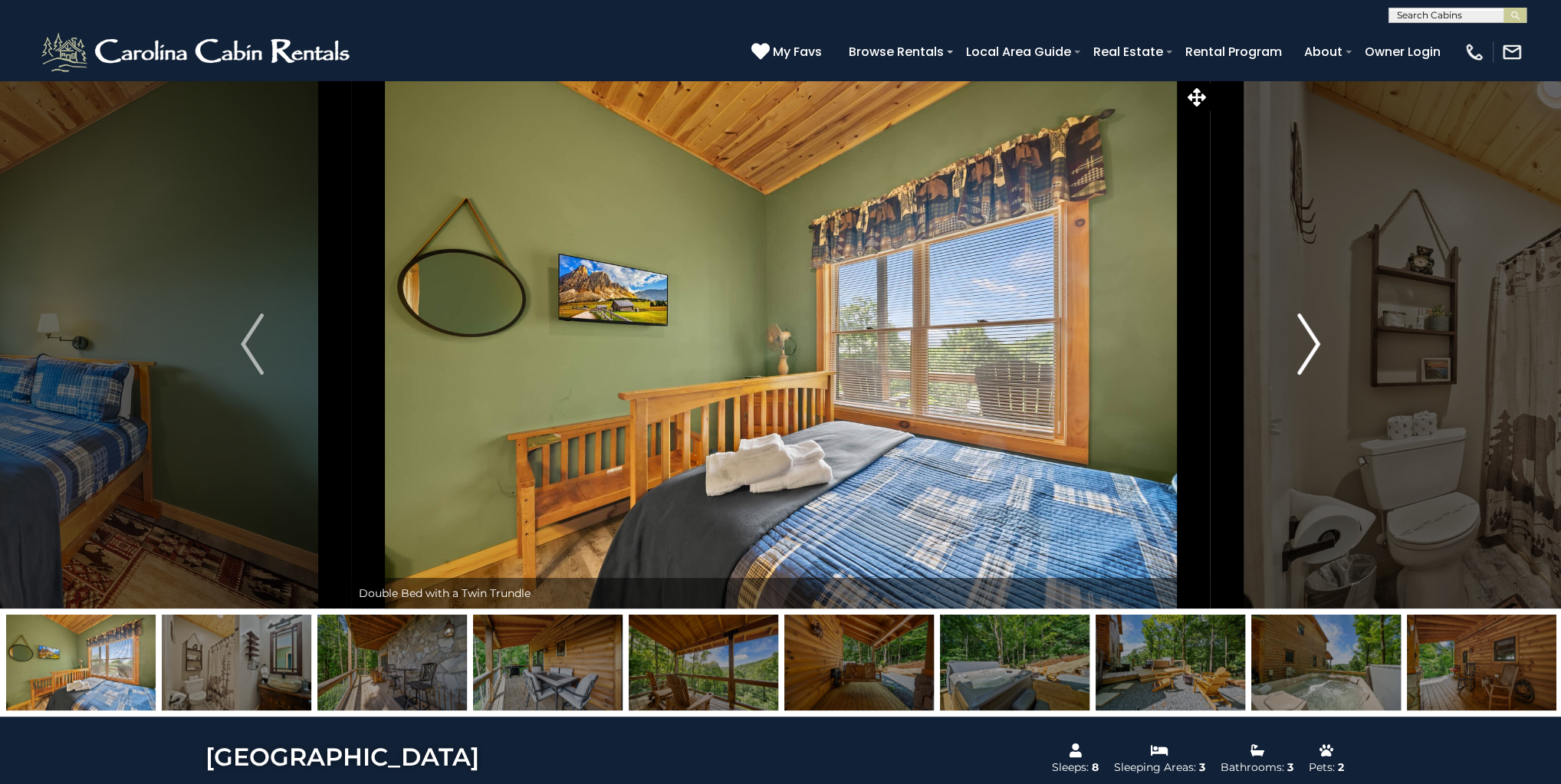
click at [1304, 328] on img "Next" at bounding box center [1309, 343] width 23 height 61
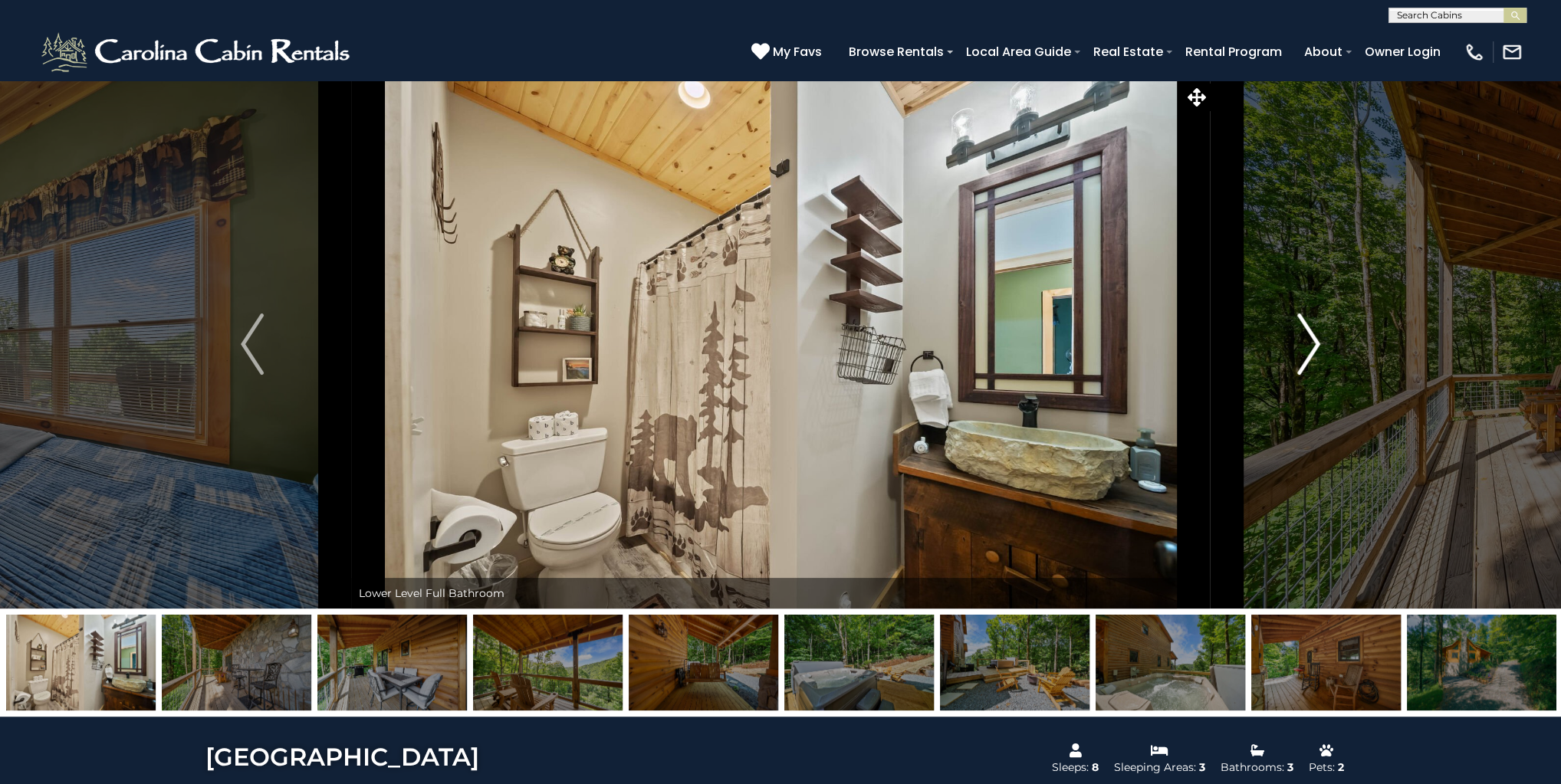
click at [1304, 328] on img "Next" at bounding box center [1309, 343] width 23 height 61
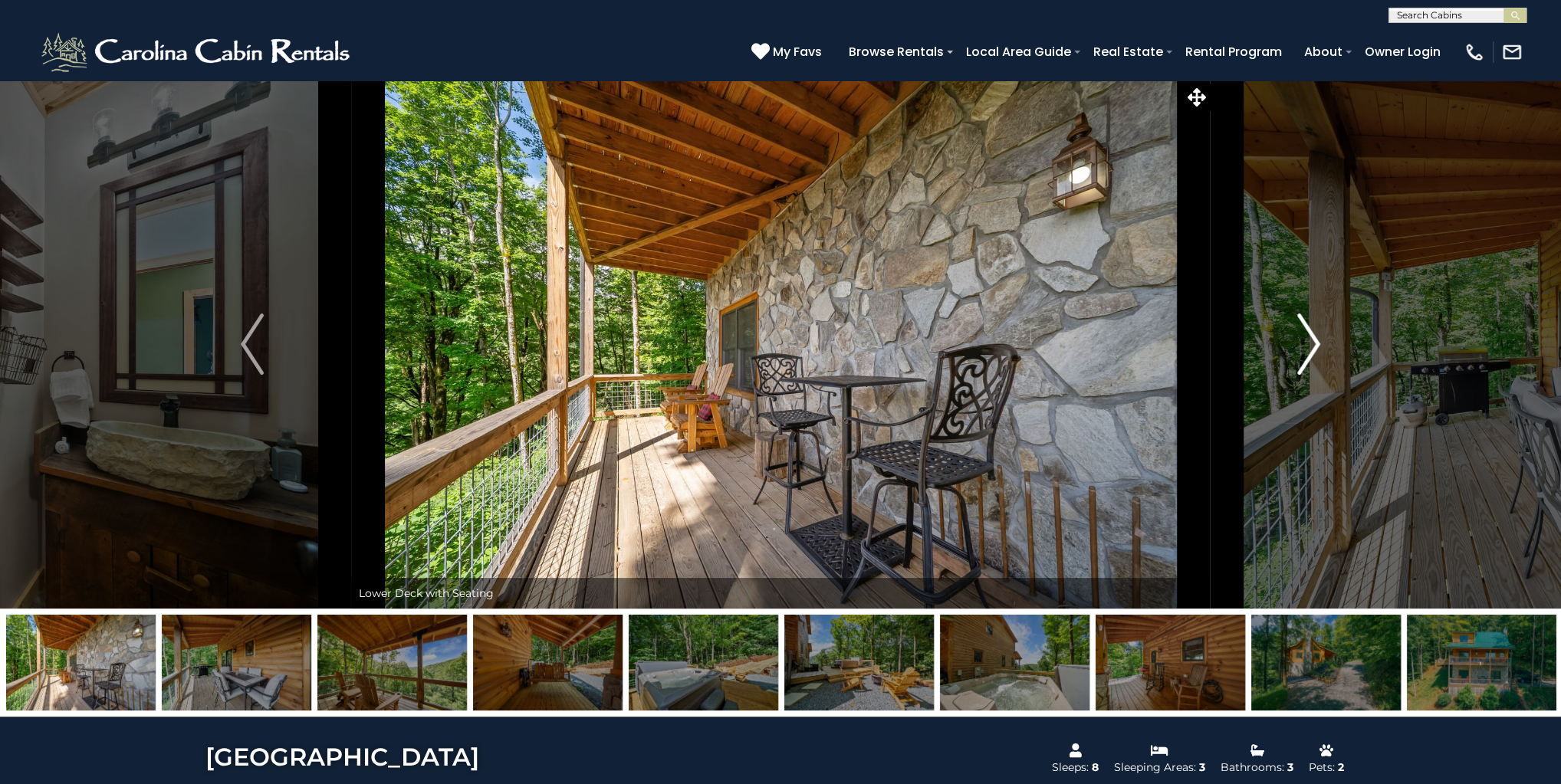
click at [1304, 328] on img "Next" at bounding box center [1309, 343] width 23 height 61
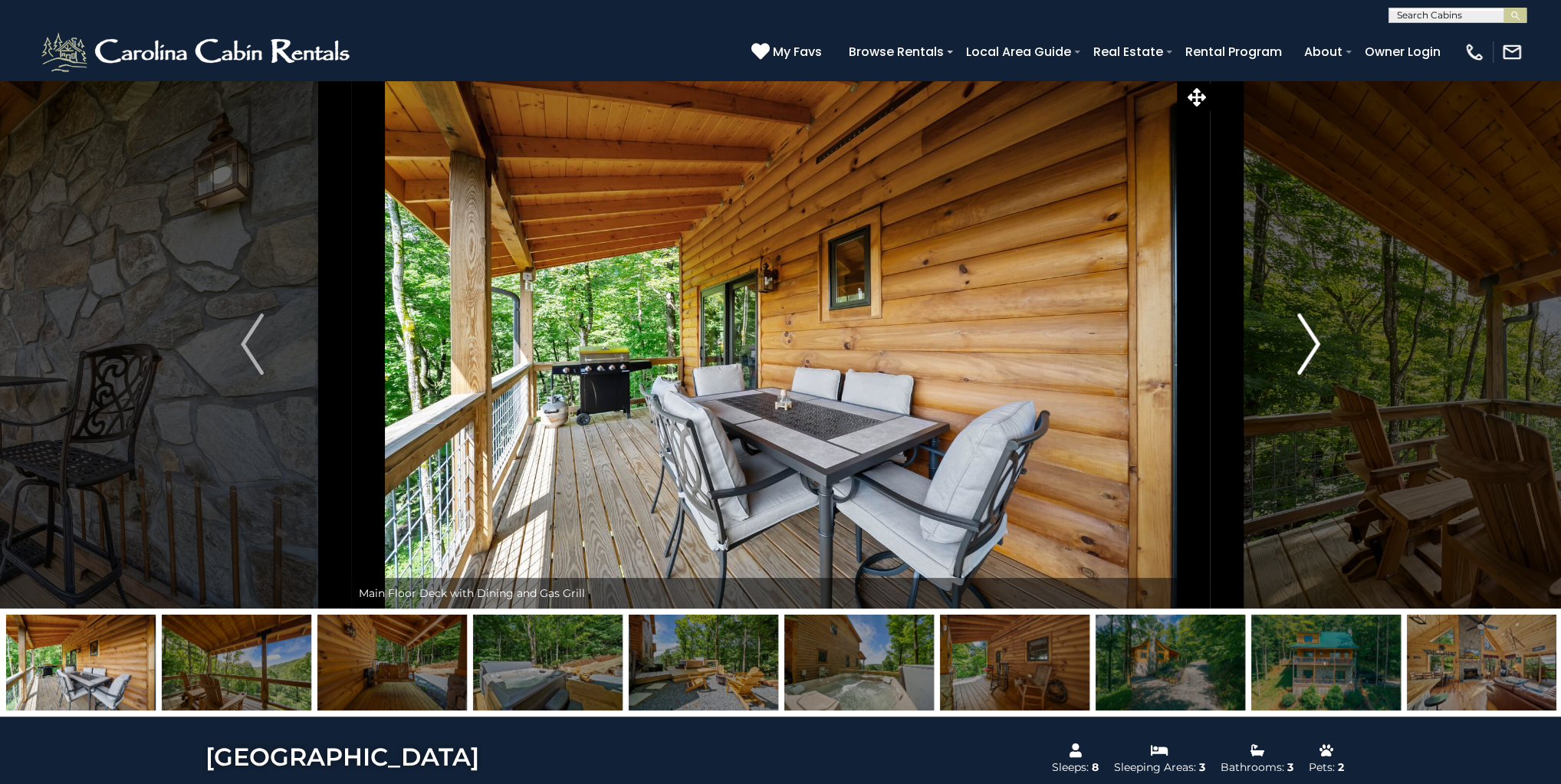
click at [1304, 328] on img "Next" at bounding box center [1309, 343] width 23 height 61
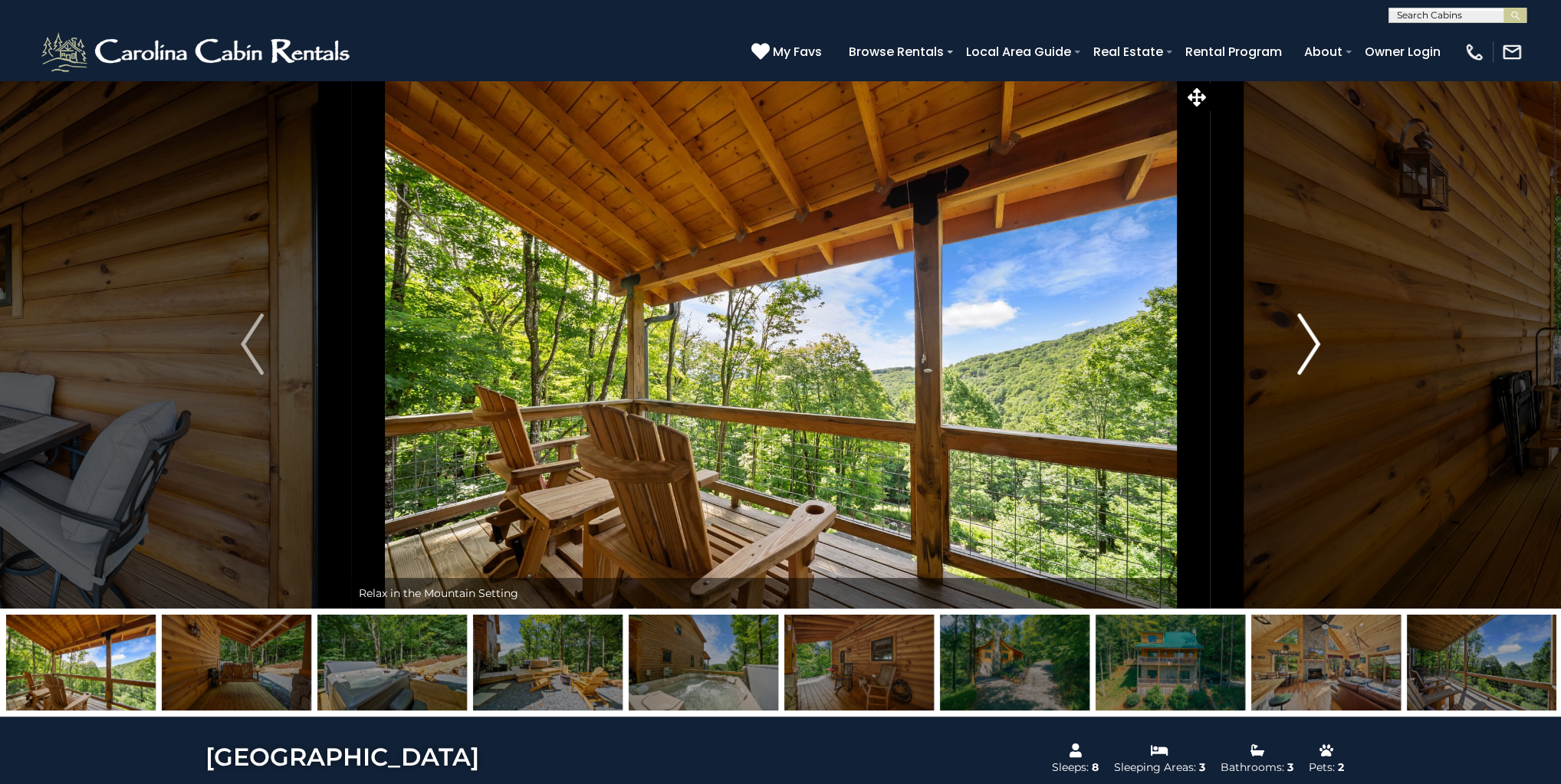
click at [1304, 328] on img "Next" at bounding box center [1309, 343] width 23 height 61
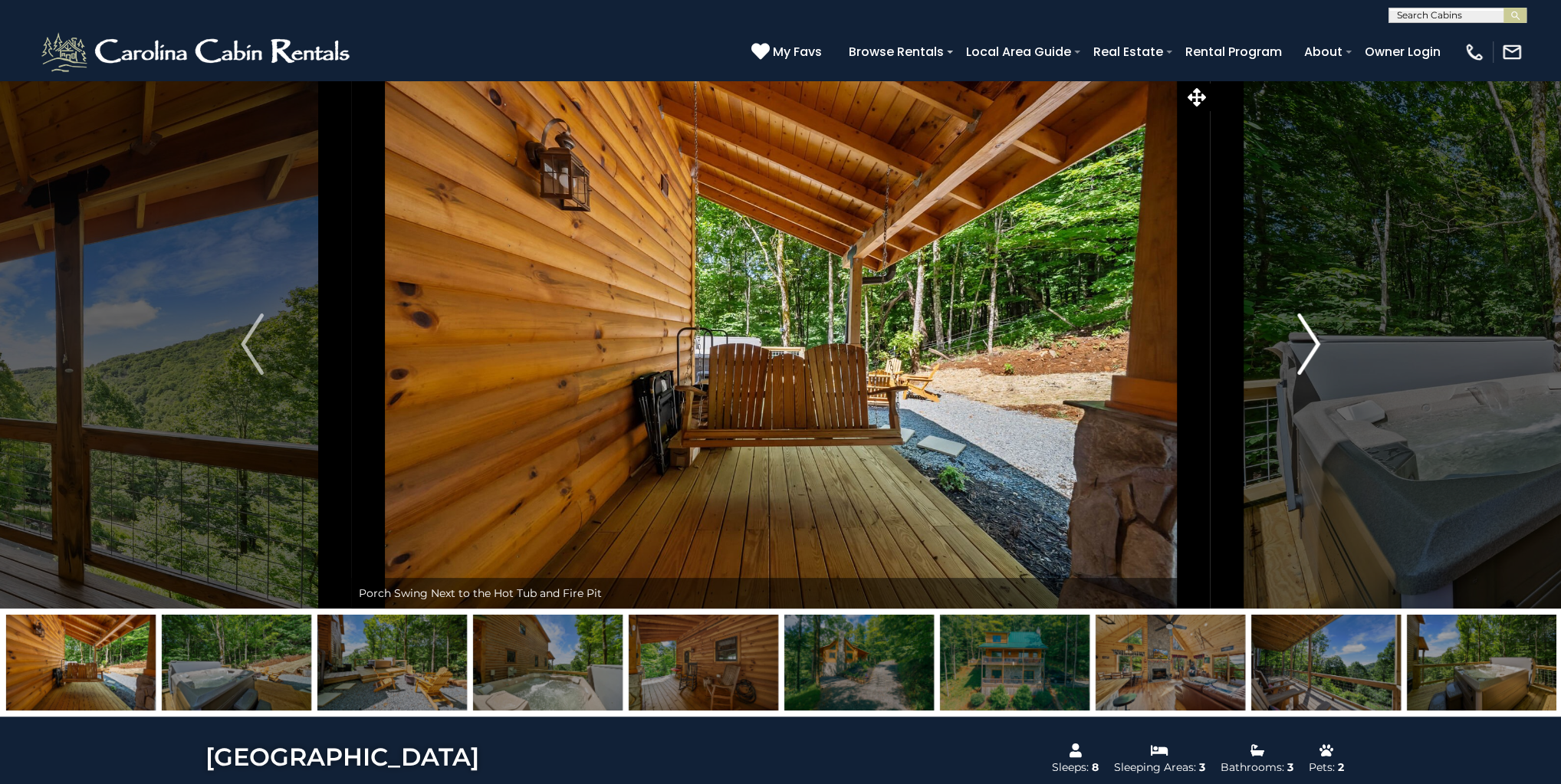
click at [1304, 328] on img "Next" at bounding box center [1309, 343] width 23 height 61
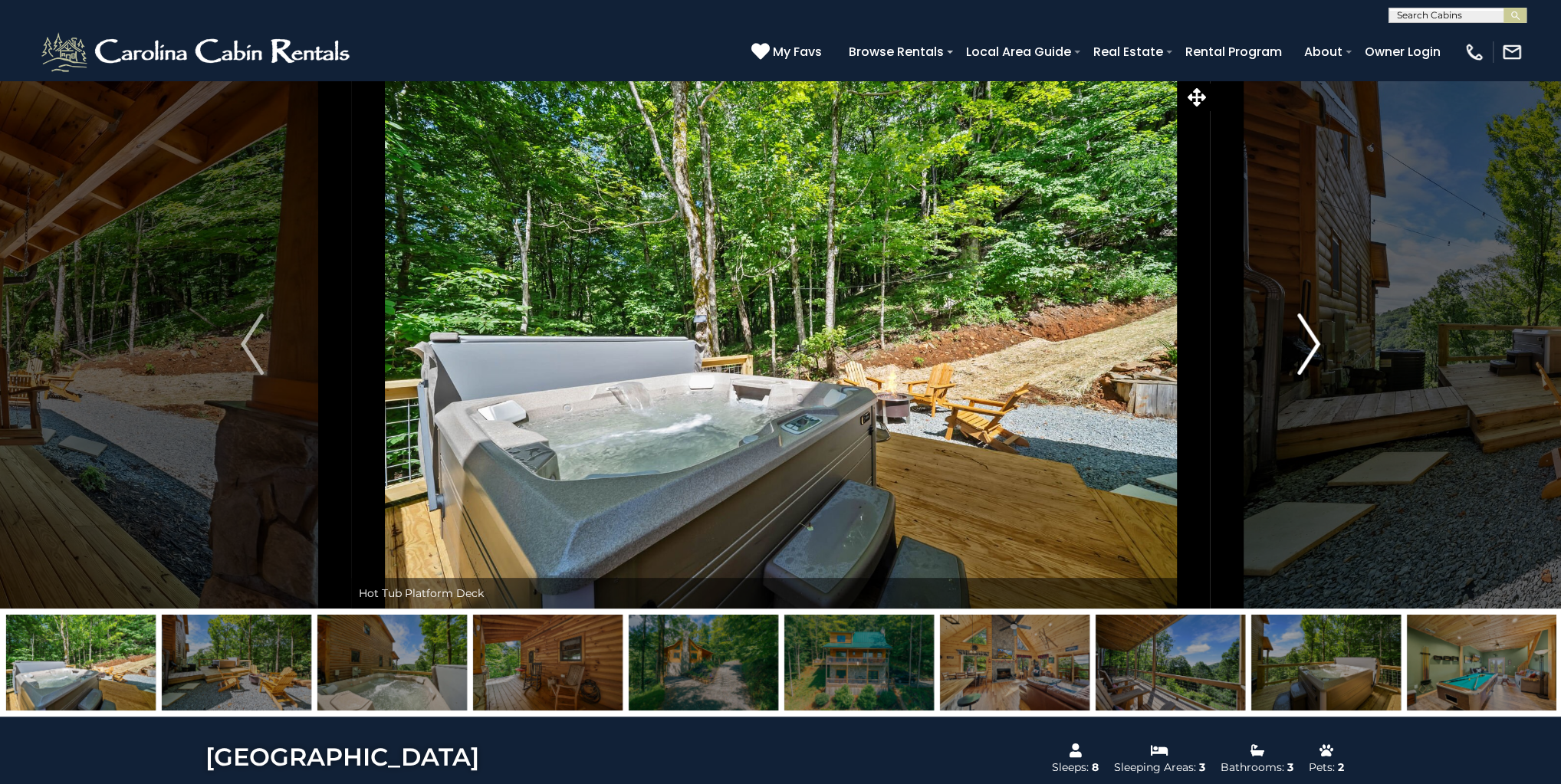
click at [1304, 328] on img "Next" at bounding box center [1309, 343] width 23 height 61
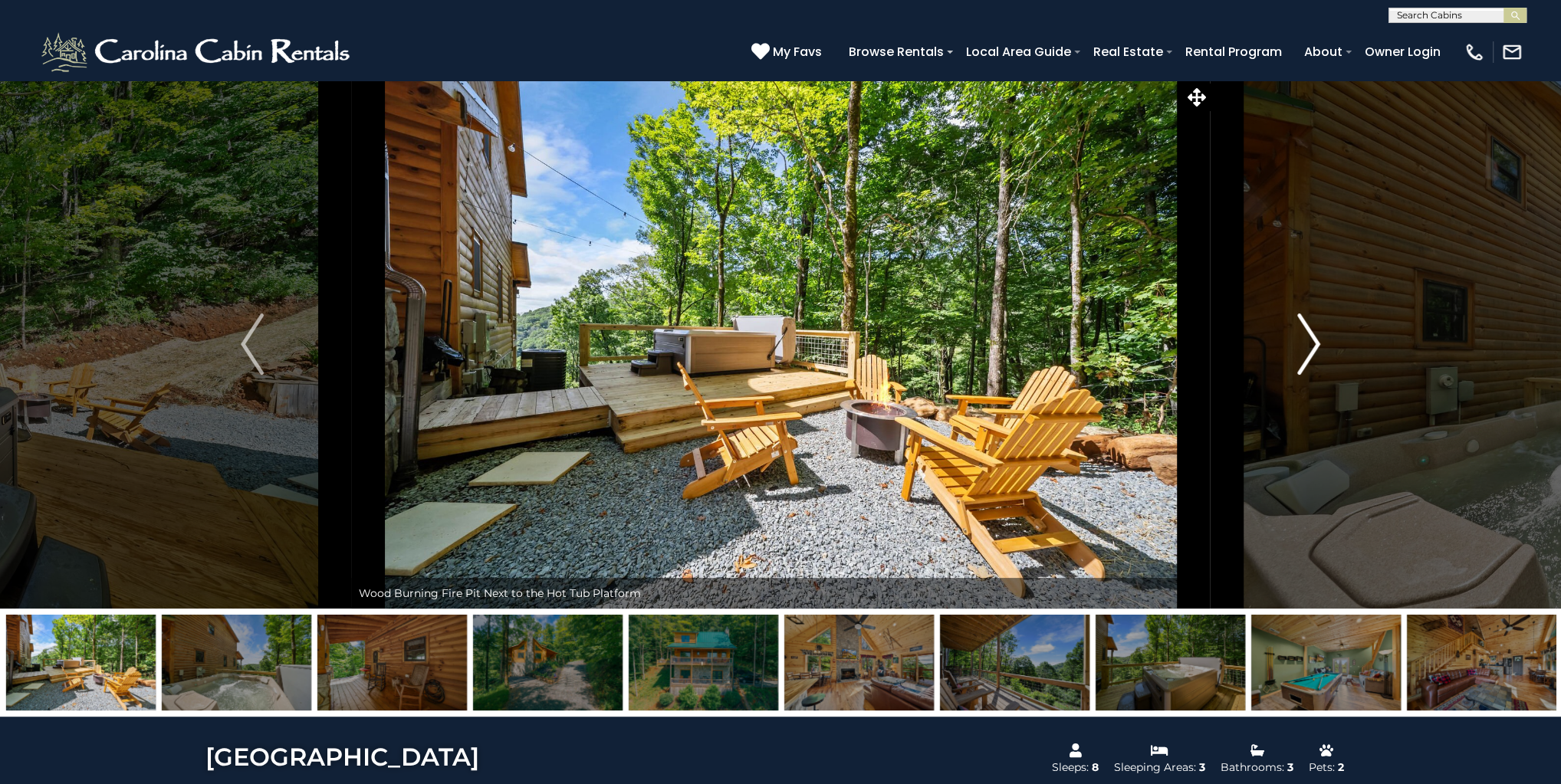
click at [1304, 328] on img "Next" at bounding box center [1309, 343] width 23 height 61
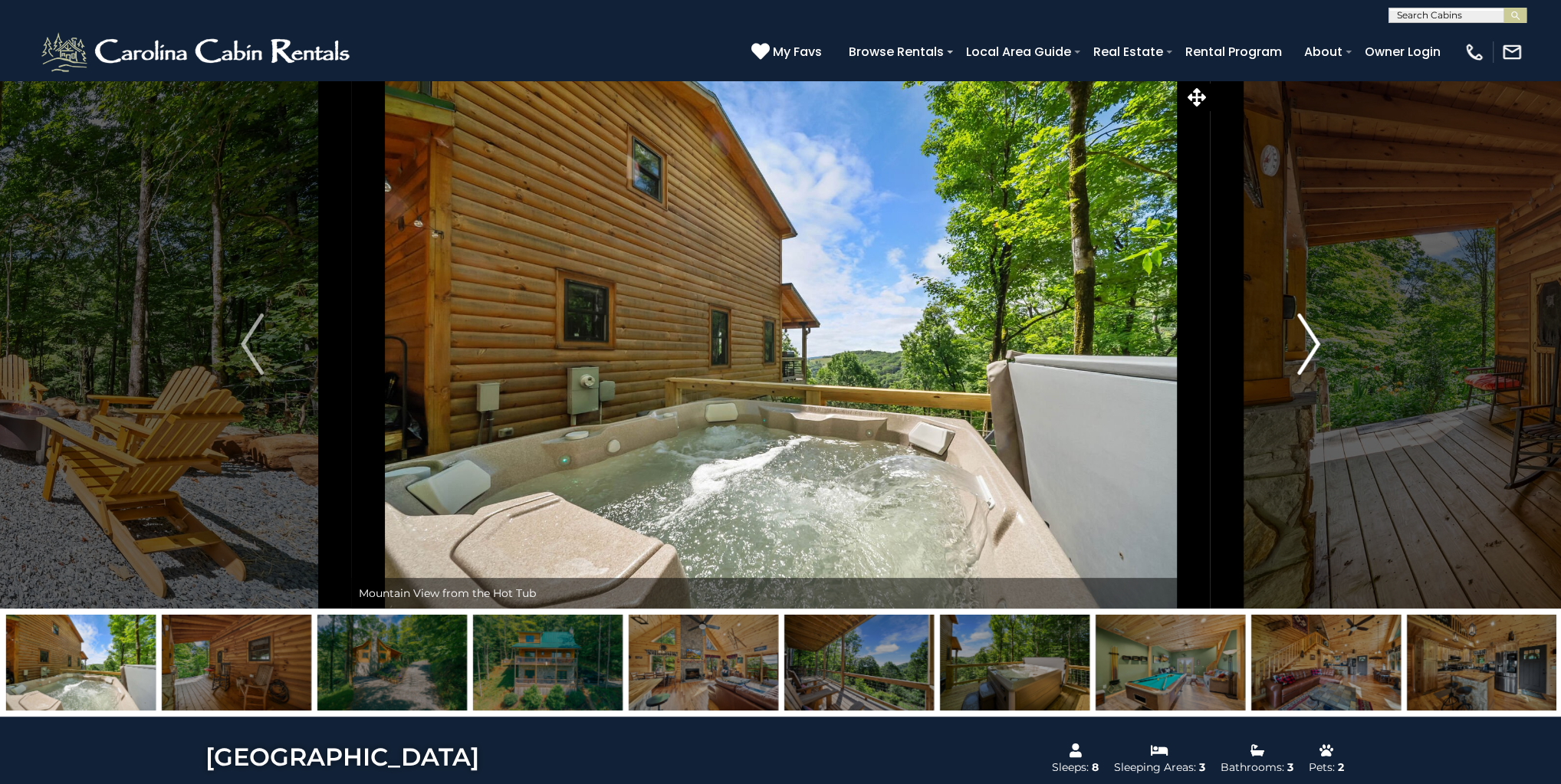
click at [1304, 328] on img "Next" at bounding box center [1309, 343] width 23 height 61
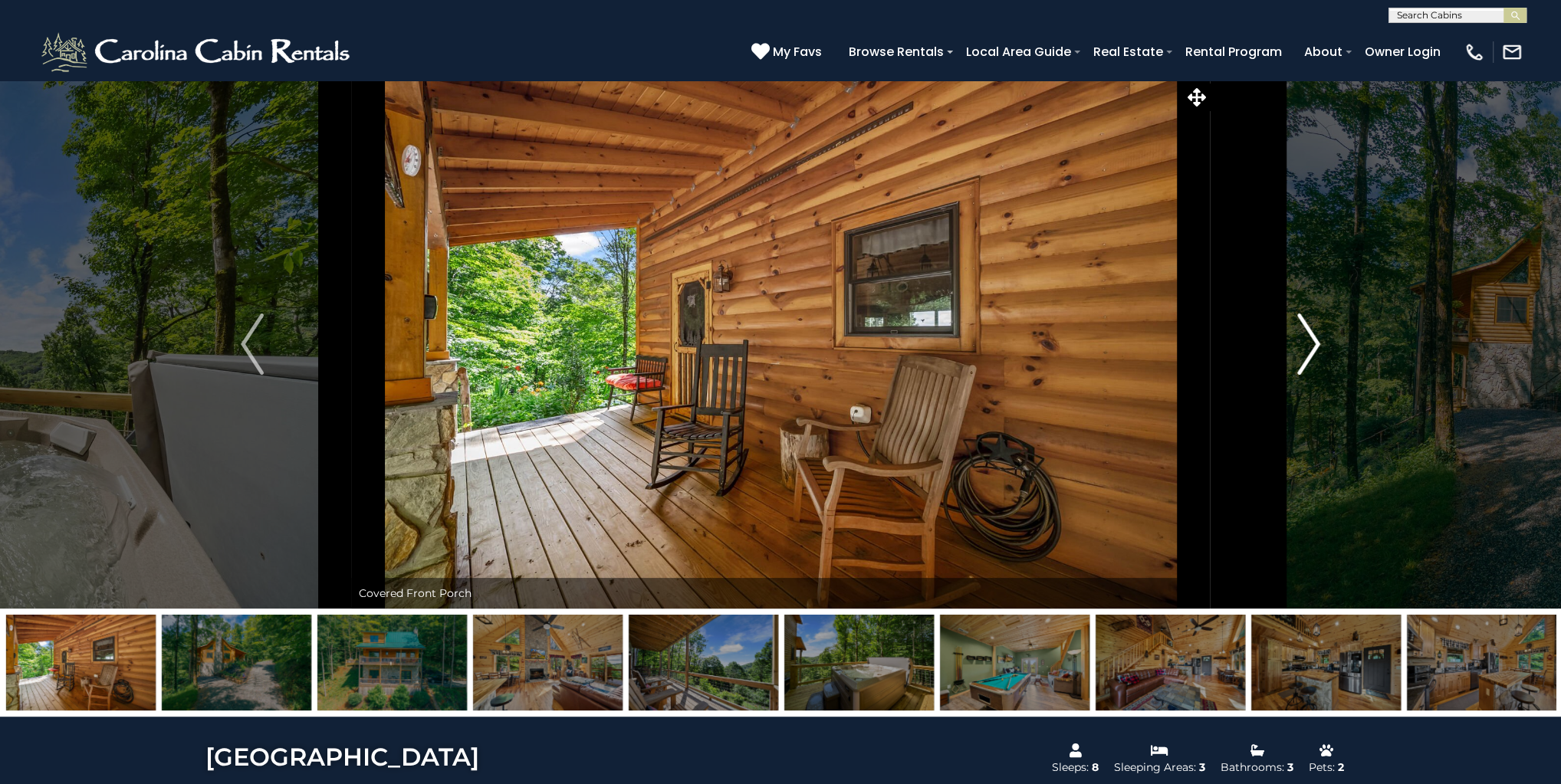
click at [1304, 328] on img "Next" at bounding box center [1309, 343] width 23 height 61
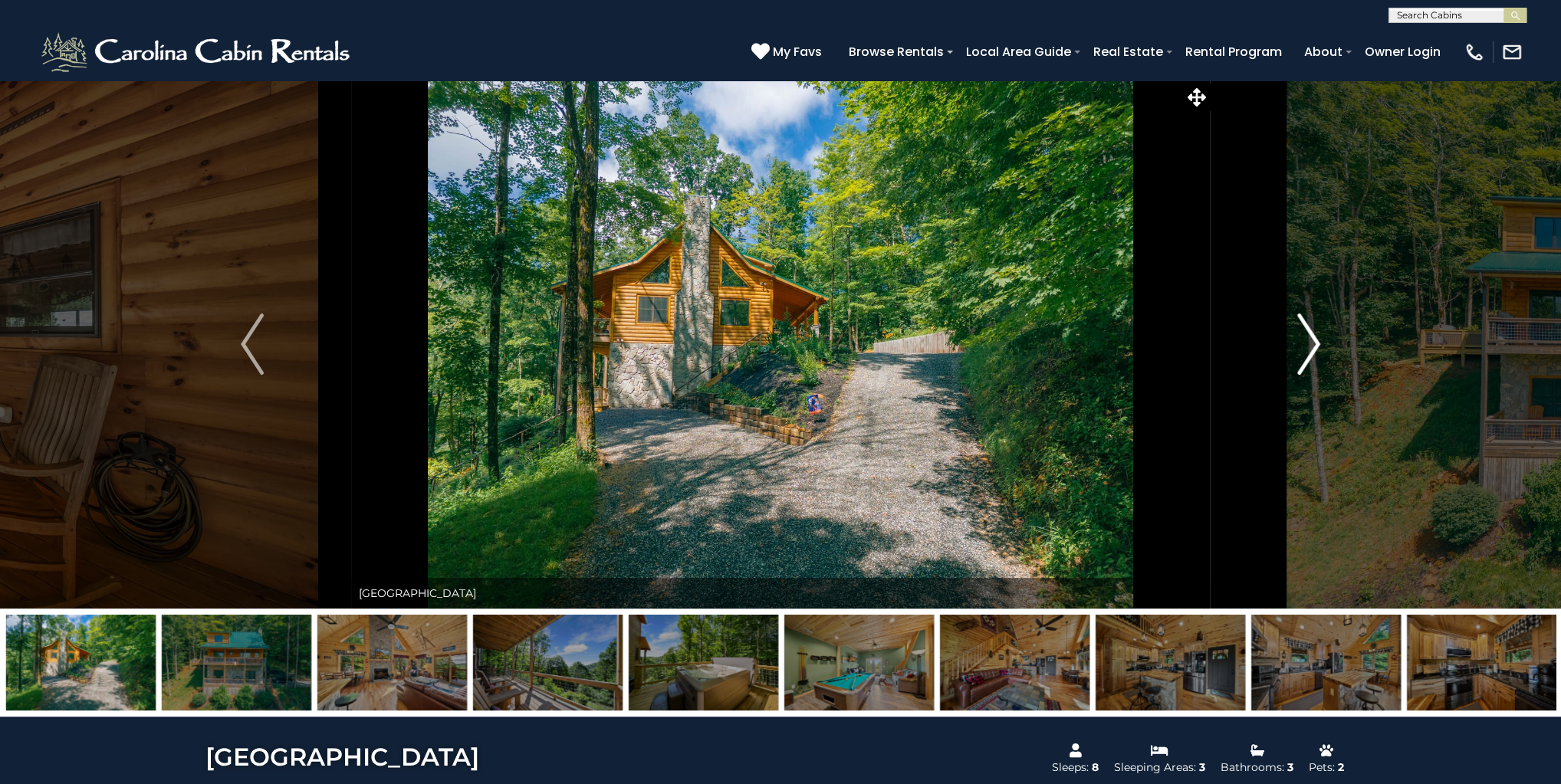
click at [1304, 328] on img "Next" at bounding box center [1309, 343] width 23 height 61
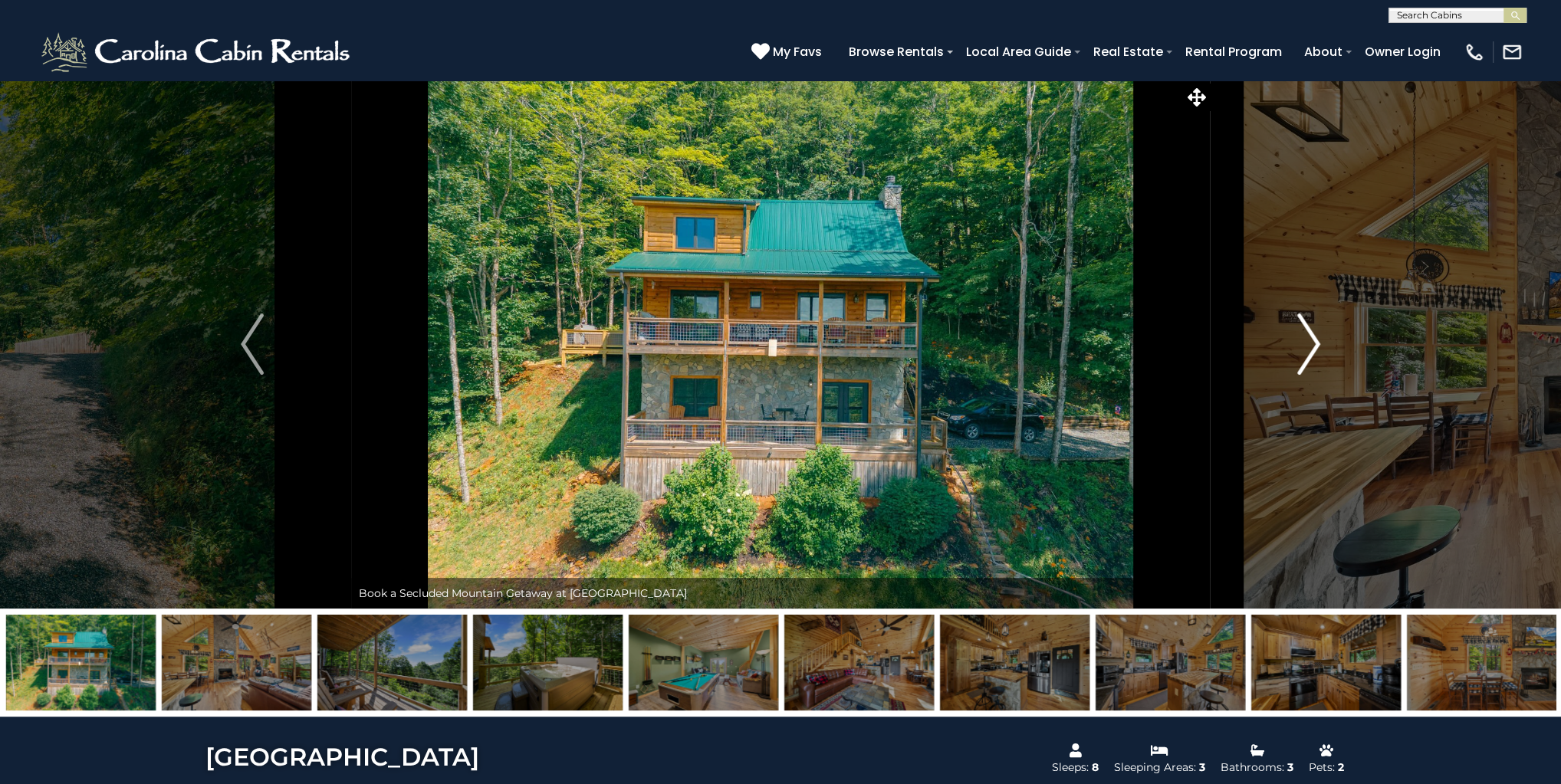
click at [1304, 328] on img "Next" at bounding box center [1309, 343] width 23 height 61
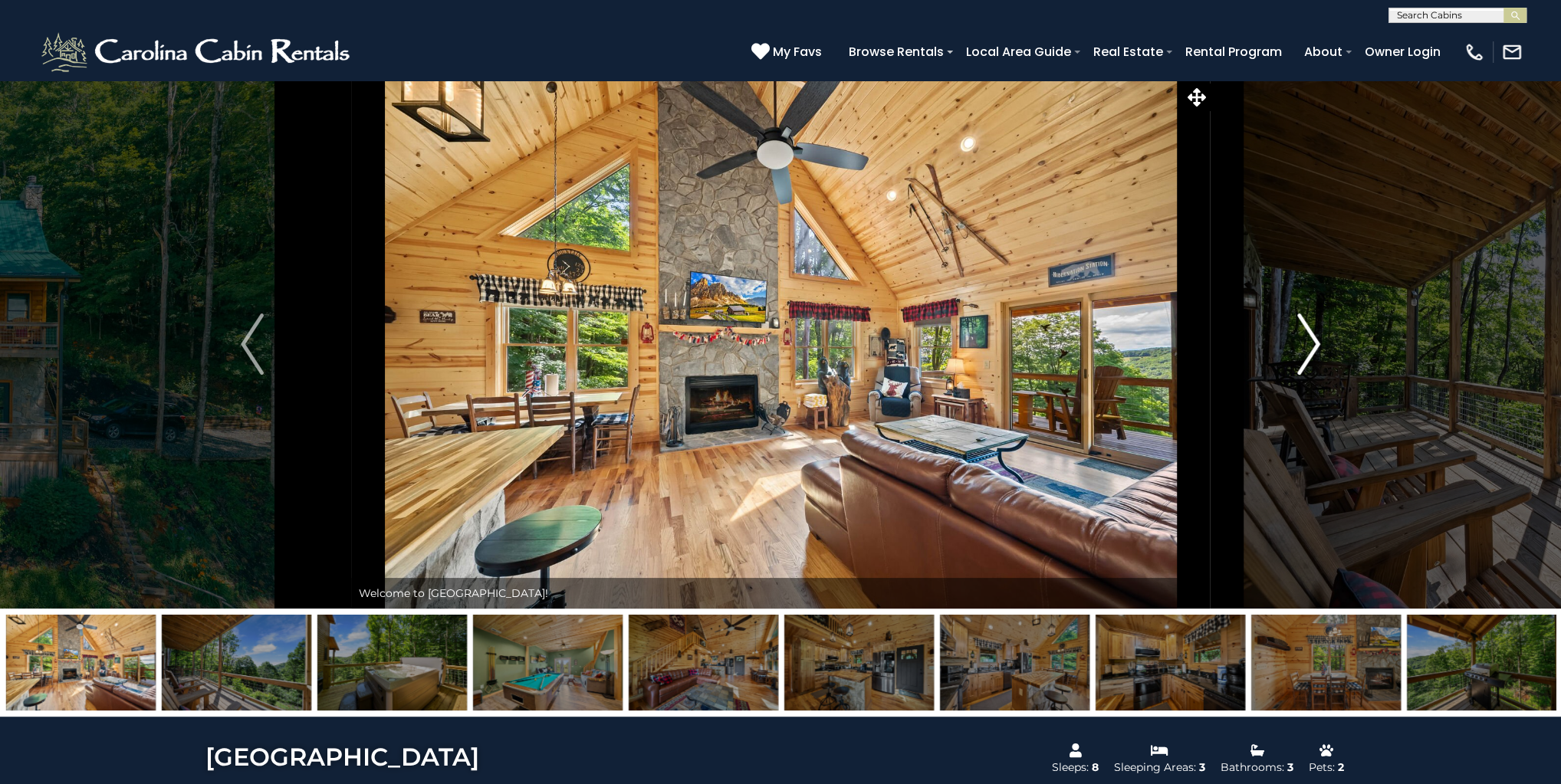
click at [1304, 328] on img "Next" at bounding box center [1309, 343] width 23 height 61
